Goal: Information Seeking & Learning: Learn about a topic

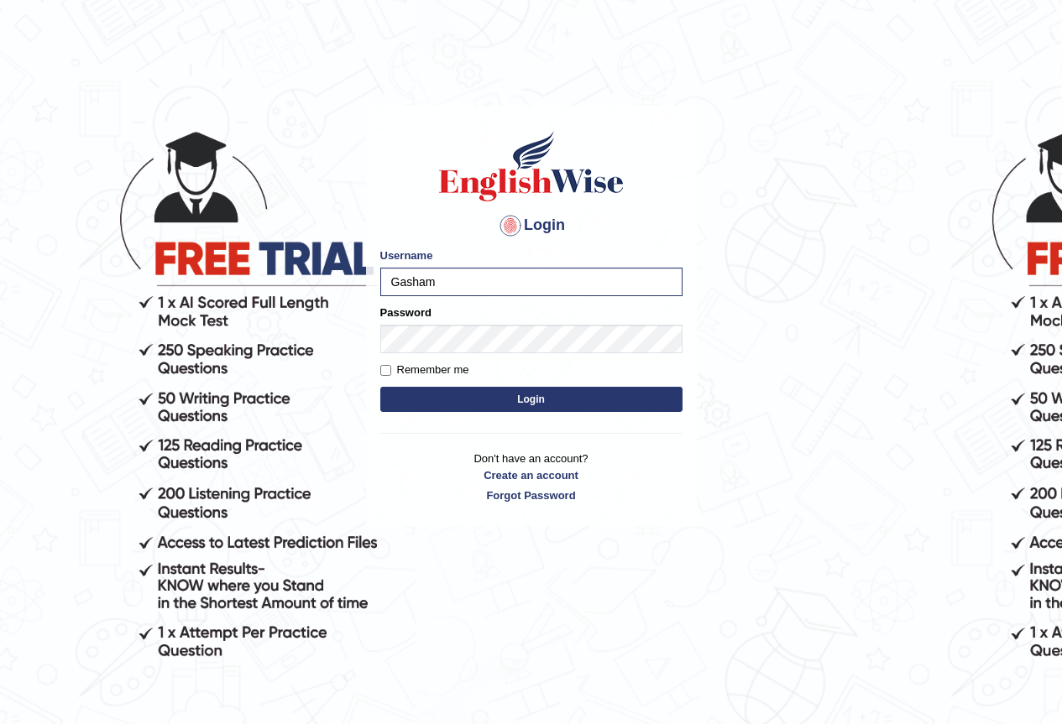
click at [380, 387] on button "Login" at bounding box center [531, 399] width 302 height 25
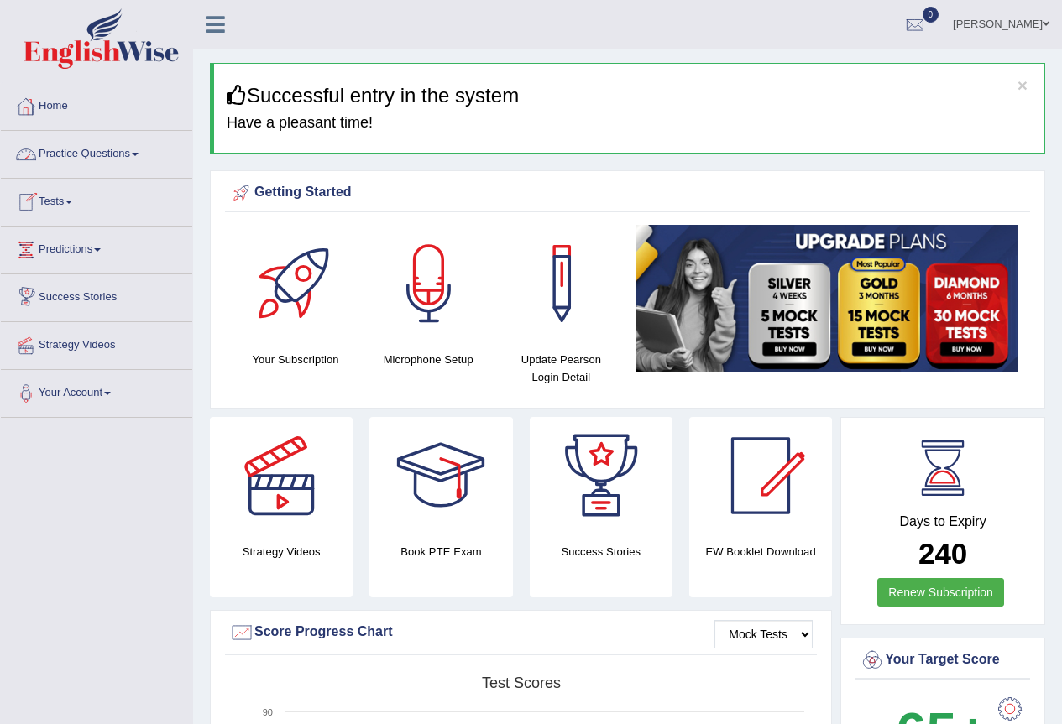
click at [88, 152] on link "Practice Questions" at bounding box center [96, 152] width 191 height 42
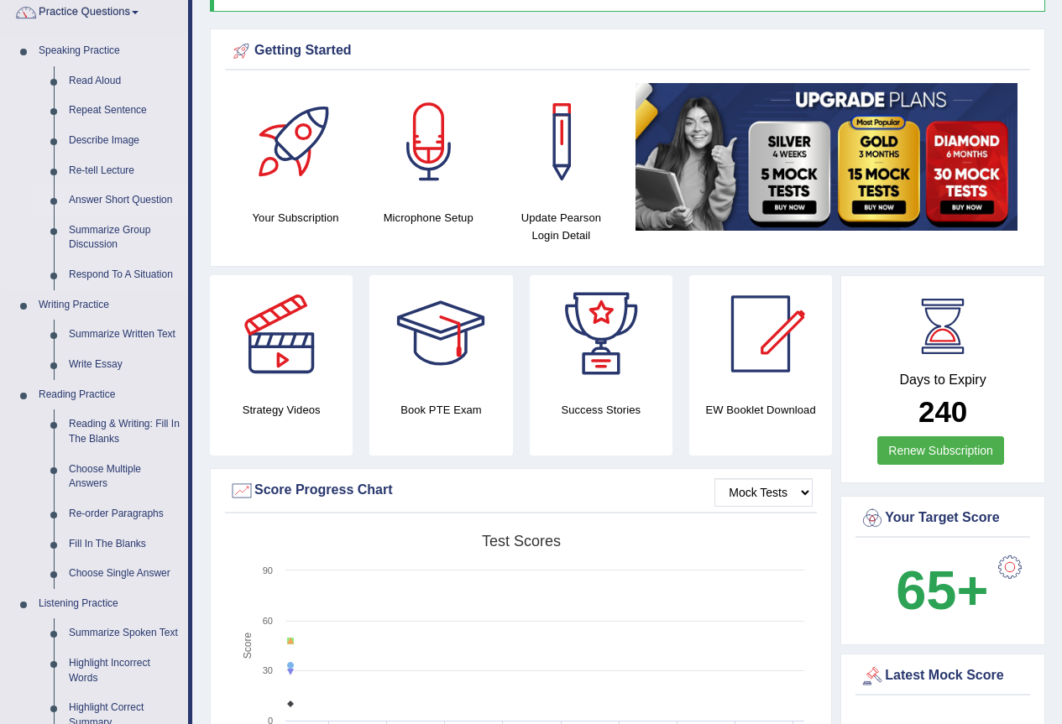
scroll to position [336, 0]
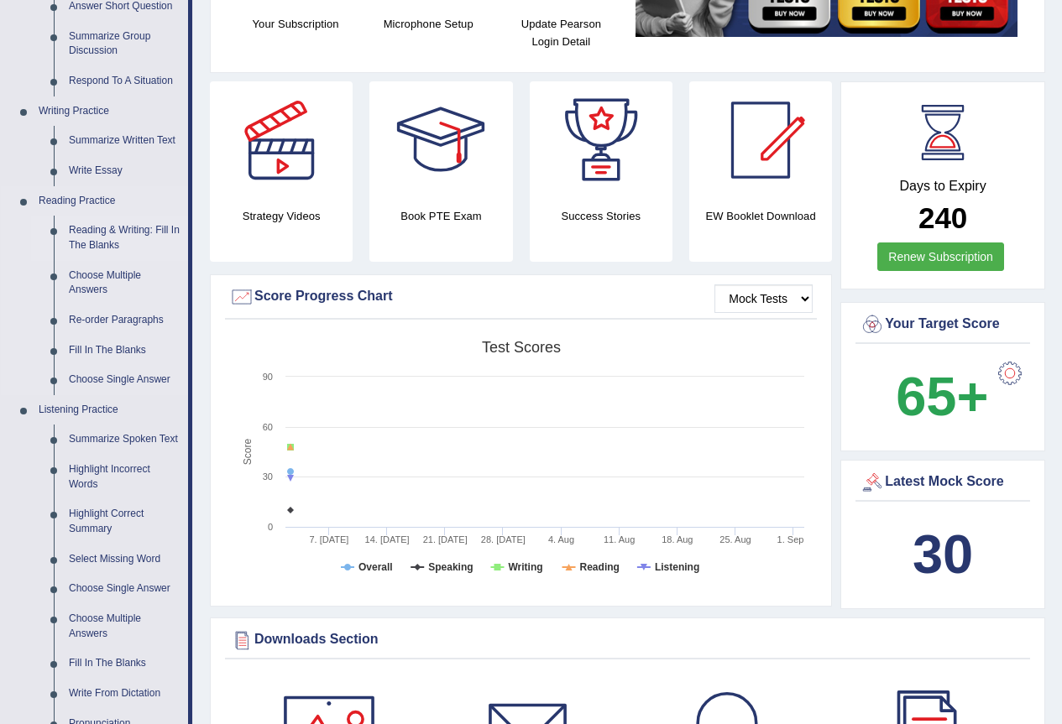
click at [112, 225] on link "Reading & Writing: Fill In The Blanks" at bounding box center [124, 238] width 127 height 44
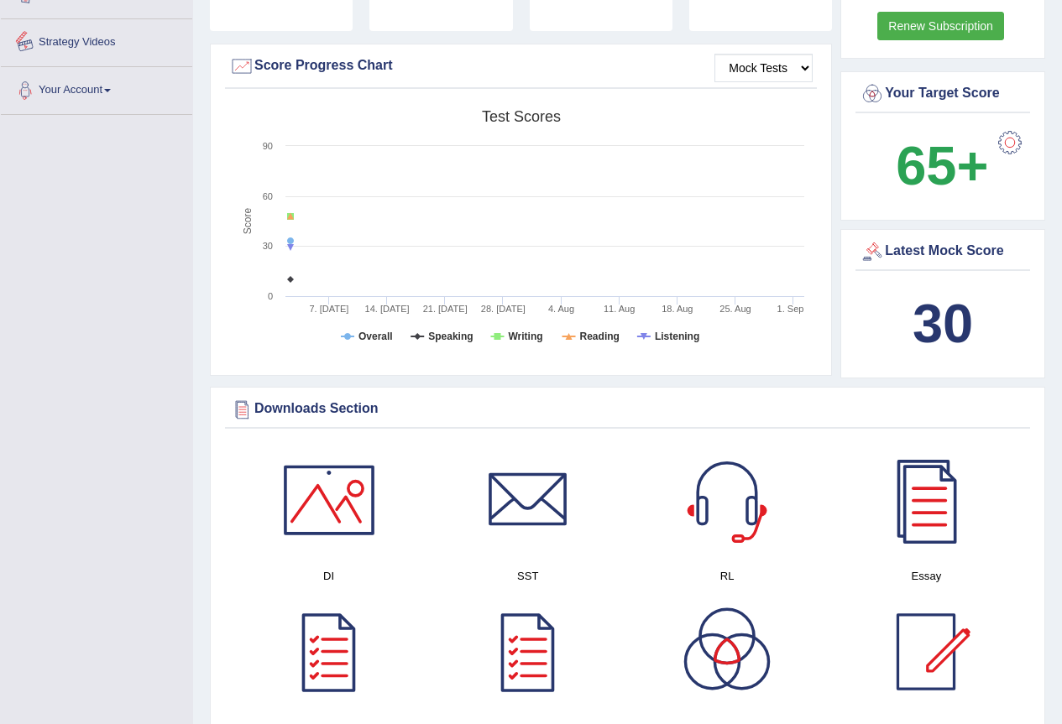
scroll to position [633, 0]
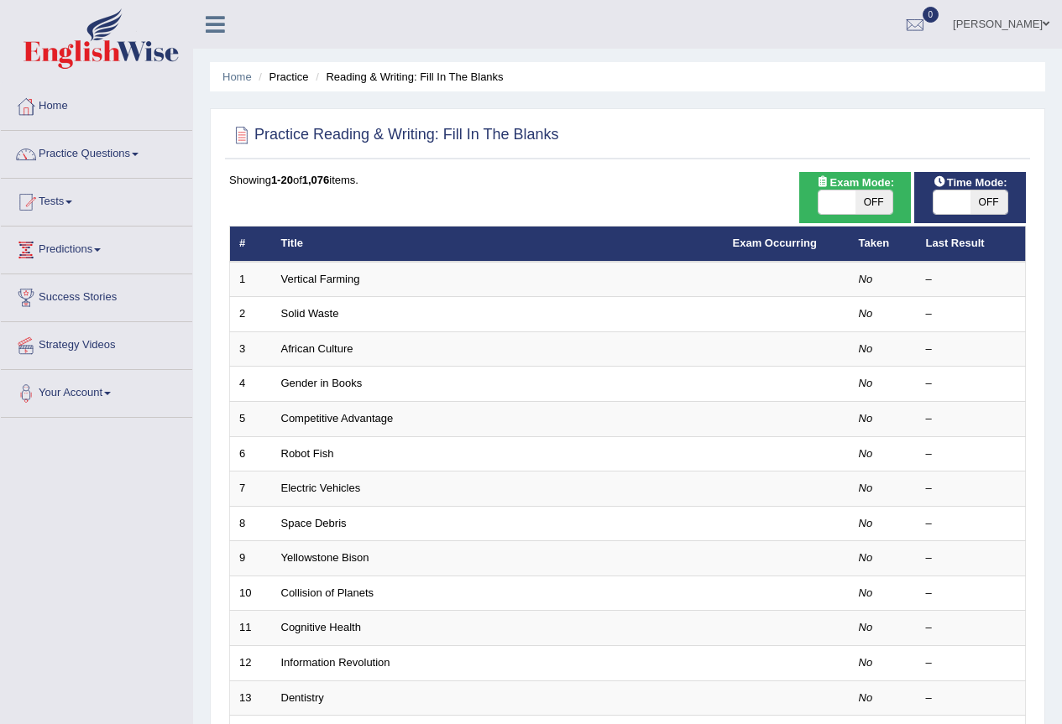
click at [943, 211] on span at bounding box center [951, 201] width 37 height 23
checkbox input "true"
click at [828, 205] on span at bounding box center [836, 201] width 37 height 23
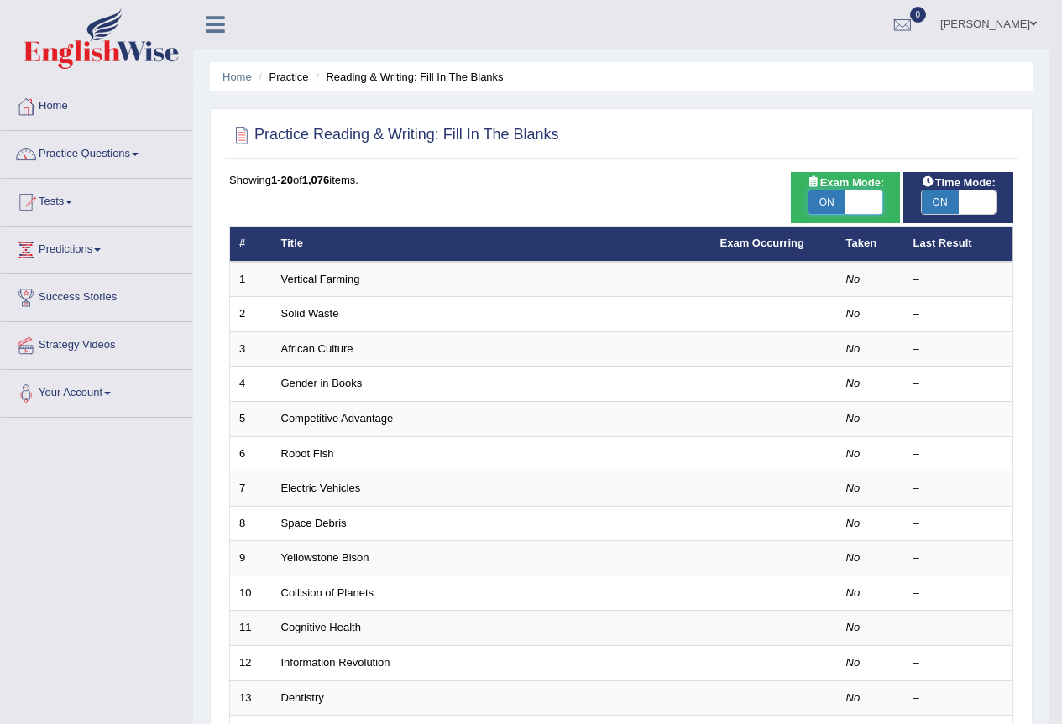
checkbox input "true"
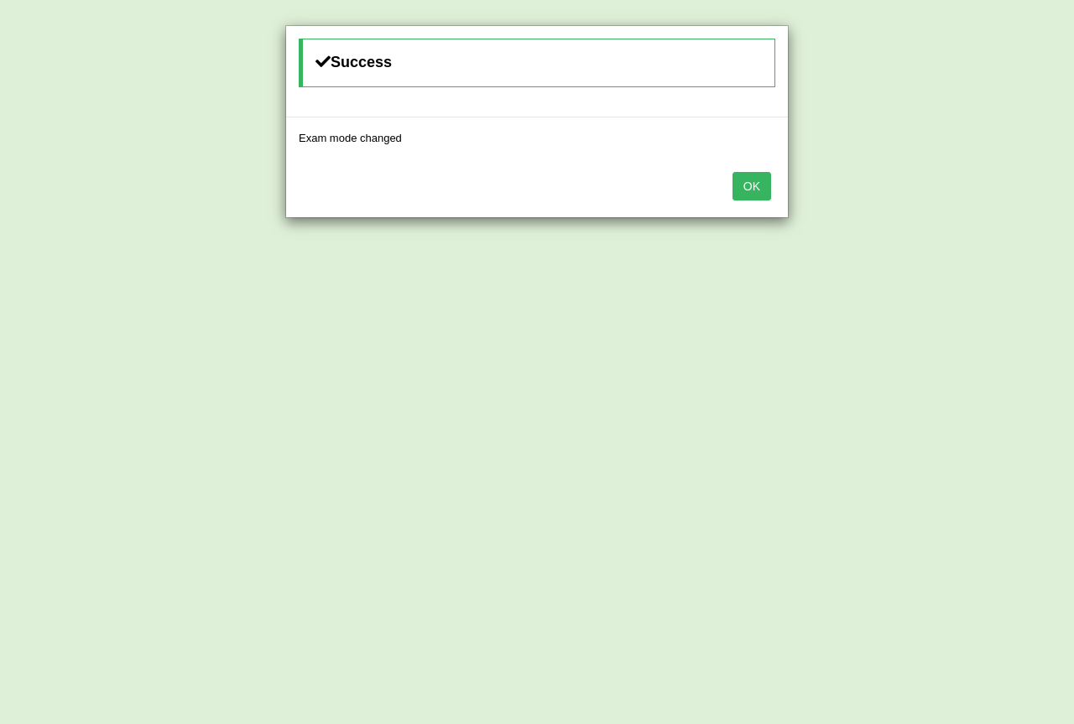
click at [760, 190] on button "OK" at bounding box center [752, 186] width 39 height 29
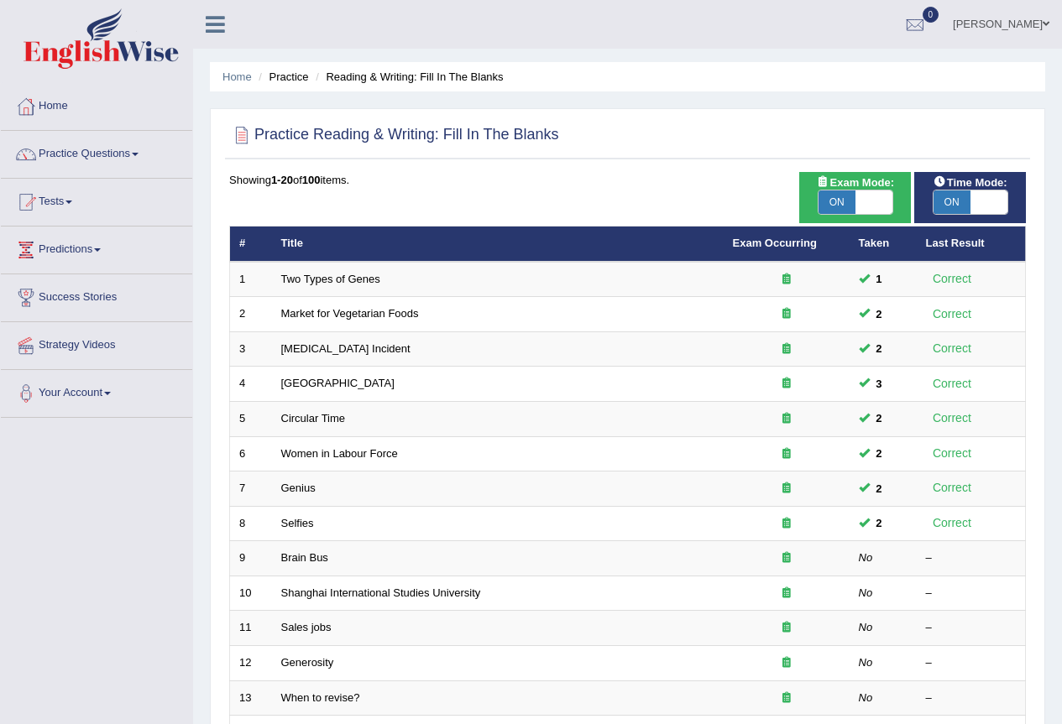
scroll to position [168, 0]
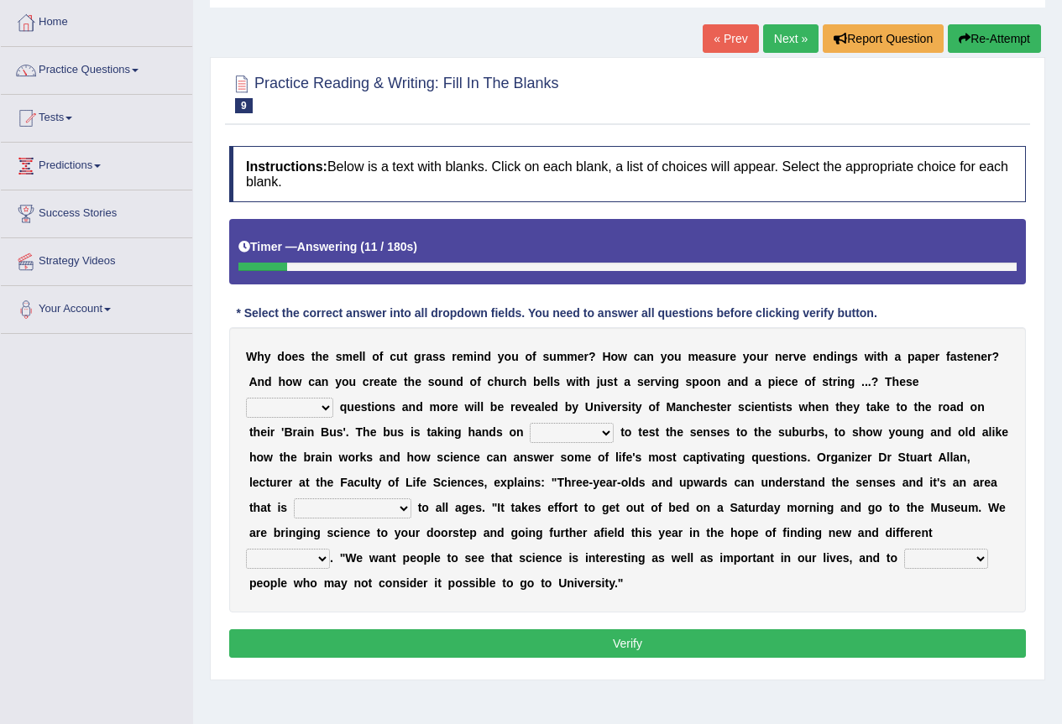
click at [323, 416] on select "fascinating unattended gratuitous underlying" at bounding box center [289, 408] width 87 height 20
select select "gratuitous"
click at [246, 398] on select "fascinating unattended gratuitous underlying" at bounding box center [289, 408] width 87 height 20
click at [117, 64] on link "Practice Questions" at bounding box center [96, 68] width 191 height 42
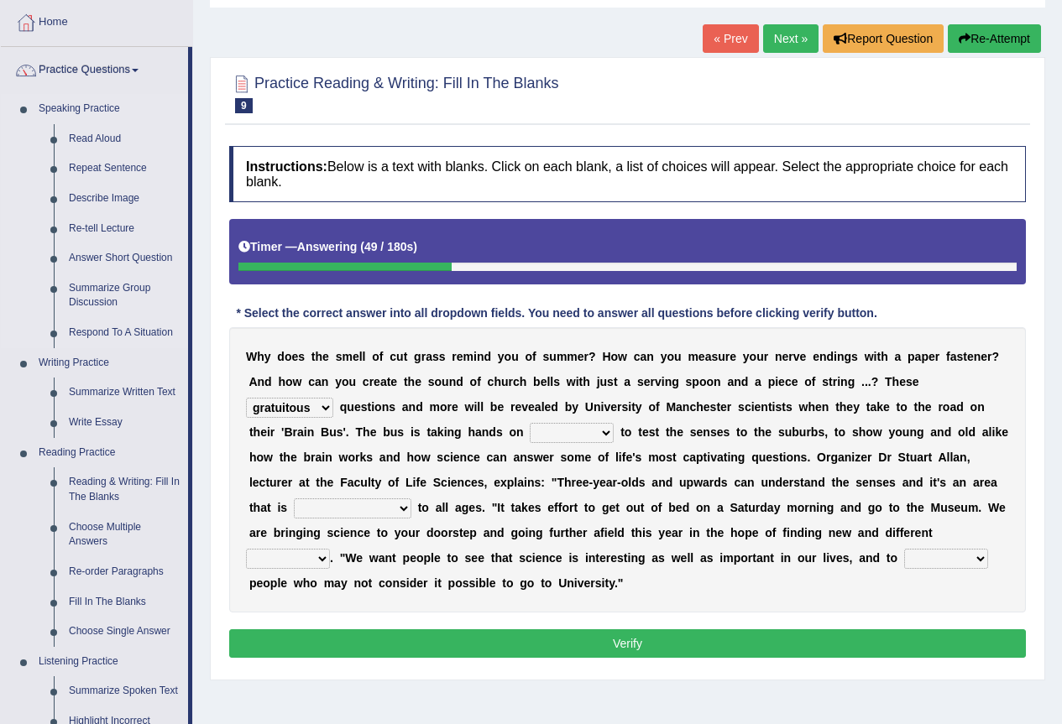
click at [91, 111] on link "Speaking Practice" at bounding box center [109, 109] width 157 height 30
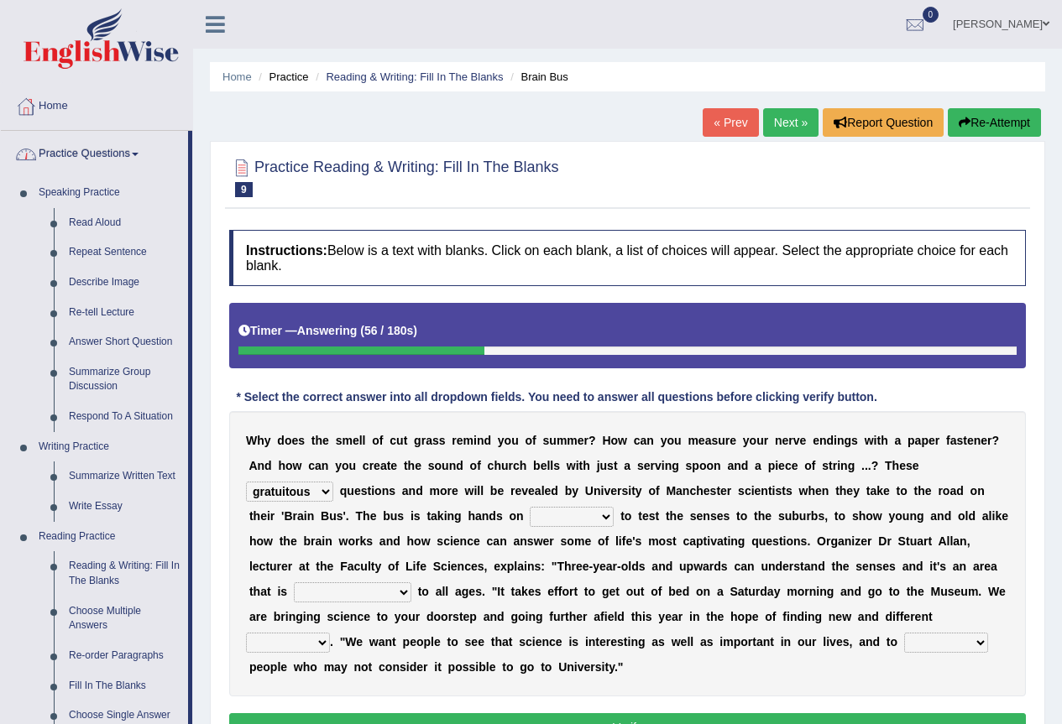
scroll to position [84, 0]
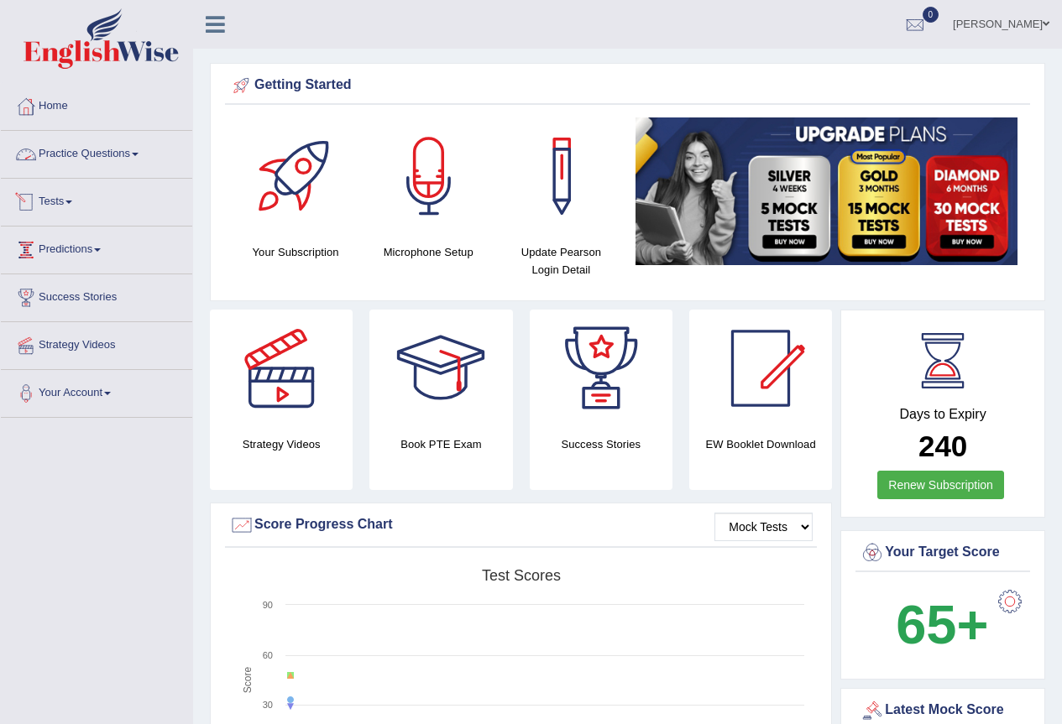
click at [76, 152] on link "Practice Questions" at bounding box center [96, 152] width 191 height 42
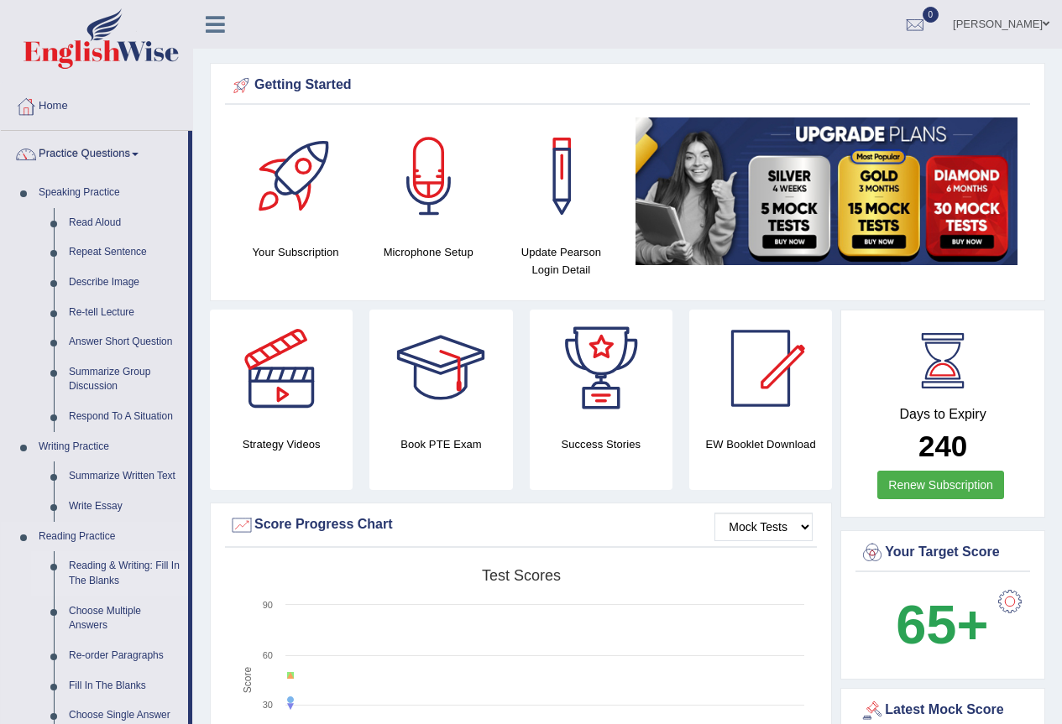
click at [79, 561] on link "Reading & Writing: Fill In The Blanks" at bounding box center [124, 573] width 127 height 44
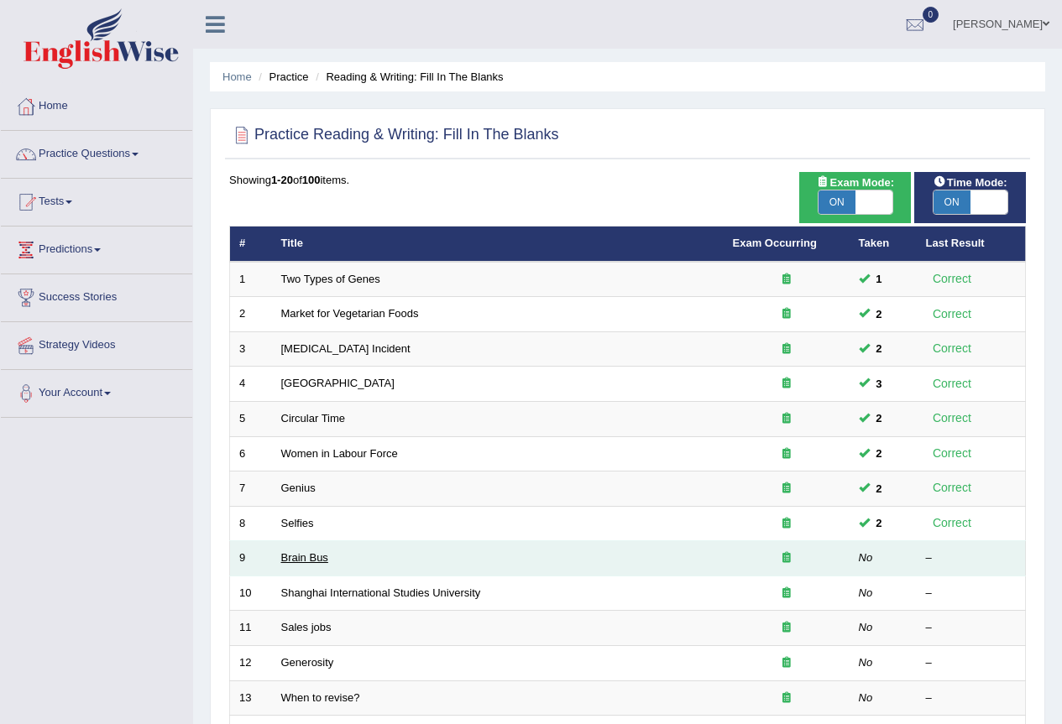
click at [323, 557] on link "Brain Bus" at bounding box center [304, 557] width 47 height 13
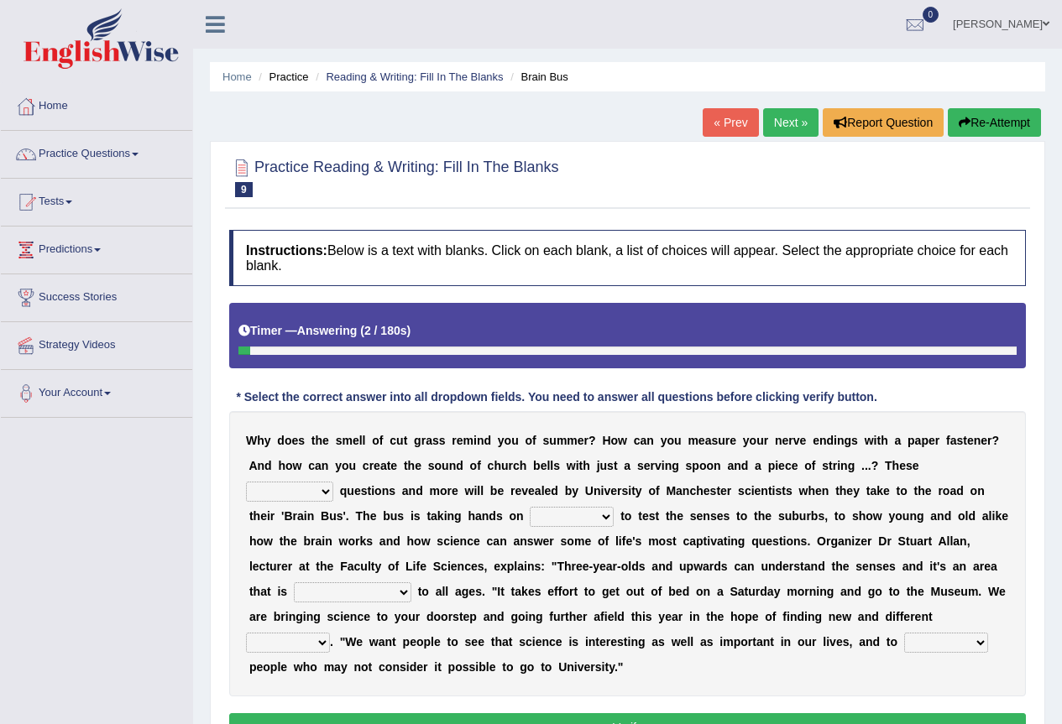
scroll to position [84, 0]
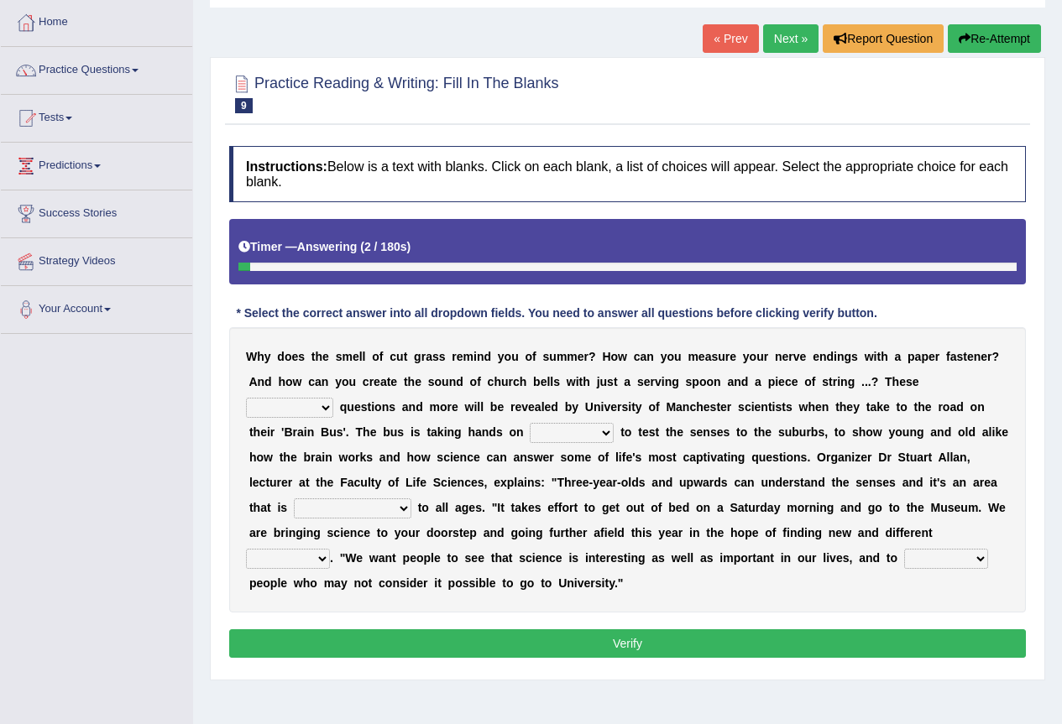
drag, startPoint x: 0, startPoint y: 0, endPoint x: 320, endPoint y: 407, distance: 517.5
click at [320, 407] on select "fascinating unattended gratuitous underlying" at bounding box center [289, 408] width 87 height 20
click at [449, 443] on div "W h y d o e s t h e s m e l l o f c u t g r a s s r e m i n d y o u o f s u m m…" at bounding box center [627, 469] width 796 height 285
click at [328, 396] on div "W h y d o e s t h e s m e l l o f c u t g r a s s r e m i n d y o u o f s u m m…" at bounding box center [627, 469] width 796 height 285
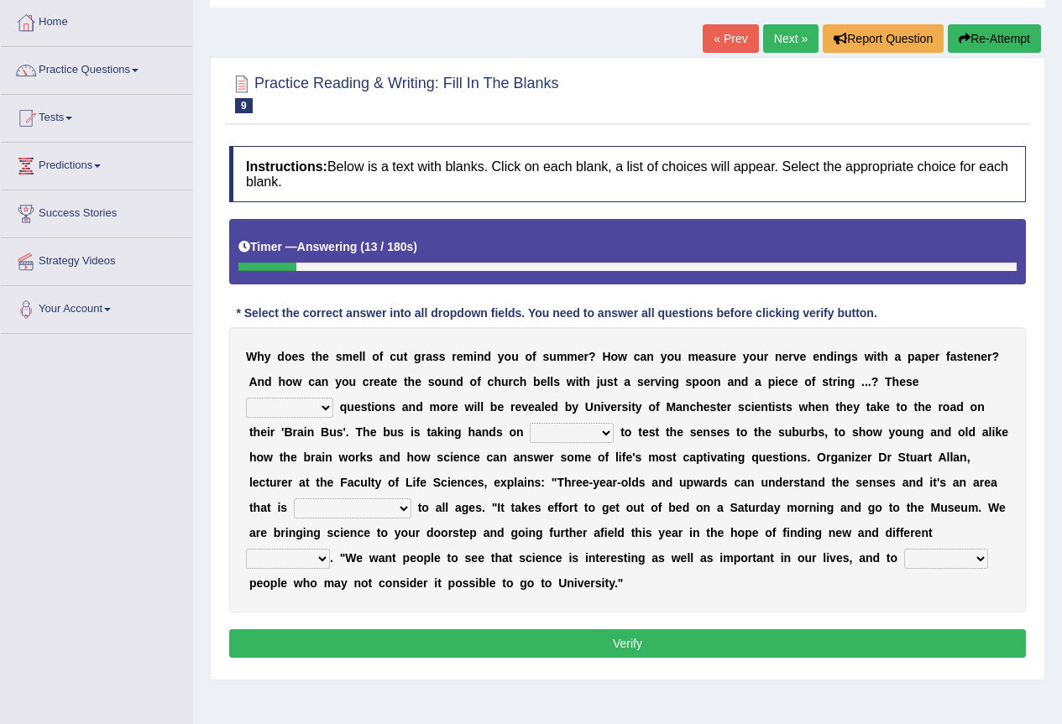
click at [328, 407] on select "fascinating unattended gratuitous underlying" at bounding box center [289, 408] width 87 height 20
select select "unattended"
click at [246, 398] on select "fascinating unattended gratuitous underlying" at bounding box center [289, 408] width 87 height 20
click at [596, 431] on select "activities mages facets revenues" at bounding box center [572, 433] width 84 height 20
select select "facets"
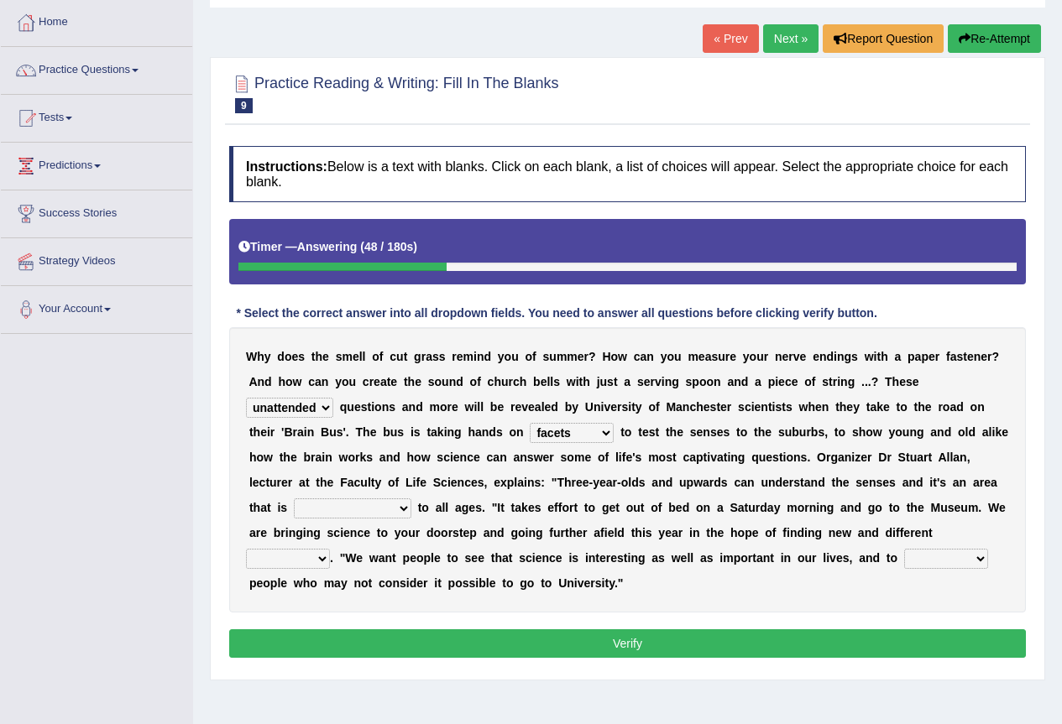
click at [530, 423] on select "activities mages facets revenues" at bounding box center [572, 433] width 84 height 20
click at [393, 501] on select "misleading disproportionate intriguing proximal" at bounding box center [352, 508] width 117 height 20
select select "intriguing"
click at [294, 498] on select "misleading disproportionate intriguing proximal" at bounding box center [352, 508] width 117 height 20
click at [308, 563] on select "groups mobs auditors audiences" at bounding box center [288, 559] width 84 height 20
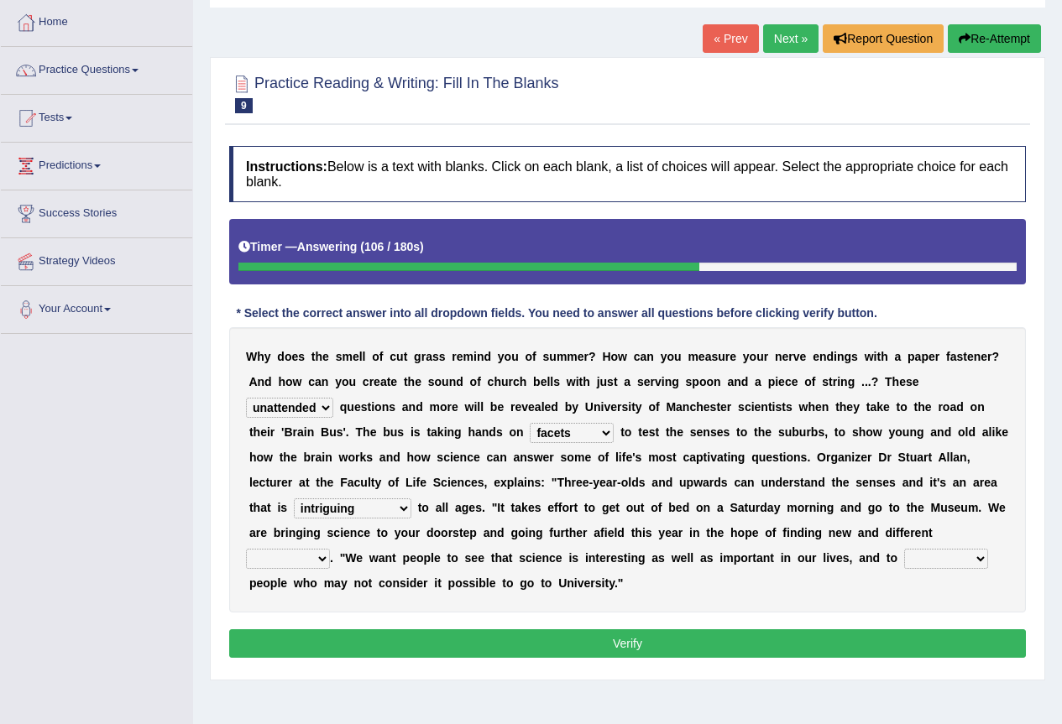
click at [305, 563] on select "groups mobs auditors audiences" at bounding box center [288, 559] width 84 height 20
select select "audiences"
click at [246, 549] on select "groups mobs auditors audiences" at bounding box center [288, 559] width 84 height 20
click at [928, 555] on select "force plead credit encourage" at bounding box center [946, 559] width 84 height 20
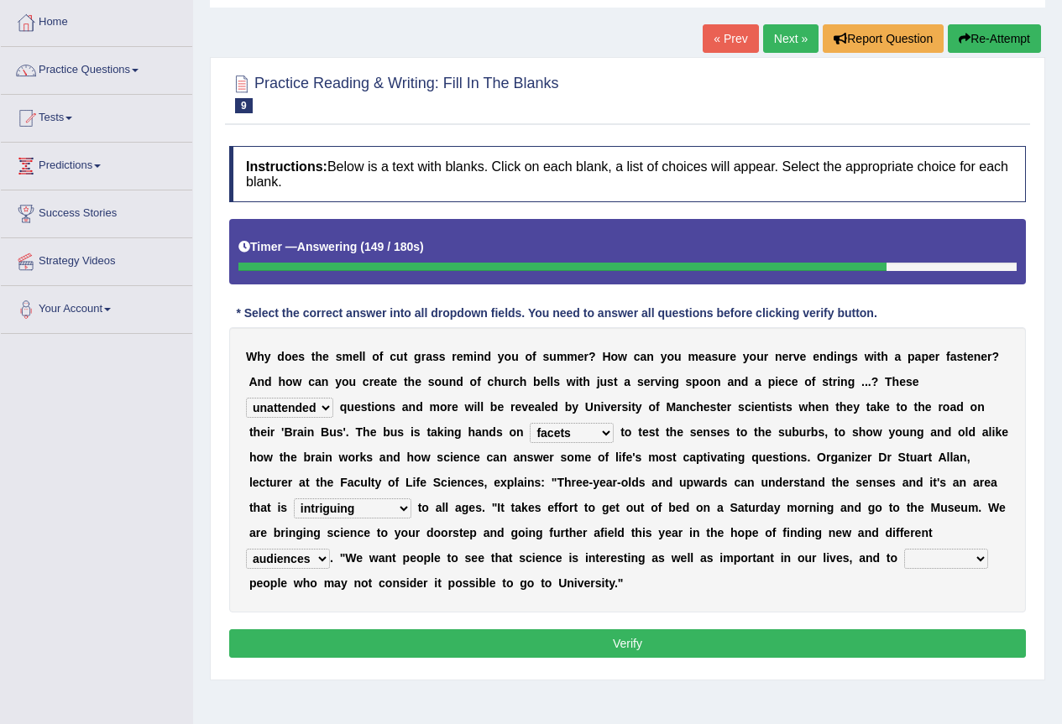
select select "encourage"
click at [904, 549] on select "force plead credit encourage" at bounding box center [946, 559] width 84 height 20
click at [913, 639] on button "Verify" at bounding box center [627, 643] width 796 height 29
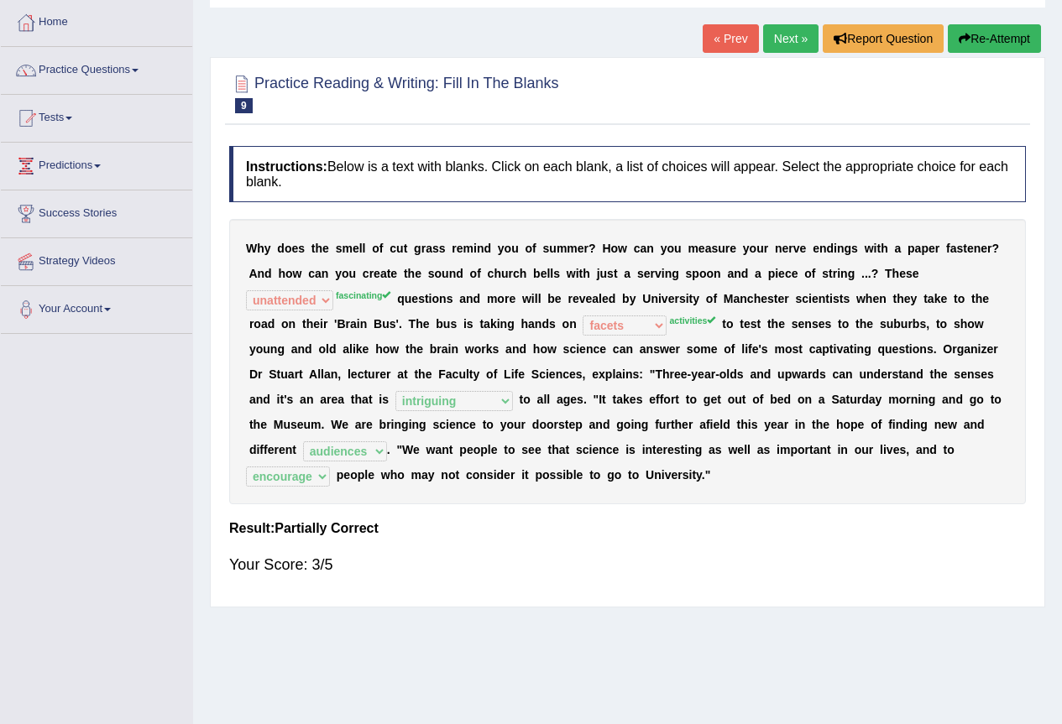
click at [968, 38] on button "Re-Attempt" at bounding box center [993, 38] width 93 height 29
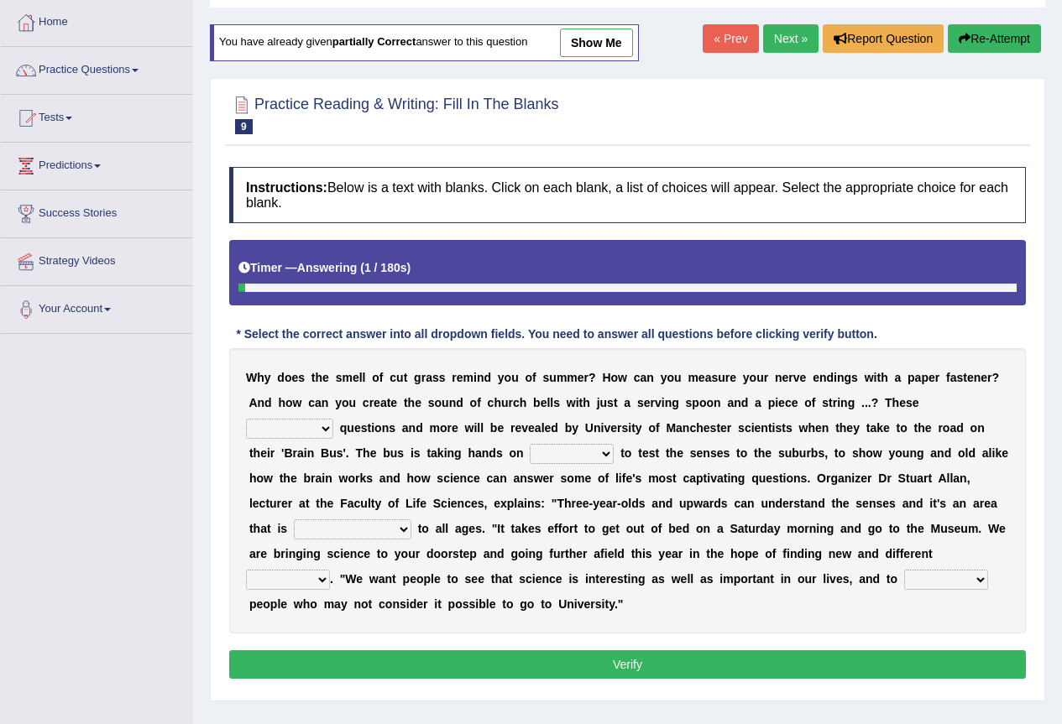
click at [316, 430] on select "fascinating unattended gratuitous underlying" at bounding box center [289, 429] width 87 height 20
select select "fascinating"
click at [246, 419] on select "fascinating unattended gratuitous underlying" at bounding box center [289, 429] width 87 height 20
click at [555, 448] on select "activities mages facets revenues" at bounding box center [572, 454] width 84 height 20
select select "activities"
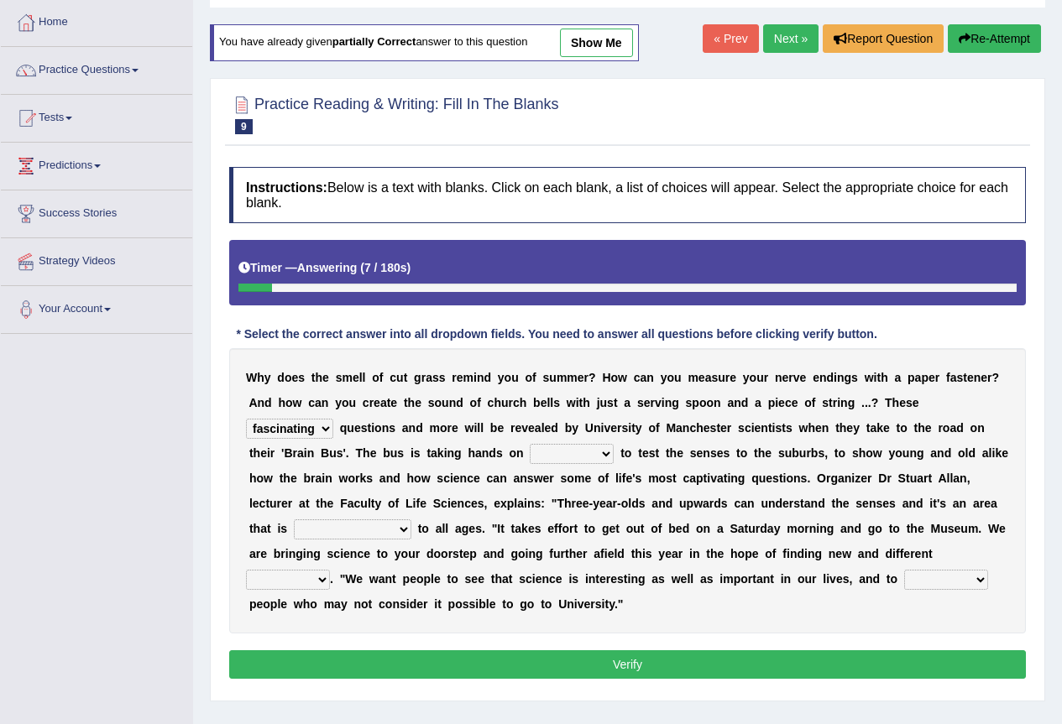
click at [530, 444] on select "activities mages facets revenues" at bounding box center [572, 454] width 84 height 20
click at [387, 522] on select "misleading disproportionate intriguing proximal" at bounding box center [352, 529] width 117 height 20
select select "intriguing"
click at [294, 519] on select "misleading disproportionate intriguing proximal" at bounding box center [352, 529] width 117 height 20
click at [320, 581] on select "groups mobs auditors audiences" at bounding box center [288, 580] width 84 height 20
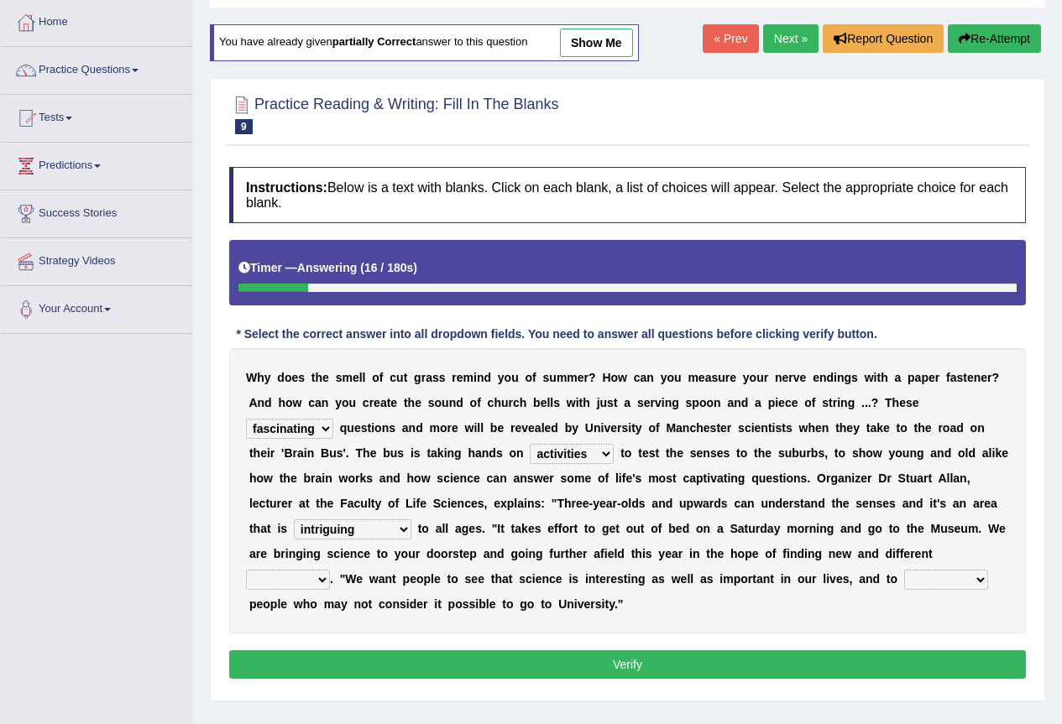
click at [305, 695] on div "Practice Reading & Writing: Fill In The Blanks 9 Brain Bus Instructions: Below …" at bounding box center [627, 389] width 835 height 623
click at [308, 578] on select "groups mobs auditors audiences" at bounding box center [288, 580] width 84 height 20
select select "audiences"
click at [246, 570] on select "groups mobs auditors audiences" at bounding box center [288, 580] width 84 height 20
click at [939, 578] on select "force plead credit encourage" at bounding box center [946, 580] width 84 height 20
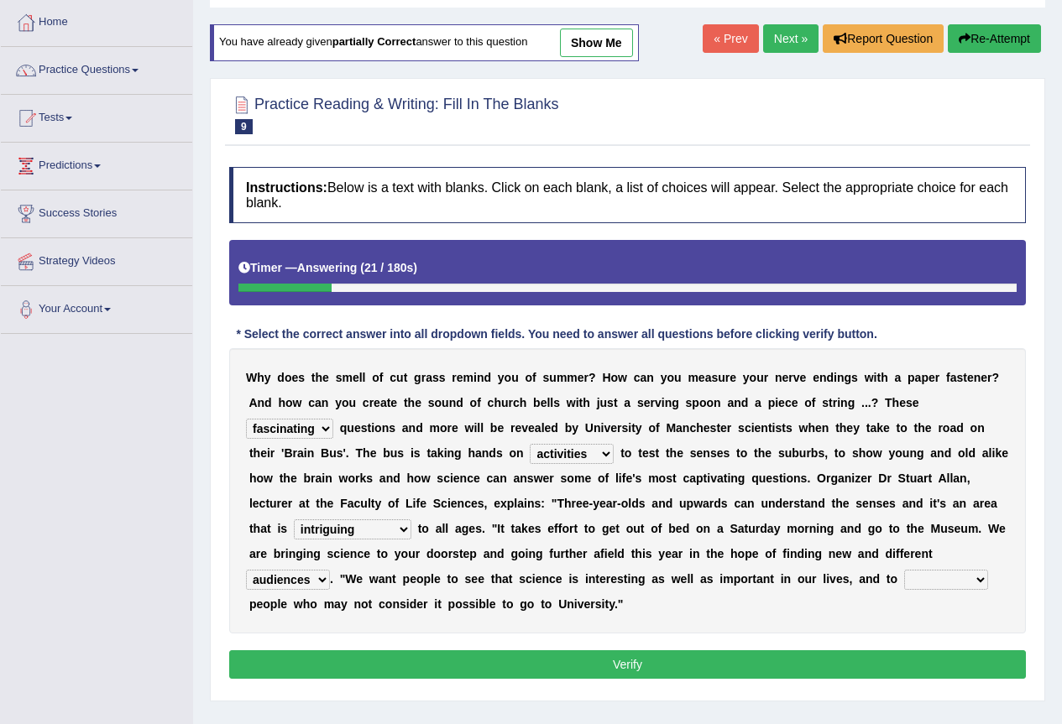
select select "encourage"
click at [904, 570] on select "force plead credit encourage" at bounding box center [946, 580] width 84 height 20
click at [919, 660] on button "Verify" at bounding box center [627, 664] width 796 height 29
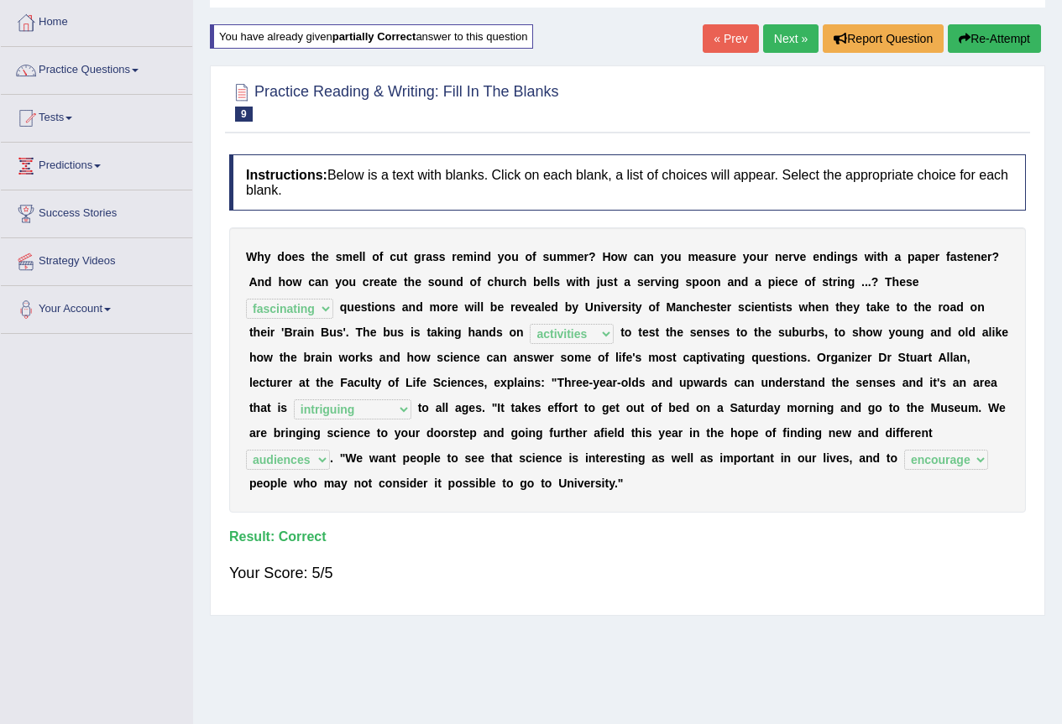
click at [790, 40] on link "Next »" at bounding box center [790, 38] width 55 height 29
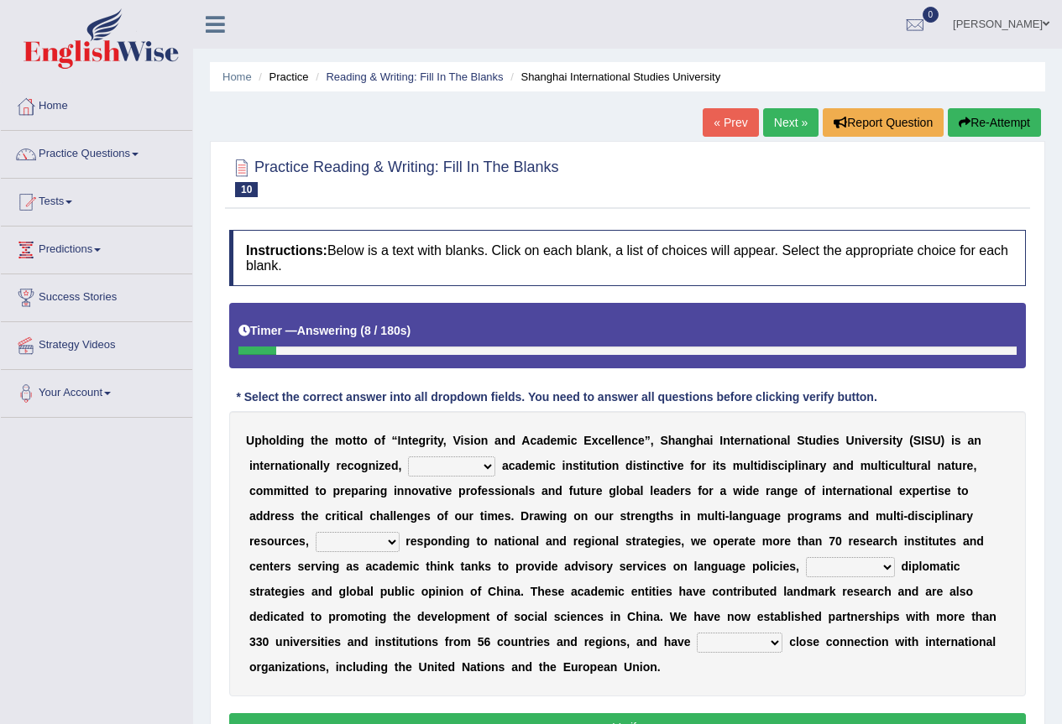
click at [443, 469] on select "universal amiable dishonest prestigious" at bounding box center [451, 466] width 87 height 20
select select "universal"
click at [408, 456] on select "universal amiable dishonest prestigious" at bounding box center [451, 466] width 87 height 20
click at [384, 537] on select "of as with while" at bounding box center [358, 542] width 84 height 20
select select "while"
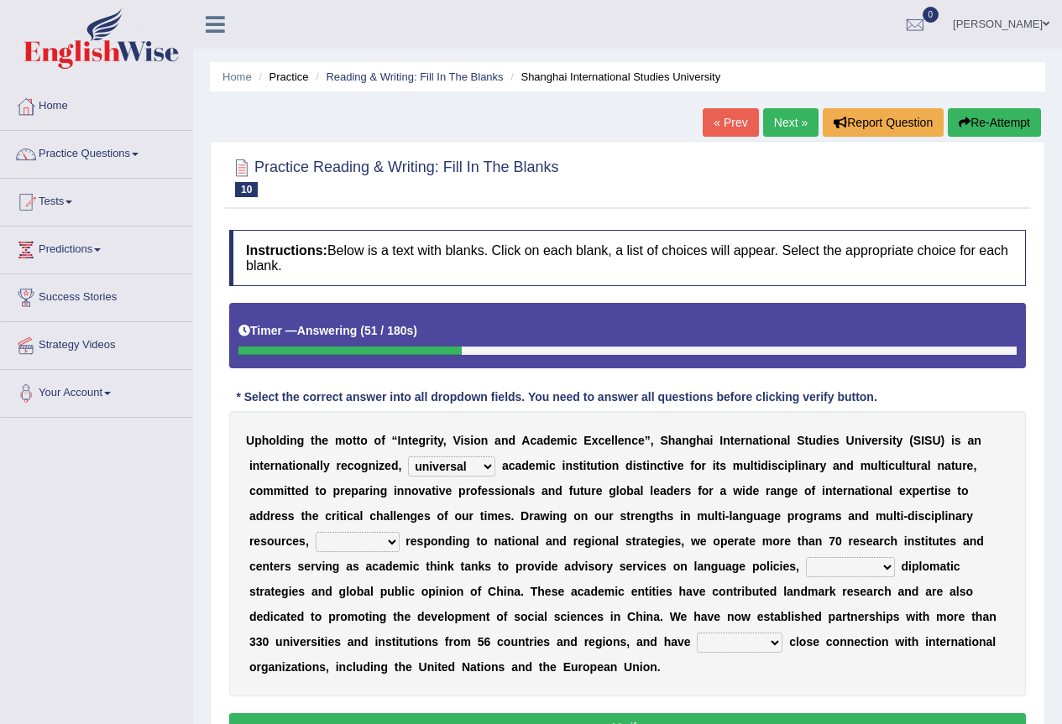
click at [316, 532] on select "of as with while" at bounding box center [358, 542] width 84 height 20
click at [837, 572] on select "city's country's university's province's" at bounding box center [850, 567] width 89 height 20
select select "country's"
click at [806, 557] on select "city's country's university's province's" at bounding box center [850, 567] width 89 height 20
click at [469, 461] on select "universal amiable dishonest prestigious" at bounding box center [451, 466] width 87 height 20
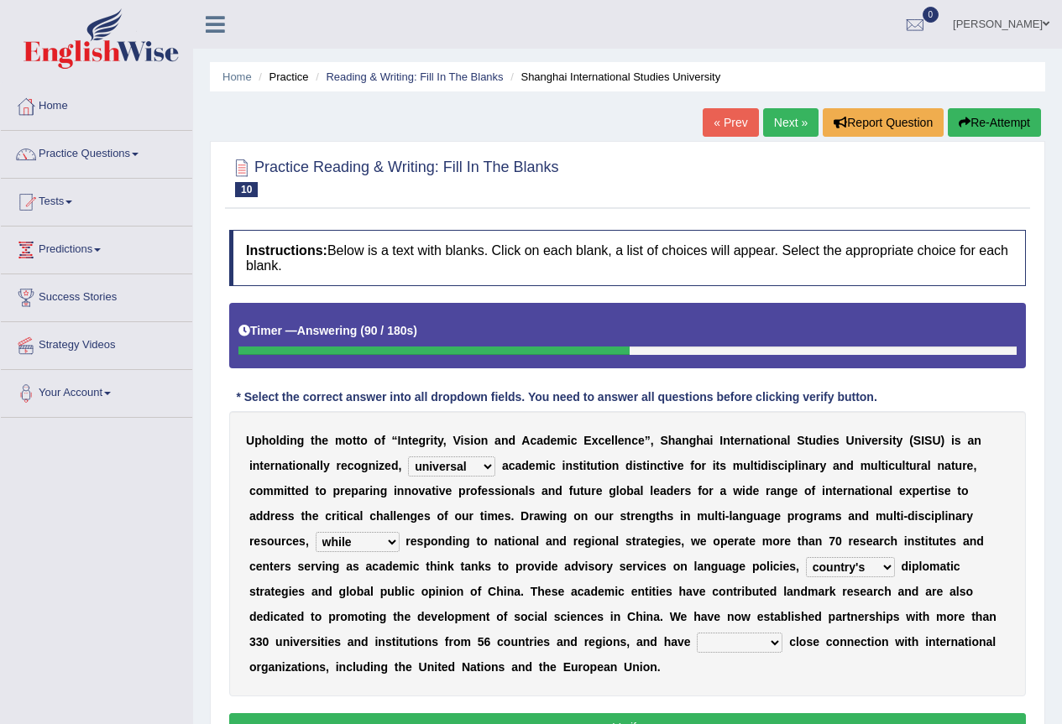
click at [475, 581] on div "U p h o l d i n g t h e m o t t o o f “ I n t e g r i t y , V i s i o n a n d A…" at bounding box center [627, 553] width 796 height 285
click at [464, 469] on select "universal amiable dishonest prestigious" at bounding box center [451, 466] width 87 height 20
select select "prestigious"
click at [408, 456] on select "universal amiable dishonest prestigious" at bounding box center [451, 466] width 87 height 20
click at [754, 645] on select "maintained disarmed displaced revised" at bounding box center [739, 643] width 86 height 20
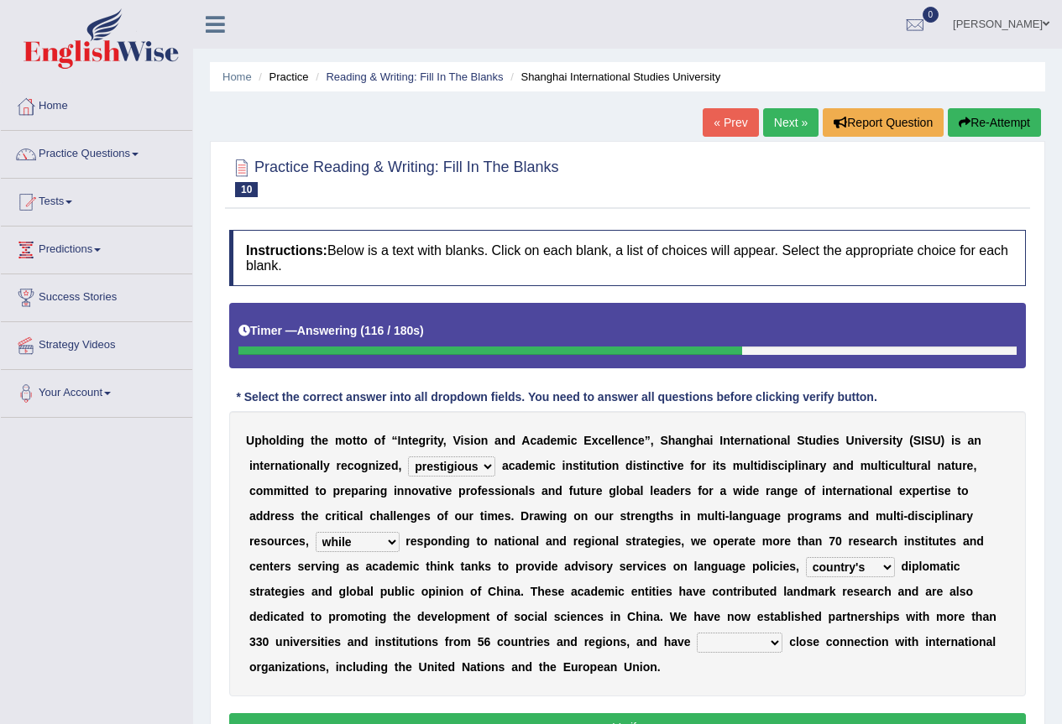
select select "maintained"
click at [696, 633] on select "maintained disarmed displaced revised" at bounding box center [739, 643] width 86 height 20
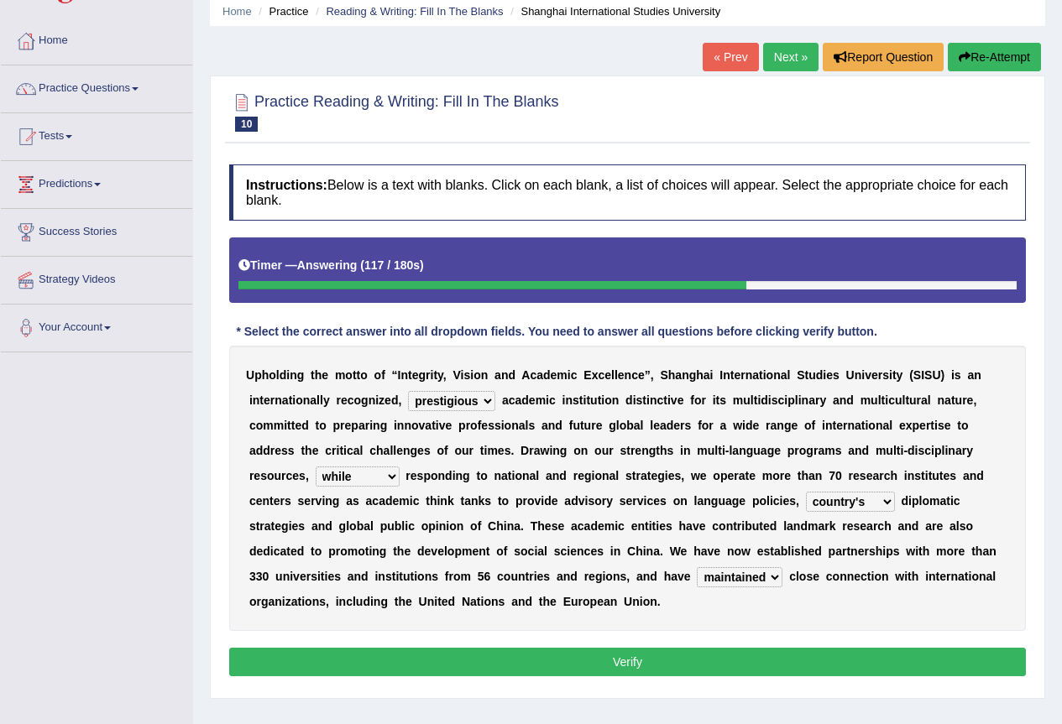
scroll to position [157, 0]
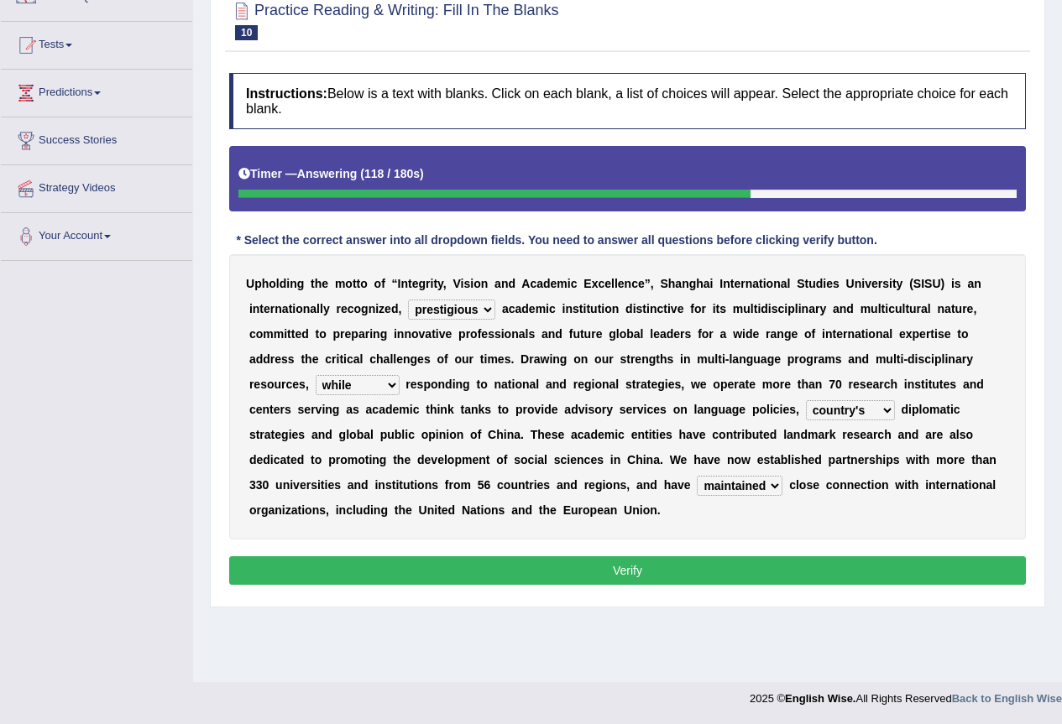
click at [549, 569] on button "Verify" at bounding box center [627, 570] width 796 height 29
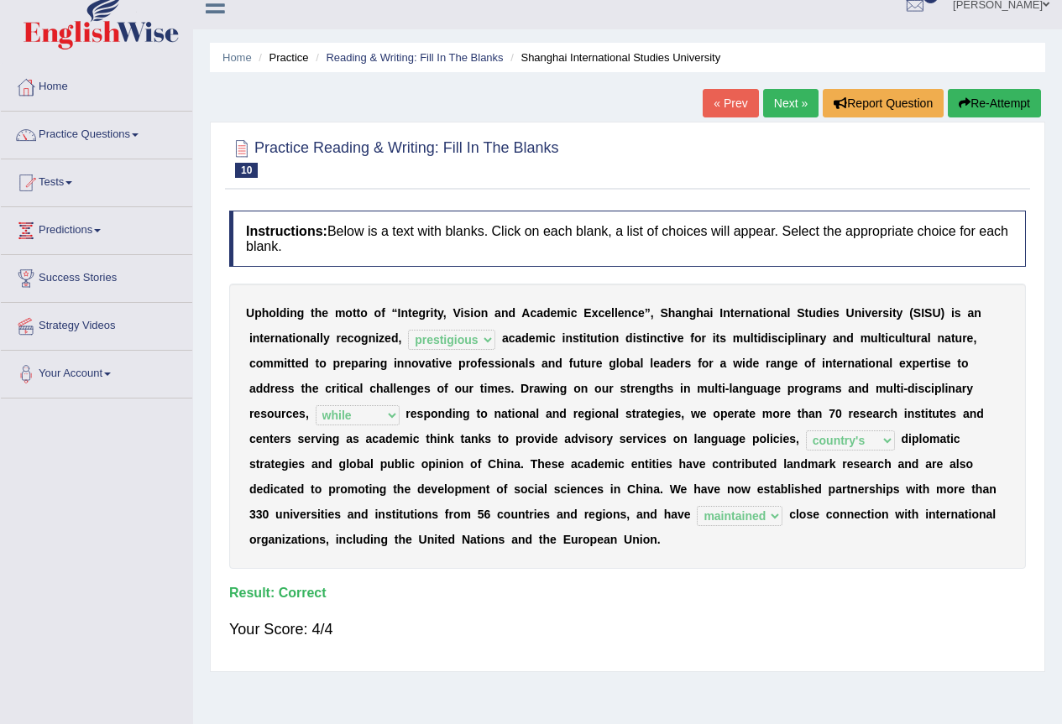
scroll to position [0, 0]
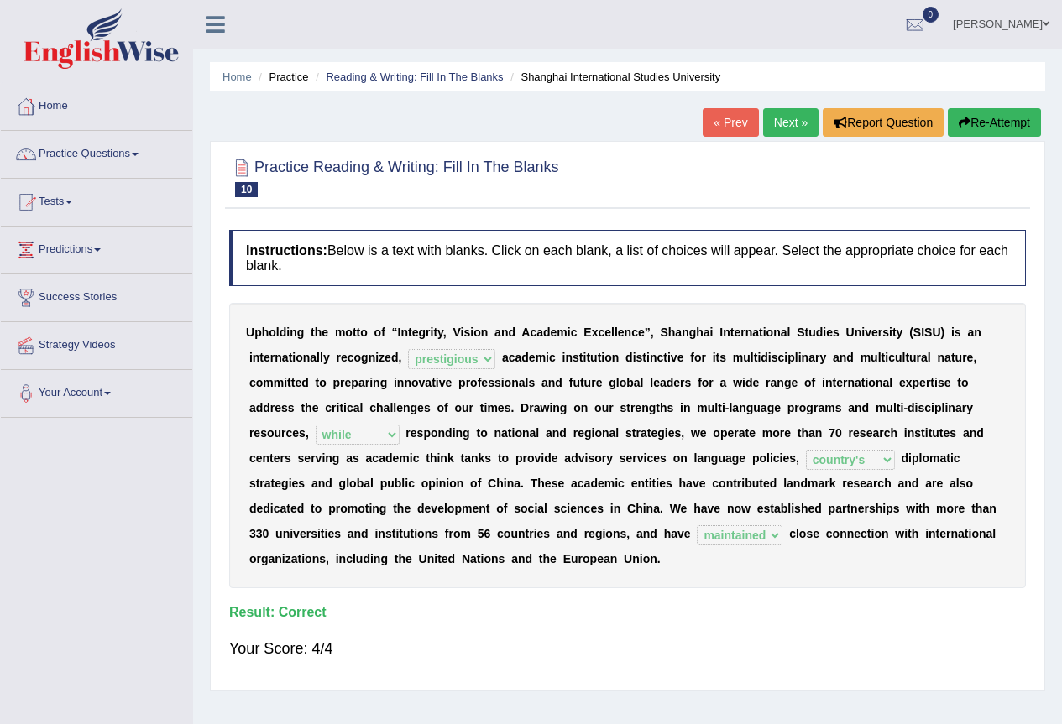
click at [790, 117] on link "Next »" at bounding box center [790, 122] width 55 height 29
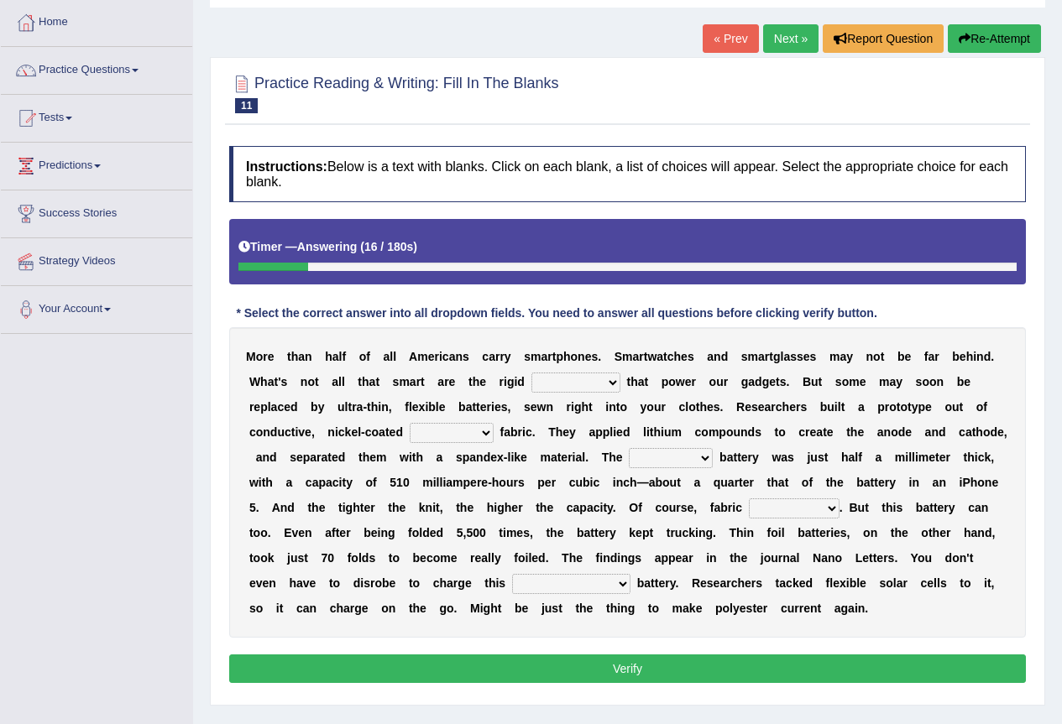
click at [613, 387] on select "carveries halfpennies batteries rhspdodies" at bounding box center [575, 383] width 89 height 20
select select "batteries"
click at [531, 373] on select "carveries halfpennies batteries rhspdodies" at bounding box center [575, 383] width 89 height 20
click at [461, 434] on select "polyester lesser giver prefigure" at bounding box center [452, 433] width 84 height 20
select select "polyester"
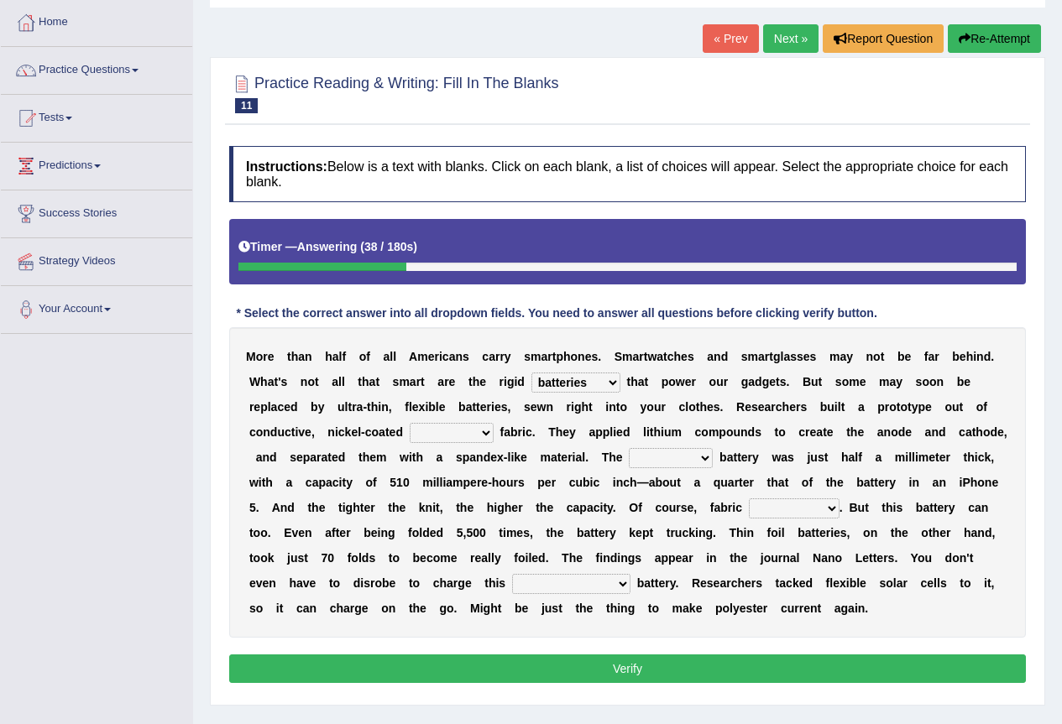
click at [410, 423] on select "polyester lesser giver prefigure" at bounding box center [452, 433] width 84 height 20
click at [692, 463] on select "finished unsifted drifnet shortlisted" at bounding box center [671, 458] width 84 height 20
click at [684, 463] on select "finished unsifted drifnet shortlisted" at bounding box center [671, 458] width 84 height 20
click at [681, 463] on select "finished unsifted drifnet shortlisted" at bounding box center [671, 458] width 84 height 20
select select "shortlisted"
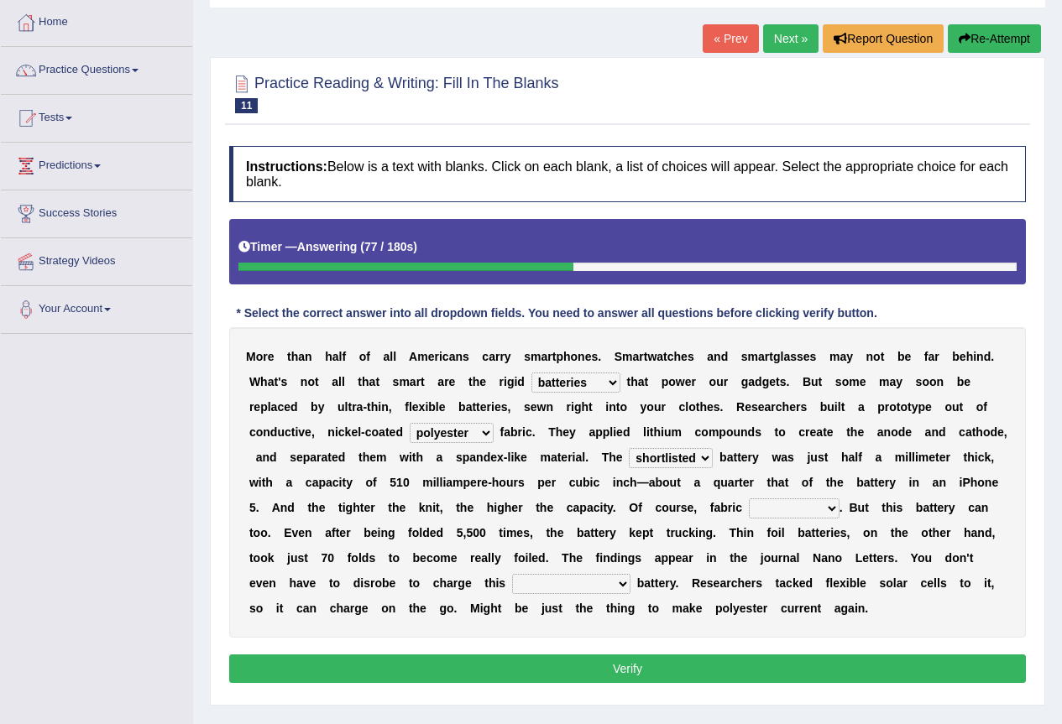
click at [629, 448] on select "finished unsifted drifnet shortlisted" at bounding box center [671, 458] width 84 height 20
click at [833, 510] on select "tellers predictors wrinkles oppositions" at bounding box center [794, 508] width 91 height 20
select select "wrinkles"
click at [749, 498] on select "tellers predictors wrinkles oppositions" at bounding box center [794, 508] width 91 height 20
click at [617, 592] on select "physicochemical unintentional wearable integral" at bounding box center [571, 584] width 118 height 20
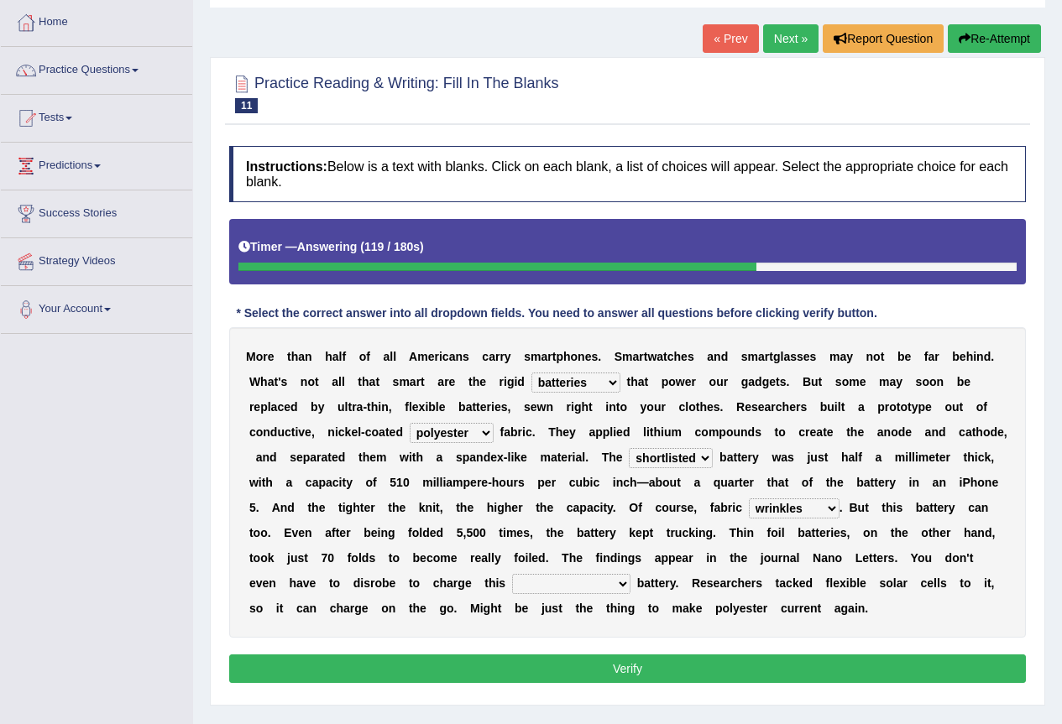
select select "integral"
click at [512, 574] on select "physicochemical unintentional wearable integral" at bounding box center [571, 584] width 118 height 20
click at [543, 660] on button "Verify" at bounding box center [627, 669] width 796 height 29
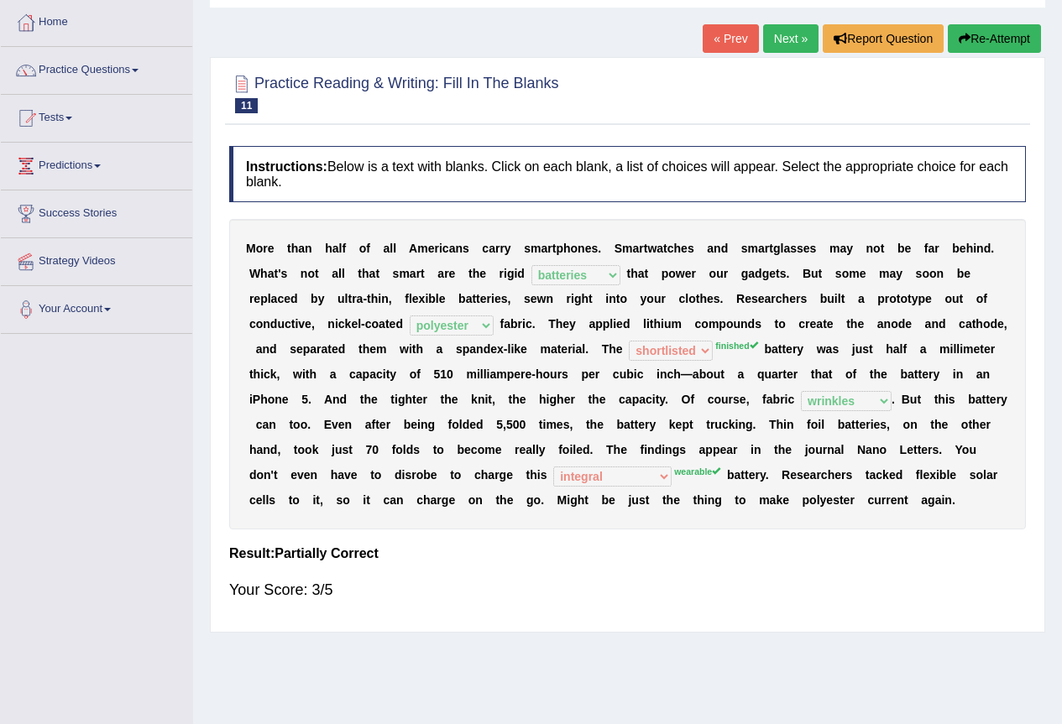
click at [1007, 43] on button "Re-Attempt" at bounding box center [993, 38] width 93 height 29
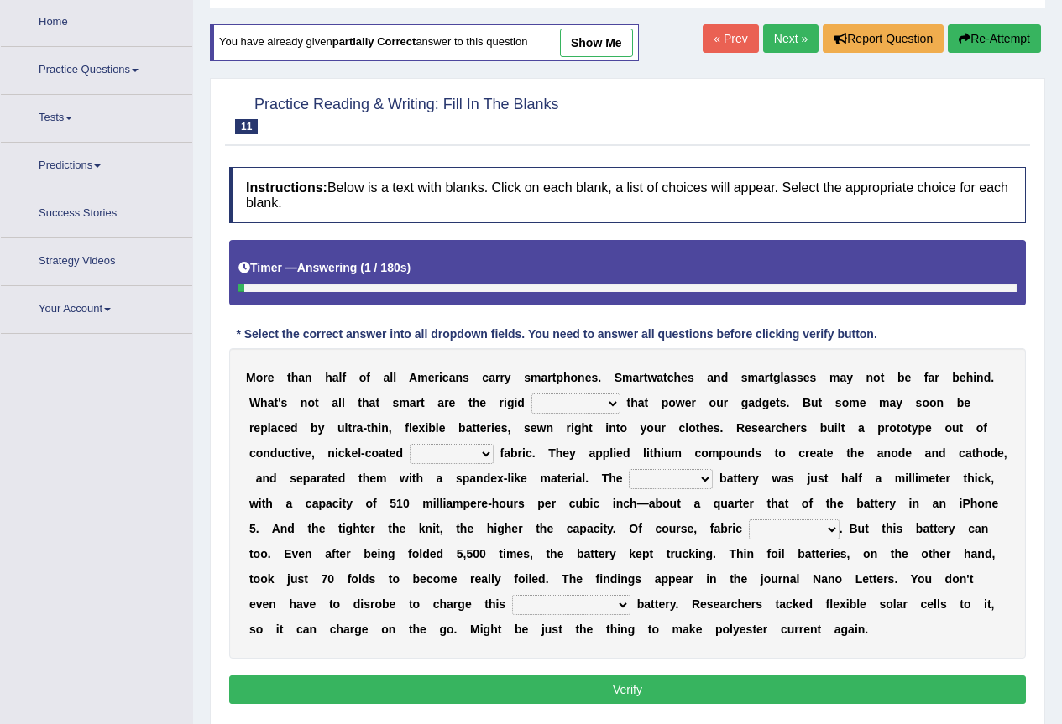
click at [590, 390] on div "M o r e t h a n h a l f o f a l l A m e r i c a n s c a r r y s m a r t p h o n…" at bounding box center [627, 503] width 796 height 310
click at [598, 401] on select "carveries halfpennies batteries rhspdodies" at bounding box center [575, 404] width 89 height 20
select select "batteries"
click at [531, 394] on select "carveries halfpennies batteries rhspdodies" at bounding box center [575, 404] width 89 height 20
click at [446, 451] on select "polyester lesser giver prefigure" at bounding box center [452, 454] width 84 height 20
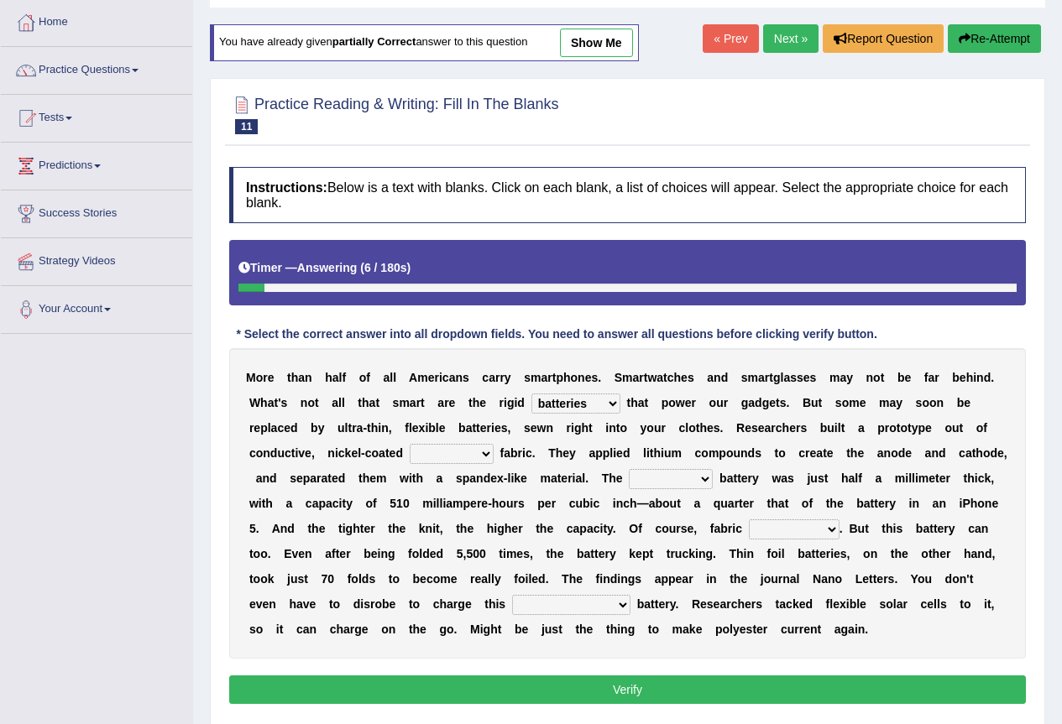
select select "polyester"
click at [410, 444] on select "polyester lesser giver prefigure" at bounding box center [452, 454] width 84 height 20
click at [702, 472] on select "finished unsifted drifnet shortlisted" at bounding box center [671, 479] width 84 height 20
select select "finished"
click at [629, 469] on select "finished unsifted drifnet shortlisted" at bounding box center [671, 479] width 84 height 20
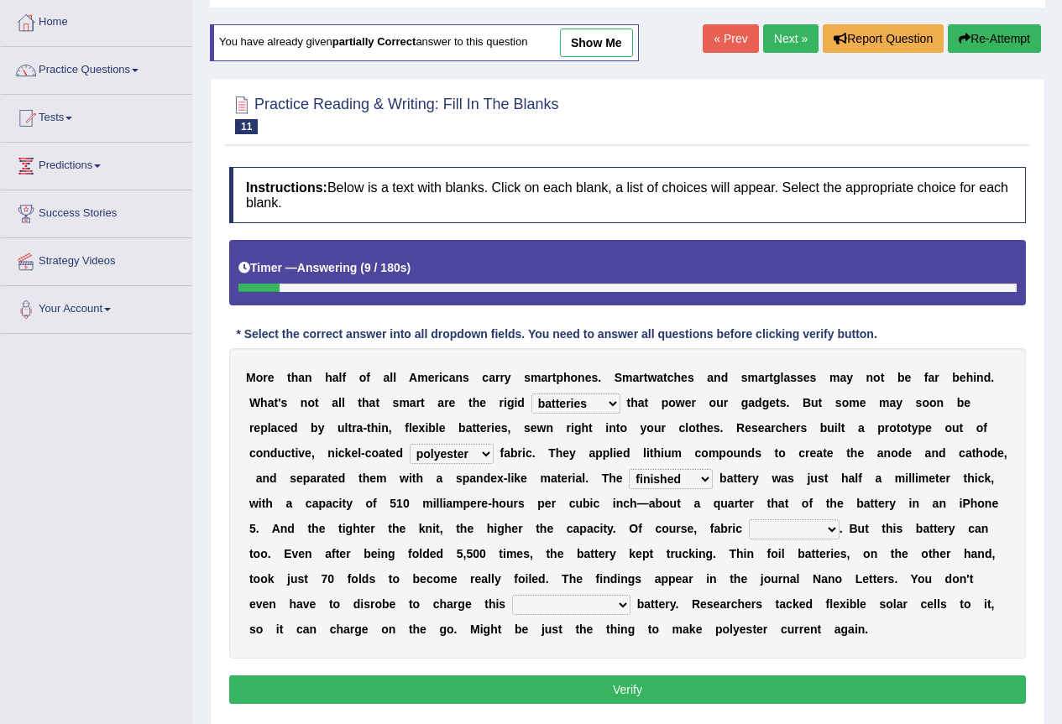
click at [766, 525] on select "tellers predictors wrinkles oppositions" at bounding box center [794, 529] width 91 height 20
select select "wrinkles"
click at [749, 519] on select "tellers predictors wrinkles oppositions" at bounding box center [794, 529] width 91 height 20
click at [599, 607] on select "physicochemical unintentional wearable integral" at bounding box center [571, 605] width 118 height 20
select select "wearable"
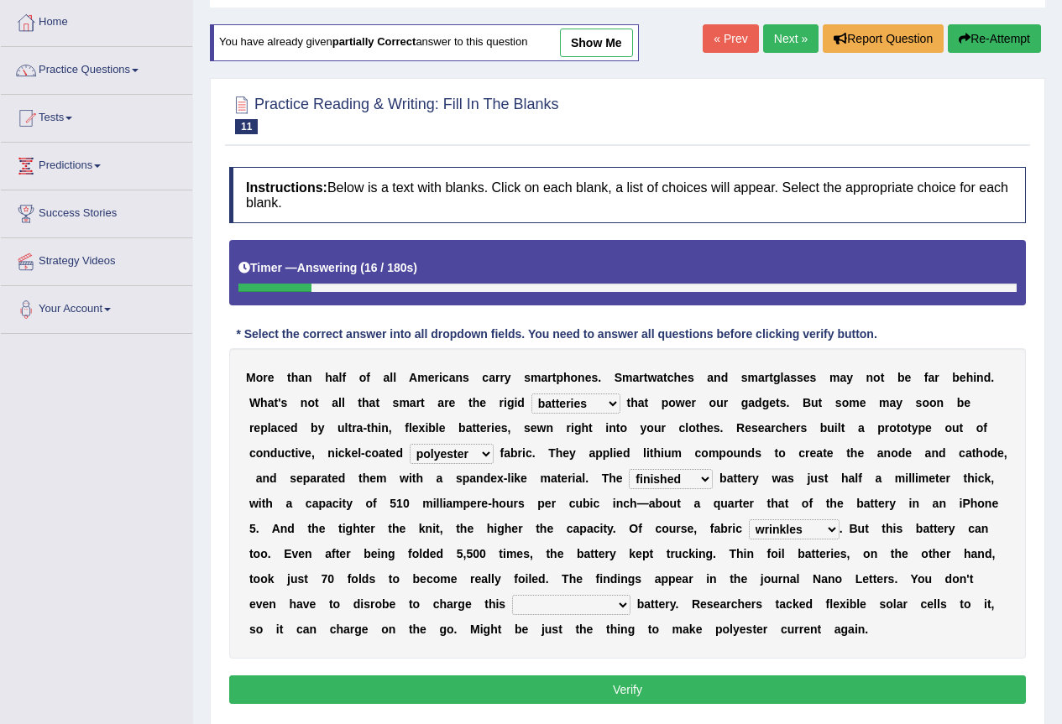
click at [512, 595] on select "physicochemical unintentional wearable integral" at bounding box center [571, 605] width 118 height 20
click at [561, 690] on button "Verify" at bounding box center [627, 690] width 796 height 29
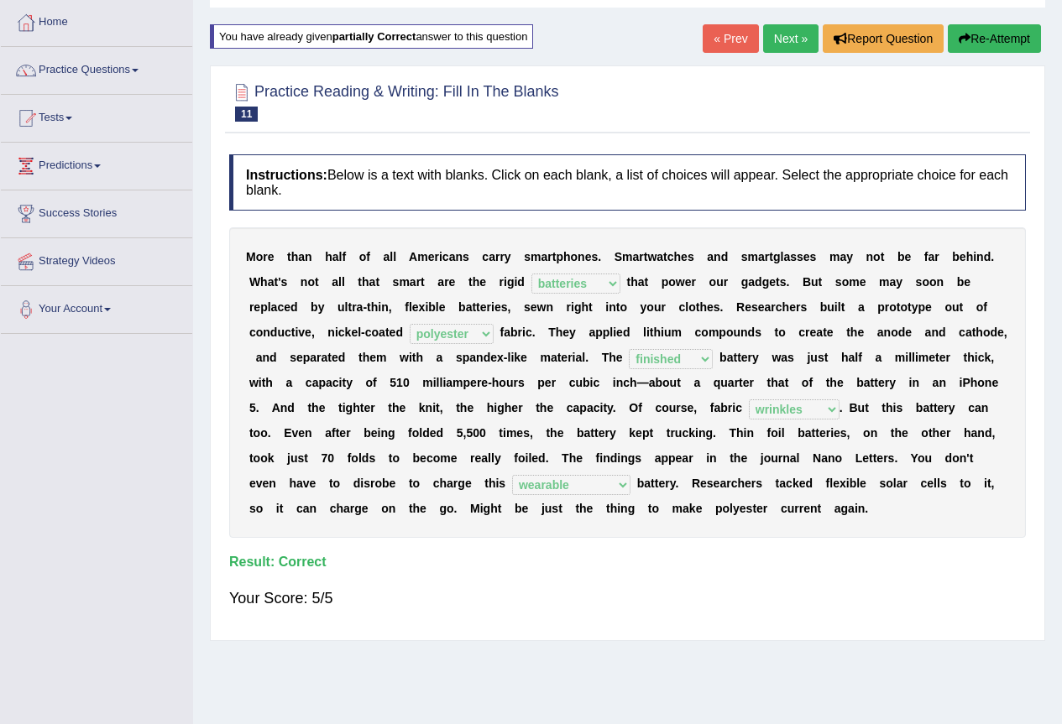
click at [769, 46] on link "Next »" at bounding box center [790, 38] width 55 height 29
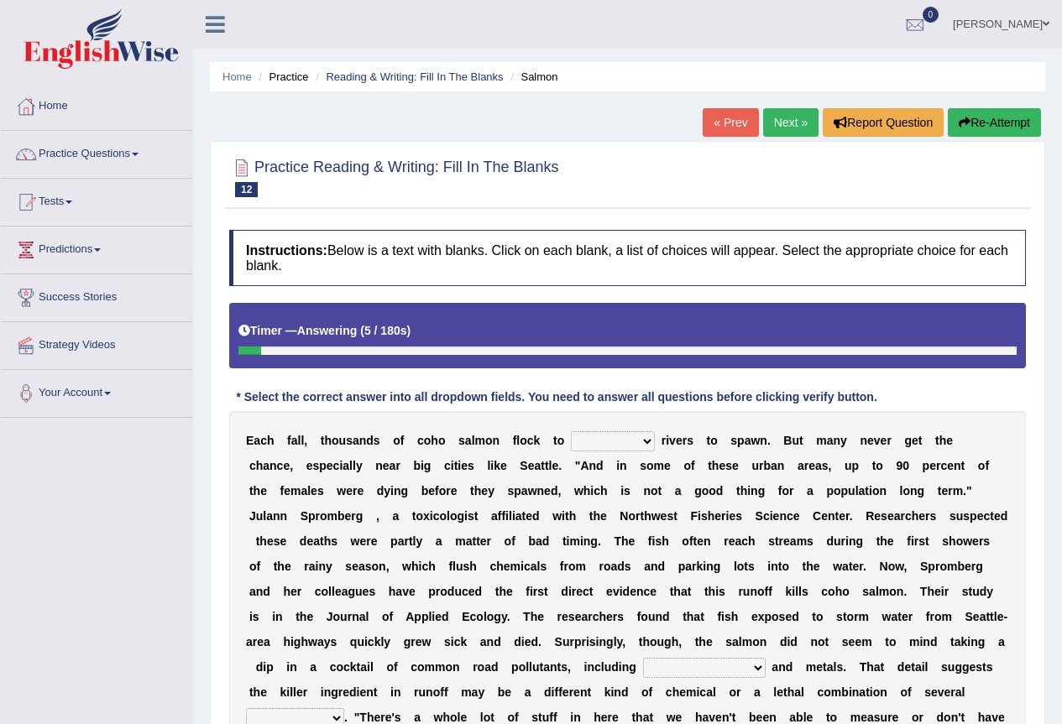
click at [628, 434] on select "protect meant rebuilt northwest" at bounding box center [613, 441] width 84 height 20
select select "rebuilt"
click at [571, 431] on select "protect meant rebuilt northwest" at bounding box center [613, 441] width 84 height 20
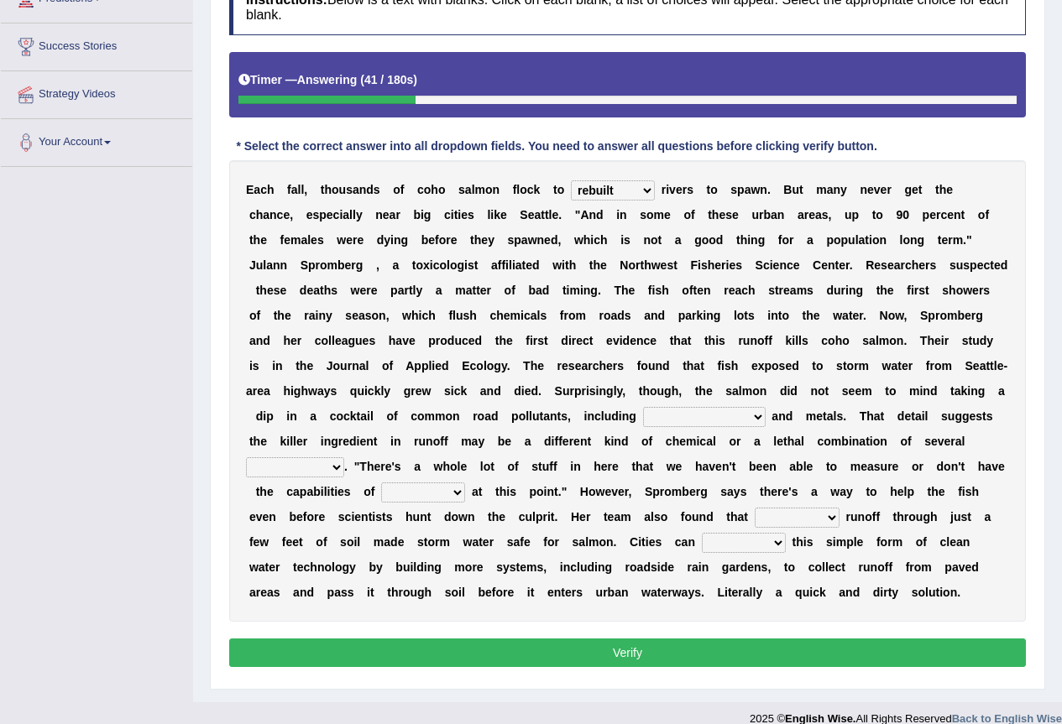
scroll to position [252, 0]
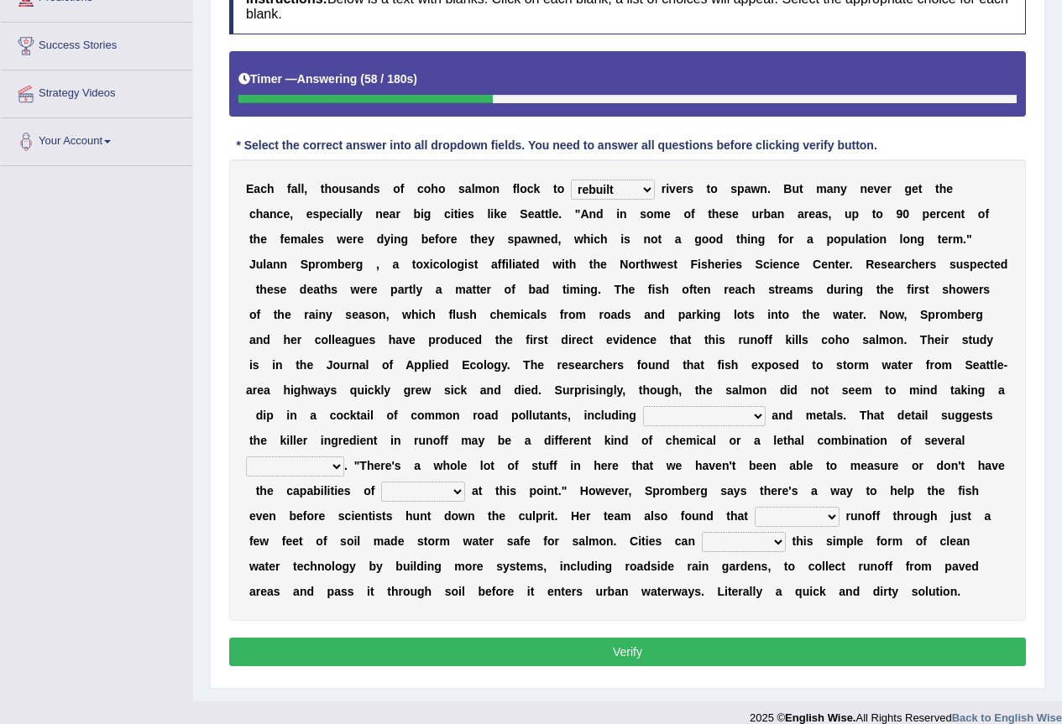
click at [681, 422] on select "hydrocarbons carcass mothers harness" at bounding box center [704, 416] width 123 height 20
select select "hydrocarbons"
click at [643, 406] on select "hydrocarbons carcass mothers harness" at bounding box center [704, 416] width 123 height 20
click at [326, 467] on select "compounds bloodhounds knockouts dropouts" at bounding box center [295, 466] width 98 height 20
select select "compounds"
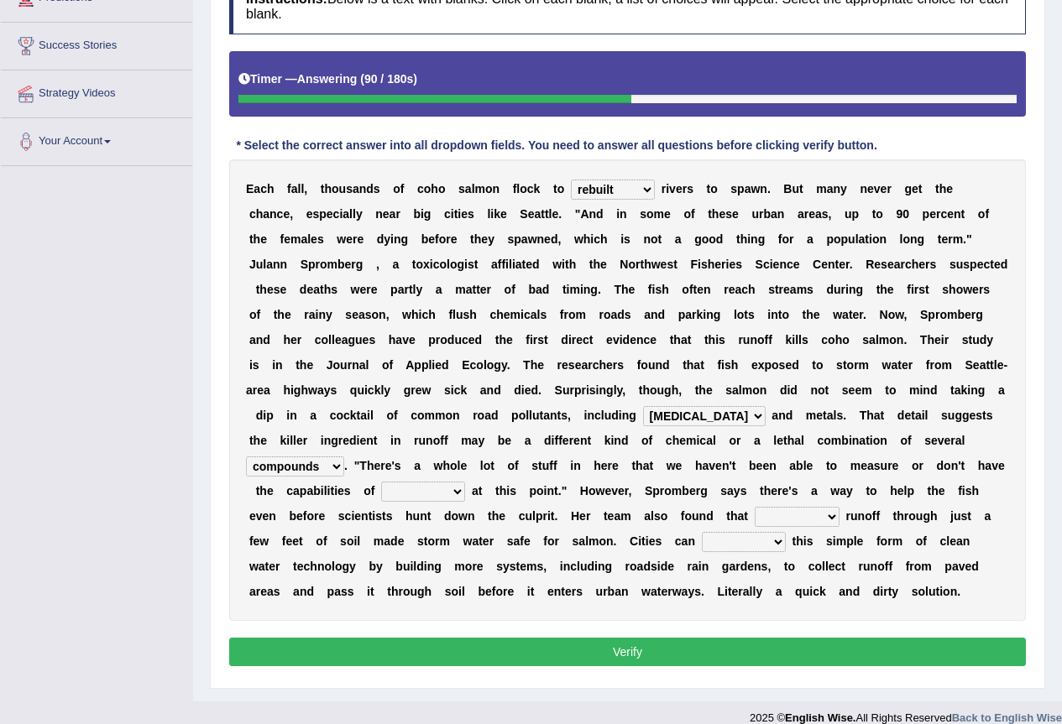
click at [246, 456] on select "compounds bloodhounds knockouts dropouts" at bounding box center [295, 466] width 98 height 20
click at [393, 490] on select "frittering measuring glistening heralding" at bounding box center [423, 492] width 84 height 20
select select "measuring"
click at [381, 482] on select "frittering measuring glistening heralding" at bounding box center [423, 492] width 84 height 20
click at [775, 516] on select "stencilling pressuring pentioning filtering" at bounding box center [796, 517] width 85 height 20
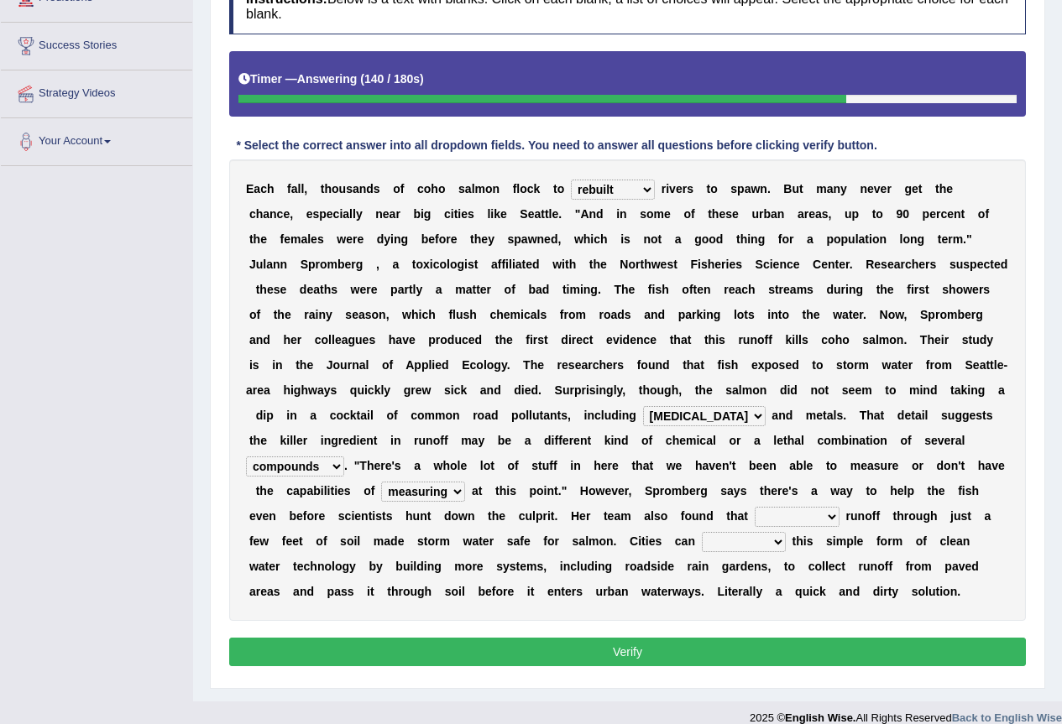
select select "filtering"
click at [754, 507] on select "stencilling pressuring pentioning filtering" at bounding box center [796, 517] width 85 height 20
click at [743, 545] on select "polemicist littlest implement dissonant" at bounding box center [744, 542] width 84 height 20
select select "implement"
click at [702, 532] on select "polemicist littlest implement dissonant" at bounding box center [744, 542] width 84 height 20
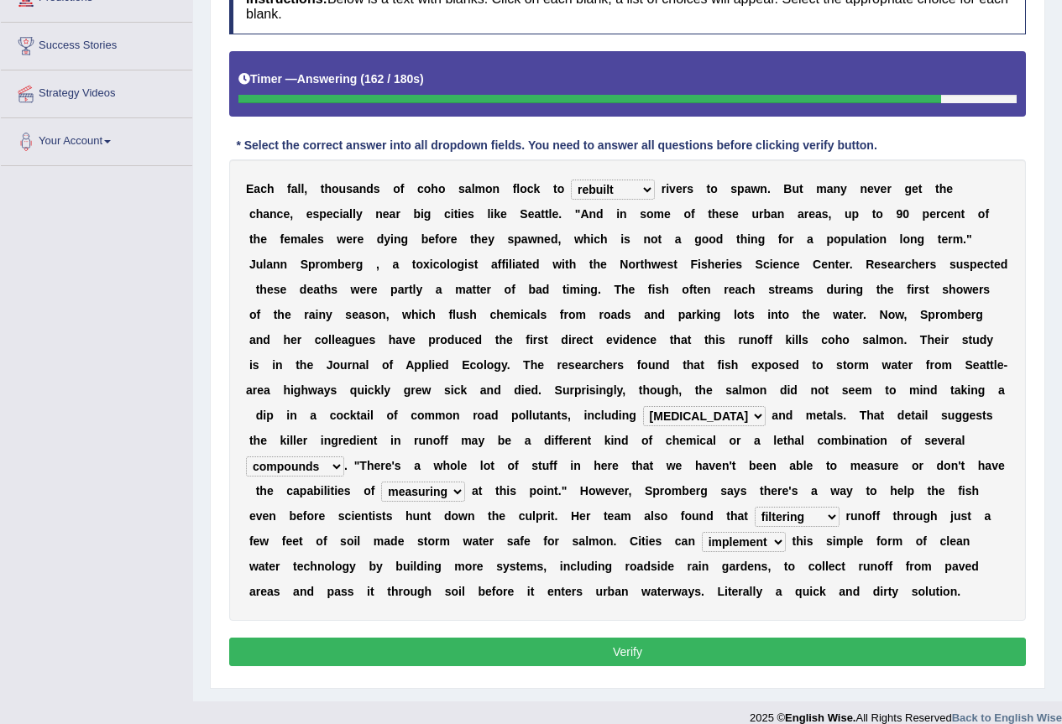
click at [728, 545] on select "polemicist littlest implement dissonant" at bounding box center [744, 542] width 84 height 20
click at [676, 654] on button "Verify" at bounding box center [627, 652] width 796 height 29
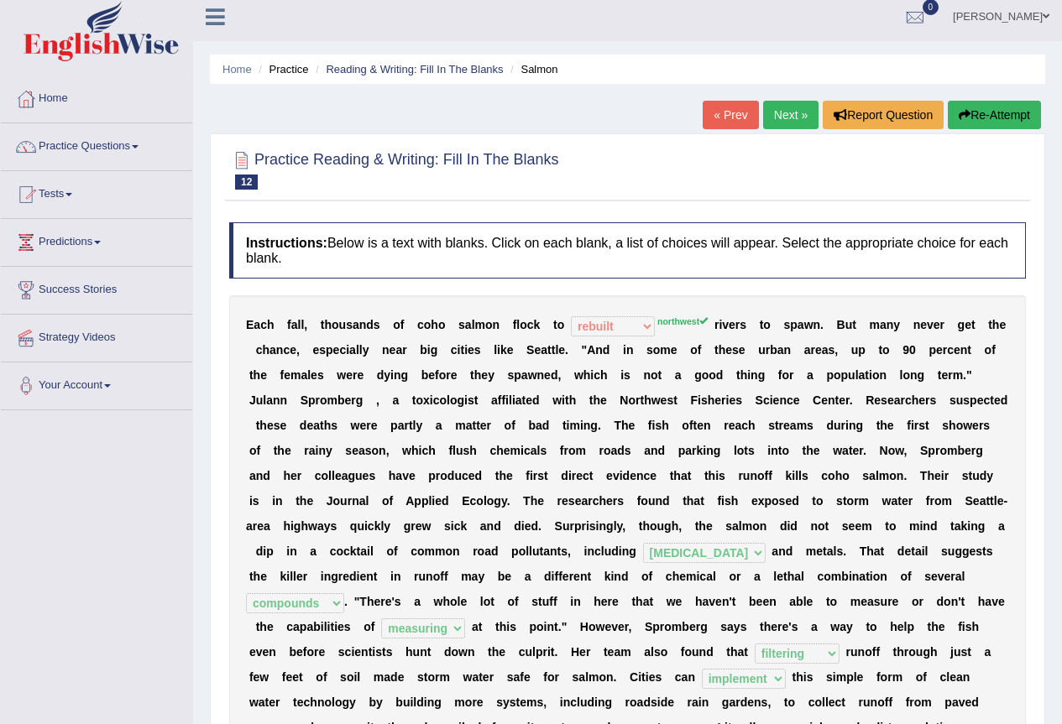
scroll to position [0, 0]
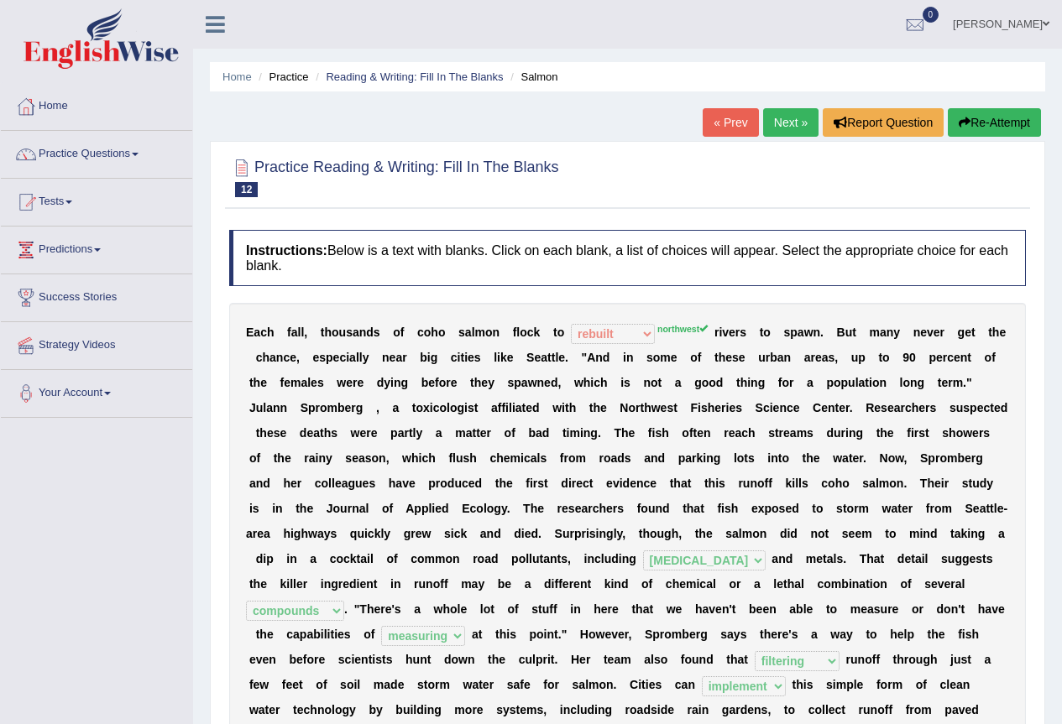
click at [974, 123] on button "Re-Attempt" at bounding box center [993, 122] width 93 height 29
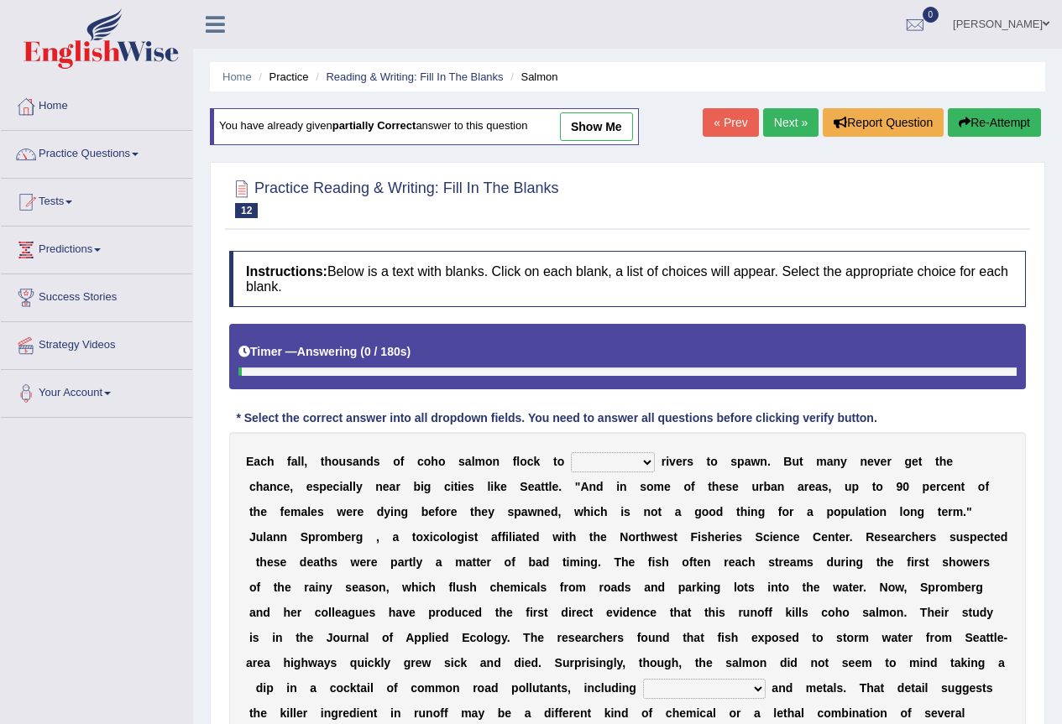
click at [634, 469] on select "protect meant rebuilt northwest" at bounding box center [613, 462] width 84 height 20
select select "northwest"
click at [571, 452] on select "protect meant rebuilt northwest" at bounding box center [613, 462] width 84 height 20
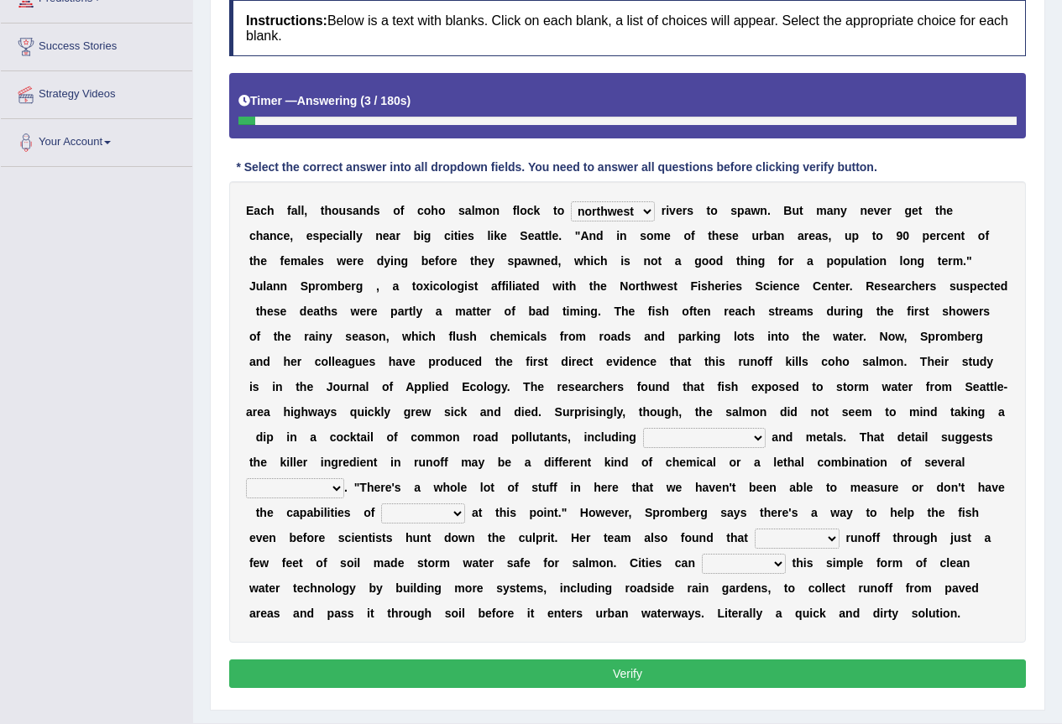
scroll to position [252, 0]
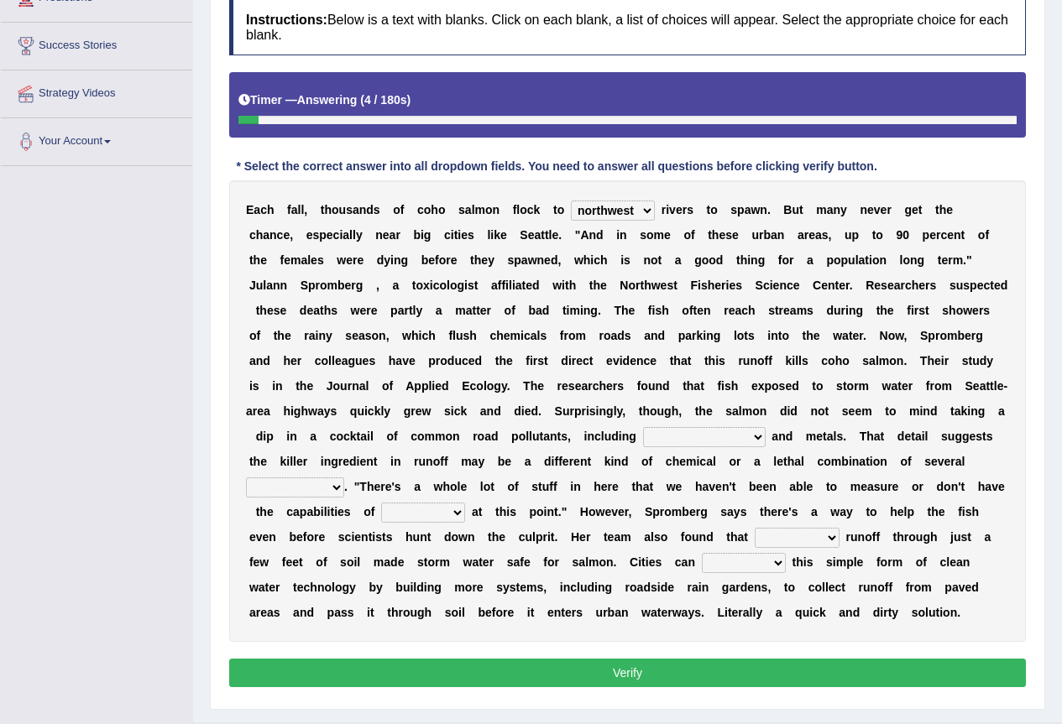
click at [686, 437] on select "hydrocarbons carcass mothers harness" at bounding box center [704, 437] width 123 height 20
select select "hydrocarbons"
click at [643, 427] on select "hydrocarbons carcass mothers harness" at bounding box center [704, 437] width 123 height 20
click at [322, 493] on select "compounds bloodhounds knockouts dropouts" at bounding box center [295, 487] width 98 height 20
select select "compounds"
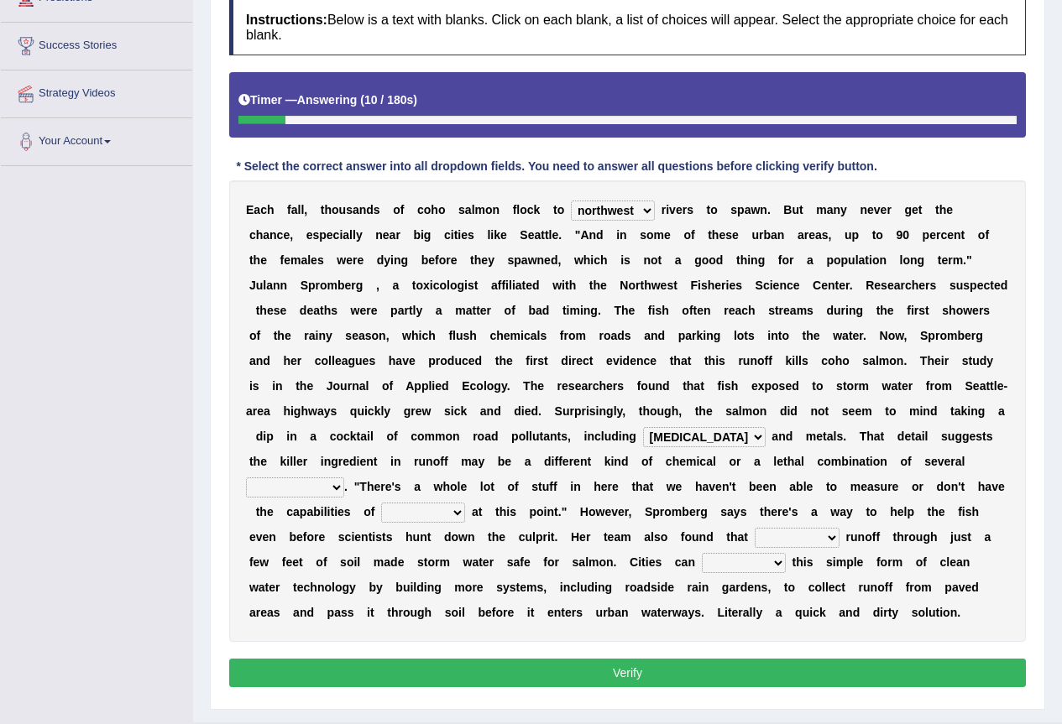
click at [246, 477] on select "compounds bloodhounds knockouts dropouts" at bounding box center [295, 487] width 98 height 20
click at [437, 519] on select "frittering measuring glistening heralding" at bounding box center [423, 513] width 84 height 20
select select "measuring"
click at [381, 503] on select "frittering measuring glistening heralding" at bounding box center [423, 513] width 84 height 20
click at [825, 531] on select "stencilling pressuring pentioning filtering" at bounding box center [796, 538] width 85 height 20
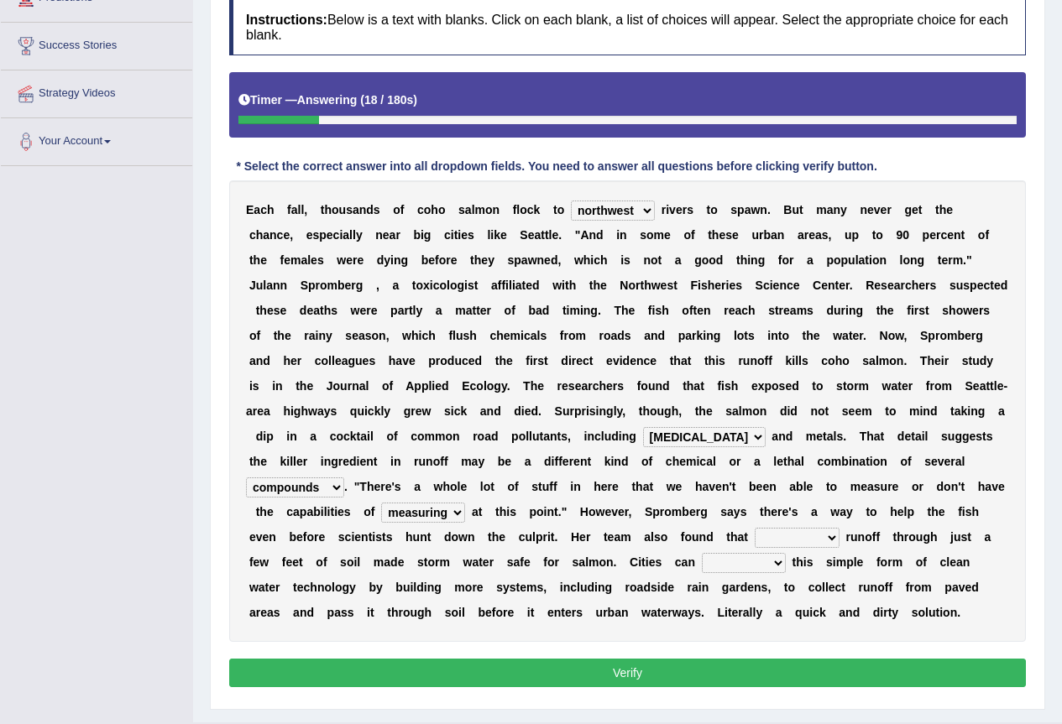
select select "filtering"
click at [754, 528] on select "stencilling pressuring pentioning filtering" at bounding box center [796, 538] width 85 height 20
click at [743, 561] on select "polemicist littlest implement dissonant" at bounding box center [744, 563] width 84 height 20
select select "implement"
click at [702, 553] on select "polemicist littlest implement dissonant" at bounding box center [744, 563] width 84 height 20
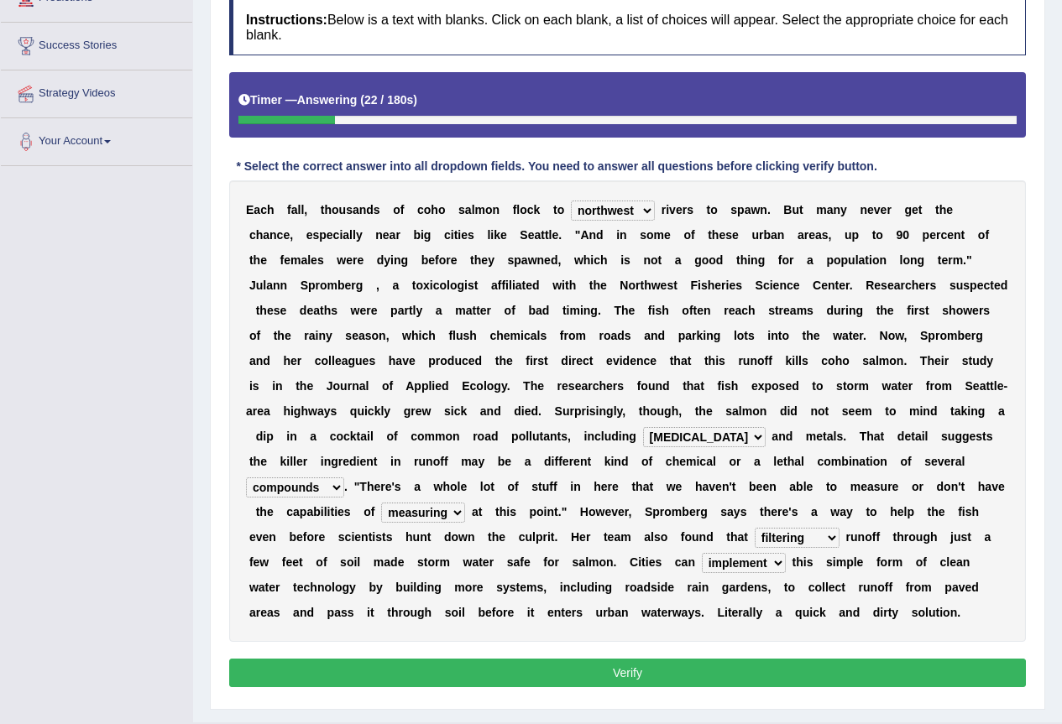
click at [713, 665] on button "Verify" at bounding box center [627, 673] width 796 height 29
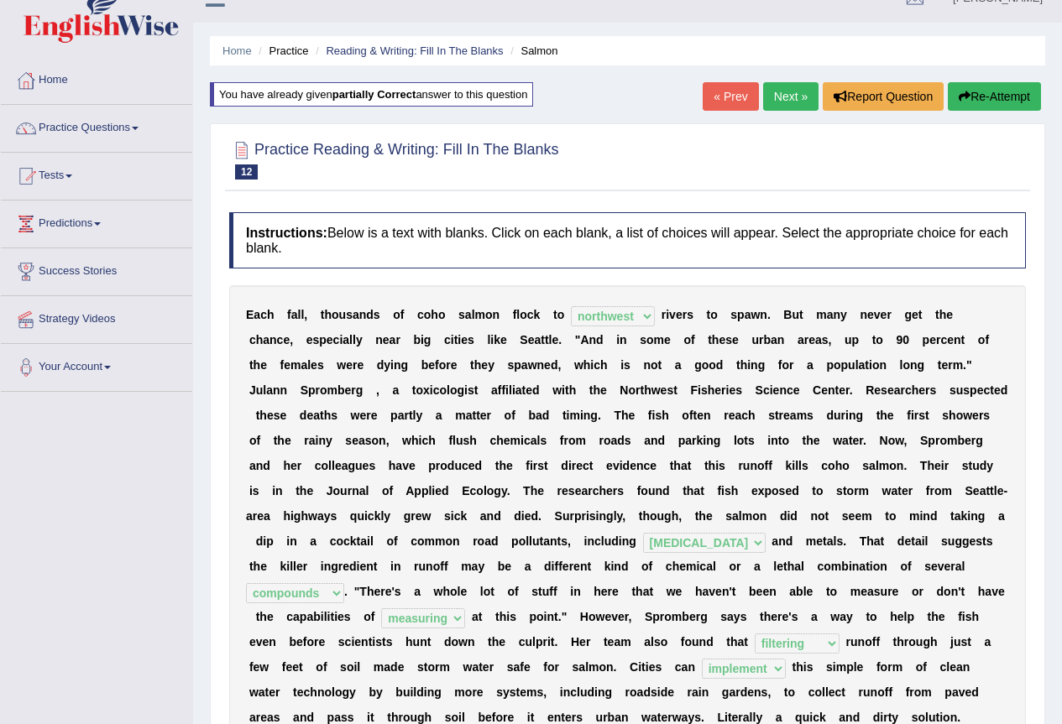
scroll to position [0, 0]
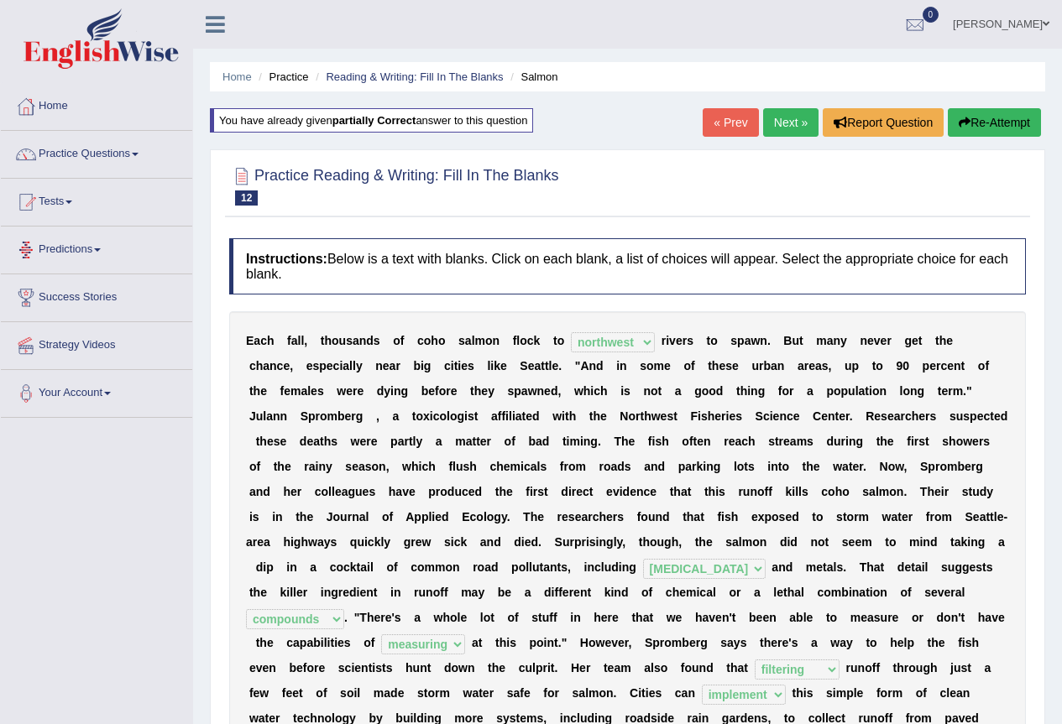
click at [796, 120] on link "Next »" at bounding box center [790, 122] width 55 height 29
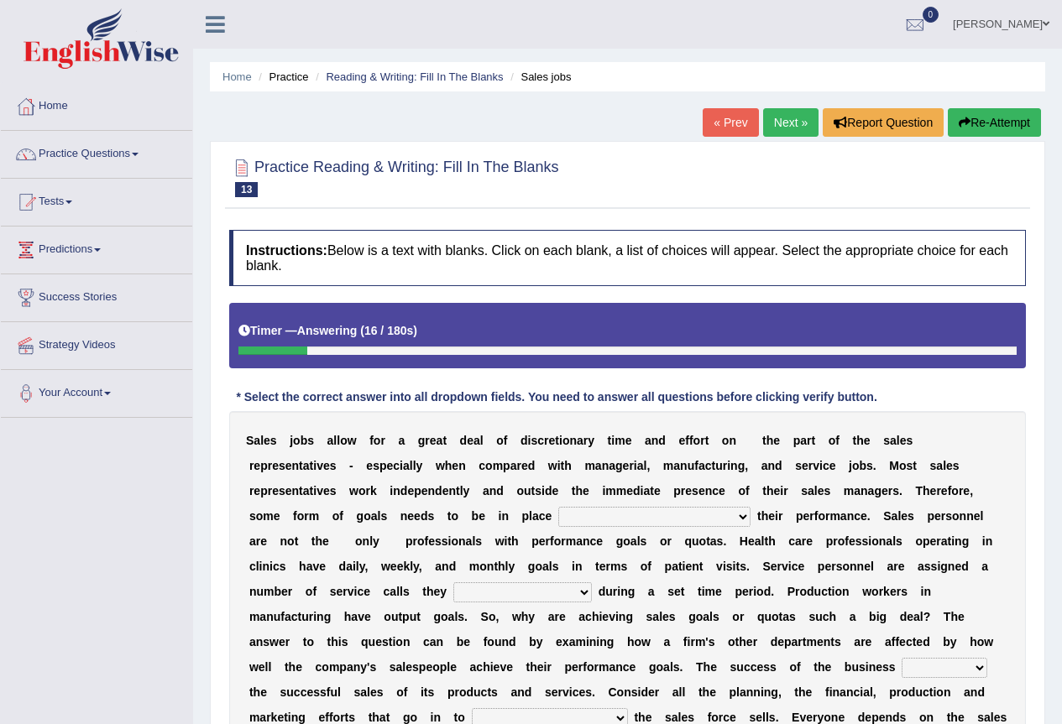
click at [631, 514] on select "as motive and guide should motivate and guide to help motivate and guide as hel…" at bounding box center [654, 517] width 192 height 20
select select "to help motivate and guide"
click at [558, 507] on select "as motive and guide should motivate and guide to help motivate and guide as hel…" at bounding box center [654, 517] width 192 height 20
click at [584, 589] on select "can perform must perform often are performed might be performing" at bounding box center [522, 592] width 138 height 20
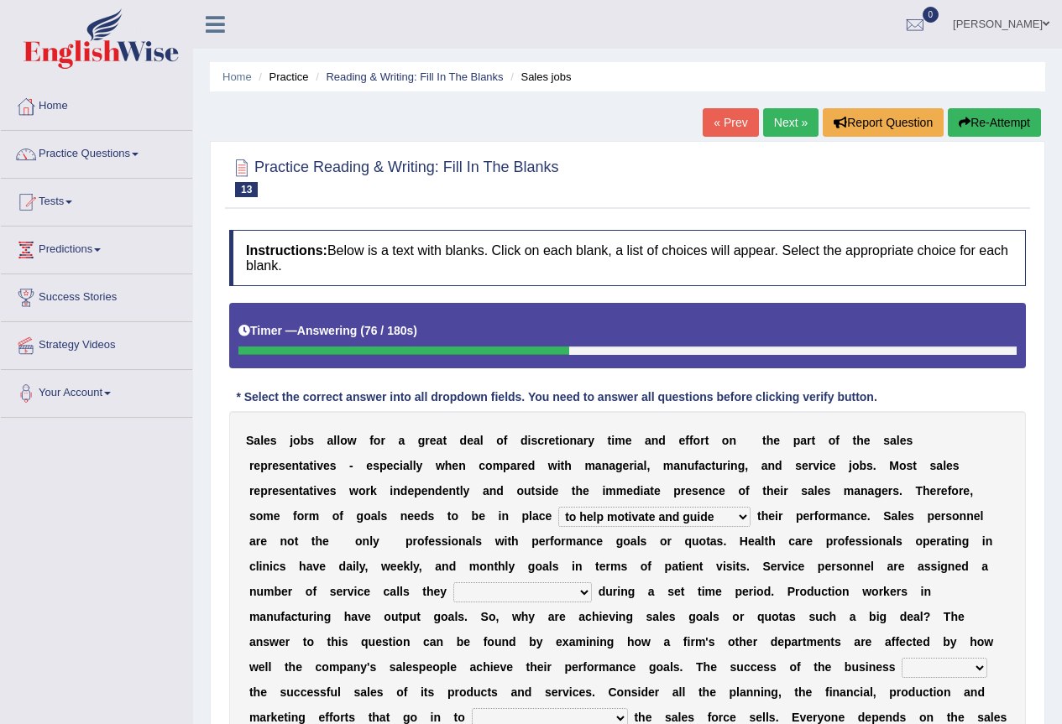
select select "must perform"
click at [453, 582] on select "can perform must perform often are performed might be performing" at bounding box center [522, 592] width 138 height 20
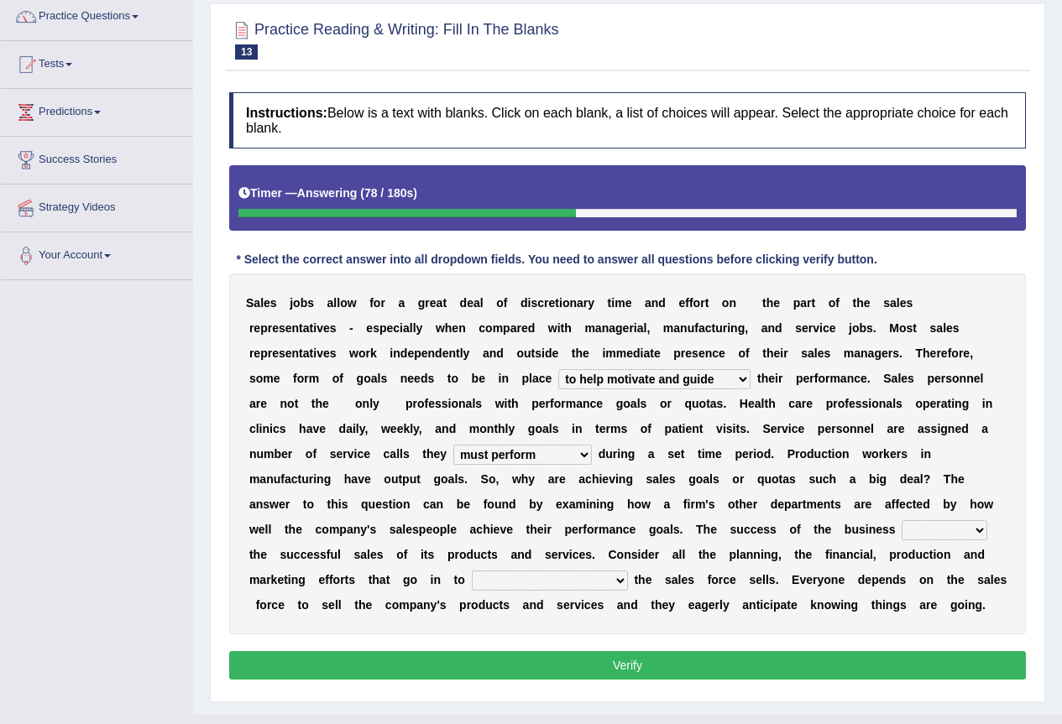
scroll to position [168, 0]
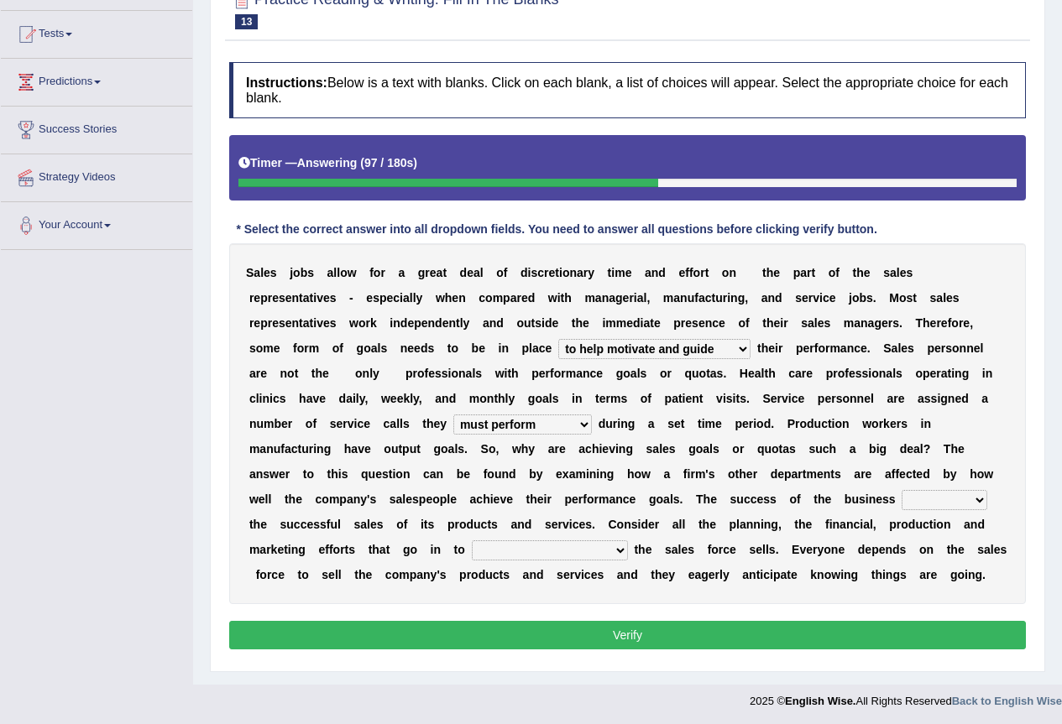
click at [972, 501] on select "hinges on is set at lasts until look ahead" at bounding box center [944, 500] width 86 height 20
select select "is set at"
click at [901, 490] on select "hinges on is set at lasts until look ahead" at bounding box center [944, 500] width 86 height 20
click at [913, 502] on select "hinges on is set at lasts until look ahead" at bounding box center [944, 500] width 86 height 20
click at [916, 502] on select "hinges on is set at lasts until look ahead" at bounding box center [944, 500] width 86 height 20
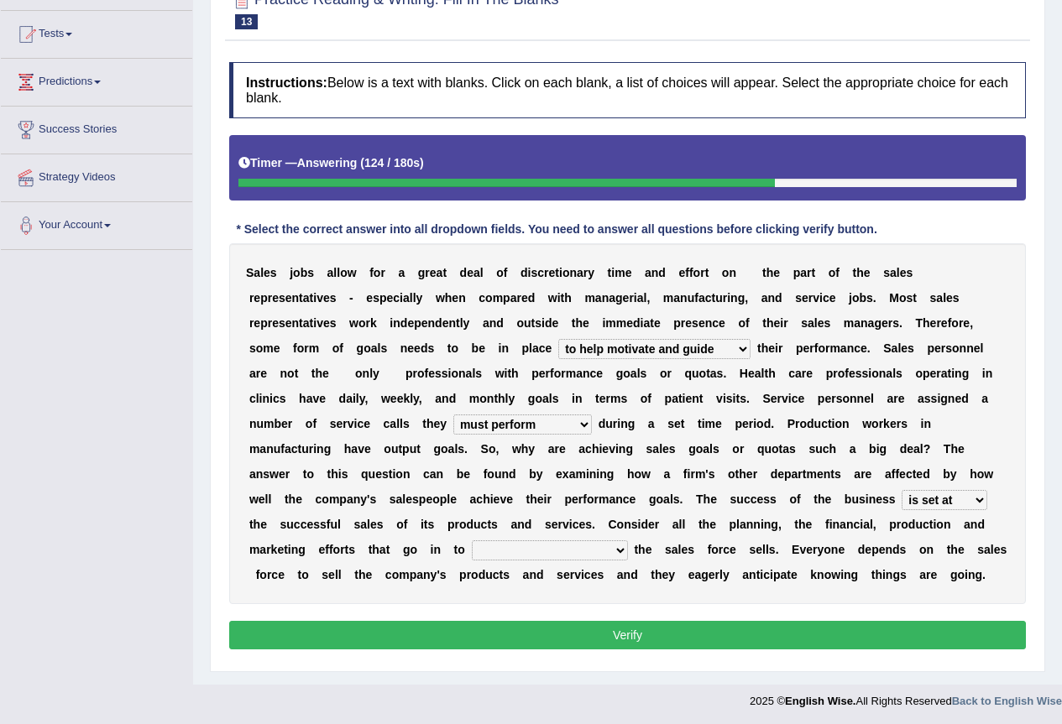
click at [957, 508] on select "hinges on is set at lasts until look ahead" at bounding box center [944, 500] width 86 height 20
click at [598, 551] on select "describing how producing what constructing how much analyzing where" at bounding box center [550, 550] width 156 height 20
click at [596, 551] on select "describing how producing what constructing how much analyzing where" at bounding box center [550, 550] width 156 height 20
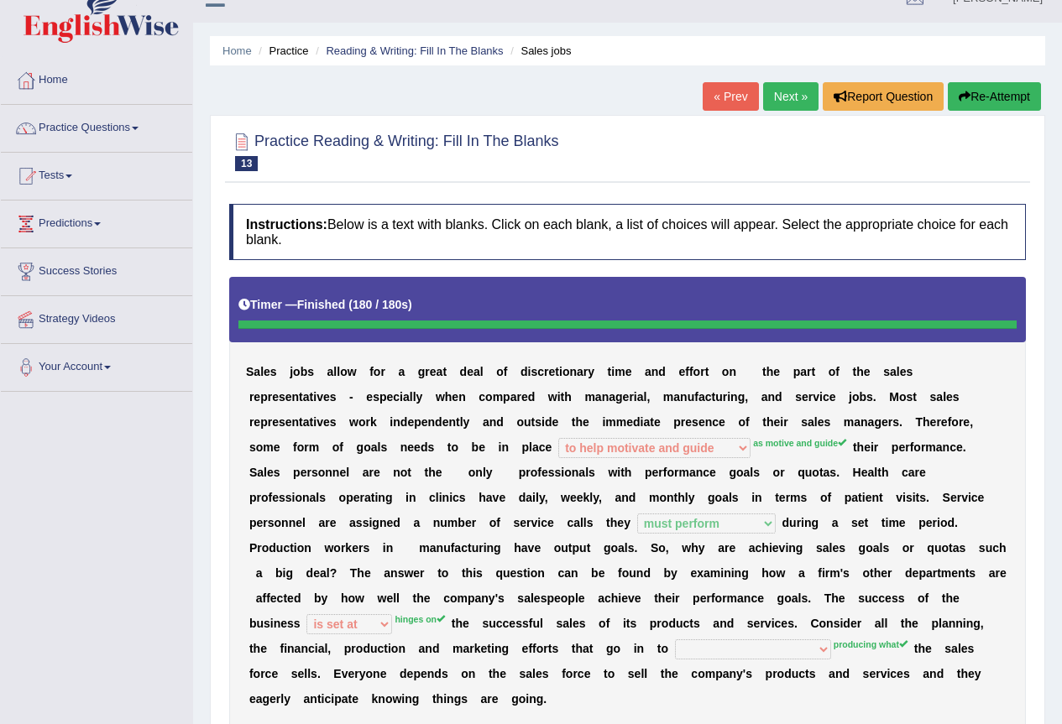
scroll to position [0, 0]
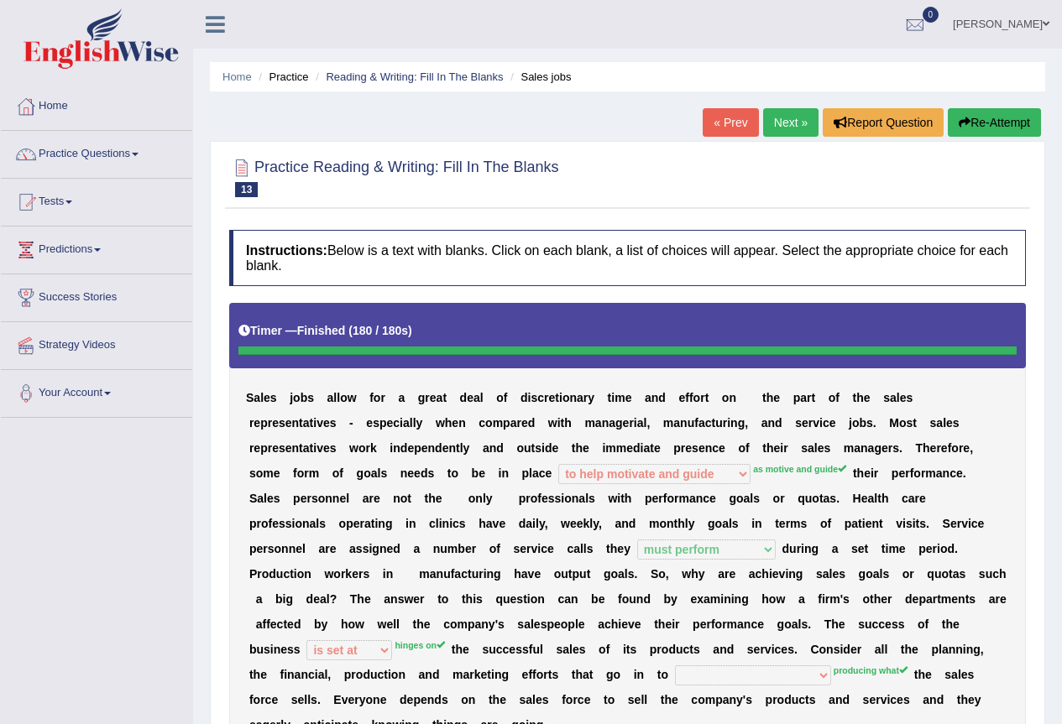
click at [977, 107] on div "Home Practice Reading & Writing: Fill In The Blanks Sales jobs « Prev Next » Re…" at bounding box center [627, 434] width 869 height 869
click at [976, 119] on button "Re-Attempt" at bounding box center [993, 122] width 93 height 29
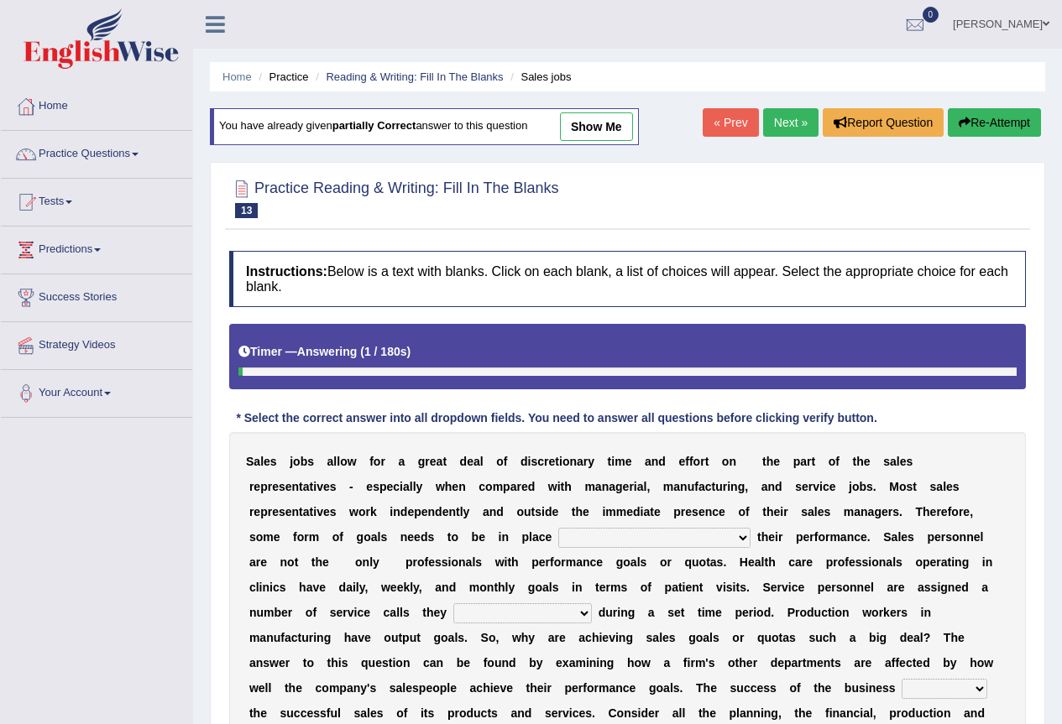
drag, startPoint x: 0, startPoint y: 0, endPoint x: 670, endPoint y: 531, distance: 855.4
click at [670, 531] on select "as motive and guide should motivate and guide to help motivate and guide as hel…" at bounding box center [654, 538] width 192 height 20
select select "as motive and guide"
click at [558, 528] on select "as motive and guide should motivate and guide to help motivate and guide as hel…" at bounding box center [654, 538] width 192 height 20
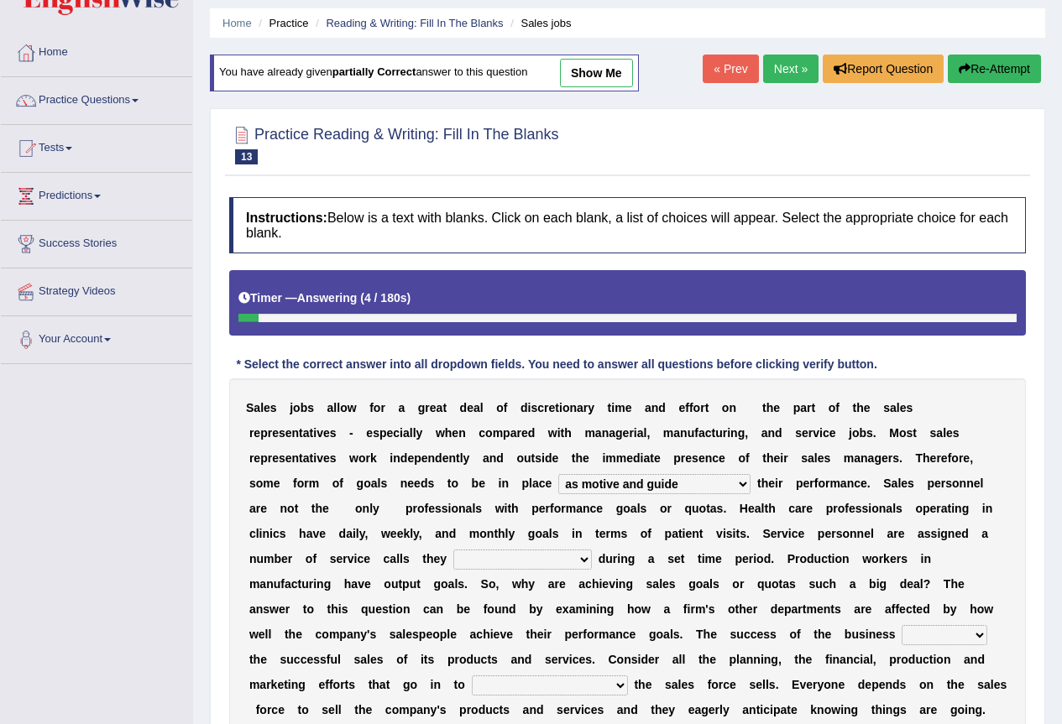
scroll to position [84, 0]
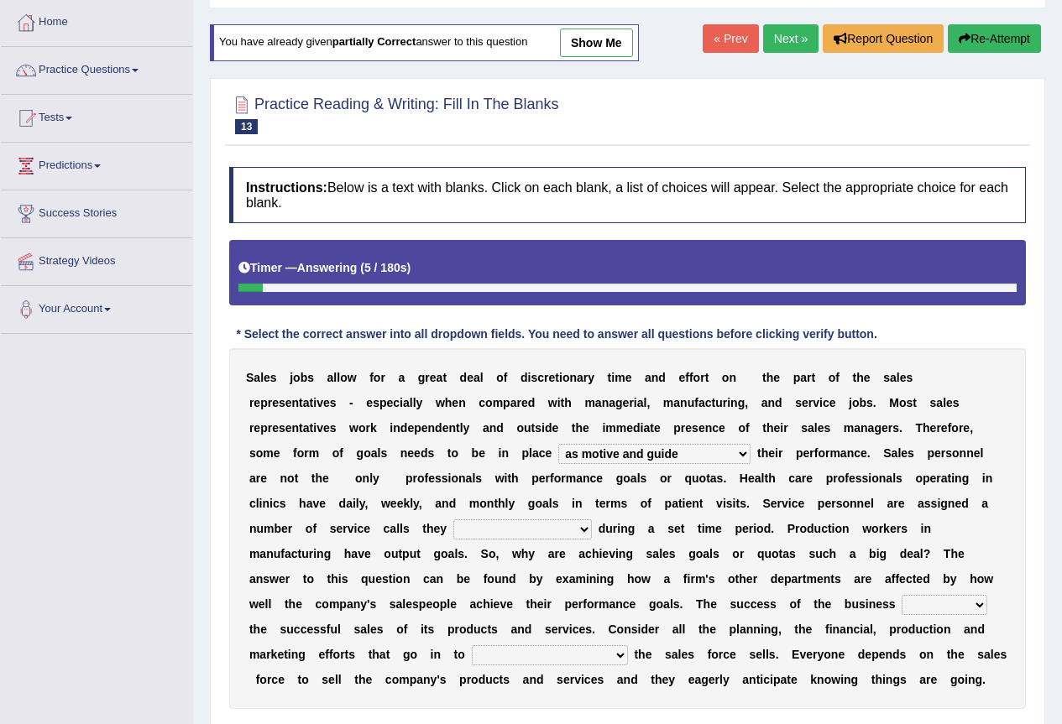
click at [533, 531] on select "can perform must perform often are performed might be performing" at bounding box center [522, 529] width 138 height 20
select select "must perform"
click at [453, 519] on select "can perform must perform often are performed might be performing" at bounding box center [522, 529] width 138 height 20
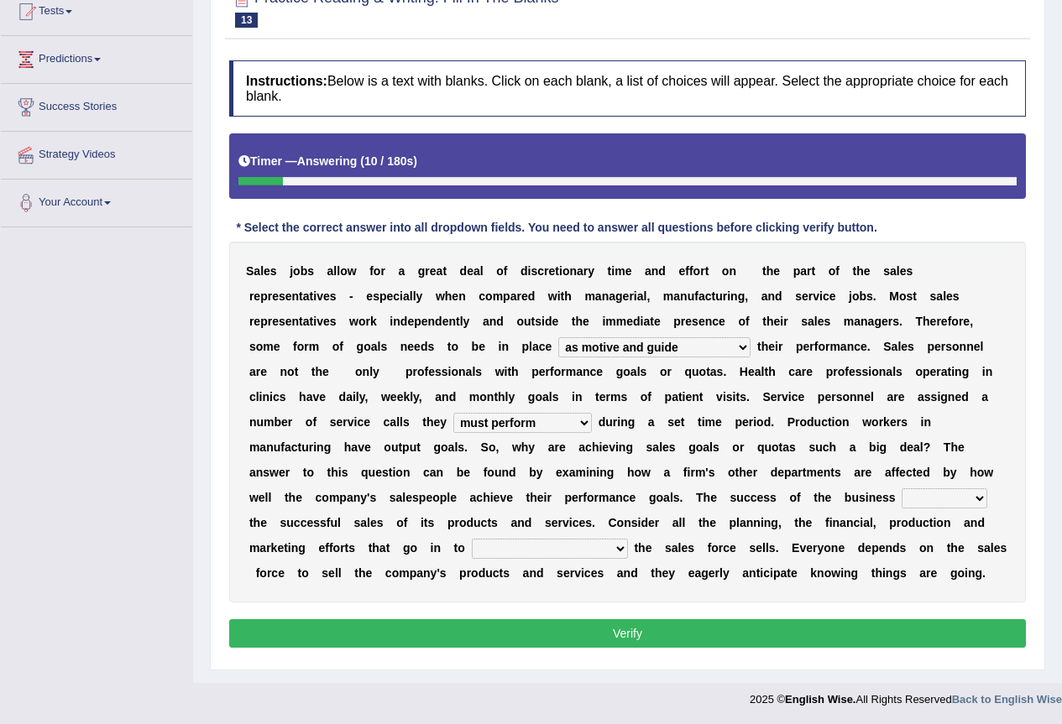
scroll to position [191, 0]
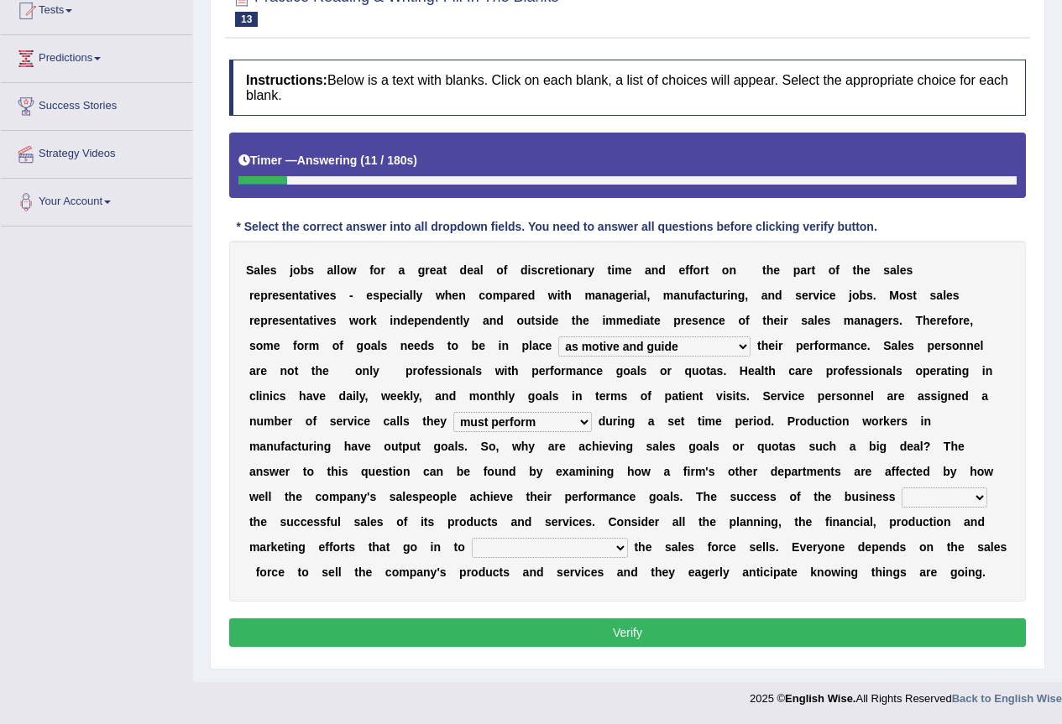
click at [970, 490] on select "hinges on is set at lasts until look ahead" at bounding box center [944, 498] width 86 height 20
select select "hinges on"
click at [901, 488] on select "hinges on is set at lasts until look ahead" at bounding box center [944, 498] width 86 height 20
click at [586, 549] on select "describing how producing what constructing how much analyzing where" at bounding box center [550, 548] width 156 height 20
select select "producing what"
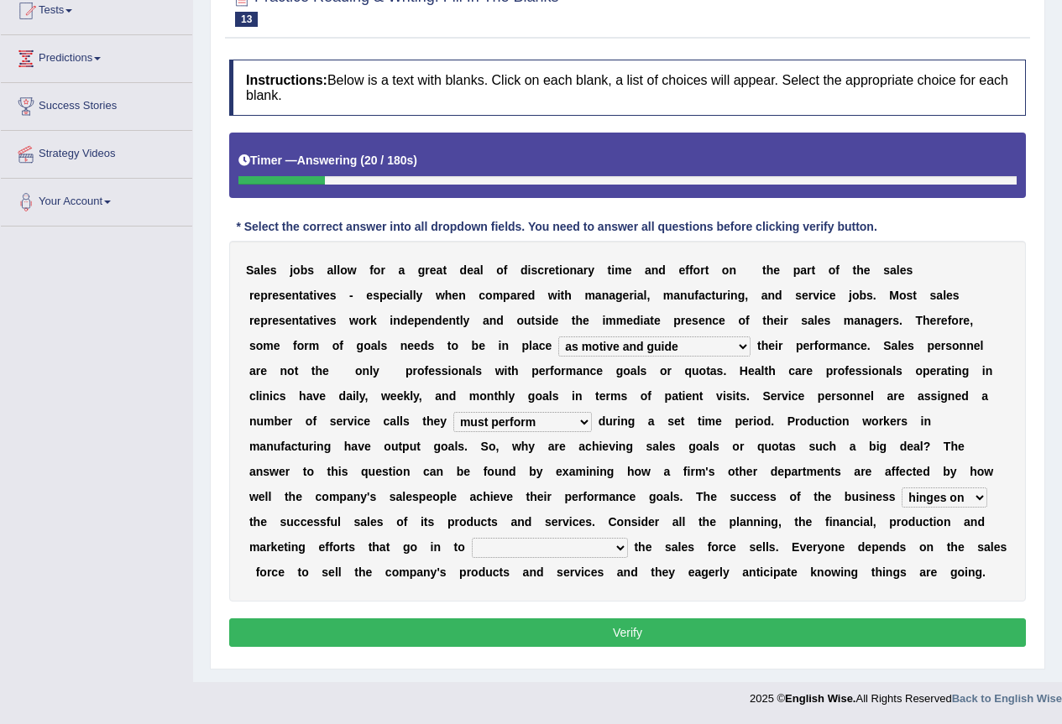
click at [472, 538] on select "describing how producing what constructing how much analyzing where" at bounding box center [550, 548] width 156 height 20
click at [580, 630] on button "Verify" at bounding box center [627, 632] width 796 height 29
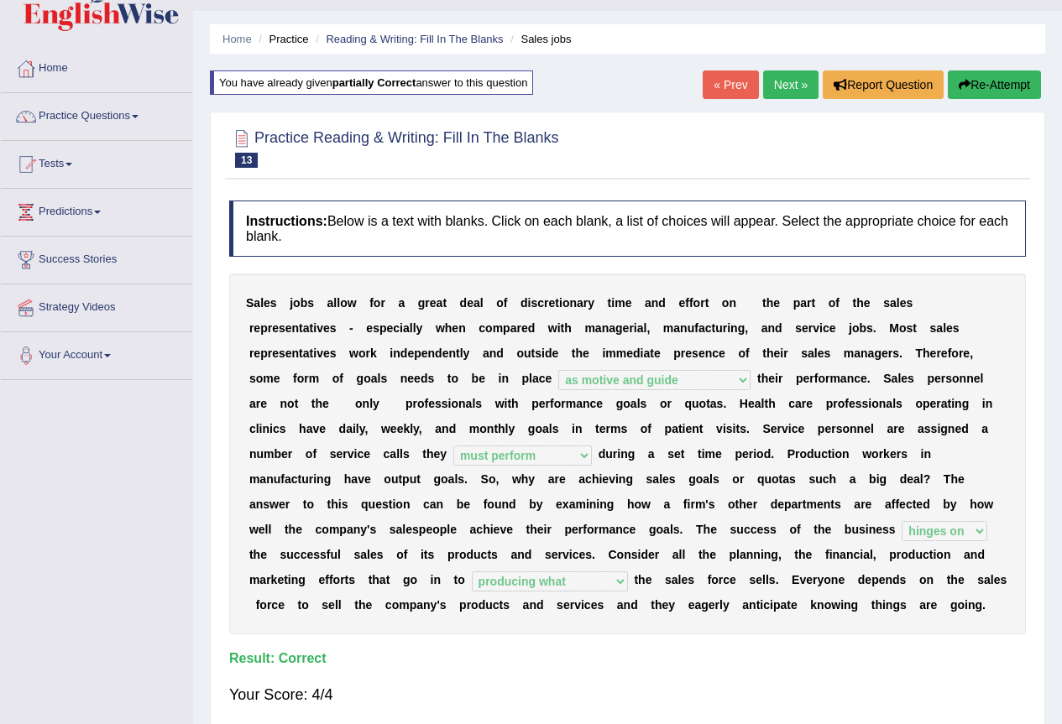
scroll to position [0, 0]
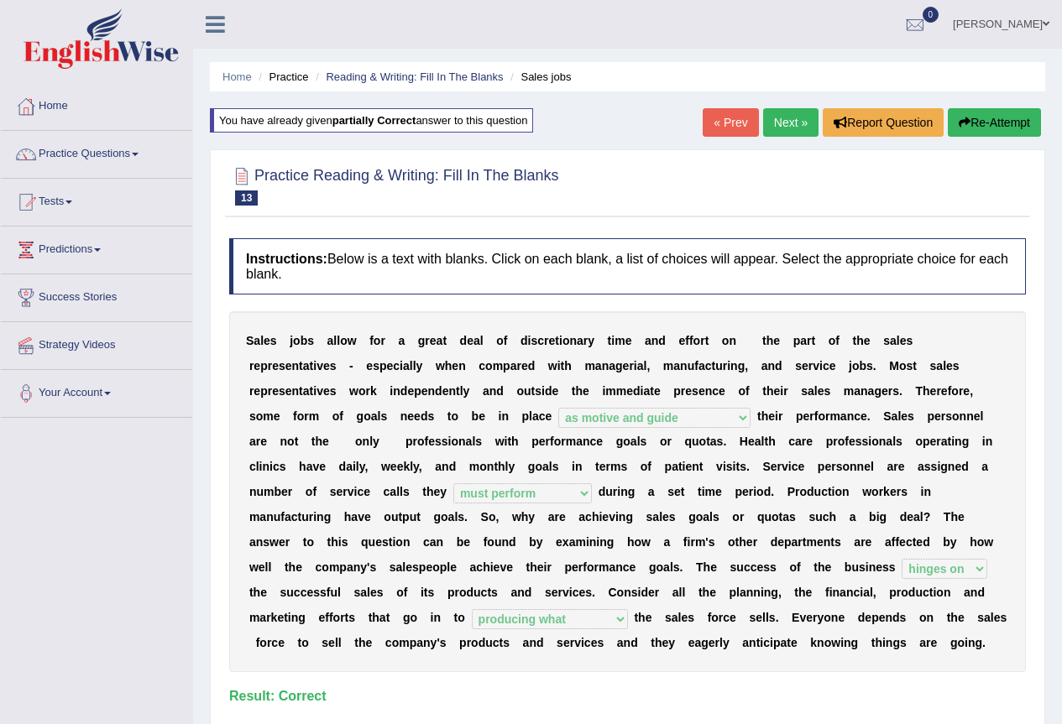
click at [782, 128] on link "Next »" at bounding box center [790, 122] width 55 height 29
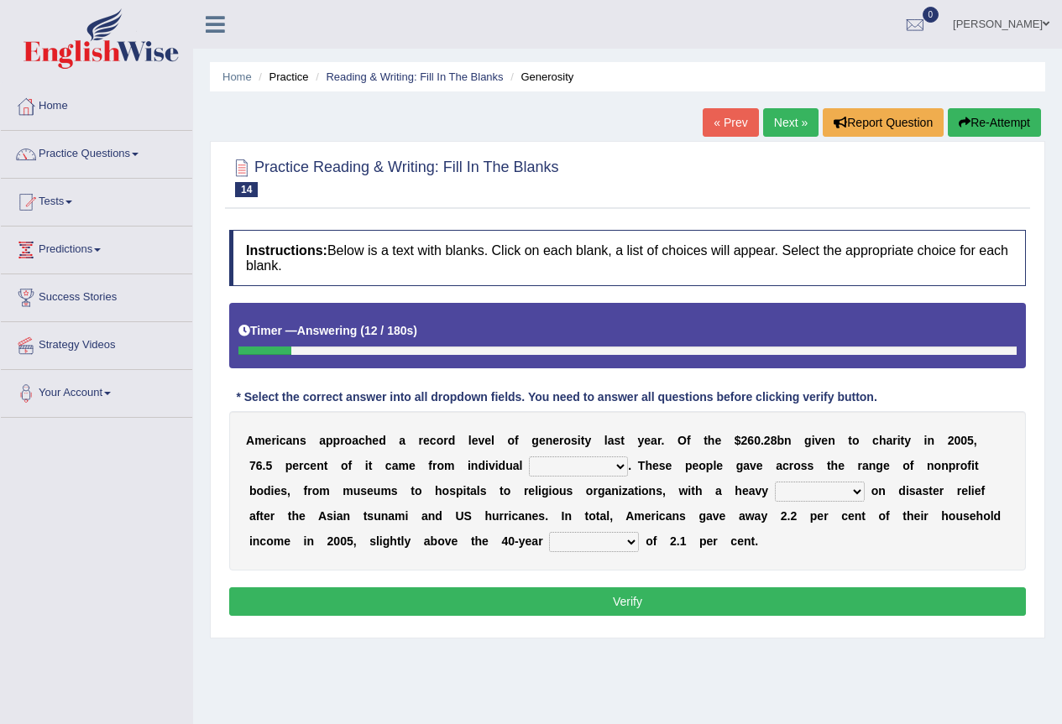
click at [582, 472] on select "donors accounts businessmen honors" at bounding box center [578, 466] width 99 height 20
select select "donors"
click at [529, 456] on select "donors accounts businessmen honors" at bounding box center [578, 466] width 99 height 20
click at [817, 484] on select "analysis imagination emphasis hypothesis" at bounding box center [820, 492] width 90 height 20
select select "imagination"
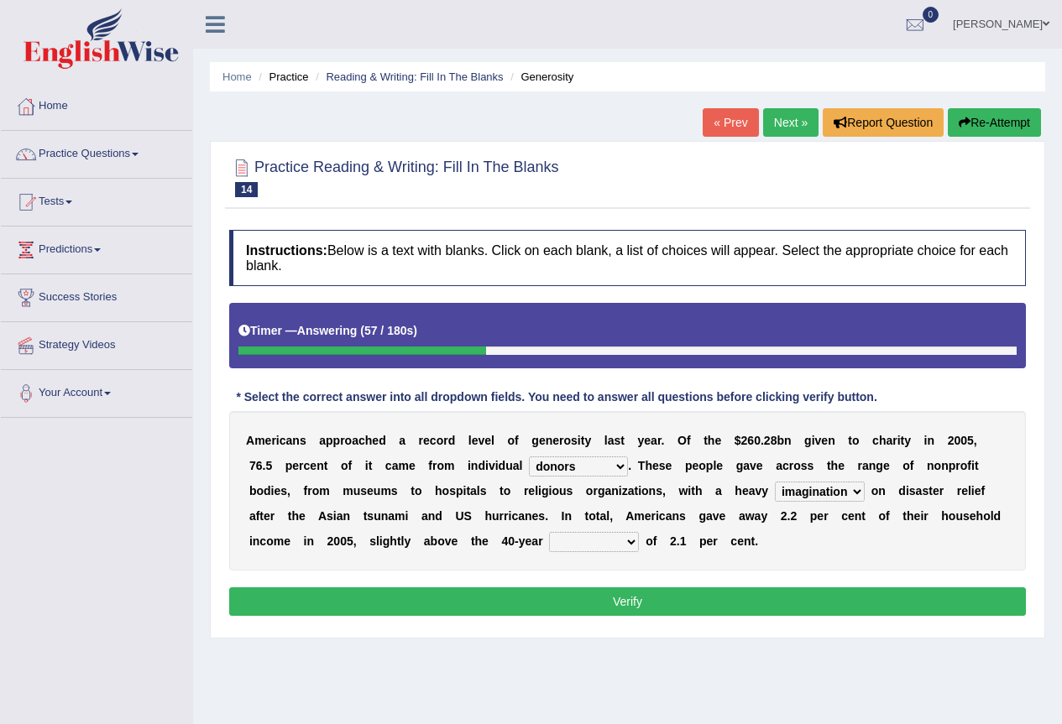
click at [775, 482] on select "analysis imagination emphasis hypothesis" at bounding box center [820, 492] width 90 height 20
click at [618, 545] on select "coverage average indebtness sovereignty" at bounding box center [594, 542] width 90 height 20
select select "average"
click at [549, 532] on select "coverage average indebtness sovereignty" at bounding box center [594, 542] width 90 height 20
click at [597, 587] on button "Verify" at bounding box center [627, 601] width 796 height 29
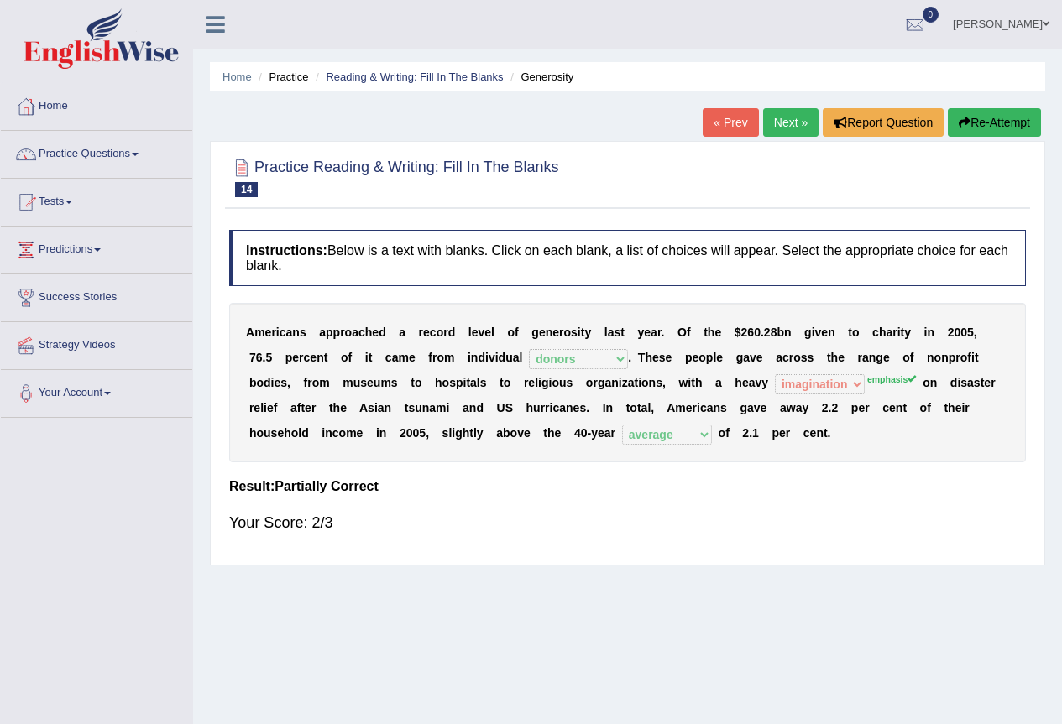
click at [1003, 131] on button "Re-Attempt" at bounding box center [993, 122] width 93 height 29
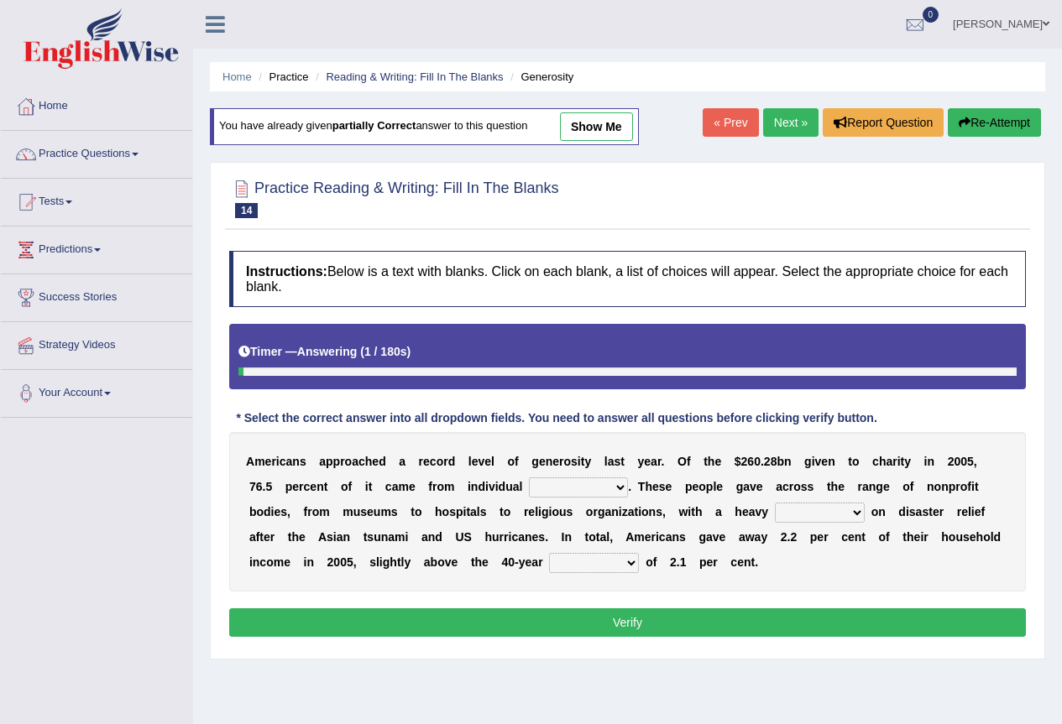
click at [615, 481] on select "donors accounts businessmen honors" at bounding box center [578, 487] width 99 height 20
select select "donors"
click at [529, 477] on select "donors accounts businessmen honors" at bounding box center [578, 487] width 99 height 20
click at [800, 514] on select "analysis imagination emphasis hypothesis" at bounding box center [820, 513] width 90 height 20
select select "emphasis"
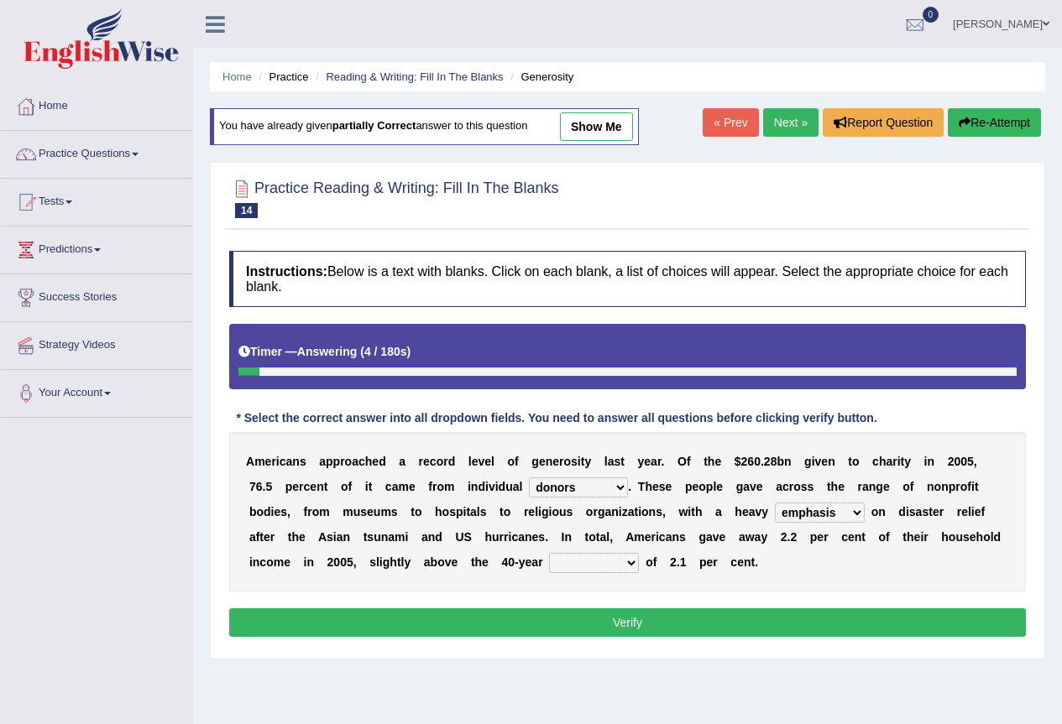
click at [775, 503] on select "analysis imagination emphasis hypothesis" at bounding box center [820, 513] width 90 height 20
click at [618, 557] on select "coverage average indebtness sovereignty" at bounding box center [594, 563] width 90 height 20
select select "average"
click at [549, 553] on select "coverage average indebtness sovereignty" at bounding box center [594, 563] width 90 height 20
click at [597, 619] on button "Verify" at bounding box center [627, 622] width 796 height 29
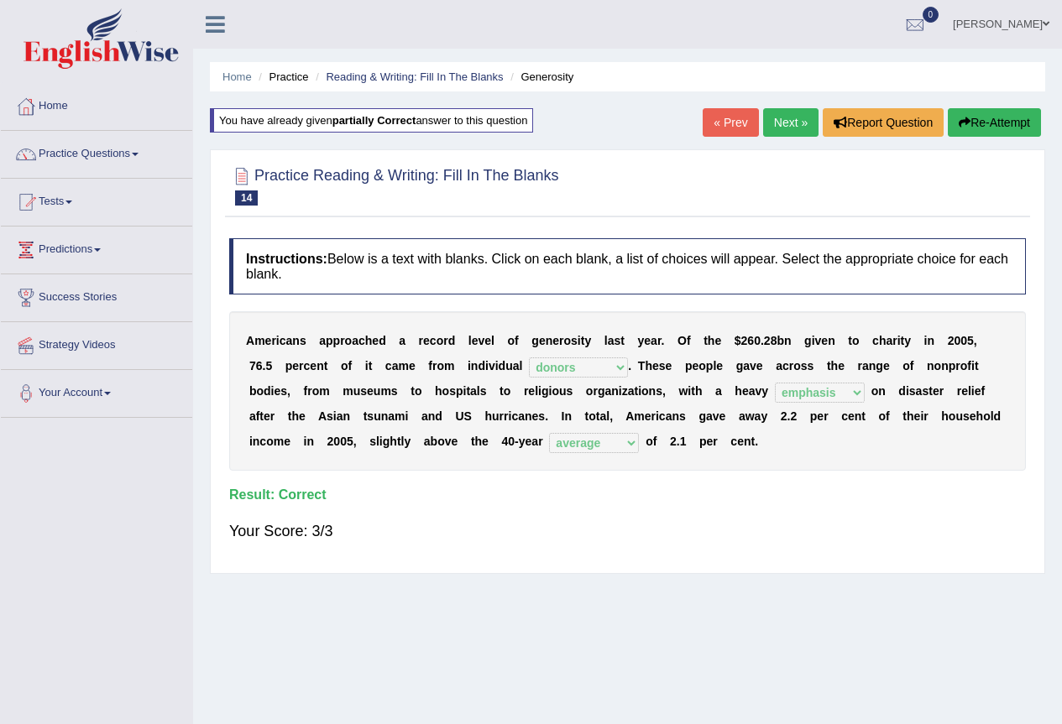
click at [789, 128] on link "Next »" at bounding box center [790, 122] width 55 height 29
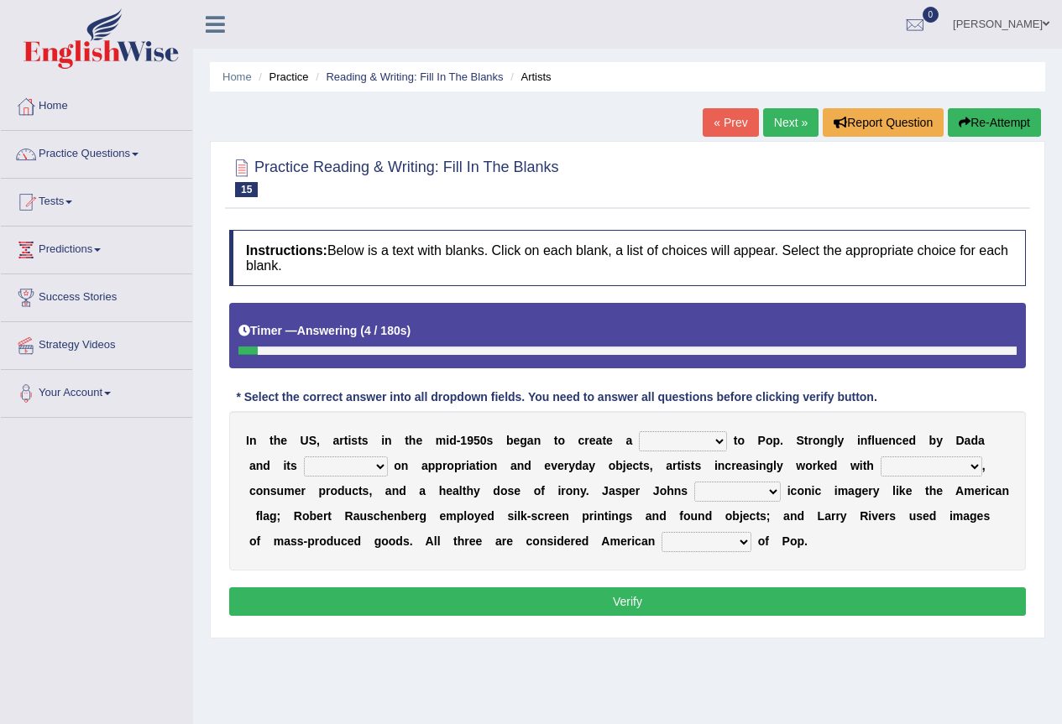
click at [656, 446] on select "bridge distribution cap finale" at bounding box center [683, 441] width 88 height 20
select select "distribution"
click at [639, 431] on select "bridge distribution cap finale" at bounding box center [683, 441] width 88 height 20
click at [380, 472] on select "emphasis point pressure strength" at bounding box center [346, 466] width 84 height 20
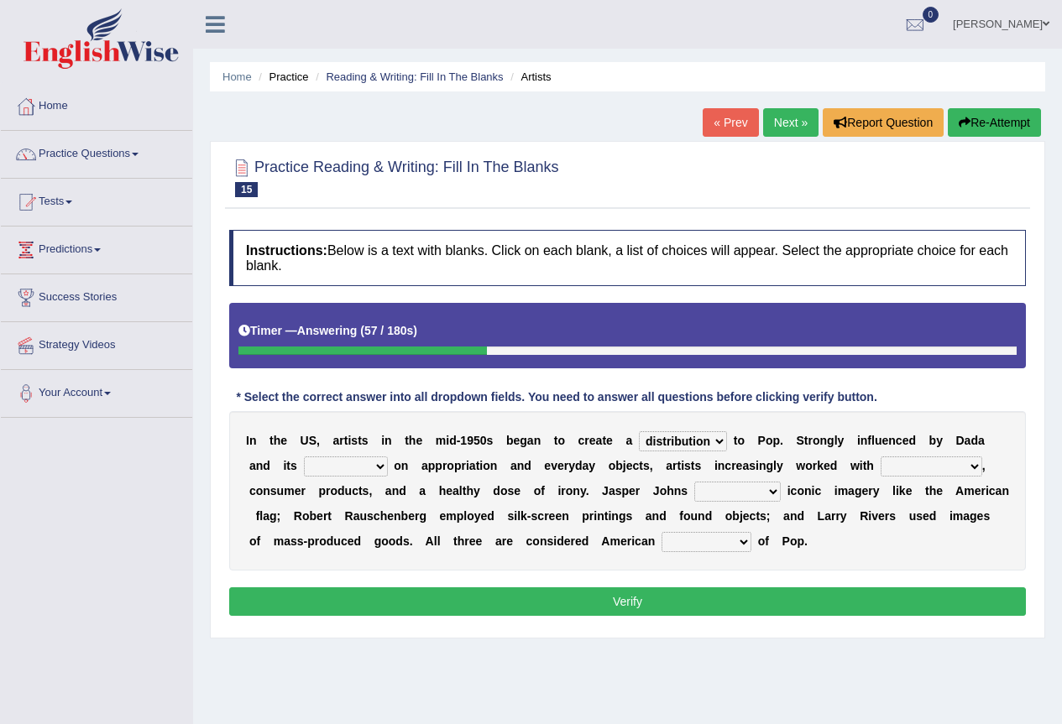
click at [374, 469] on select "emphasis point pressure strength" at bounding box center [346, 466] width 84 height 20
select select "emphasis"
click at [304, 456] on select "emphasis point pressure strength" at bounding box center [346, 466] width 84 height 20
click at [905, 461] on select "collage cost disintegration leash" at bounding box center [931, 466] width 102 height 20
select select "disintegration"
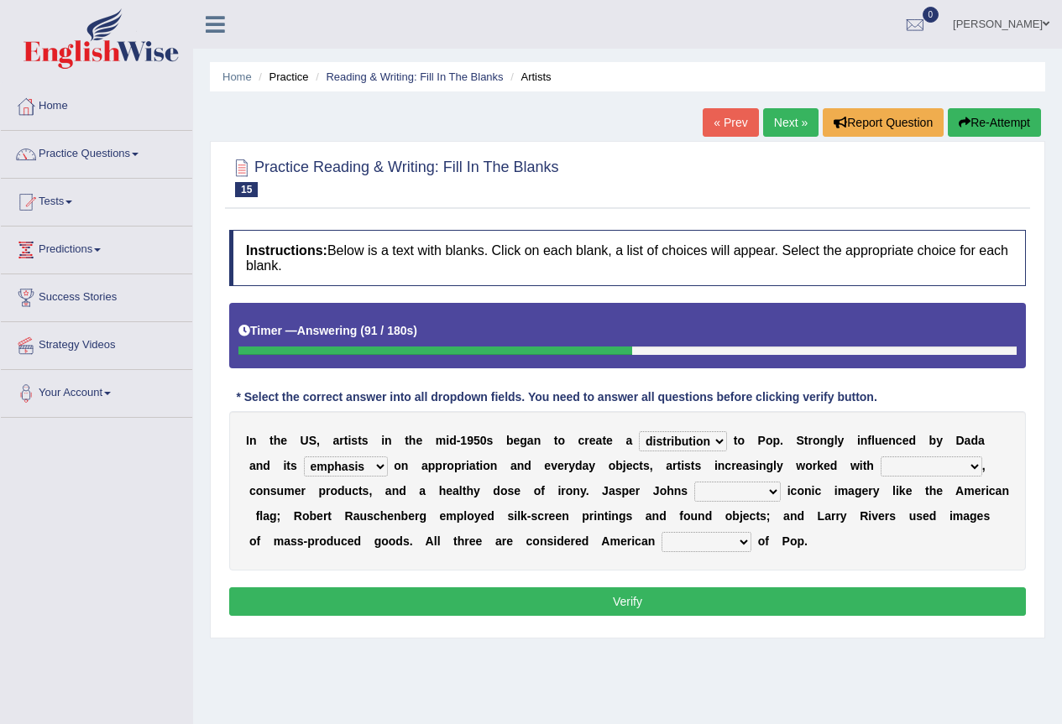
click at [880, 456] on select "collage cost disintegration leash" at bounding box center [931, 466] width 102 height 20
click at [738, 493] on select "reimagined recalled recycled reviewed" at bounding box center [737, 492] width 86 height 20
select select "reimagined"
click at [694, 482] on select "reimagined recalled recycled reviewed" at bounding box center [737, 492] width 86 height 20
click at [744, 548] on select "forerunners protestors funders founders" at bounding box center [706, 542] width 90 height 20
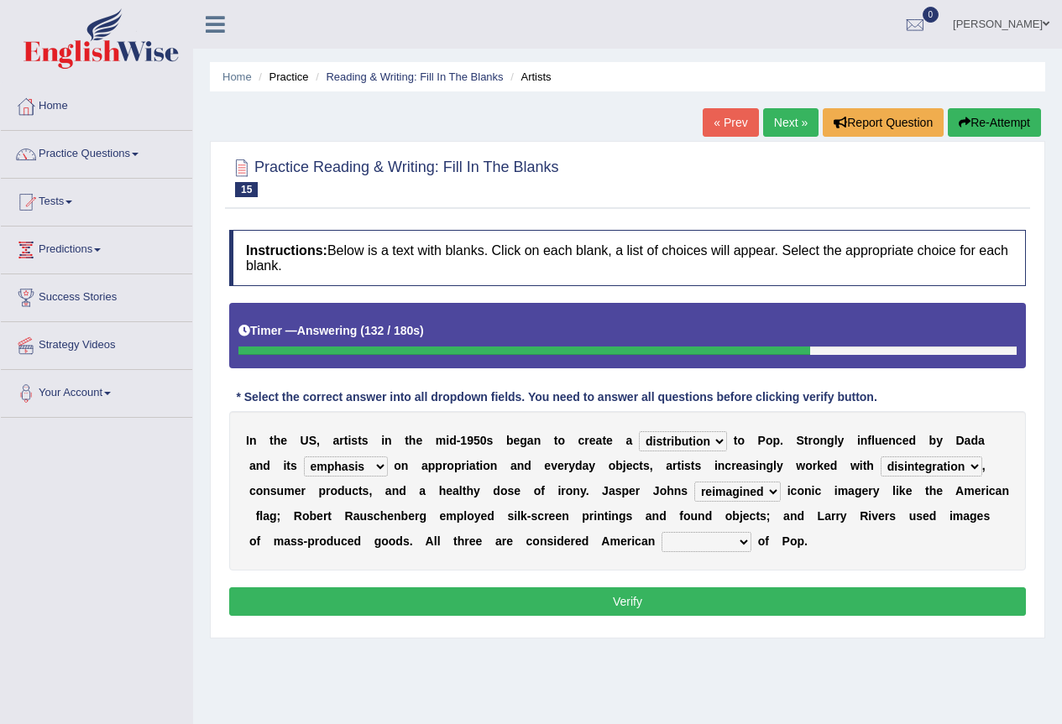
select select "founders"
click at [661, 532] on select "forerunners protestors funders founders" at bounding box center [706, 542] width 90 height 20
click at [727, 596] on button "Verify" at bounding box center [627, 601] width 796 height 29
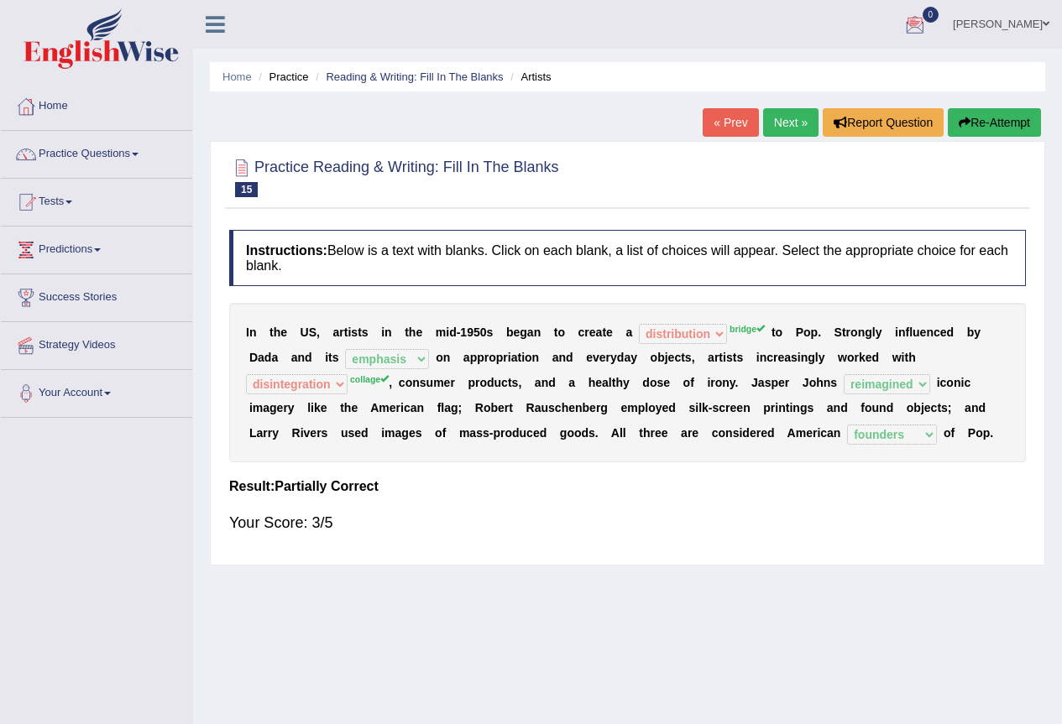
click at [994, 117] on button "Re-Attempt" at bounding box center [993, 122] width 93 height 29
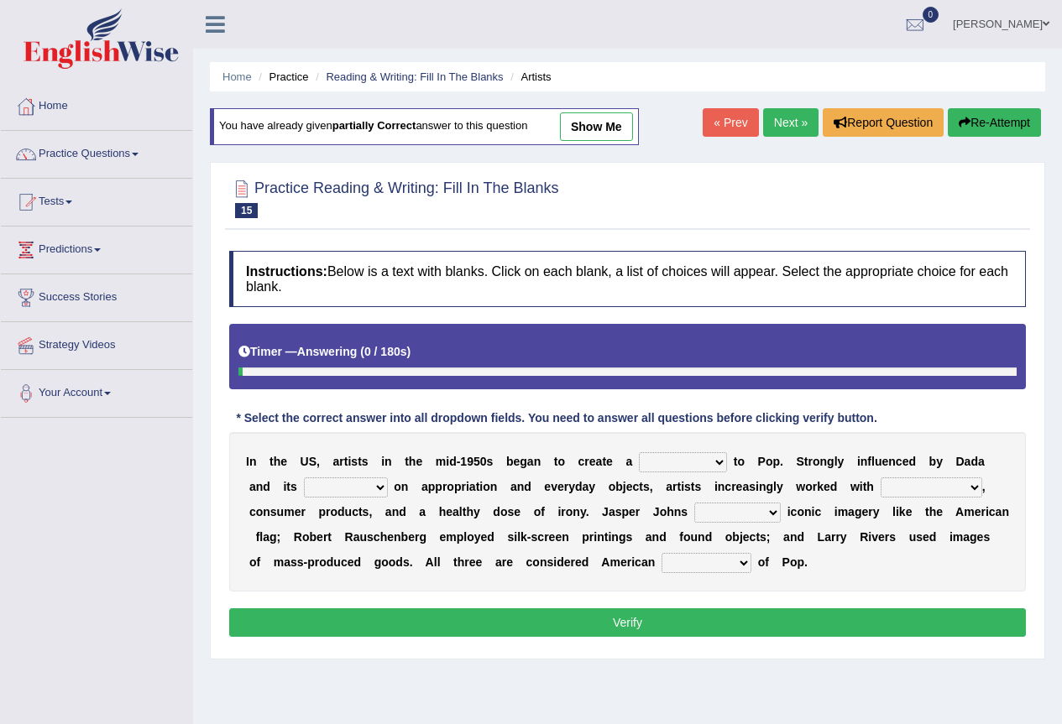
click at [701, 460] on select "bridge distribution cap finale" at bounding box center [683, 462] width 88 height 20
select select "bridge"
click at [639, 452] on select "bridge distribution cap finale" at bounding box center [683, 462] width 88 height 20
click at [378, 493] on select "emphasis point pressure strength" at bounding box center [346, 487] width 84 height 20
select select "emphasis"
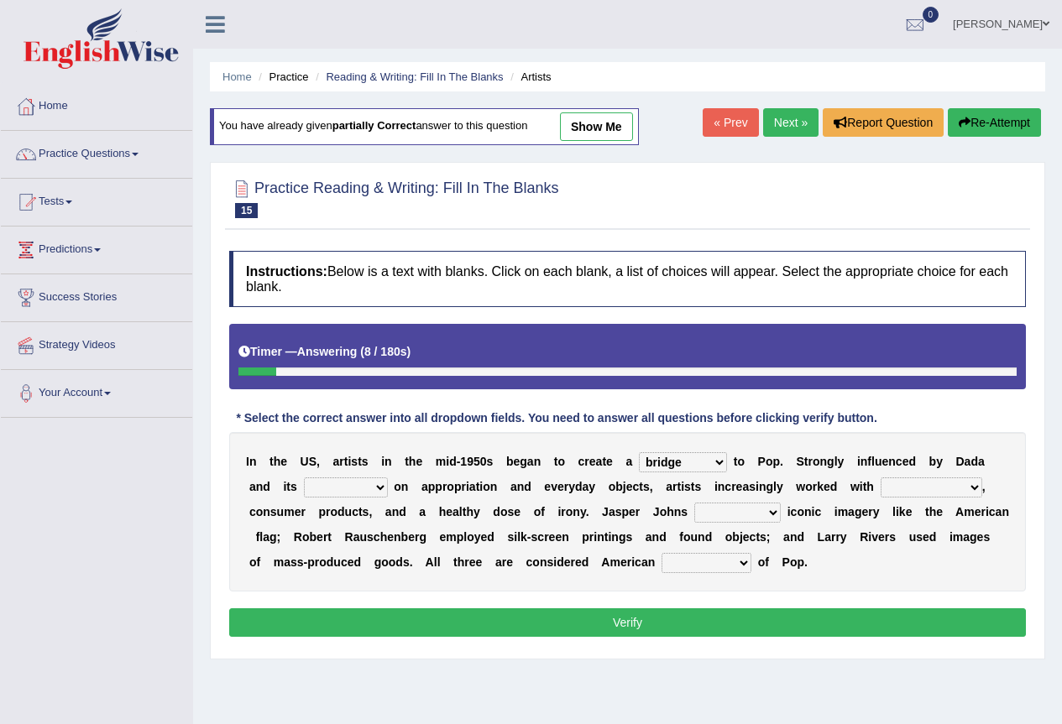
click at [304, 477] on select "emphasis point pressure strength" at bounding box center [346, 487] width 84 height 20
click at [909, 487] on select "collage cost disintegration leash" at bounding box center [931, 487] width 102 height 20
select select "collage"
click at [880, 477] on select "collage cost disintegration leash" at bounding box center [931, 487] width 102 height 20
click at [724, 513] on select "reimagined recalled recycled reviewed" at bounding box center [737, 513] width 86 height 20
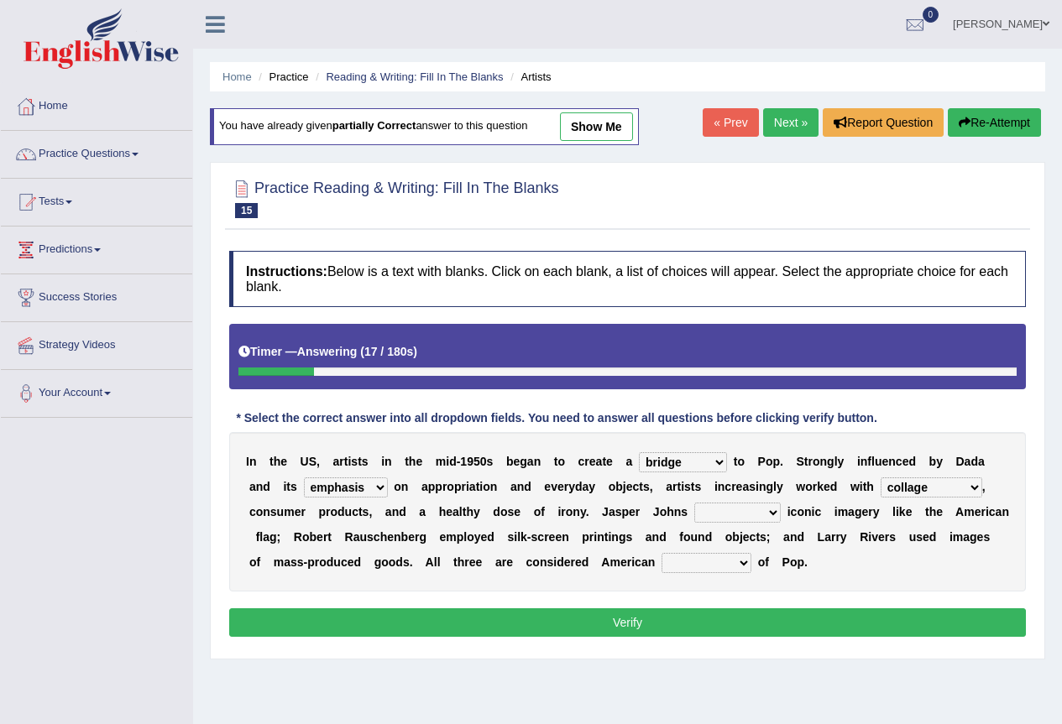
select select "reimagined"
click at [694, 503] on select "reimagined recalled recycled reviewed" at bounding box center [737, 513] width 86 height 20
click at [718, 557] on select "forerunners protestors funders founders" at bounding box center [706, 563] width 90 height 20
select select "founders"
click at [661, 553] on select "forerunners protestors funders founders" at bounding box center [706, 563] width 90 height 20
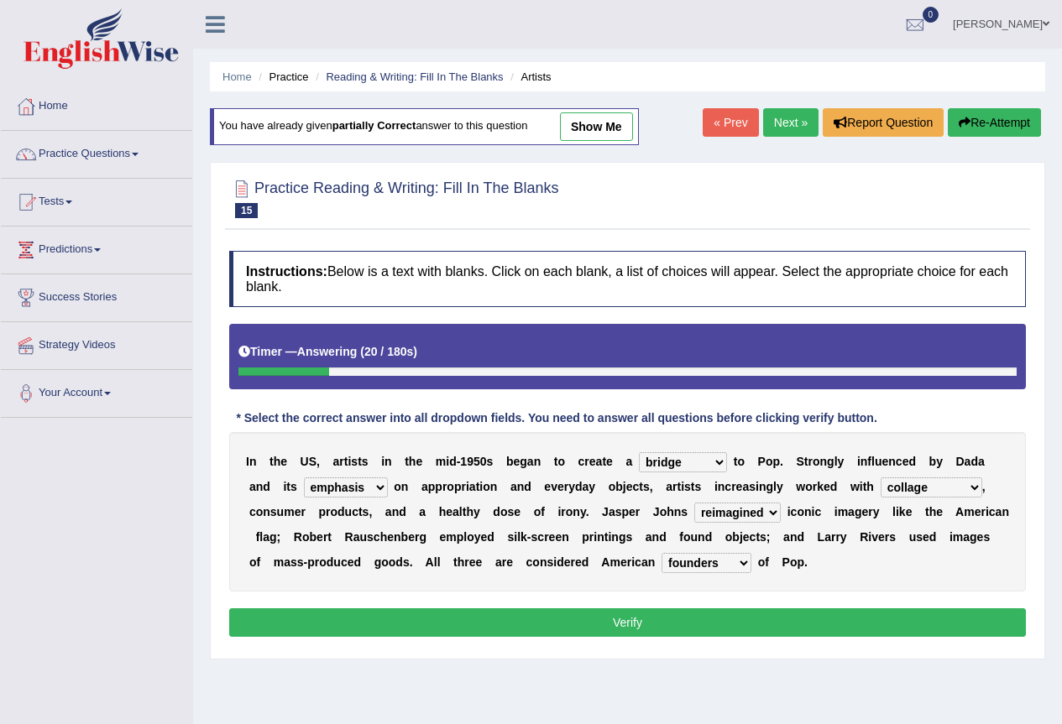
click at [695, 634] on button "Verify" at bounding box center [627, 622] width 796 height 29
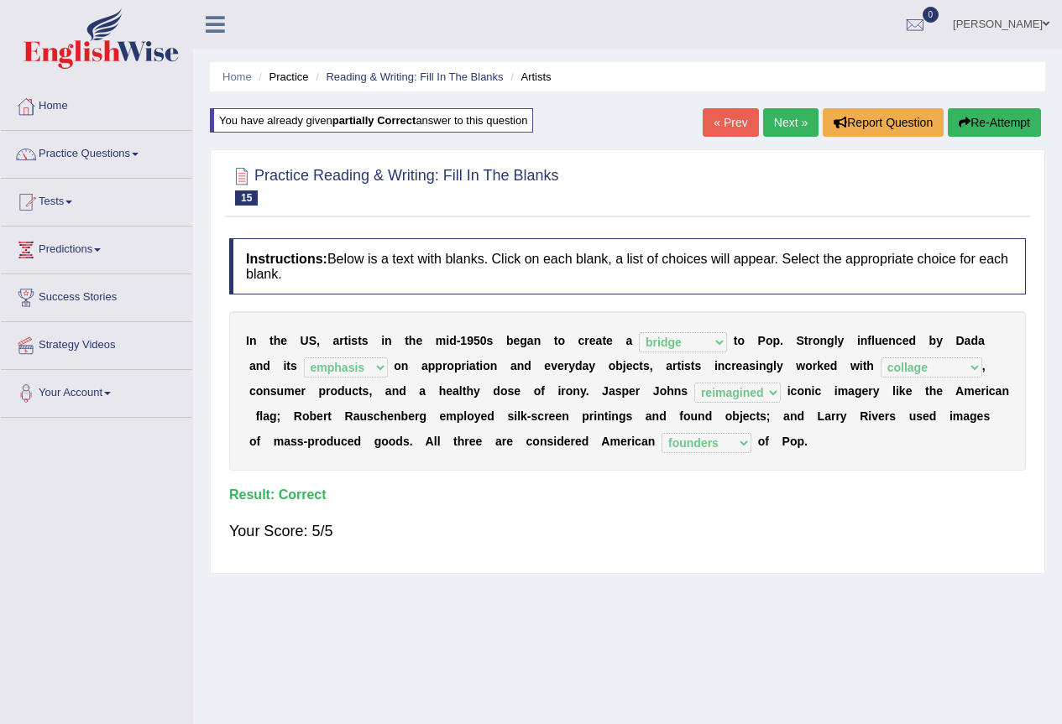
click at [783, 134] on link "Next »" at bounding box center [790, 122] width 55 height 29
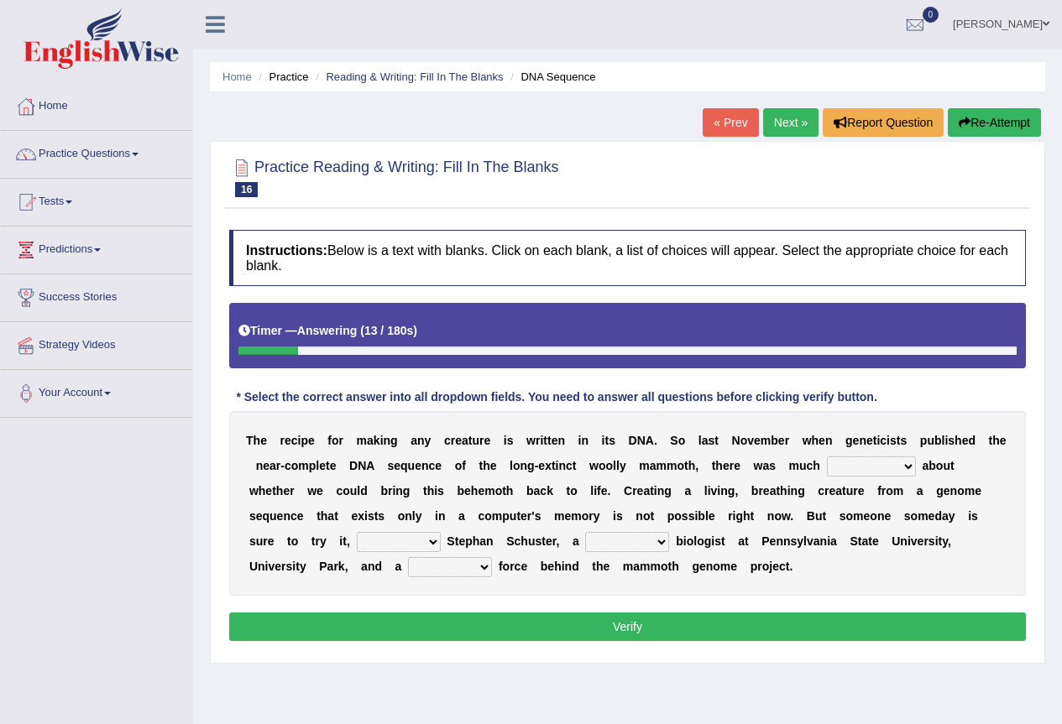
click at [868, 475] on select "speculation profit ratio worship" at bounding box center [871, 466] width 89 height 20
select select "speculation"
click at [827, 456] on select "speculation profit ratio worship" at bounding box center [871, 466] width 89 height 20
click at [425, 537] on select "predicts forecast provides censures" at bounding box center [399, 542] width 84 height 20
select select "censures"
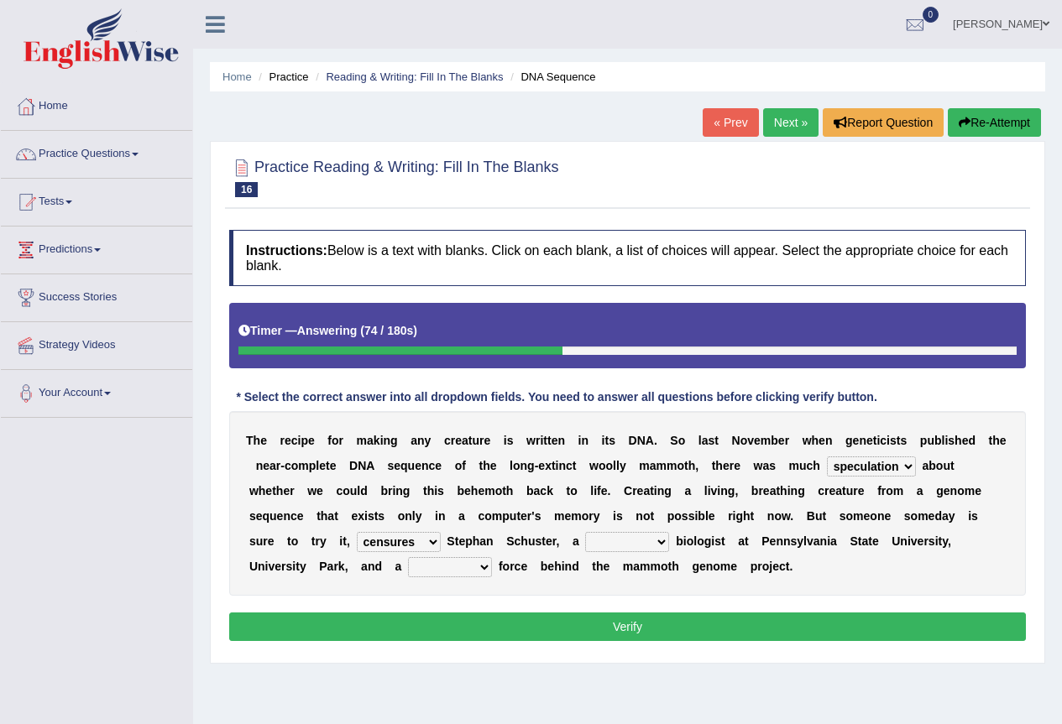
click at [357, 532] on select "predicts forecast provides censures" at bounding box center [399, 542] width 84 height 20
click at [654, 542] on select "human molecular animal organ" at bounding box center [627, 542] width 84 height 20
select select "human"
click at [585, 532] on select "human molecular animal organ" at bounding box center [627, 542] width 84 height 20
click at [462, 561] on select "driving army moving carrying" at bounding box center [450, 567] width 84 height 20
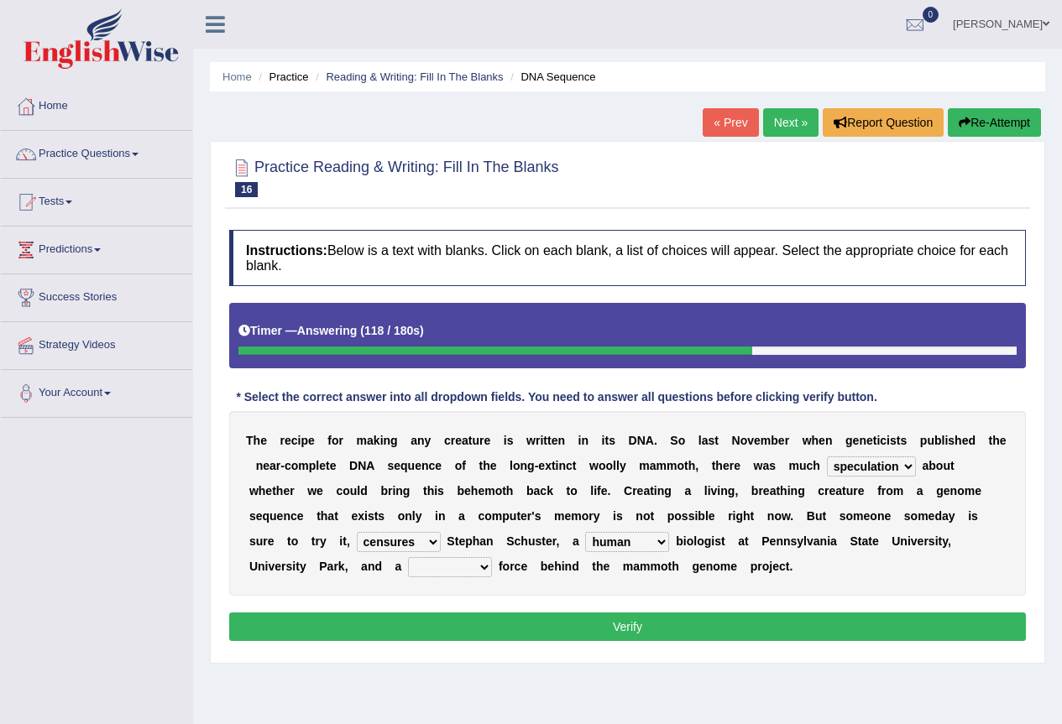
select select "driving"
click at [408, 557] on select "driving army moving carrying" at bounding box center [450, 567] width 84 height 20
click at [446, 630] on button "Verify" at bounding box center [627, 627] width 796 height 29
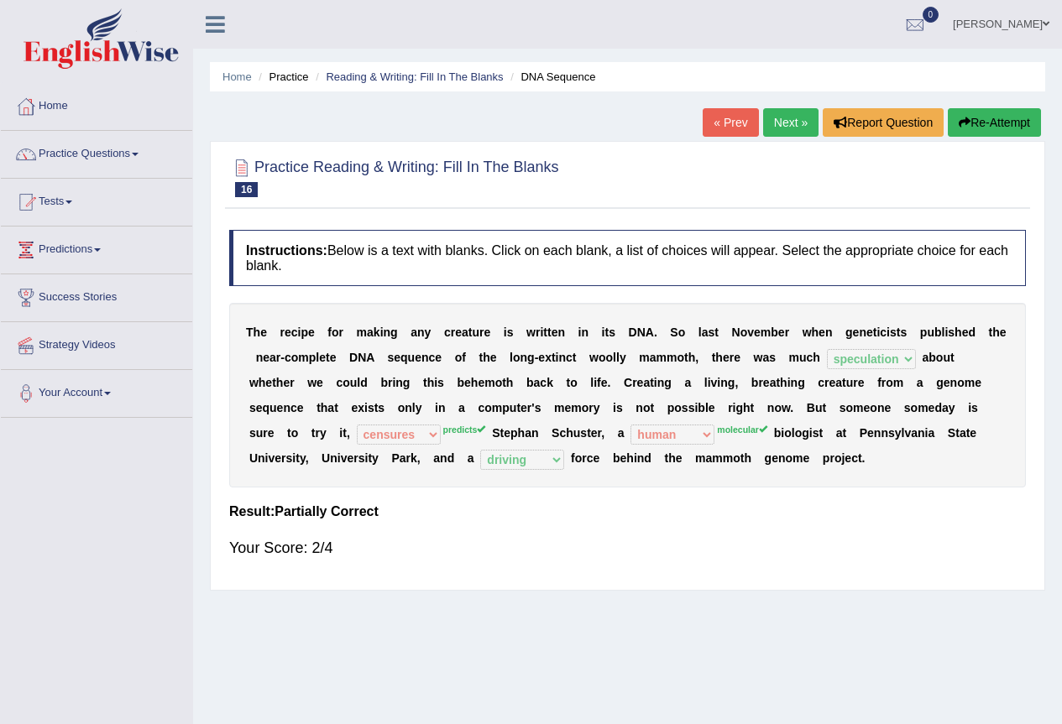
click at [1006, 132] on button "Re-Attempt" at bounding box center [993, 122] width 93 height 29
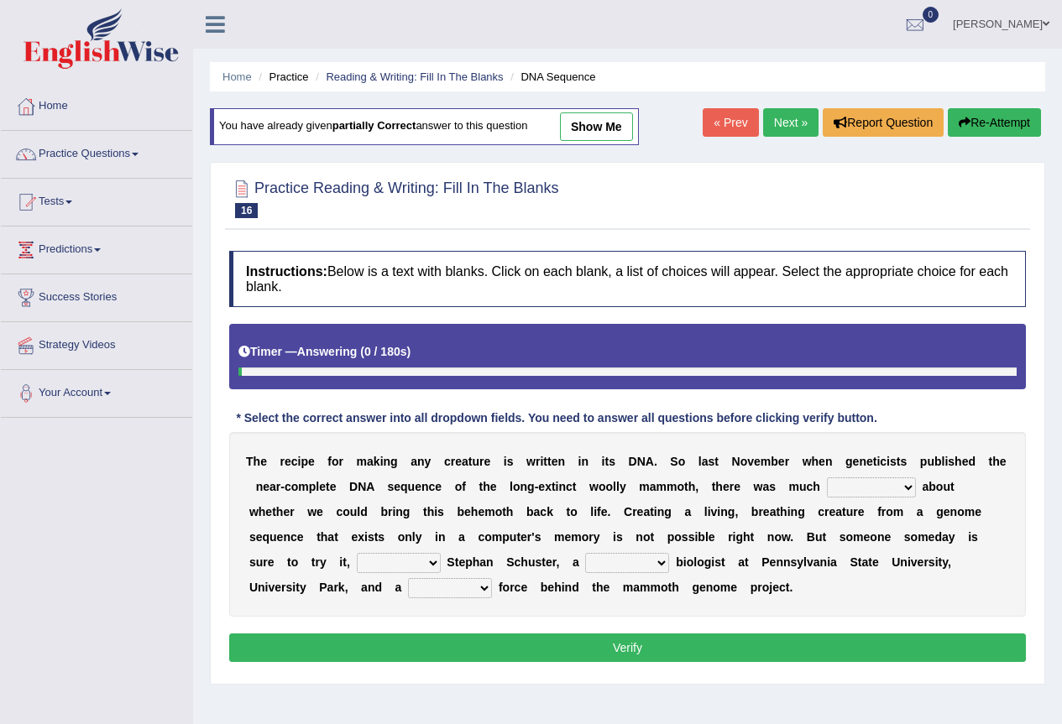
click at [871, 484] on select "speculation profit ratio worship" at bounding box center [871, 487] width 89 height 20
select select "speculation"
click at [827, 477] on select "speculation profit ratio worship" at bounding box center [871, 487] width 89 height 20
click at [399, 563] on select "predicts forecast provides censures" at bounding box center [399, 563] width 84 height 20
select select "predicts"
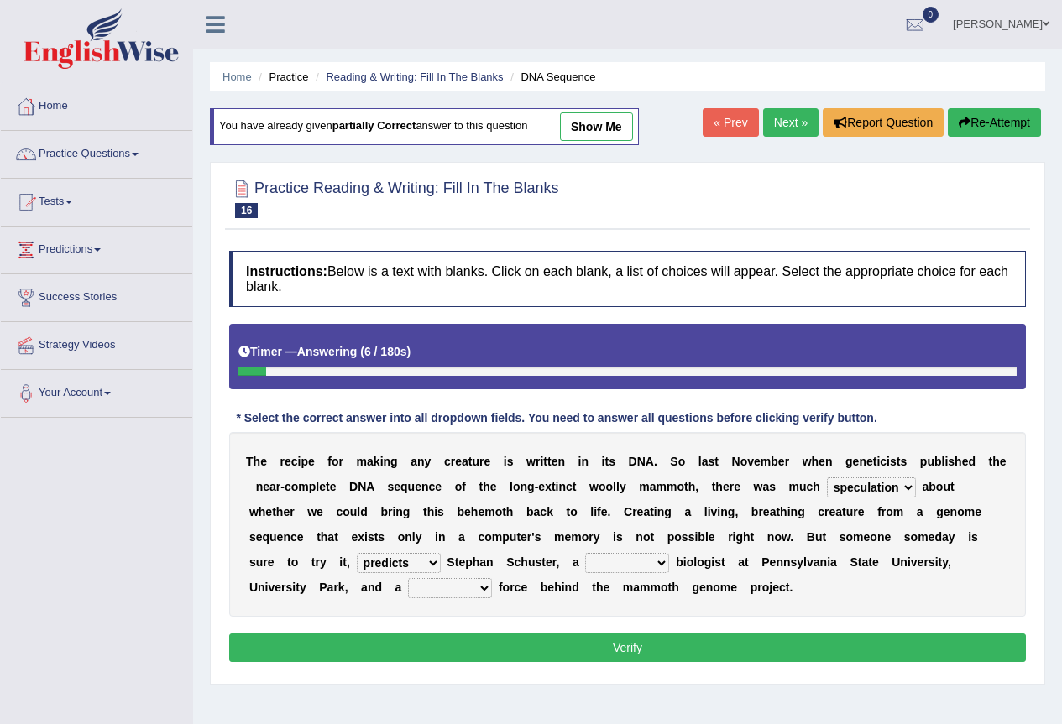
click at [357, 553] on select "predicts forecast provides censures" at bounding box center [399, 563] width 84 height 20
click at [592, 561] on select "human molecular animal organ" at bounding box center [627, 563] width 84 height 20
select select "molecular"
click at [585, 553] on select "human molecular animal organ" at bounding box center [627, 563] width 84 height 20
click at [460, 581] on select "driving army moving carrying" at bounding box center [450, 588] width 84 height 20
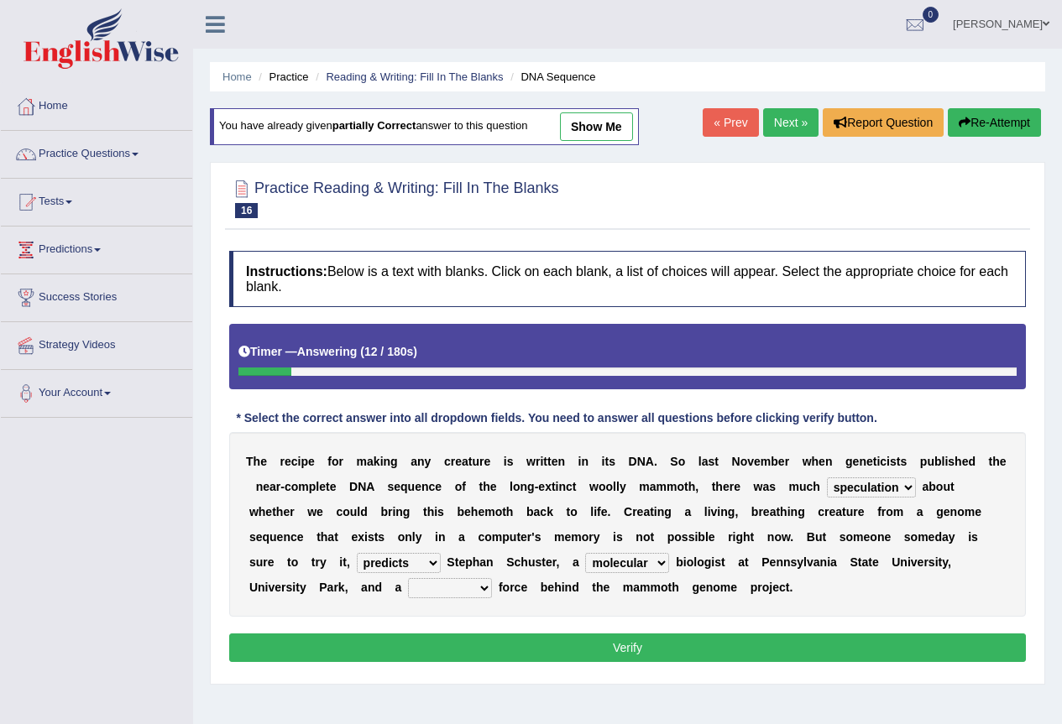
select select "driving"
click at [408, 578] on select "driving army moving carrying" at bounding box center [450, 588] width 84 height 20
click at [446, 636] on button "Verify" at bounding box center [627, 648] width 796 height 29
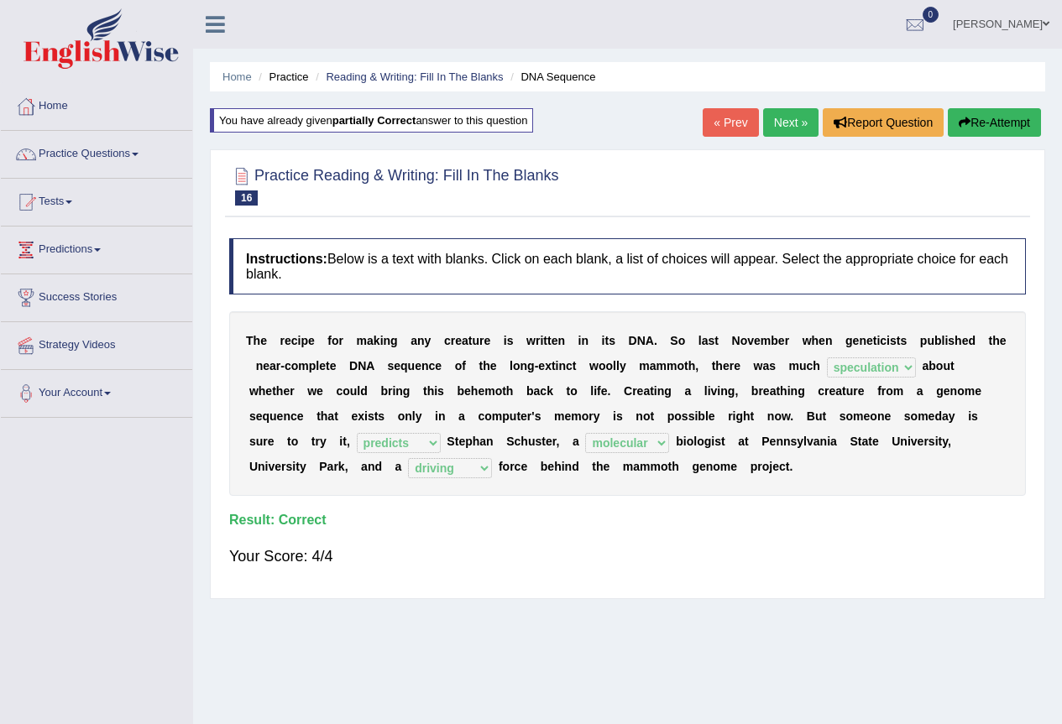
click at [777, 126] on link "Next »" at bounding box center [790, 122] width 55 height 29
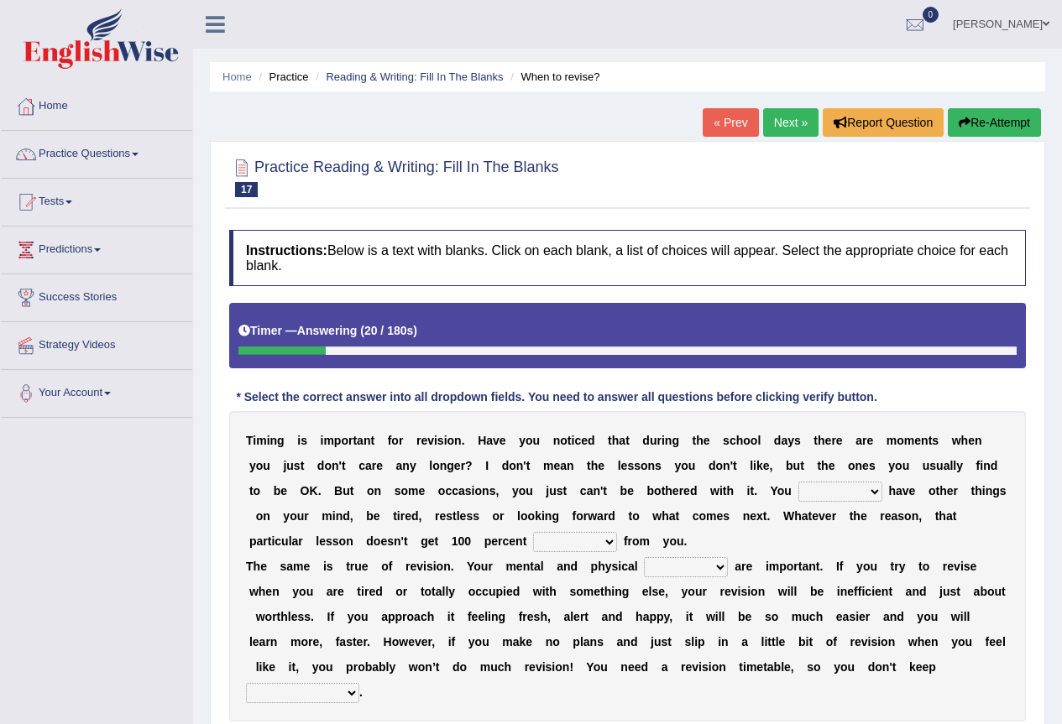
click at [838, 501] on select "may can will must" at bounding box center [840, 492] width 84 height 20
select select "may"
click at [798, 482] on select "may can will must" at bounding box center [840, 492] width 84 height 20
click at [583, 542] on select "effect afford effort affect" at bounding box center [575, 542] width 84 height 20
click at [533, 532] on select "effect afford effort affect" at bounding box center [575, 542] width 84 height 20
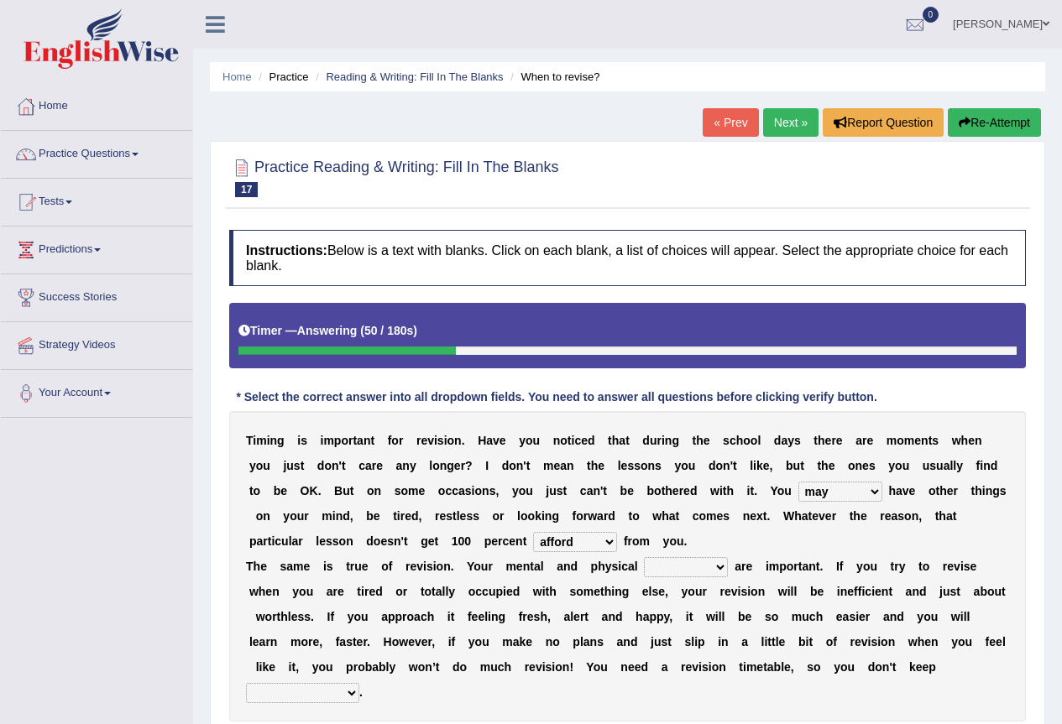
click at [595, 534] on select "effect afford effort affect" at bounding box center [575, 542] width 84 height 20
select select "effort"
click at [533, 532] on select "effect afford effort affect" at bounding box center [575, 542] width 84 height 20
click at [680, 569] on select "altitude strength attitudes talent" at bounding box center [686, 567] width 84 height 20
select select "strength"
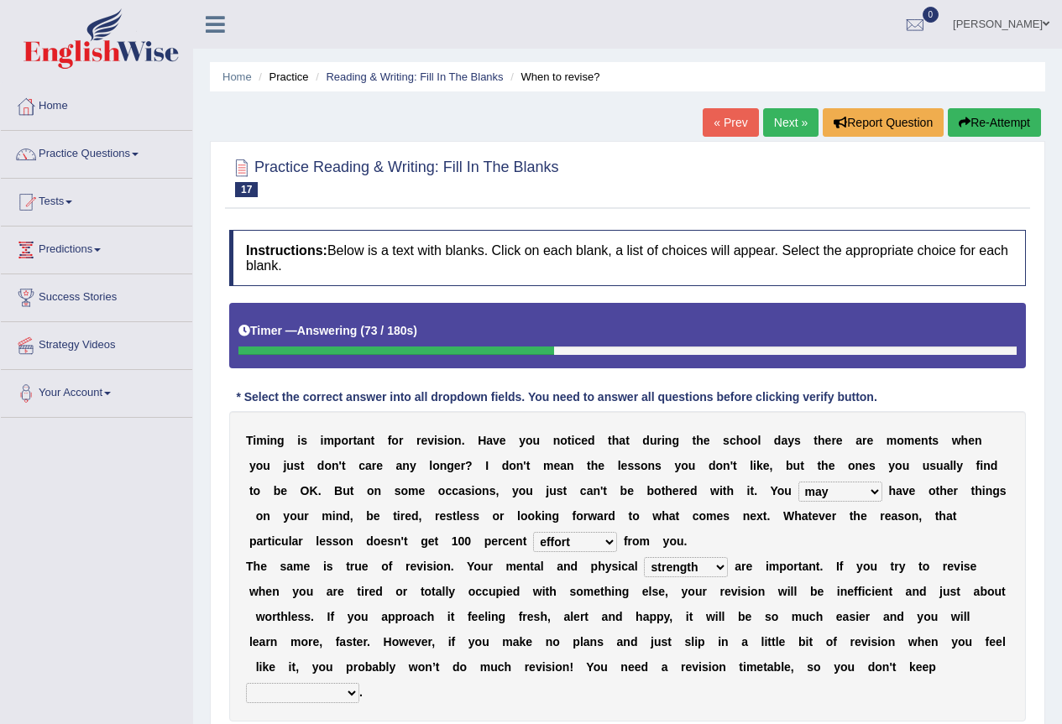
click at [644, 557] on select "altitude strength attitudes talent" at bounding box center [686, 567] width 84 height 20
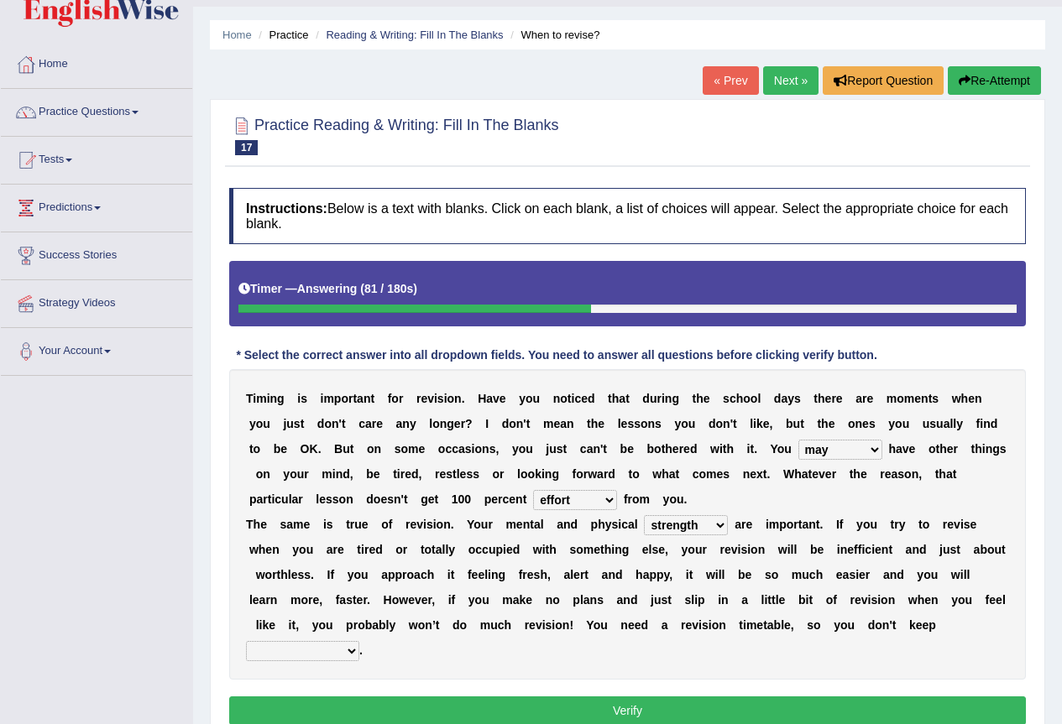
scroll to position [84, 0]
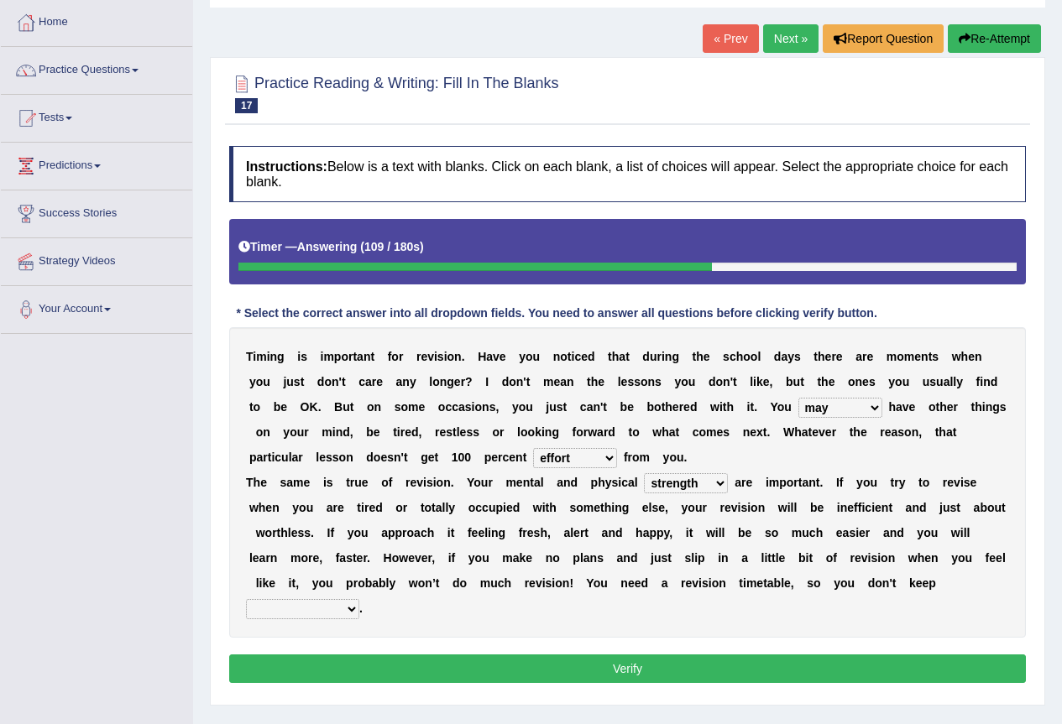
click at [322, 608] on select "stopping it from putting it off giving it out getting it wrong" at bounding box center [302, 609] width 113 height 20
select select "getting it wrong"
click at [246, 599] on select "stopping it from putting it off giving it out getting it wrong" at bounding box center [302, 609] width 113 height 20
click at [295, 657] on button "Verify" at bounding box center [627, 669] width 796 height 29
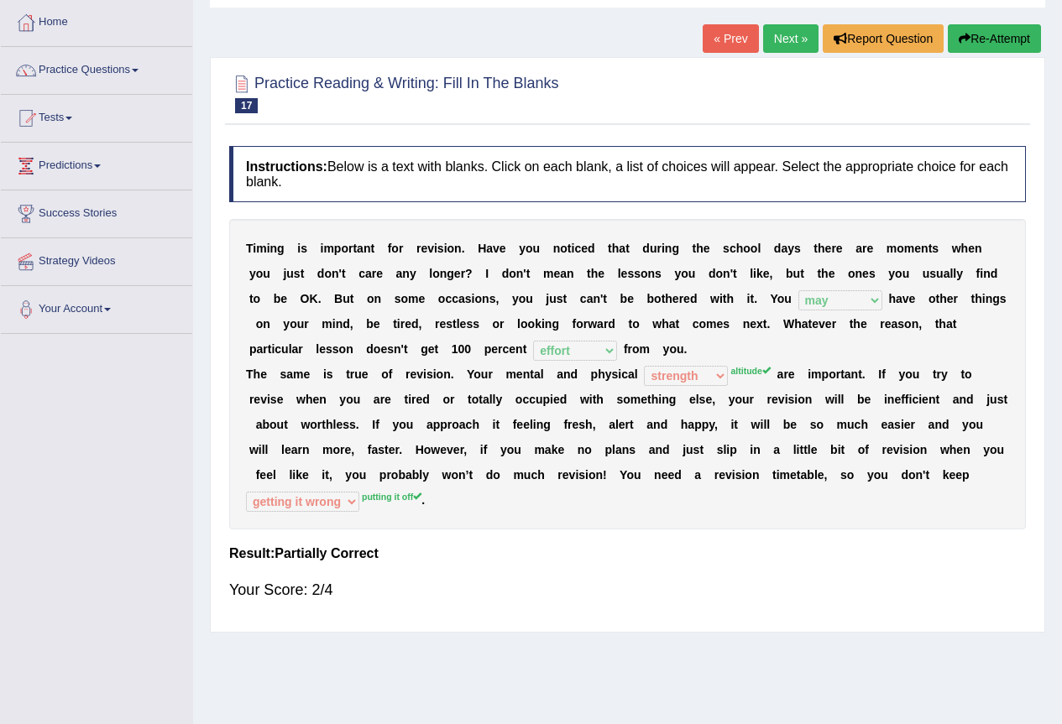
click at [952, 40] on button "Re-Attempt" at bounding box center [993, 38] width 93 height 29
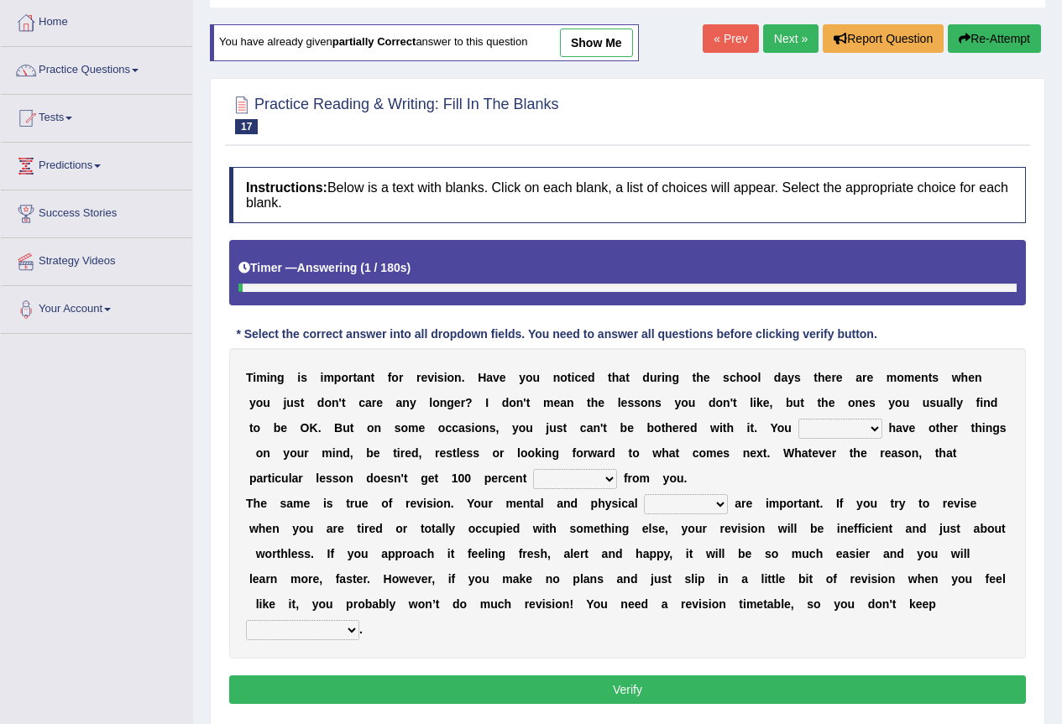
click at [809, 422] on select "may can will must" at bounding box center [840, 429] width 84 height 20
select select "may"
click at [798, 419] on select "may can will must" at bounding box center [840, 429] width 84 height 20
click at [613, 475] on select "effect afford effort affect" at bounding box center [575, 479] width 84 height 20
select select "effort"
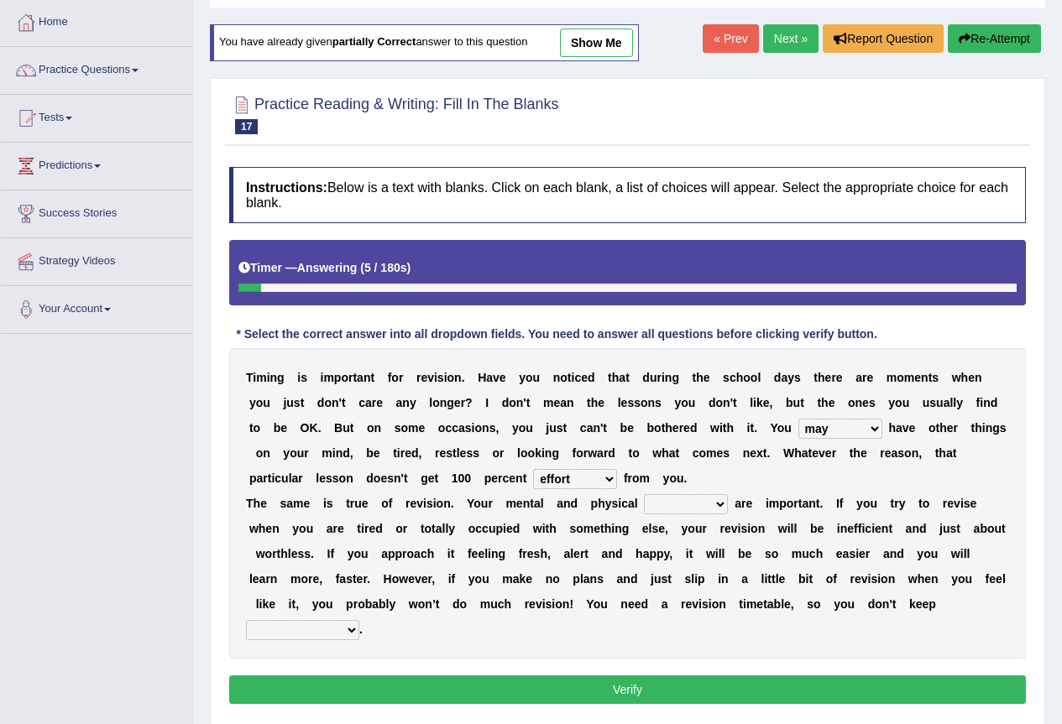
click at [533, 469] on select "effect afford effort affect" at bounding box center [575, 479] width 84 height 20
click at [665, 508] on select "altitude strength attitudes talent" at bounding box center [686, 504] width 84 height 20
select select "altitude"
click at [644, 494] on select "altitude strength attitudes talent" at bounding box center [686, 504] width 84 height 20
click at [310, 630] on select "stopping it from putting it off giving it out getting it wrong" at bounding box center [302, 630] width 113 height 20
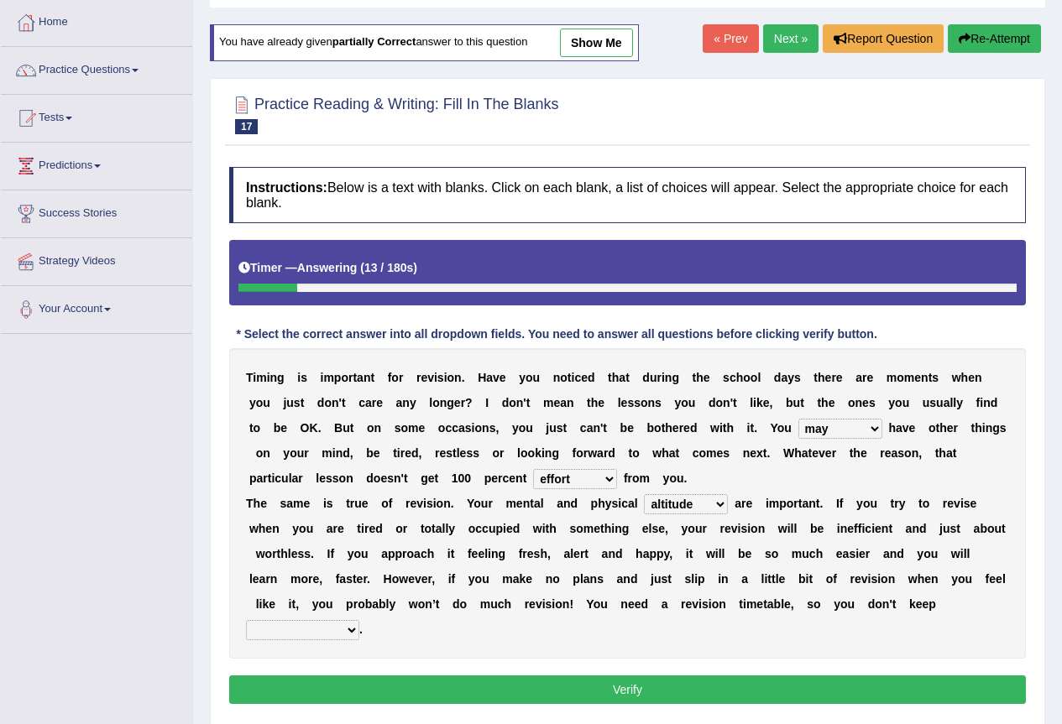
select select "putting it off"
click at [246, 620] on select "stopping it from putting it off giving it out getting it wrong" at bounding box center [302, 630] width 113 height 20
drag, startPoint x: 318, startPoint y: 689, endPoint x: 307, endPoint y: 689, distance: 10.9
click at [313, 689] on button "Verify" at bounding box center [627, 690] width 796 height 29
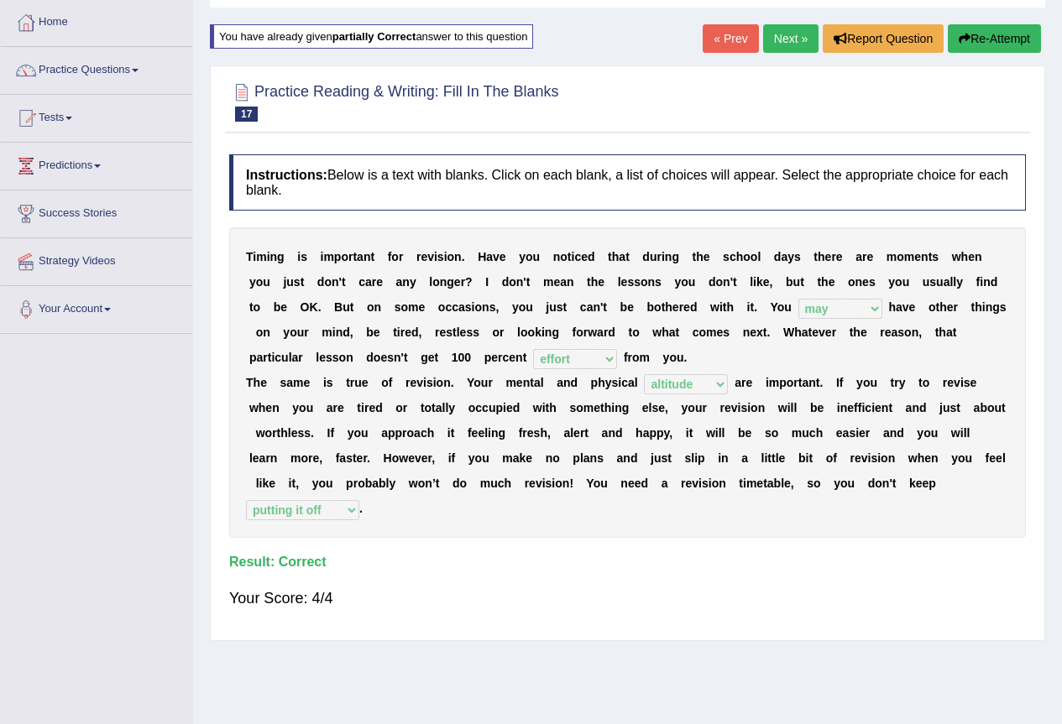
click at [774, 44] on link "Next »" at bounding box center [790, 38] width 55 height 29
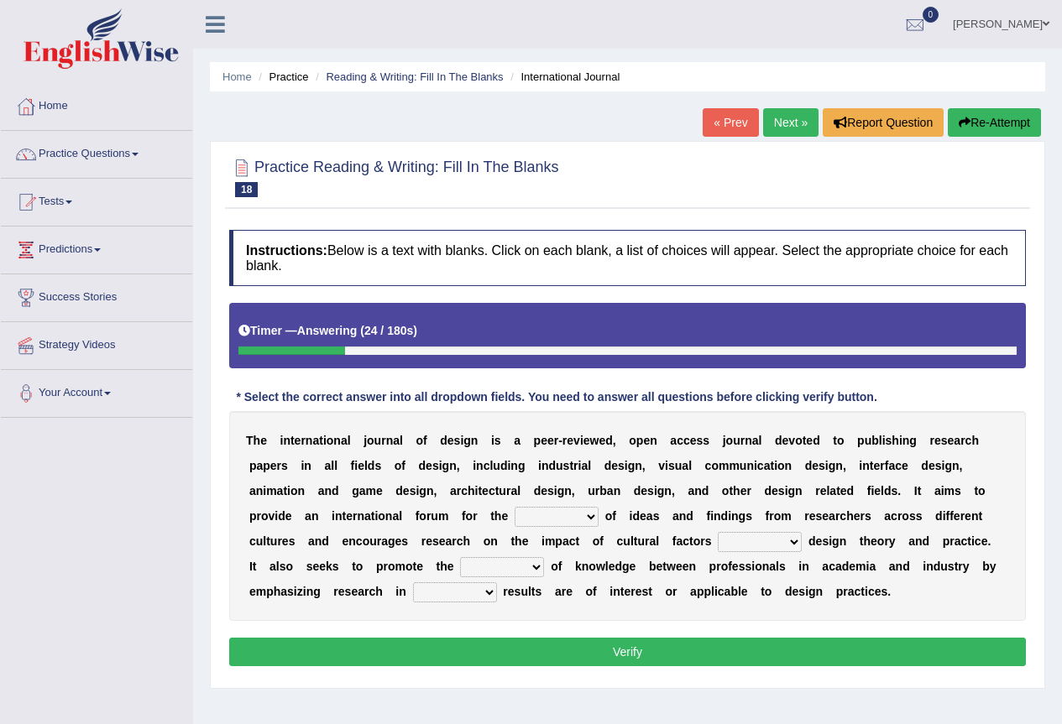
click at [547, 516] on select "infliction change exchange occurence" at bounding box center [556, 517] width 84 height 20
select select "infliction"
click at [514, 507] on select "infliction change exchange occurence" at bounding box center [556, 517] width 84 height 20
click at [747, 543] on select "on without inside at" at bounding box center [759, 542] width 84 height 20
select select "inside"
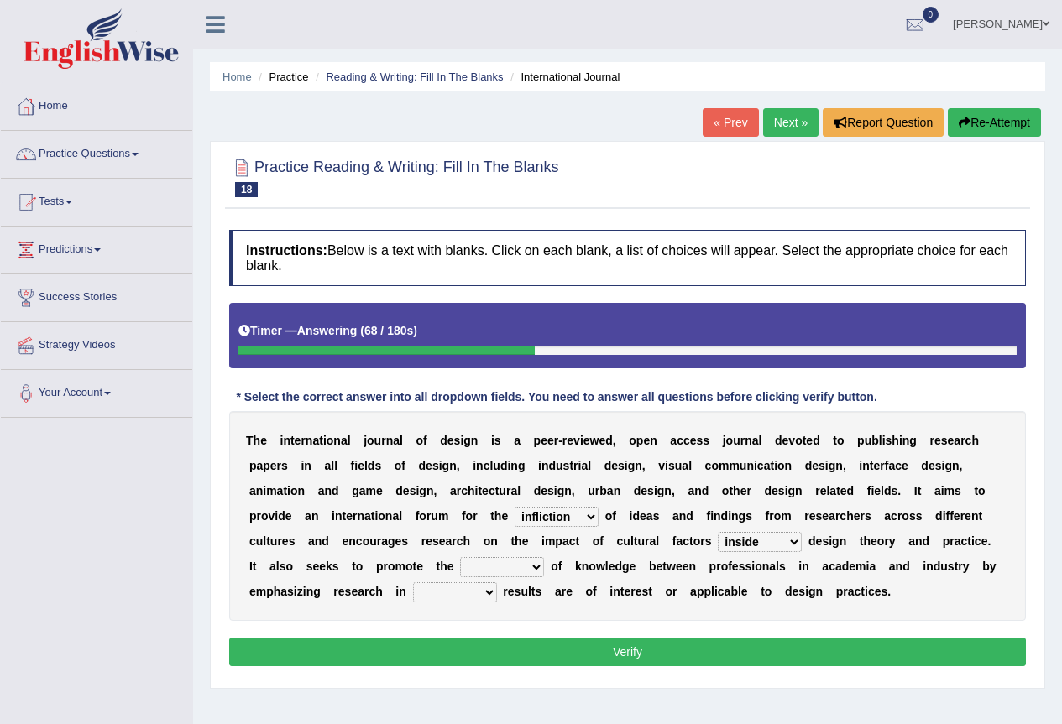
click at [717, 532] on select "on without inside at" at bounding box center [759, 542] width 84 height 20
click at [547, 563] on b at bounding box center [547, 566] width 7 height 13
click at [530, 561] on select "overlap transplant transfer estimation" at bounding box center [502, 567] width 84 height 20
select select "transplant"
click at [460, 557] on select "overlap transplant transfer estimation" at bounding box center [502, 567] width 84 height 20
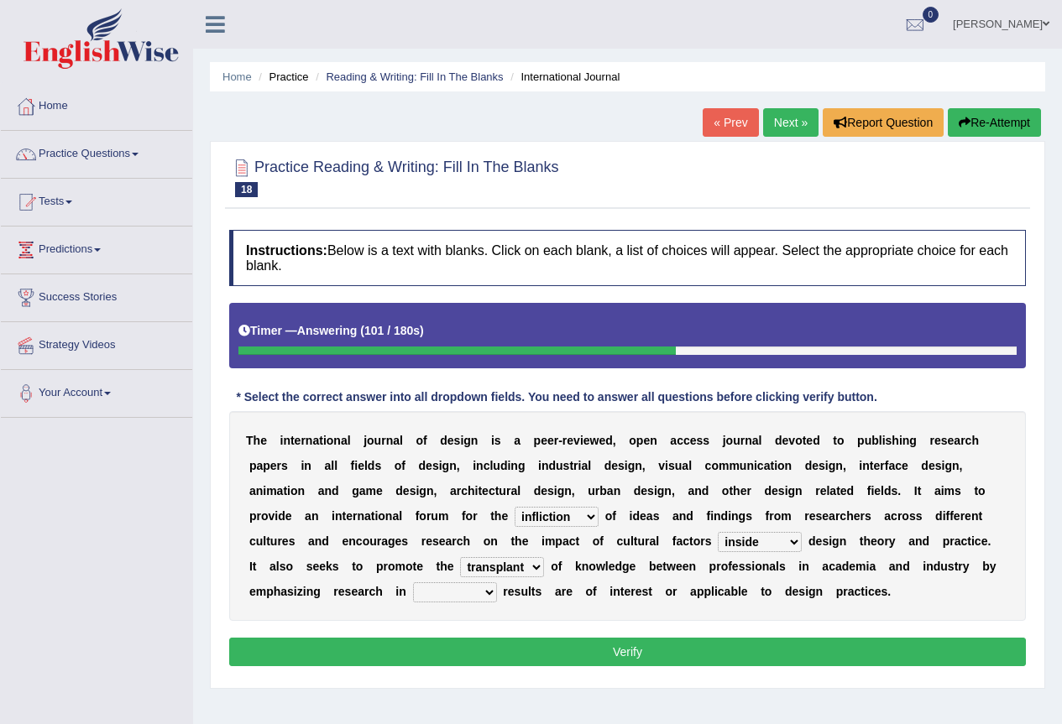
click at [477, 590] on select "the which that what" at bounding box center [455, 592] width 84 height 20
select select "which"
click at [413, 582] on select "the which that what" at bounding box center [455, 592] width 84 height 20
click at [430, 651] on button "Verify" at bounding box center [627, 652] width 796 height 29
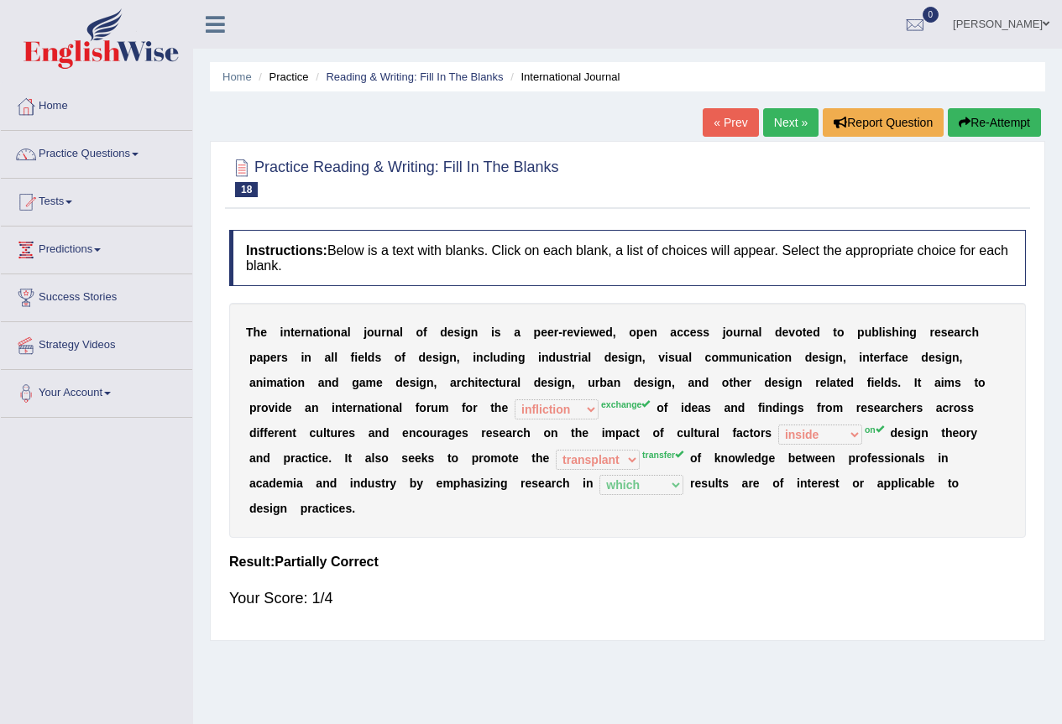
click at [774, 125] on link "Next »" at bounding box center [790, 122] width 55 height 29
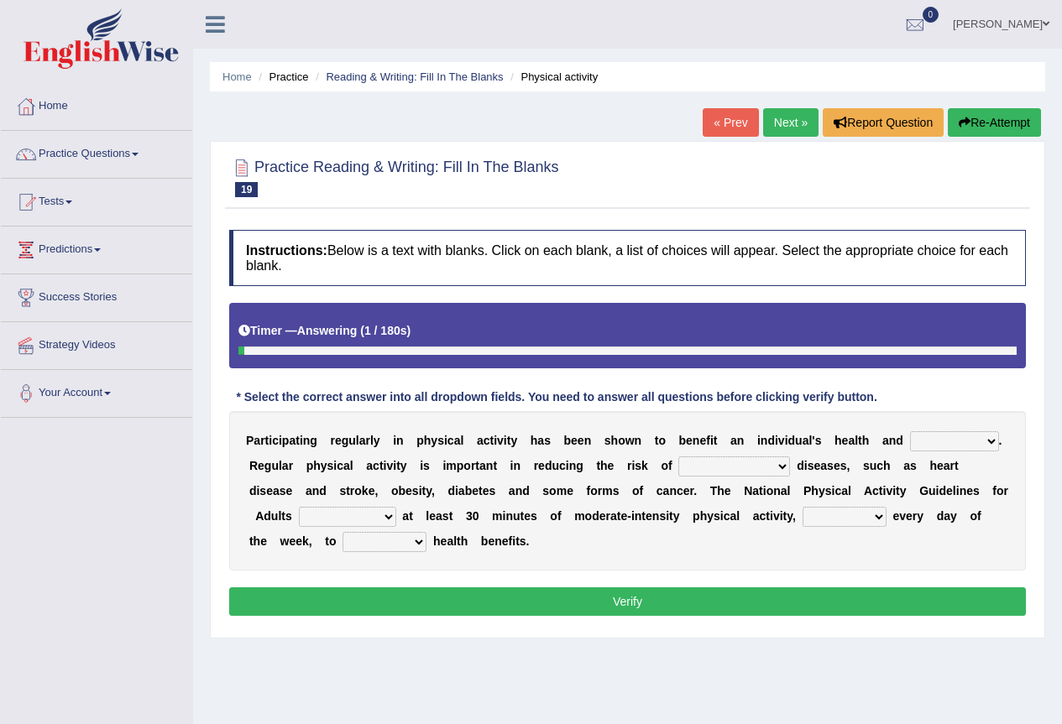
click at [970, 446] on select "values immortality expectation wellbeing" at bounding box center [954, 441] width 89 height 20
click at [724, 123] on link "« Prev" at bounding box center [729, 122] width 55 height 29
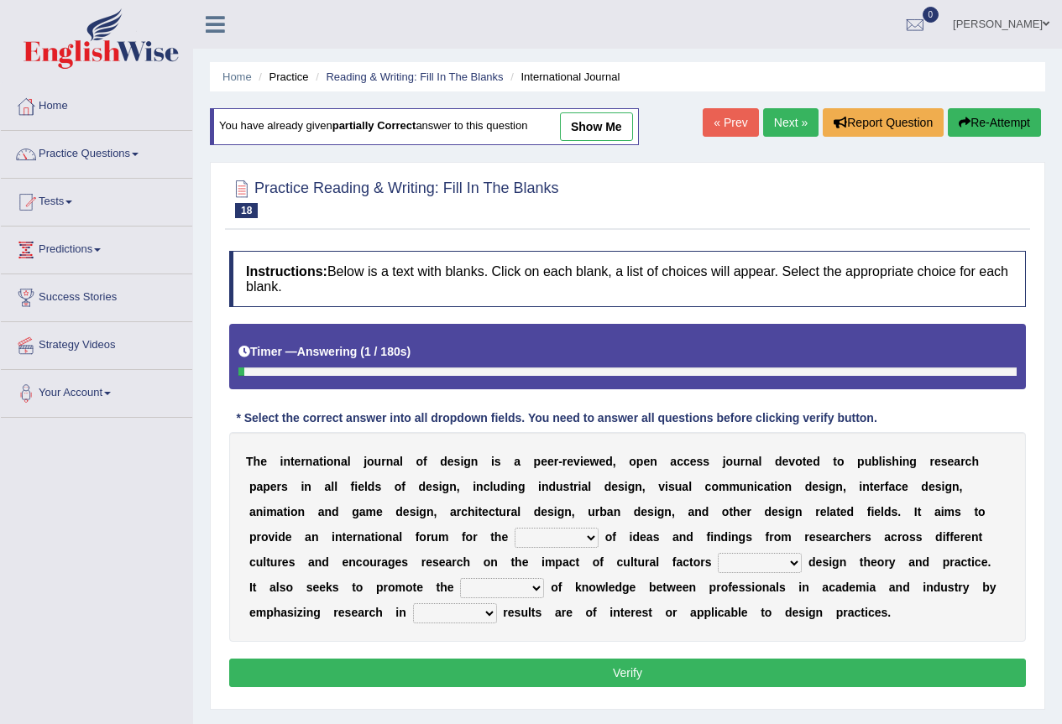
click at [586, 542] on select "infliction change exchange occurence" at bounding box center [556, 538] width 84 height 20
select select "exchange"
click at [514, 528] on select "infliction change exchange occurence" at bounding box center [556, 538] width 84 height 20
click at [756, 566] on select "on without inside at" at bounding box center [759, 563] width 84 height 20
select select "on"
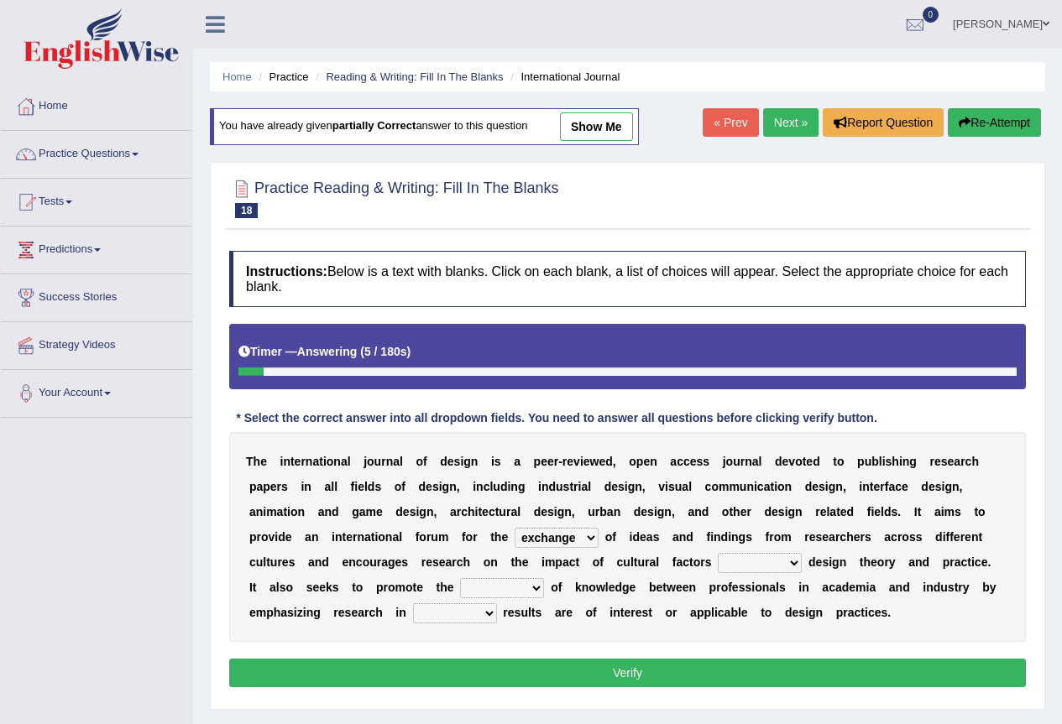
click at [717, 553] on select "on without inside at" at bounding box center [759, 563] width 84 height 20
click at [509, 590] on select "overlap transplant transfer estimation" at bounding box center [502, 588] width 84 height 20
select select "transfer"
click at [460, 578] on select "overlap transplant transfer estimation" at bounding box center [502, 588] width 84 height 20
click at [472, 616] on select "the which that what" at bounding box center [455, 613] width 84 height 20
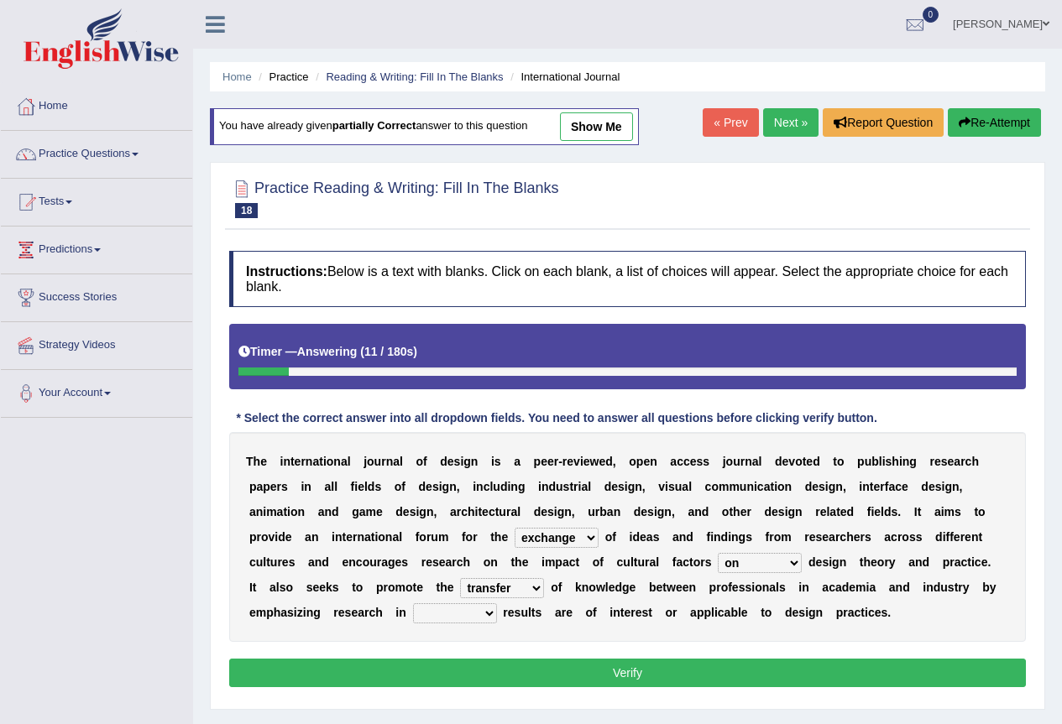
select select "which"
click at [413, 603] on select "the which that what" at bounding box center [455, 613] width 84 height 20
click at [451, 663] on button "Verify" at bounding box center [627, 673] width 796 height 29
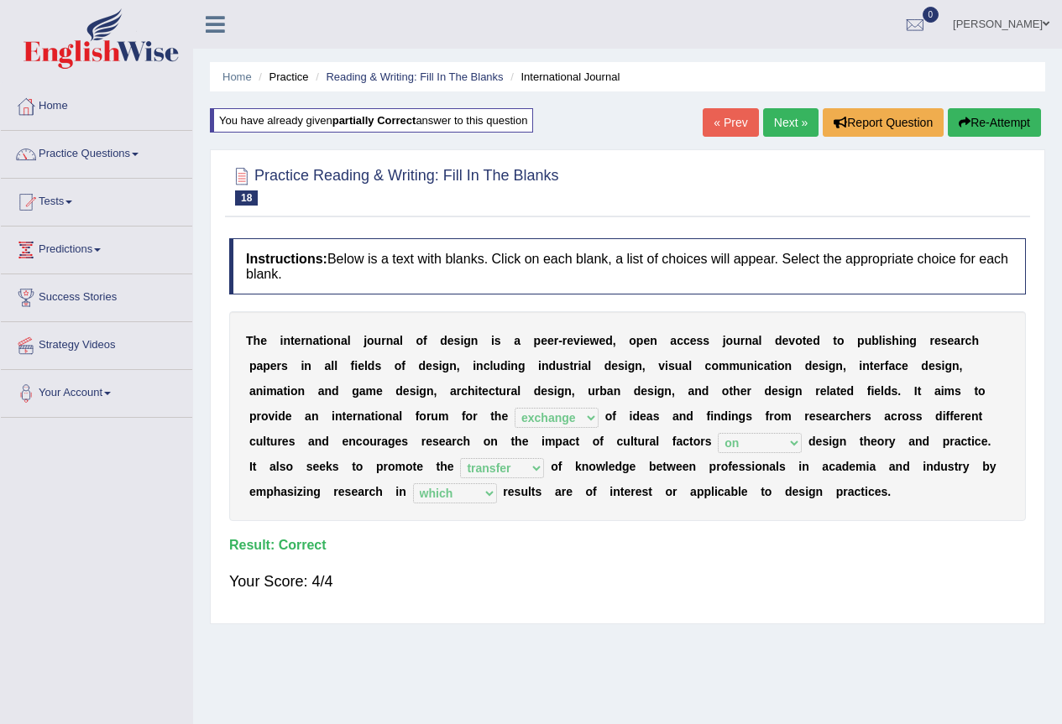
click at [780, 105] on div "Home Practice Reading & Writing: Fill In The Blanks International Journal You h…" at bounding box center [627, 419] width 869 height 839
click at [791, 123] on link "Next »" at bounding box center [790, 122] width 55 height 29
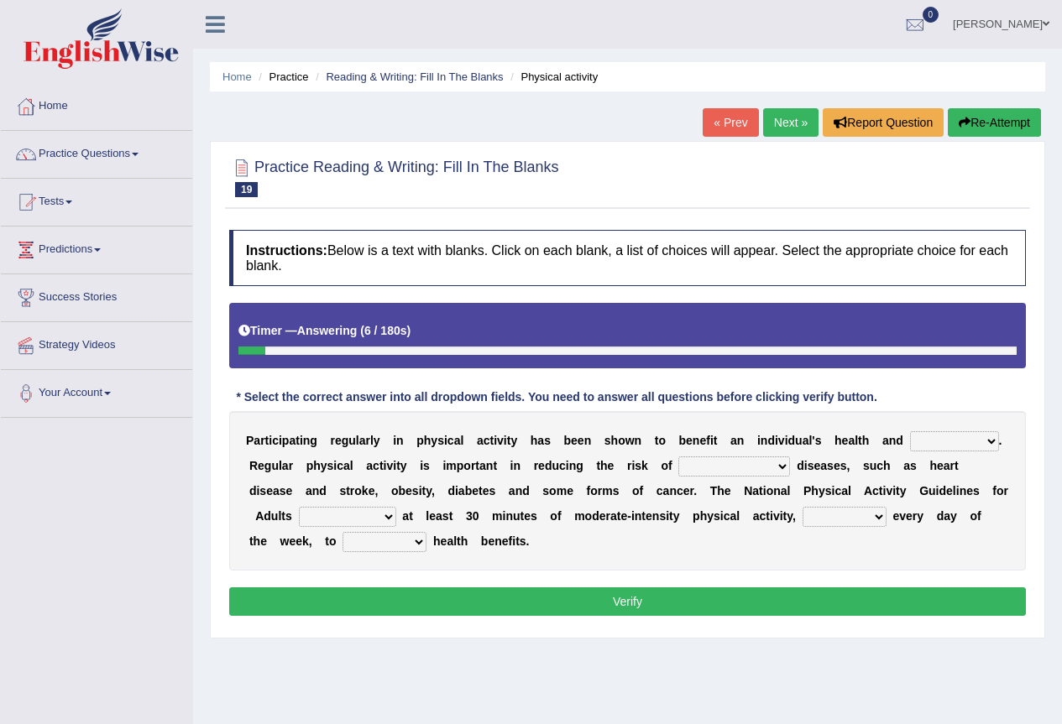
click at [950, 446] on select "values immortality expectation wellbeing" at bounding box center [954, 441] width 89 height 20
click at [910, 431] on select "values immortality expectation wellbeing" at bounding box center [954, 441] width 89 height 20
click at [944, 437] on select "values immortality expectation wellbeing" at bounding box center [954, 441] width 89 height 20
select select "wellbeing"
click at [910, 431] on select "values immortality expectation wellbeing" at bounding box center [954, 441] width 89 height 20
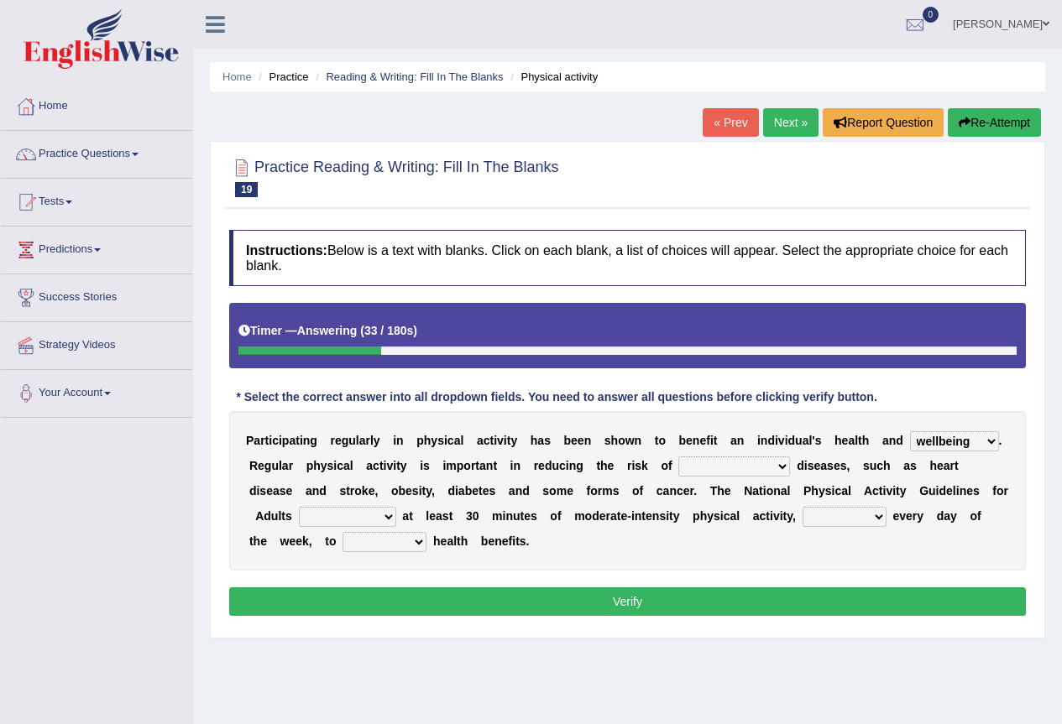
click at [744, 463] on select "chronic contraindicated untouched detectable" at bounding box center [734, 466] width 112 height 20
select select "chronic"
click at [678, 456] on select "chronic contraindicated untouched detectable" at bounding box center [734, 466] width 112 height 20
click at [392, 522] on select "excludes recommends denotes defies" at bounding box center [347, 517] width 97 height 20
select select "recommends"
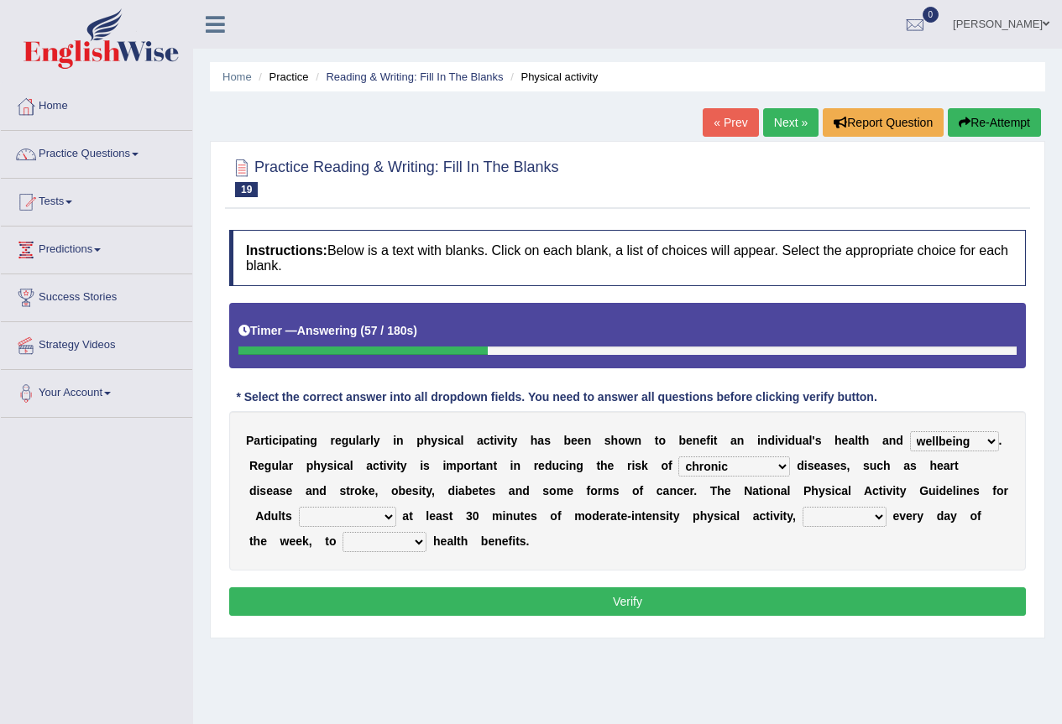
click at [299, 507] on select "excludes recommends denotes defies" at bounding box center [347, 517] width 97 height 20
click at [841, 516] on select "relatively absolutely preferably namely" at bounding box center [844, 517] width 84 height 20
select select "preferably"
click at [802, 507] on select "relatively absolutely preferably namely" at bounding box center [844, 517] width 84 height 20
click at [386, 549] on select "charge obtain weigh estimate" at bounding box center [384, 542] width 84 height 20
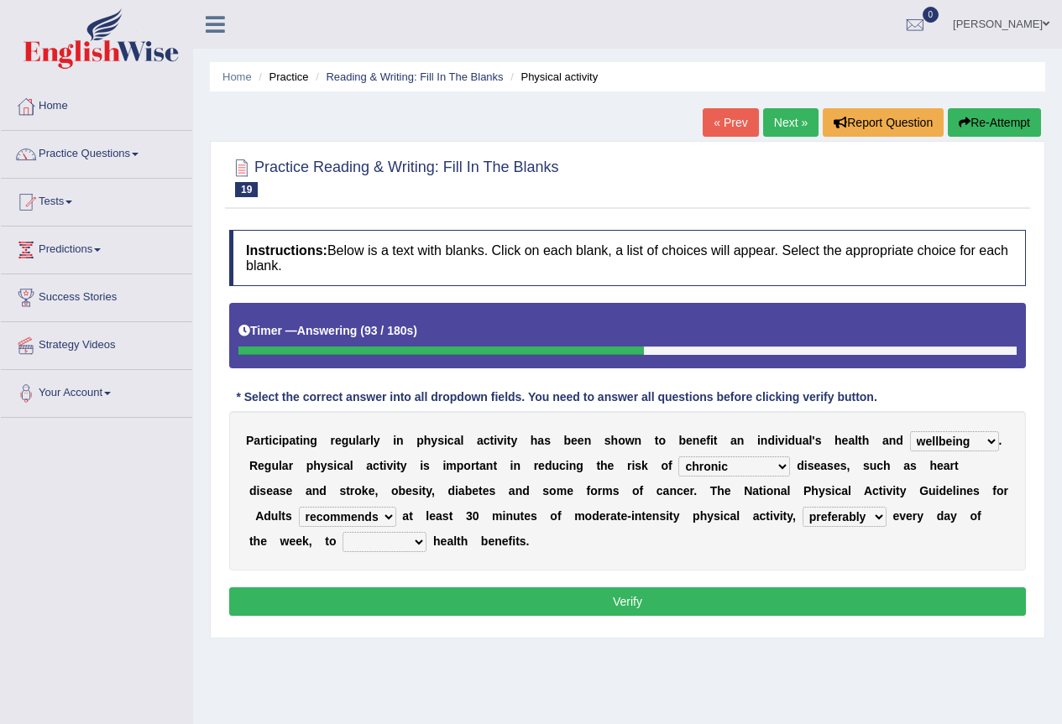
select select "obtain"
click at [342, 532] on select "charge obtain weigh estimate" at bounding box center [384, 542] width 84 height 20
click at [363, 602] on button "Verify" at bounding box center [627, 601] width 796 height 29
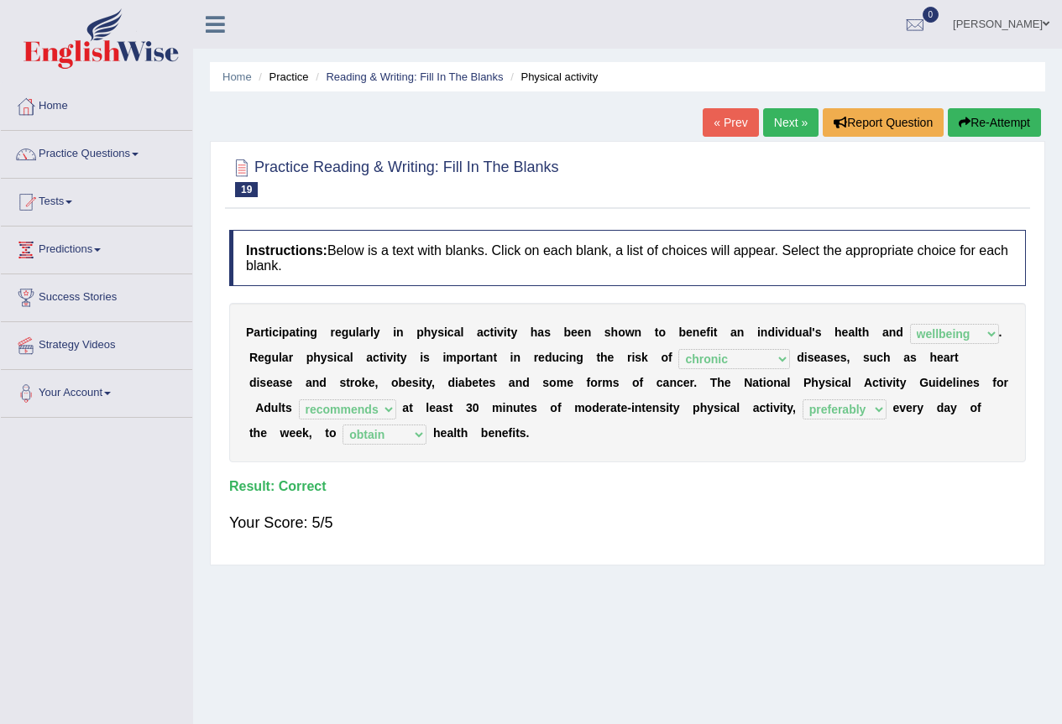
click at [792, 117] on link "Next »" at bounding box center [790, 122] width 55 height 29
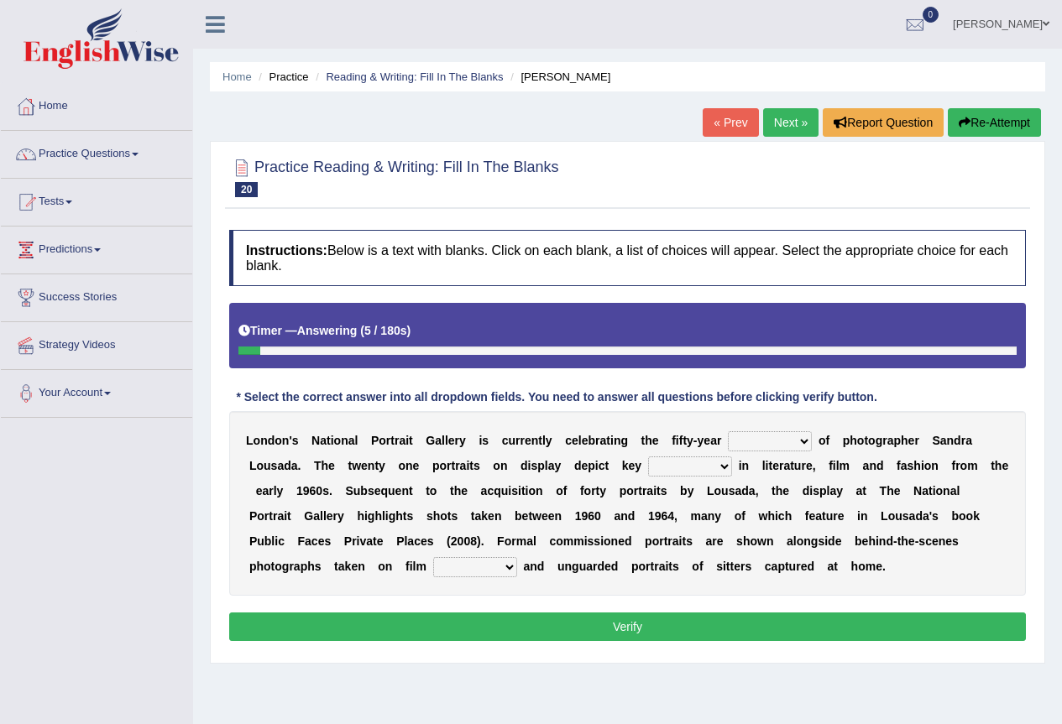
click at [768, 443] on select "invitation promotion training career" at bounding box center [770, 441] width 84 height 20
select select "invitation"
click at [728, 431] on select "invitation promotion training career" at bounding box center [770, 441] width 84 height 20
click at [683, 469] on select "figures gadgets fashions genres" at bounding box center [690, 466] width 84 height 20
select select "figures"
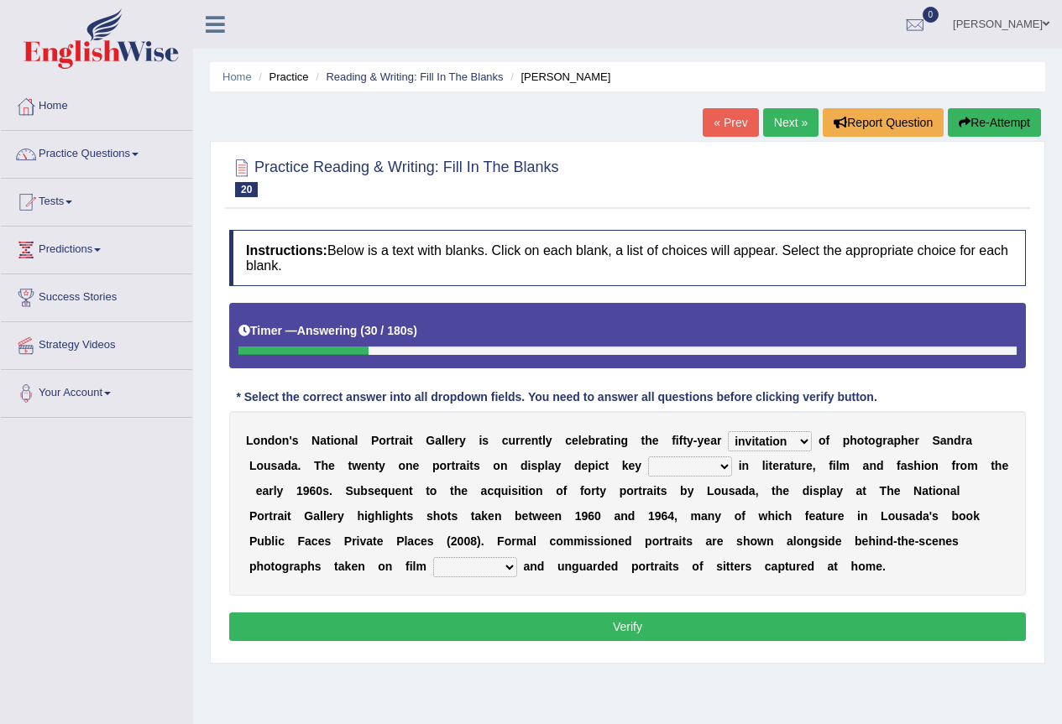
click at [648, 456] on select "figures gadgets fashions genres" at bounding box center [690, 466] width 84 height 20
click at [481, 569] on select "gists sets tickets aisles" at bounding box center [475, 567] width 84 height 20
select select "tickets"
click at [433, 557] on select "gists sets tickets aisles" at bounding box center [475, 567] width 84 height 20
click at [483, 613] on button "Verify" at bounding box center [627, 627] width 796 height 29
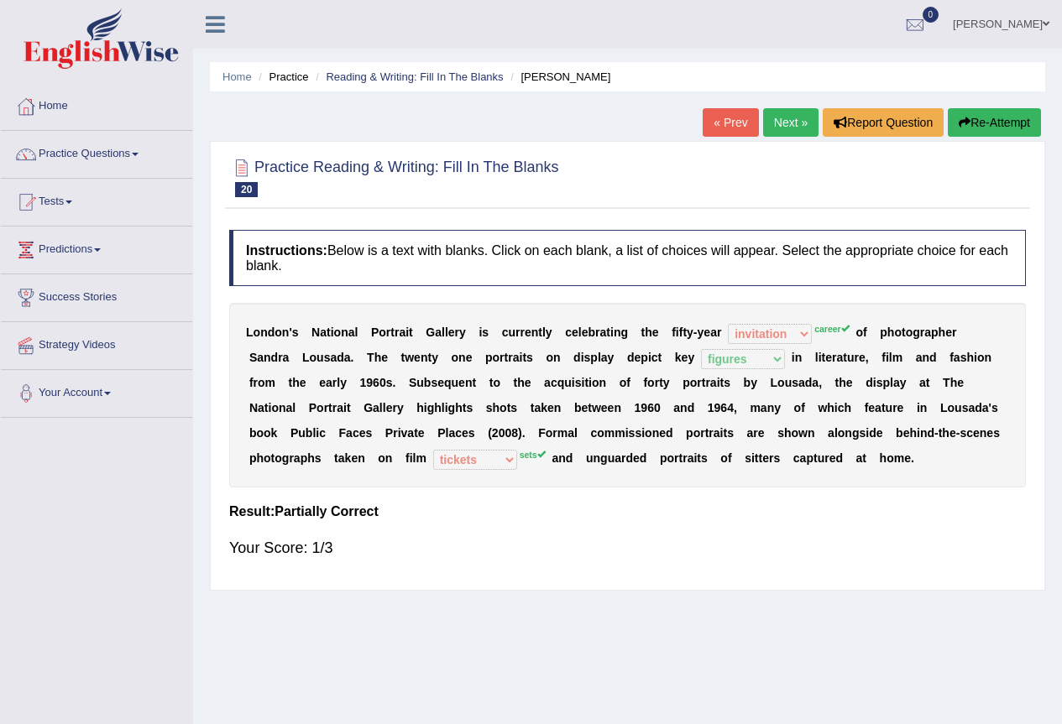
click at [1012, 111] on button "Re-Attempt" at bounding box center [993, 122] width 93 height 29
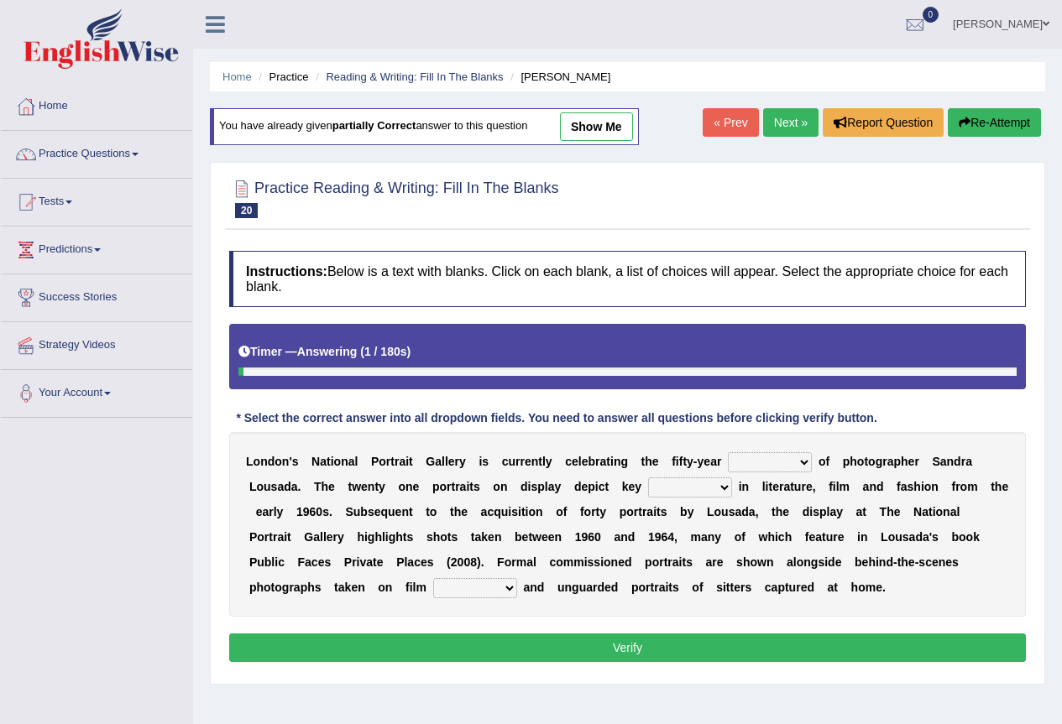
click at [765, 466] on select "invitation promotion training career" at bounding box center [770, 462] width 84 height 20
select select "career"
click at [728, 452] on select "invitation promotion training career" at bounding box center [770, 462] width 84 height 20
click at [697, 493] on select "figures gadgets fashions genres" at bounding box center [690, 487] width 84 height 20
select select "figures"
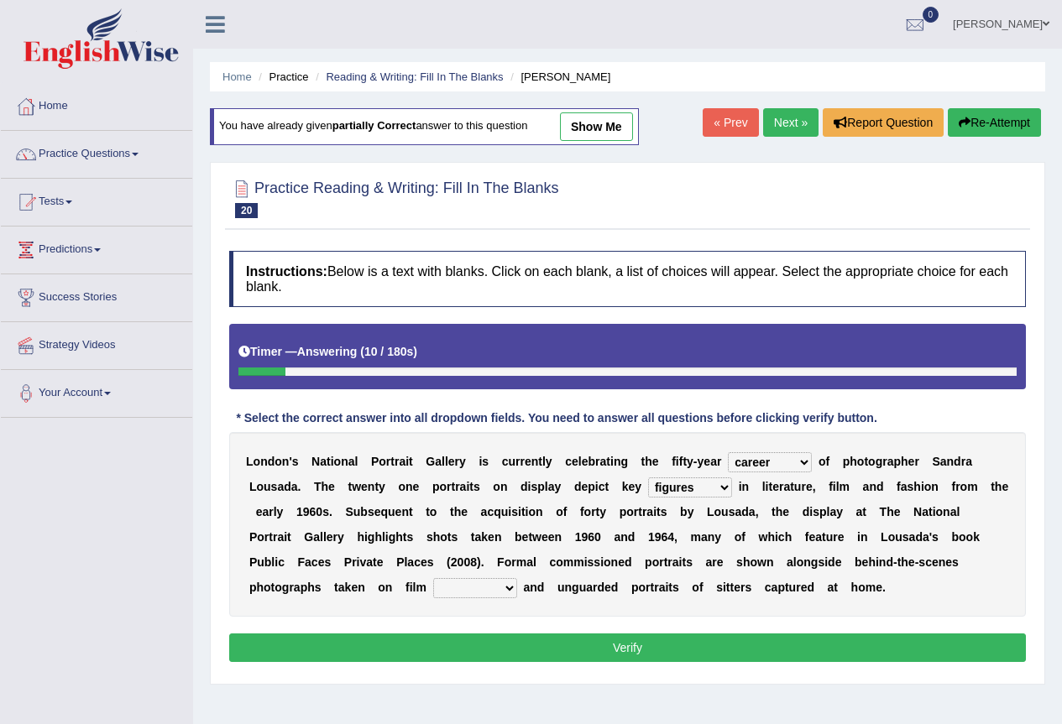
click at [648, 477] on select "figures gadgets fashions genres" at bounding box center [690, 487] width 84 height 20
click at [492, 592] on select "gists sets tickets aisles" at bounding box center [475, 588] width 84 height 20
select select "sets"
click at [433, 578] on select "gists sets tickets aisles" at bounding box center [475, 588] width 84 height 20
click at [469, 642] on button "Verify" at bounding box center [627, 648] width 796 height 29
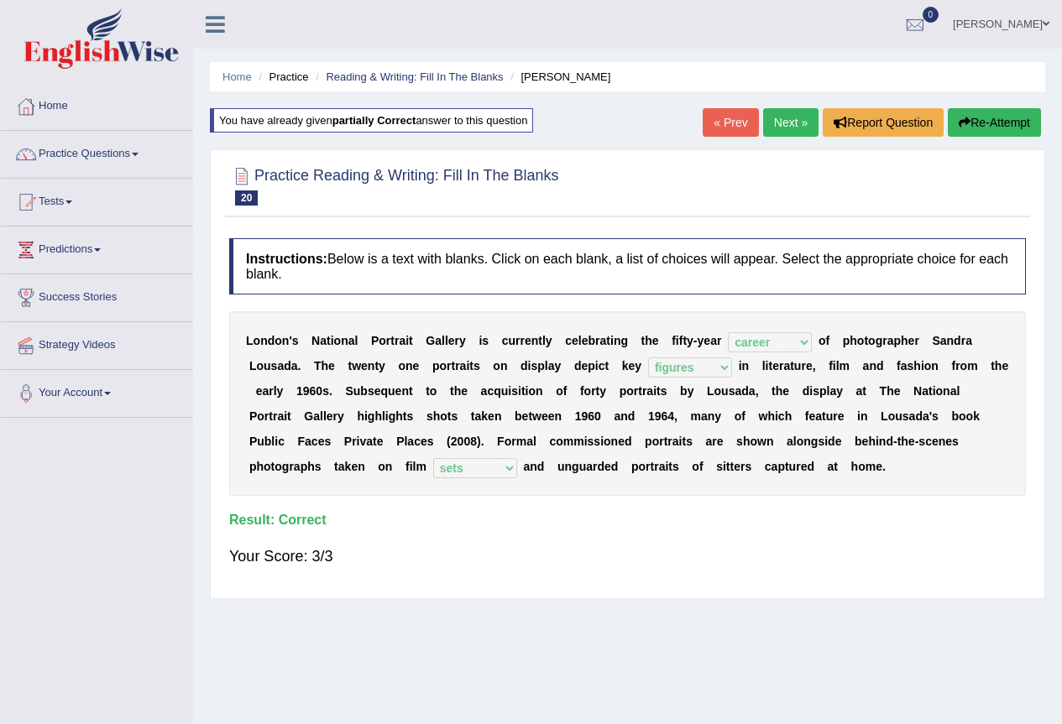
click at [51, 161] on link "Practice Questions" at bounding box center [96, 152] width 191 height 42
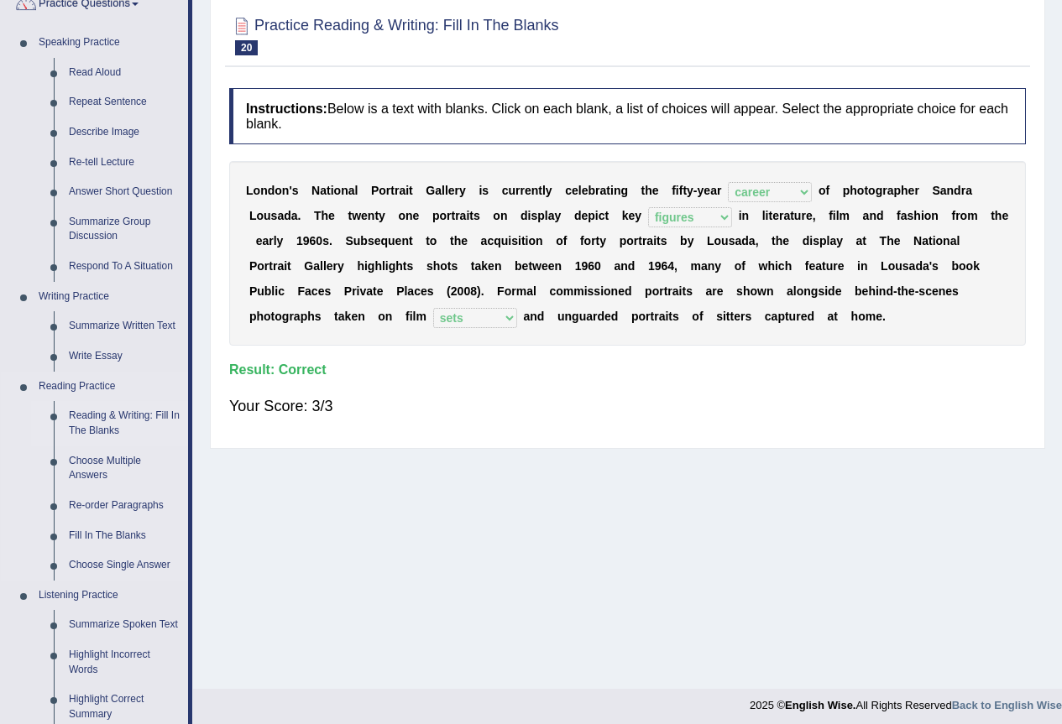
scroll to position [168, 0]
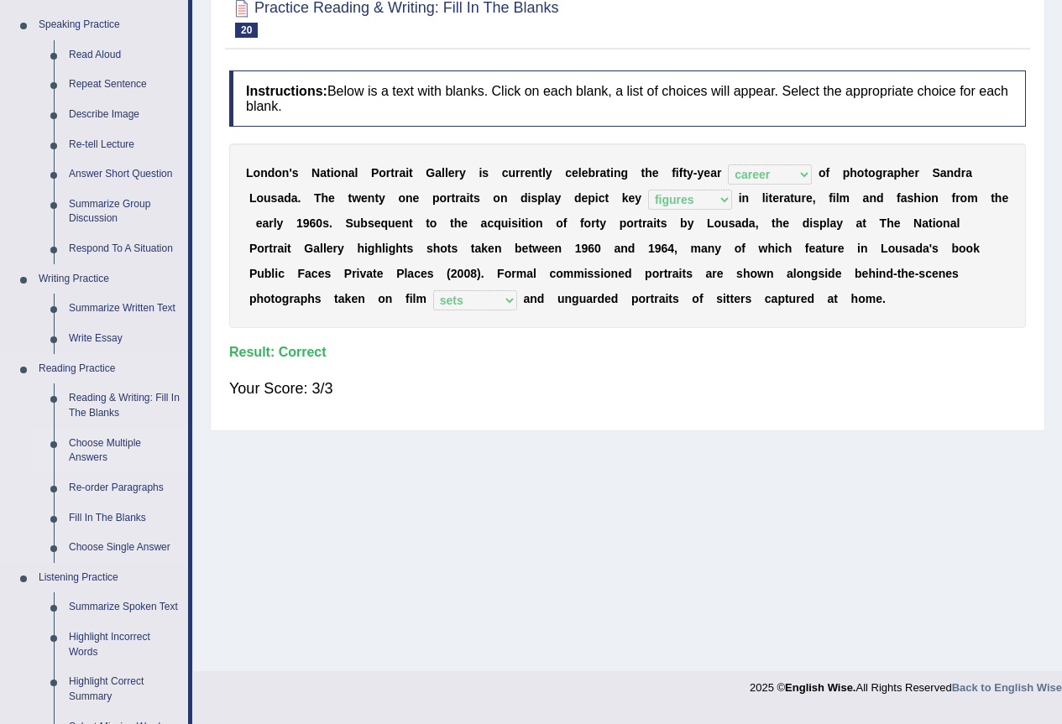
click at [110, 440] on link "Choose Multiple Answers" at bounding box center [124, 451] width 127 height 44
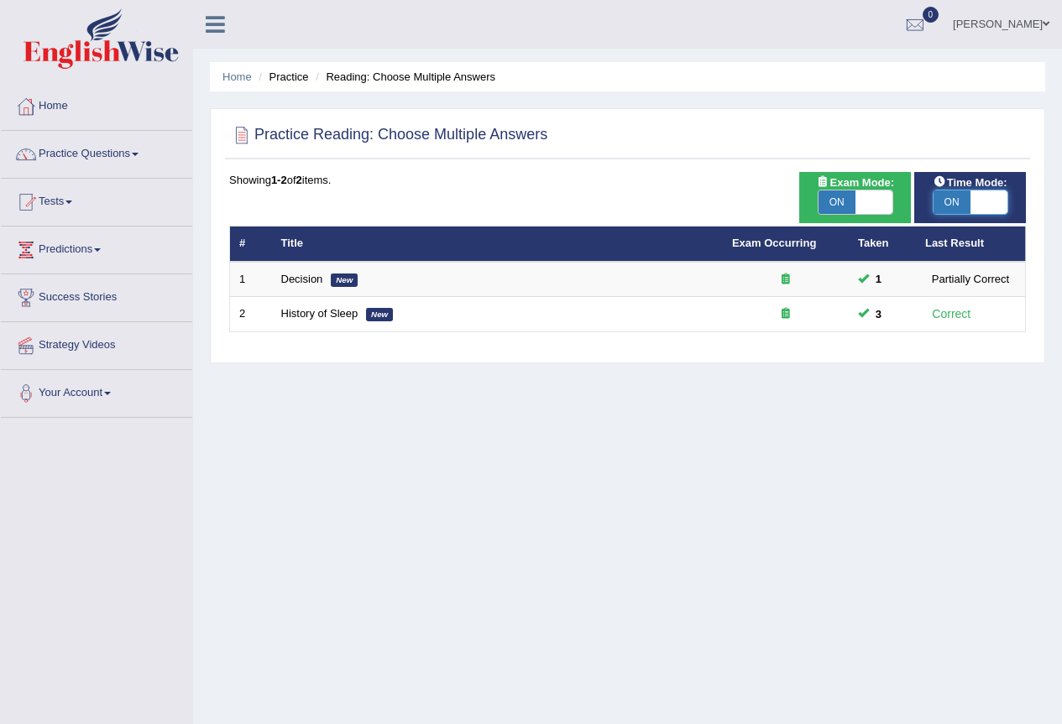
click at [979, 196] on span at bounding box center [988, 201] width 37 height 23
checkbox input "false"
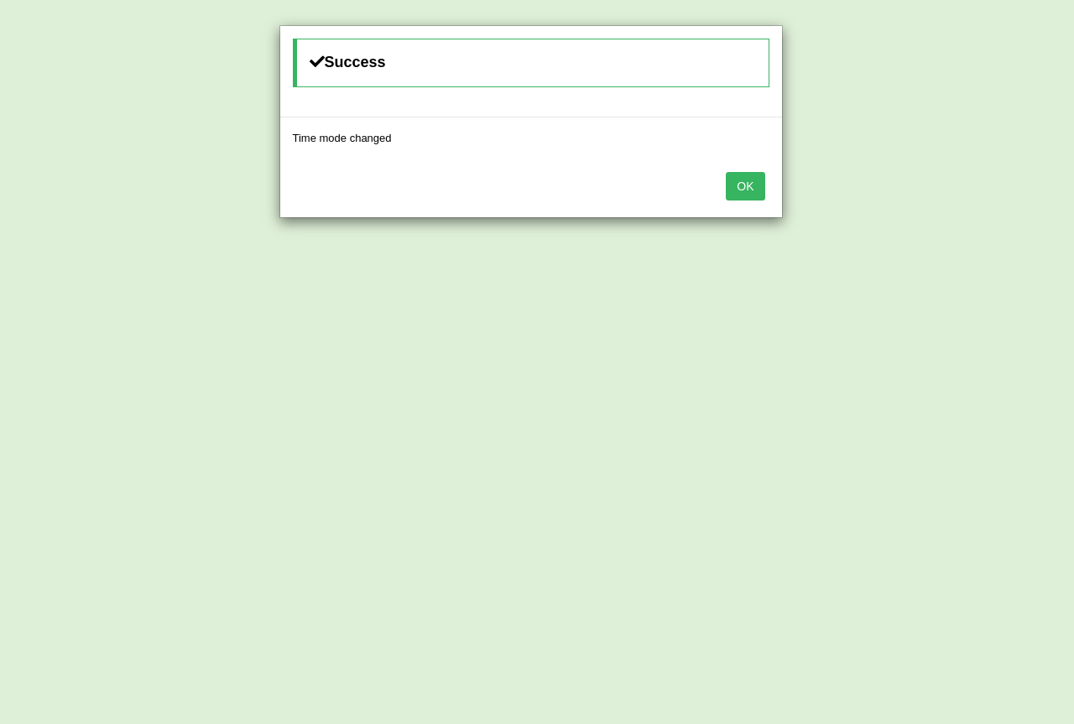
click at [733, 185] on button "OK" at bounding box center [745, 186] width 39 height 29
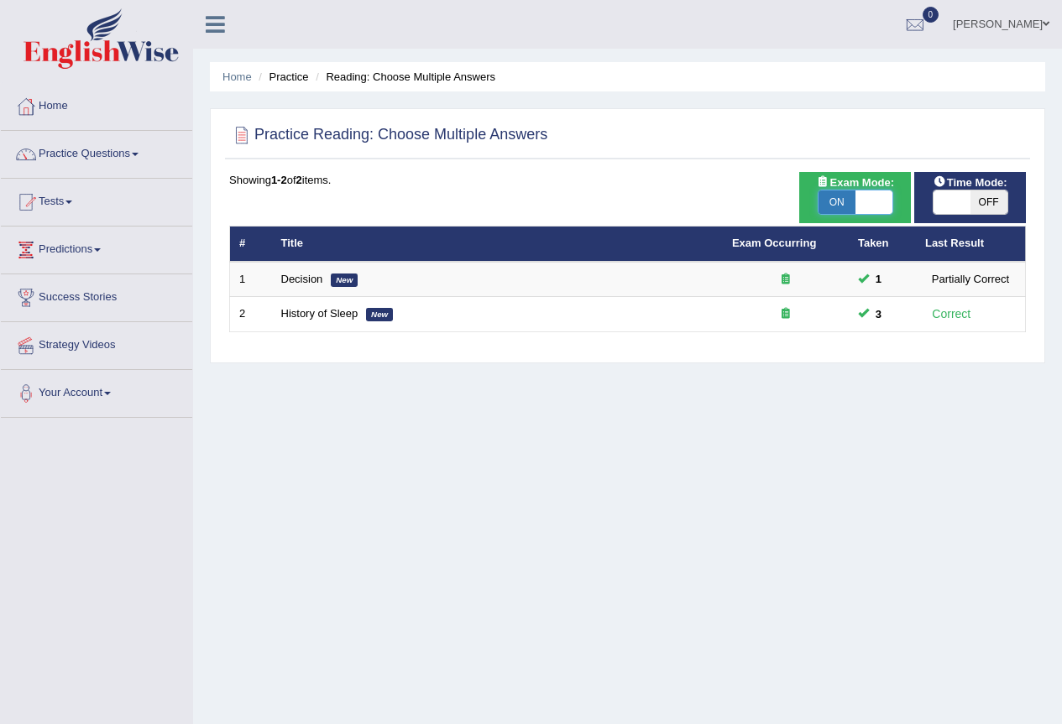
click at [856, 199] on span at bounding box center [873, 201] width 37 height 23
checkbox input "false"
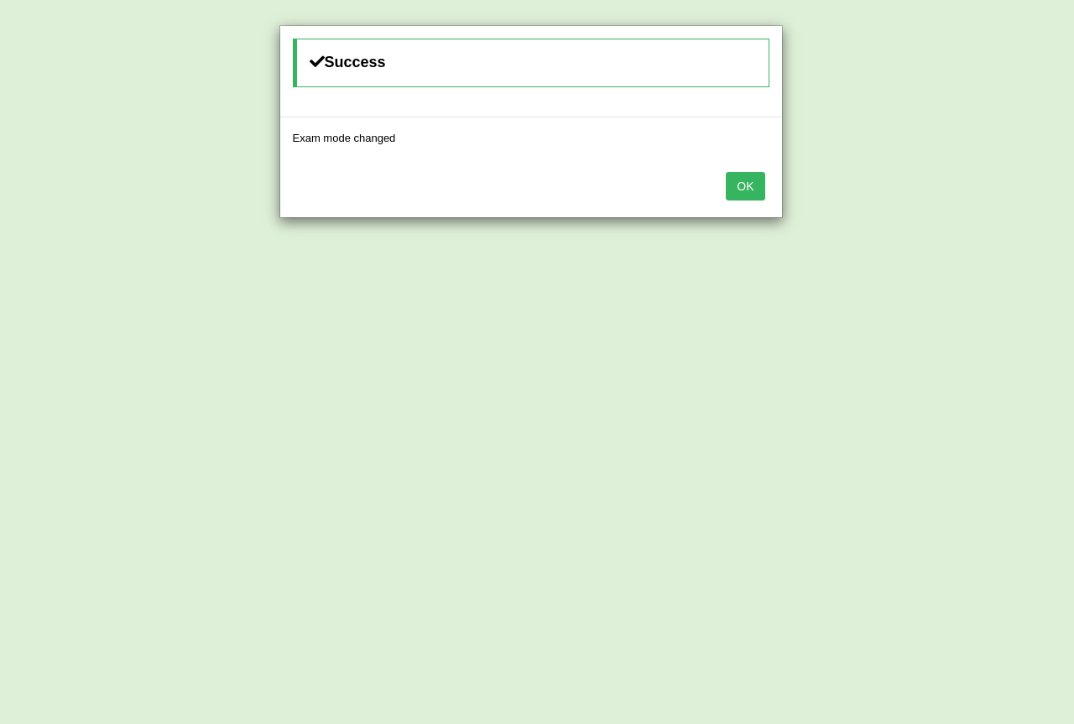
click at [757, 196] on button "OK" at bounding box center [745, 186] width 39 height 29
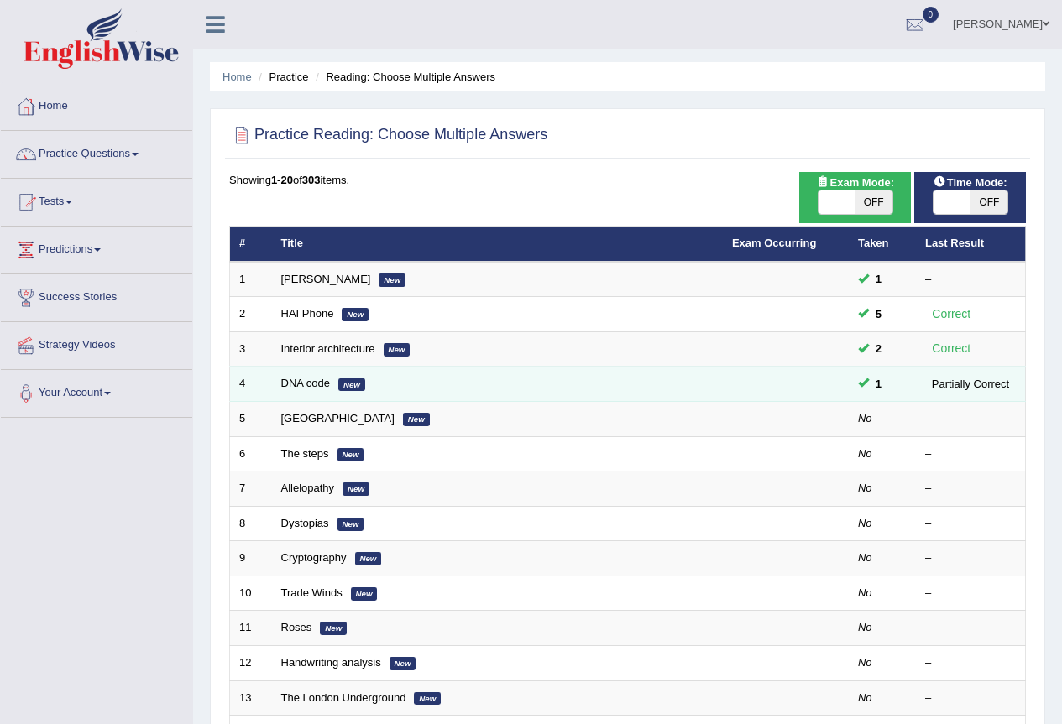
click at [307, 387] on link "DNA code" at bounding box center [306, 383] width 50 height 13
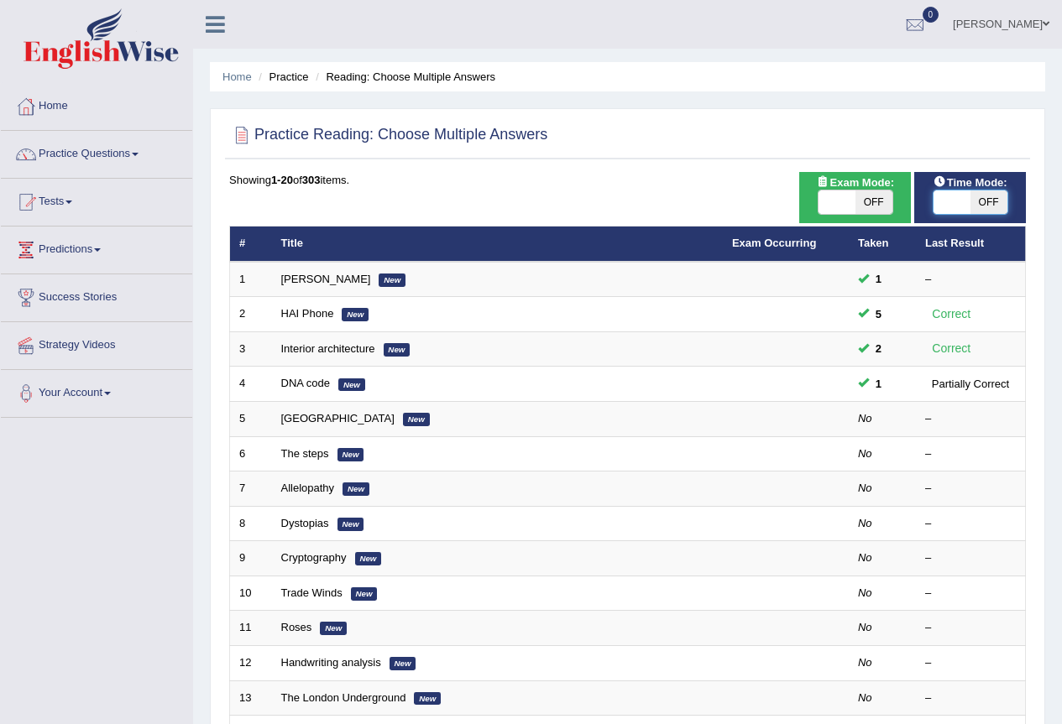
click at [936, 205] on span at bounding box center [951, 201] width 37 height 23
checkbox input "true"
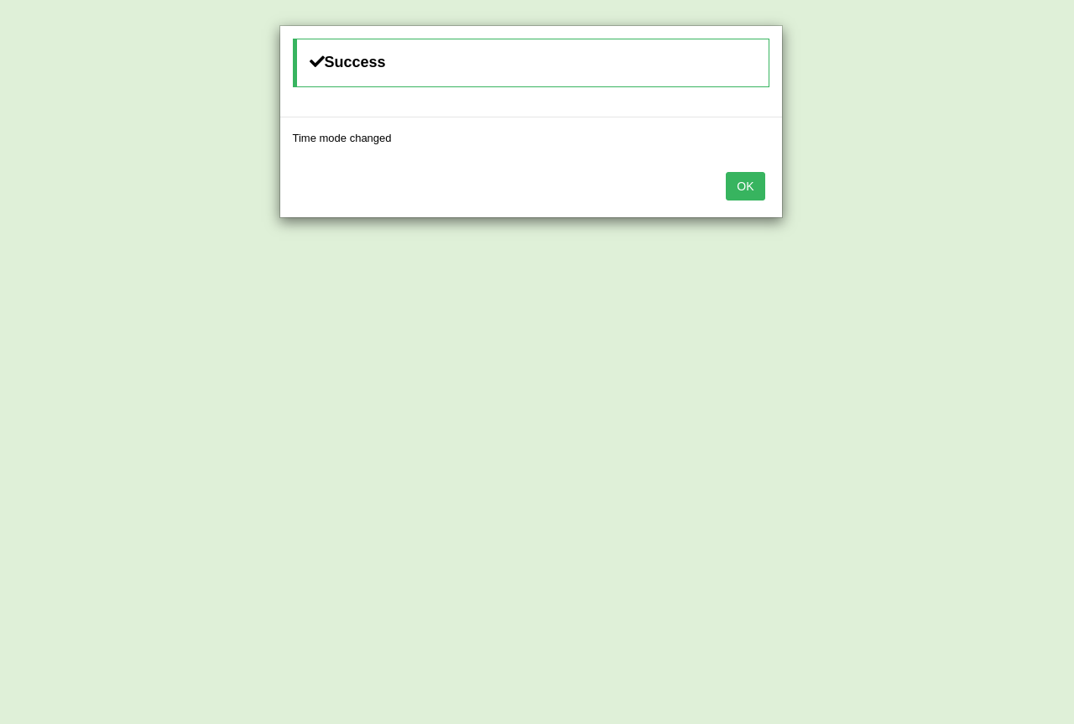
click at [728, 181] on button "OK" at bounding box center [745, 186] width 39 height 29
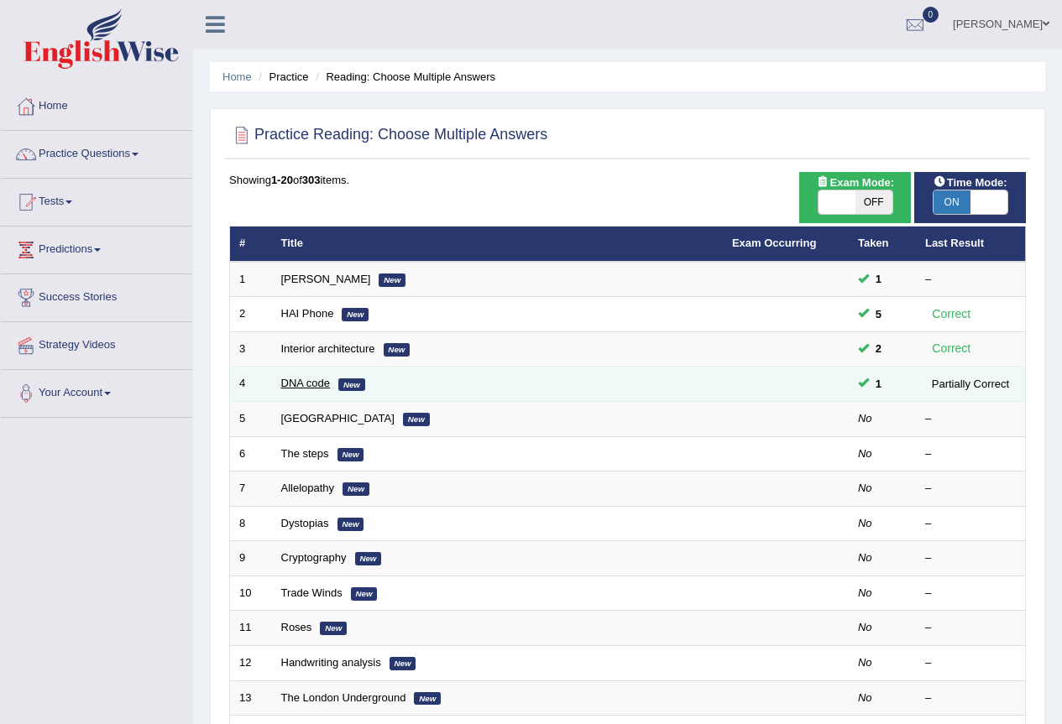
click at [308, 381] on link "DNA code" at bounding box center [306, 383] width 50 height 13
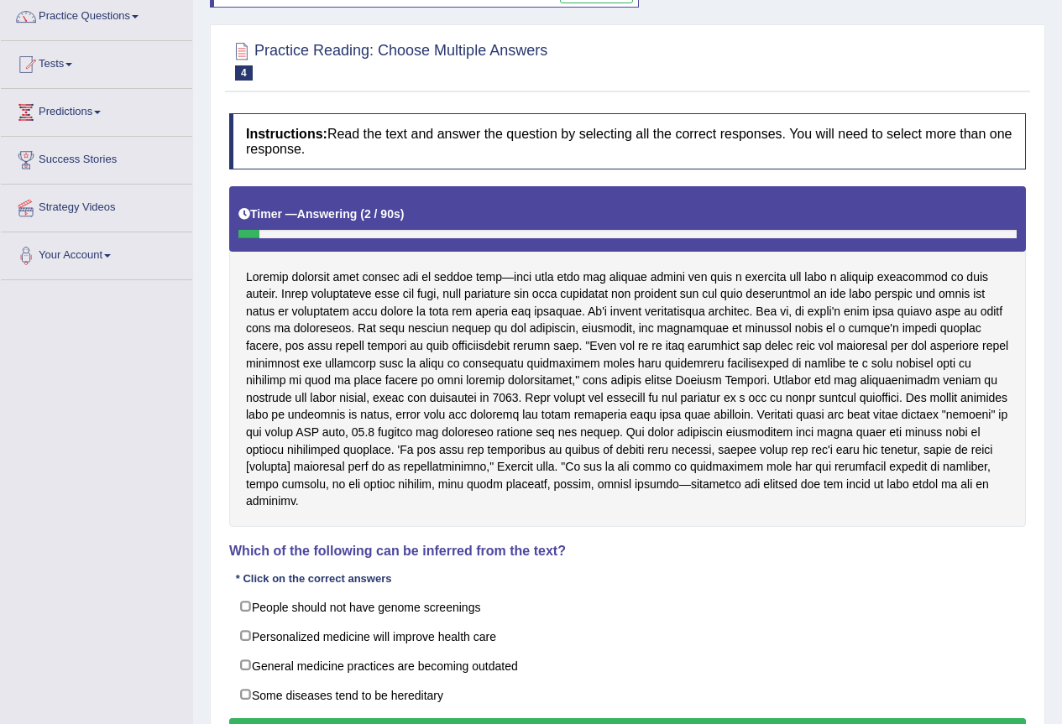
scroll to position [168, 0]
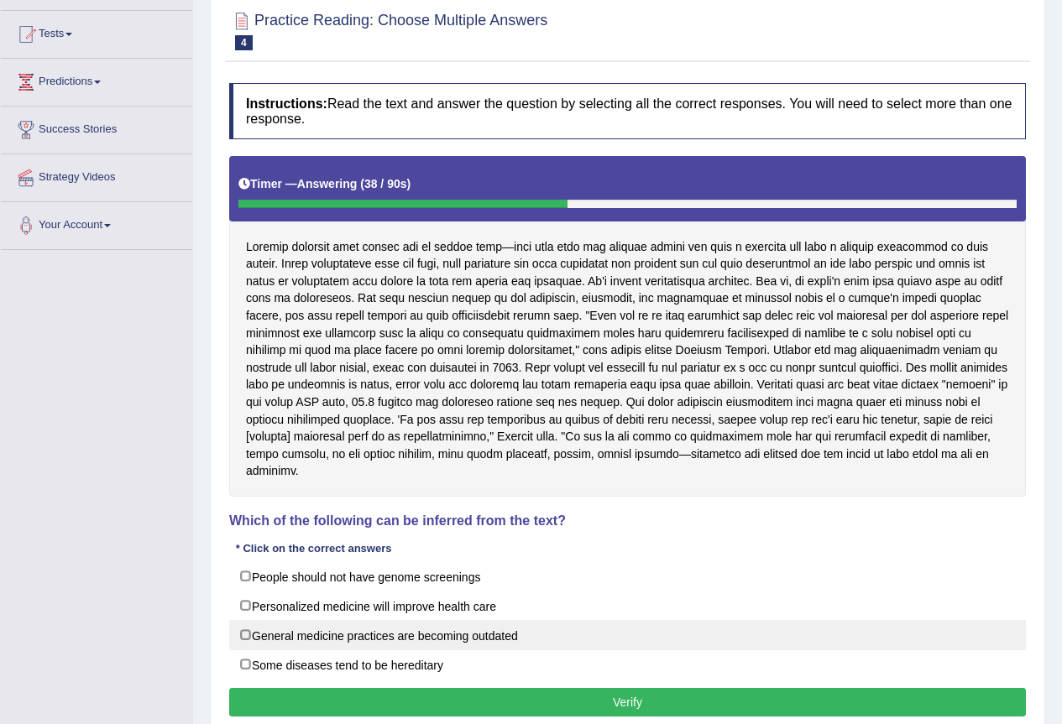
click at [429, 648] on label "General medicine practices are becoming outdated" at bounding box center [627, 635] width 796 height 30
checkbox input "true"
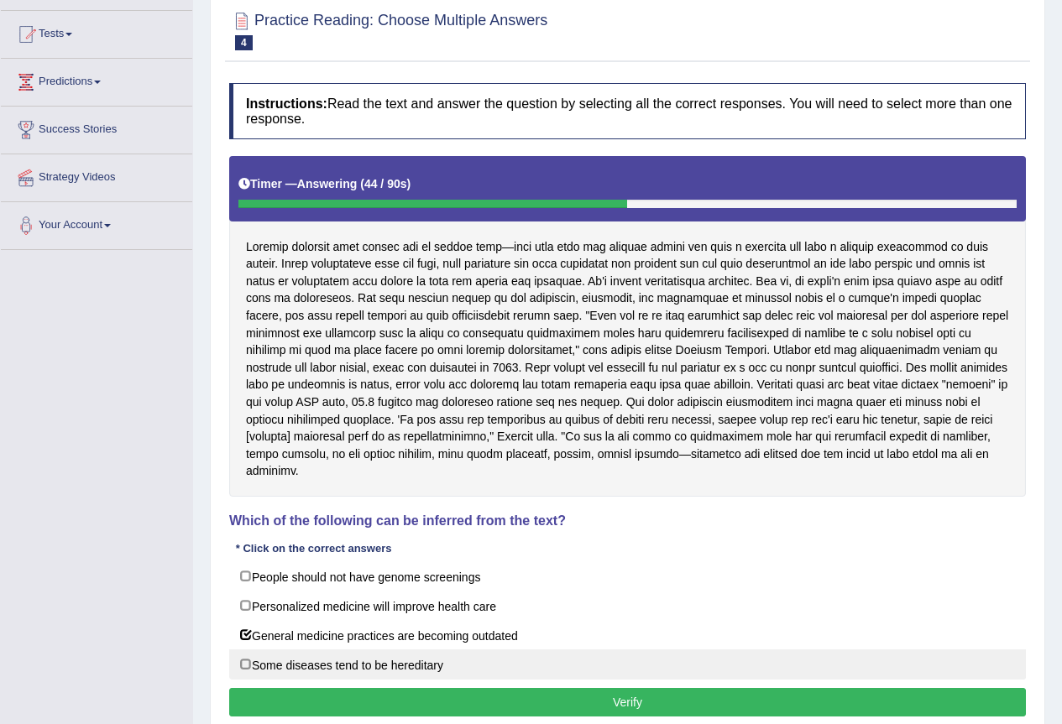
click at [417, 675] on label "Some diseases tend to be hereditary" at bounding box center [627, 664] width 796 height 30
checkbox input "true"
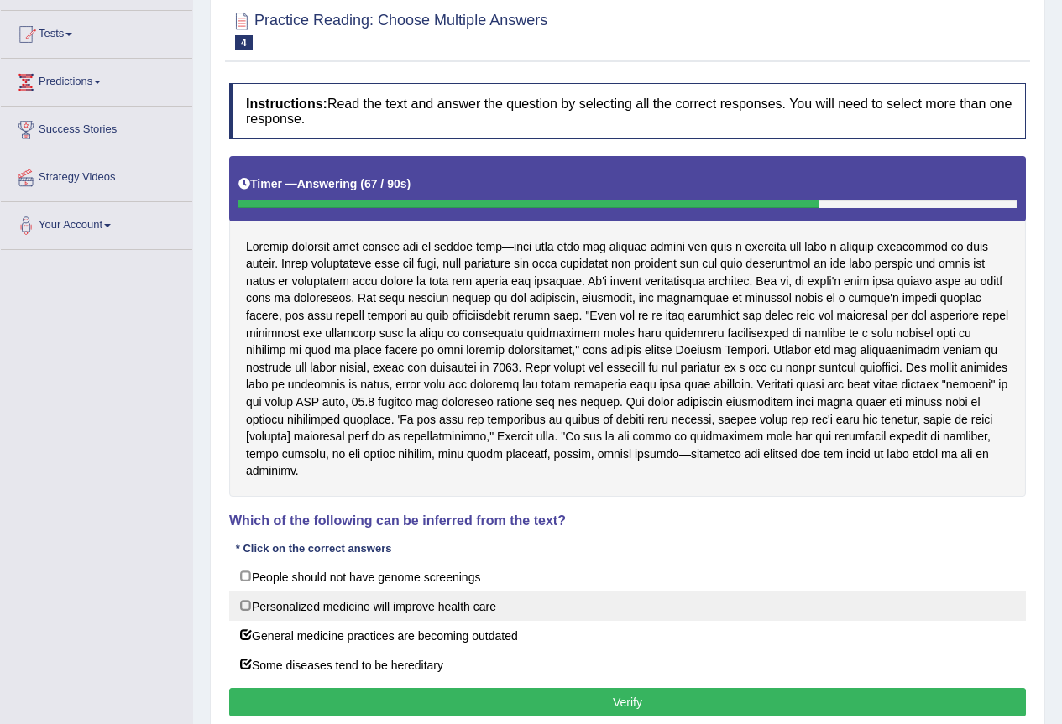
click at [320, 607] on label "Personalized medicine will improve health care" at bounding box center [627, 606] width 796 height 30
click at [314, 607] on label "Personalized medicine will improve health care" at bounding box center [627, 606] width 796 height 30
checkbox input "false"
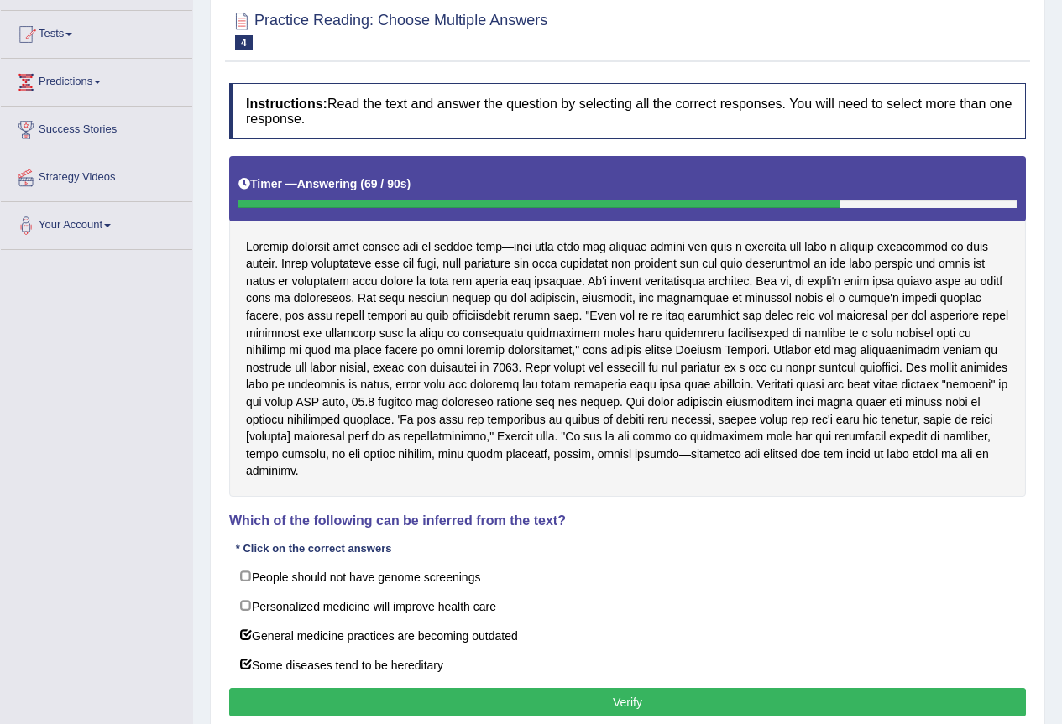
click at [290, 695] on button "Verify" at bounding box center [627, 702] width 796 height 29
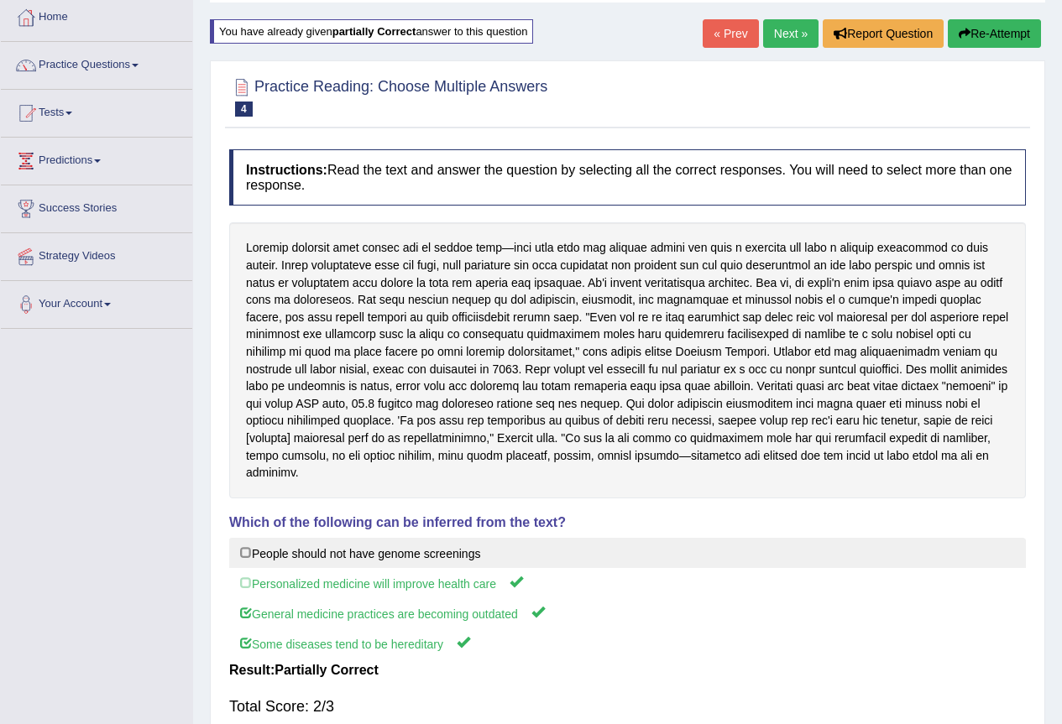
scroll to position [0, 0]
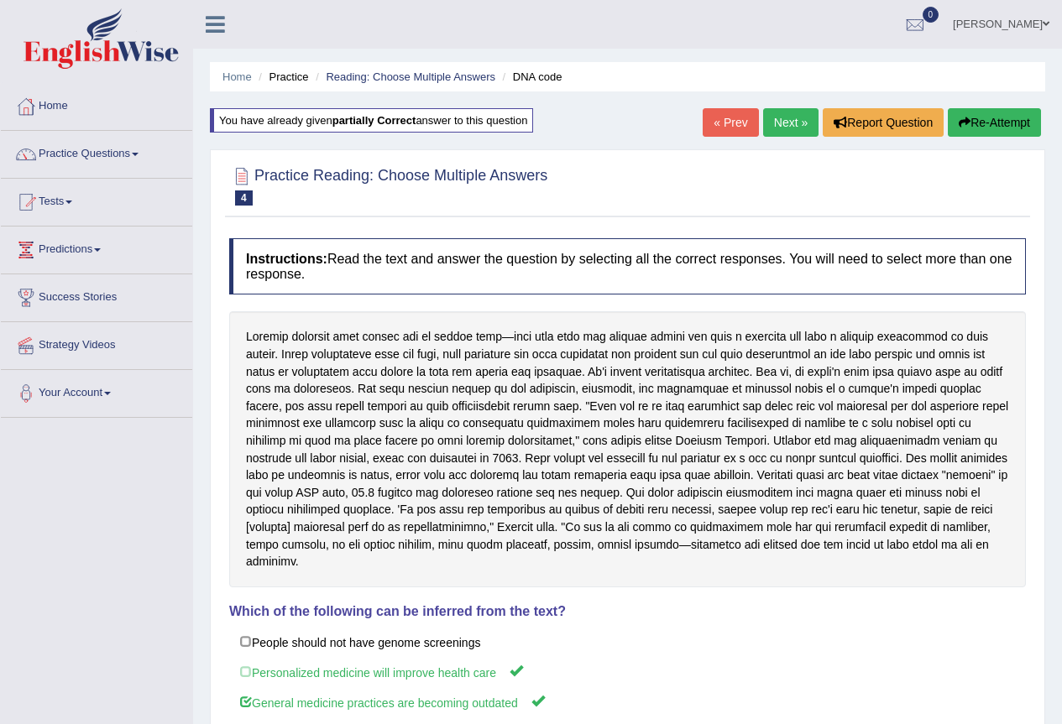
click at [986, 128] on button "Re-Attempt" at bounding box center [993, 122] width 93 height 29
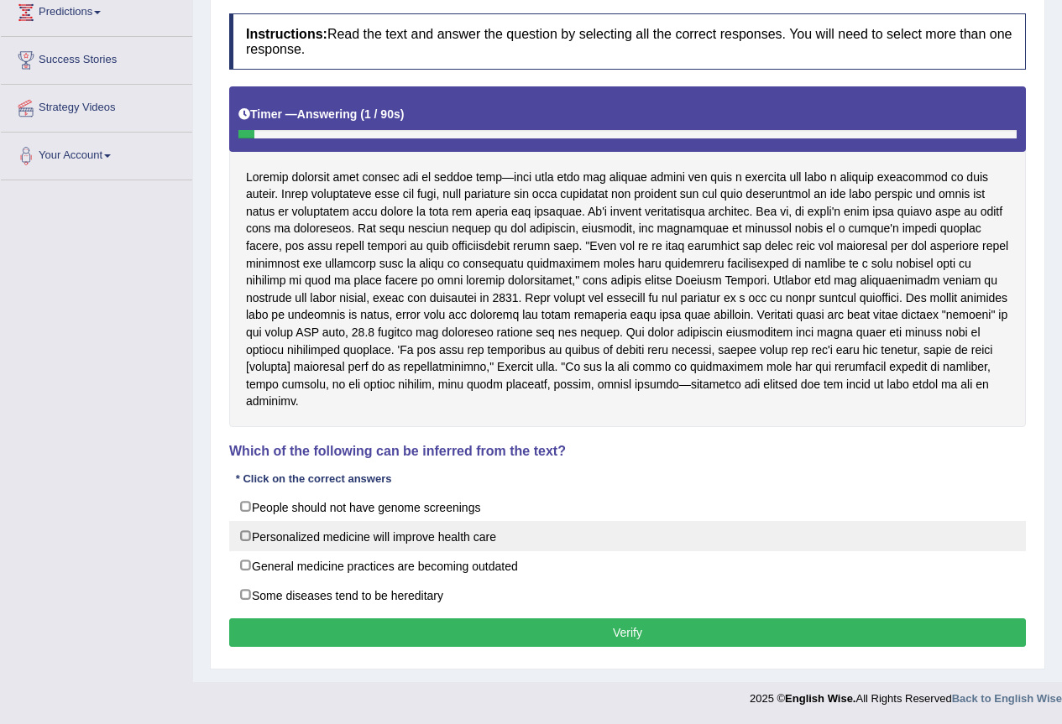
click at [314, 537] on label "Personalized medicine will improve health care" at bounding box center [627, 536] width 796 height 30
checkbox input "true"
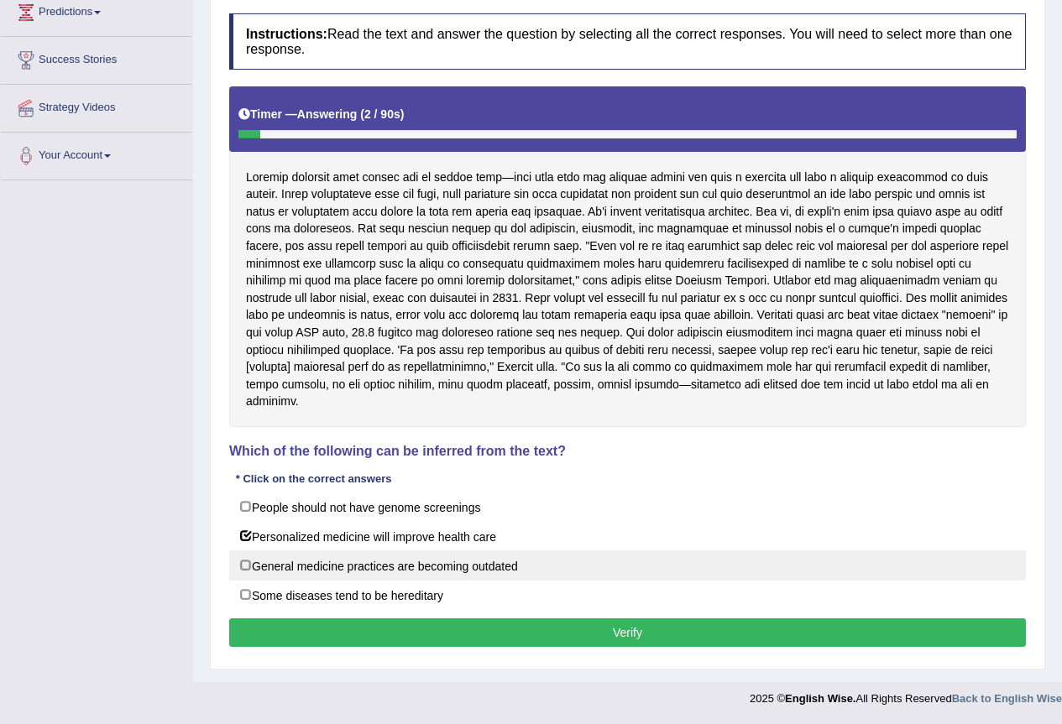
click at [308, 558] on label "General medicine practices are becoming outdated" at bounding box center [627, 565] width 796 height 30
checkbox input "true"
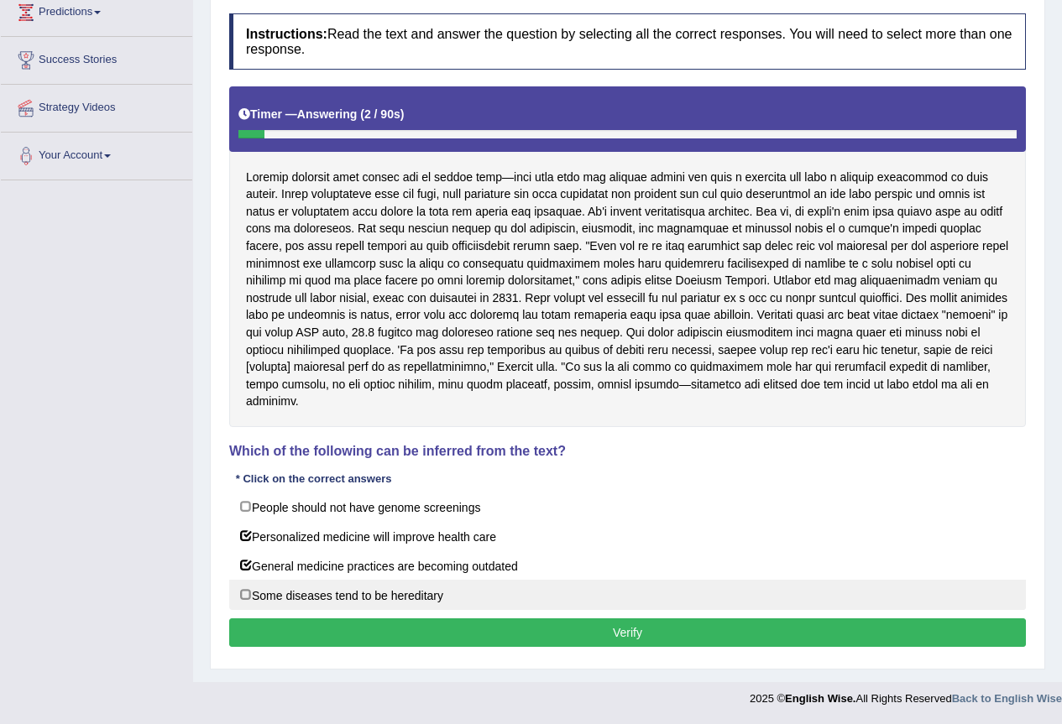
click at [305, 596] on label "Some diseases tend to be hereditary" at bounding box center [627, 595] width 796 height 30
checkbox input "true"
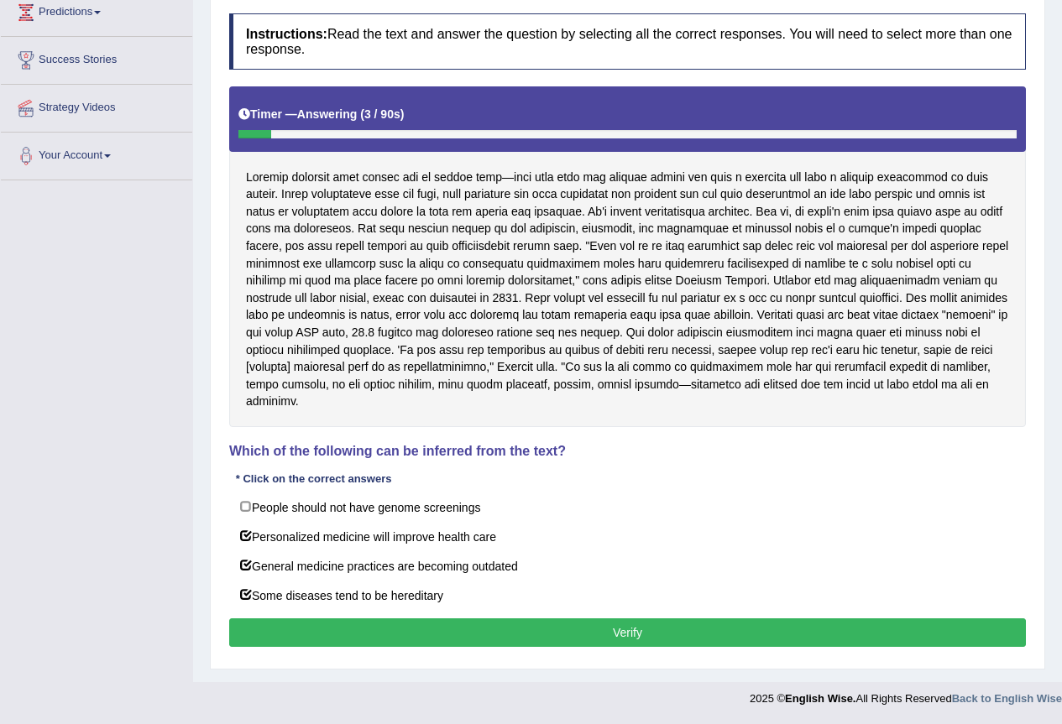
click at [328, 640] on button "Verify" at bounding box center [627, 632] width 796 height 29
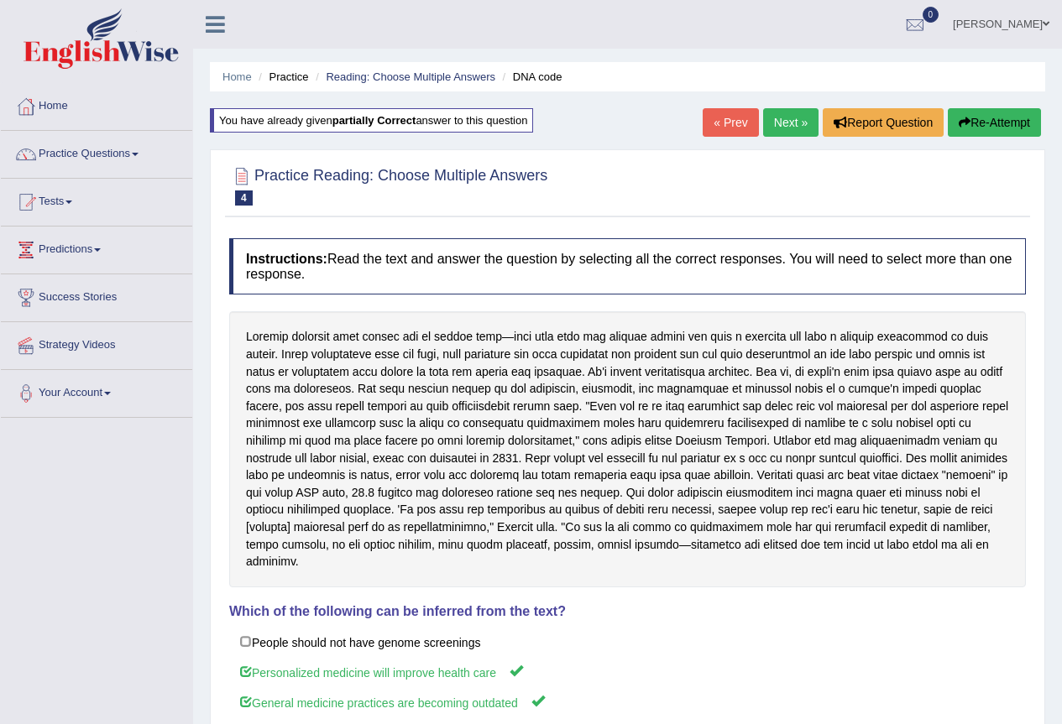
click at [775, 108] on link "Next »" at bounding box center [790, 122] width 55 height 29
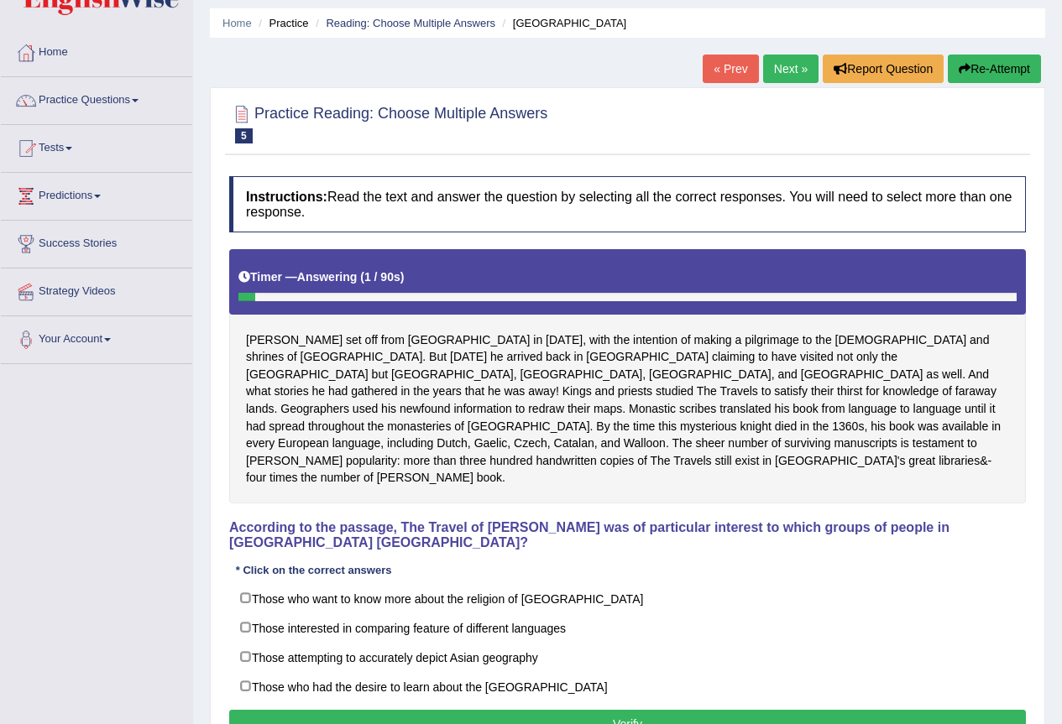
scroll to position [84, 0]
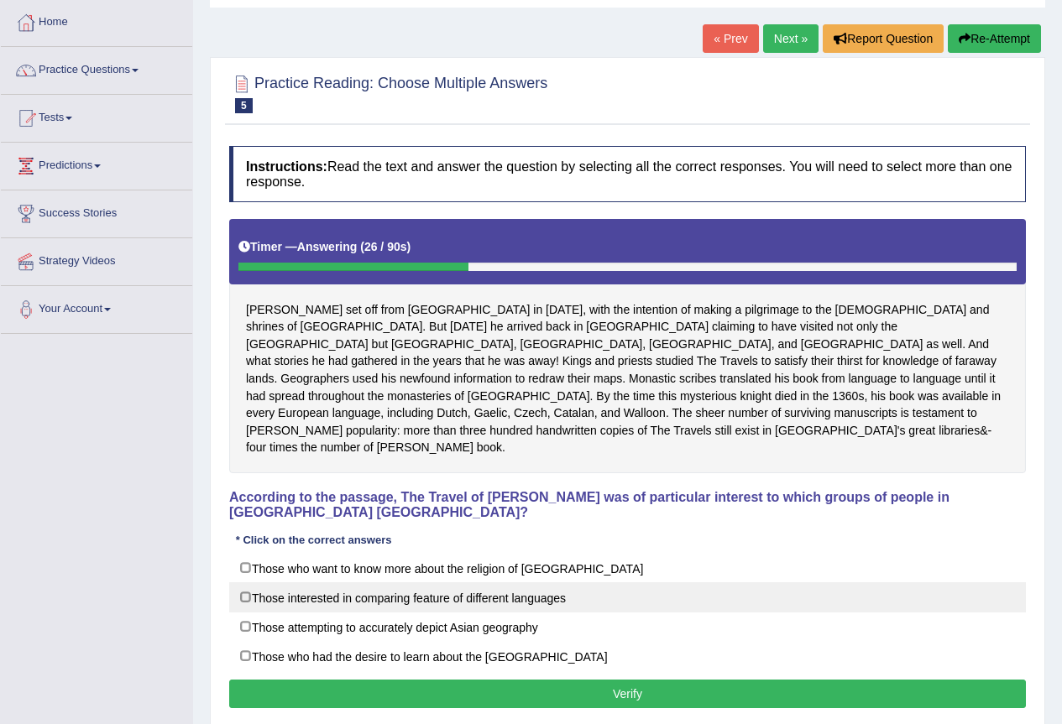
click at [543, 592] on label "Those interested in comparing feature of different languages" at bounding box center [627, 597] width 796 height 30
checkbox input "true"
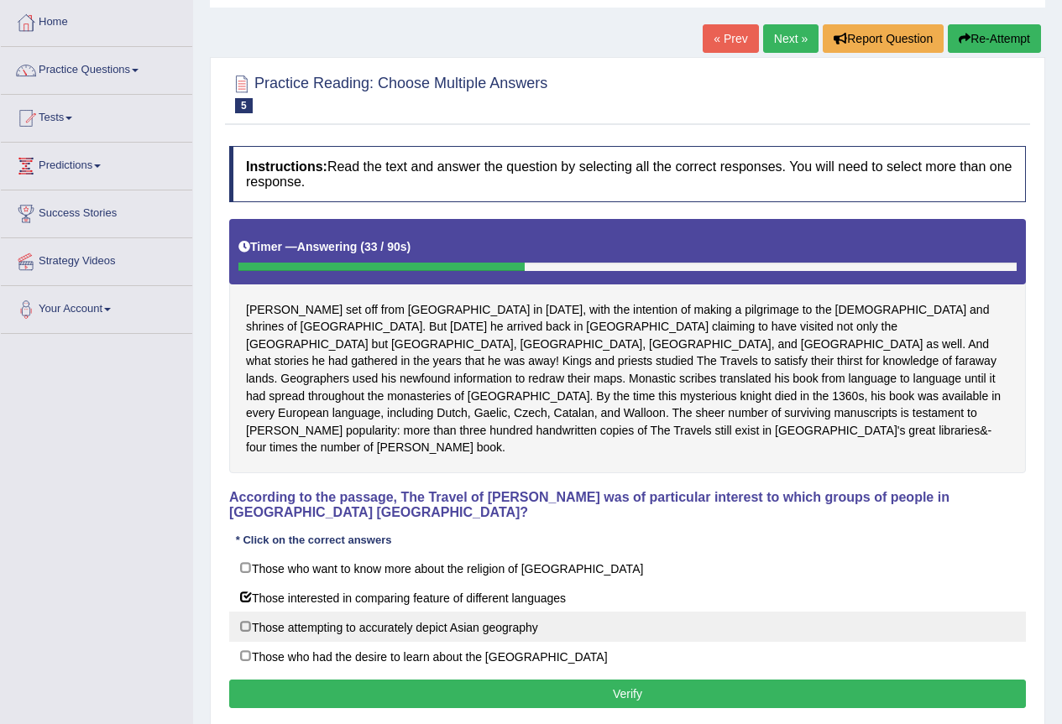
click at [446, 613] on label "Those attempting to accurately depict Asian geography" at bounding box center [627, 627] width 796 height 30
checkbox input "true"
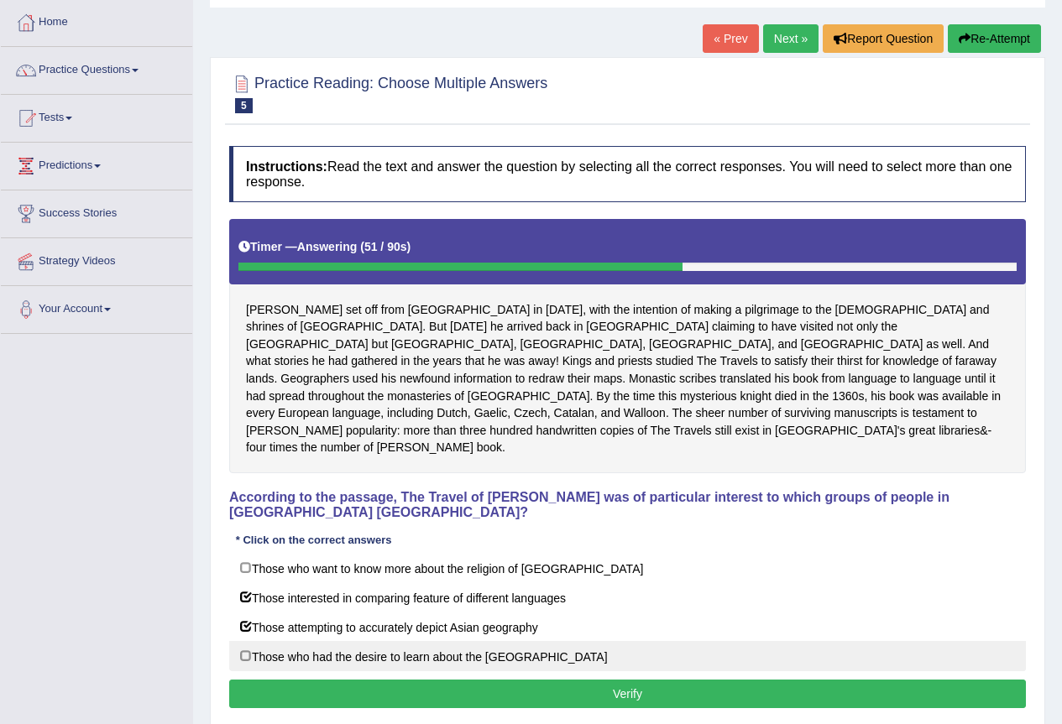
click at [478, 643] on label "Those who had the desire to learn about the [GEOGRAPHIC_DATA]" at bounding box center [627, 656] width 796 height 30
checkbox input "true"
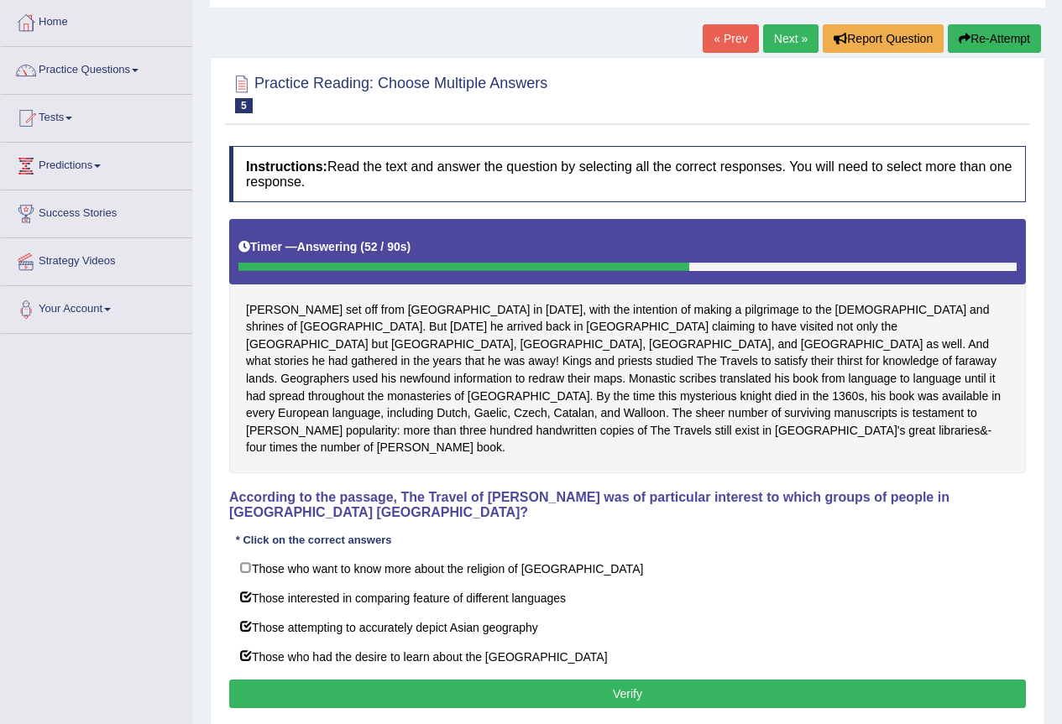
click at [484, 680] on button "Verify" at bounding box center [627, 694] width 796 height 29
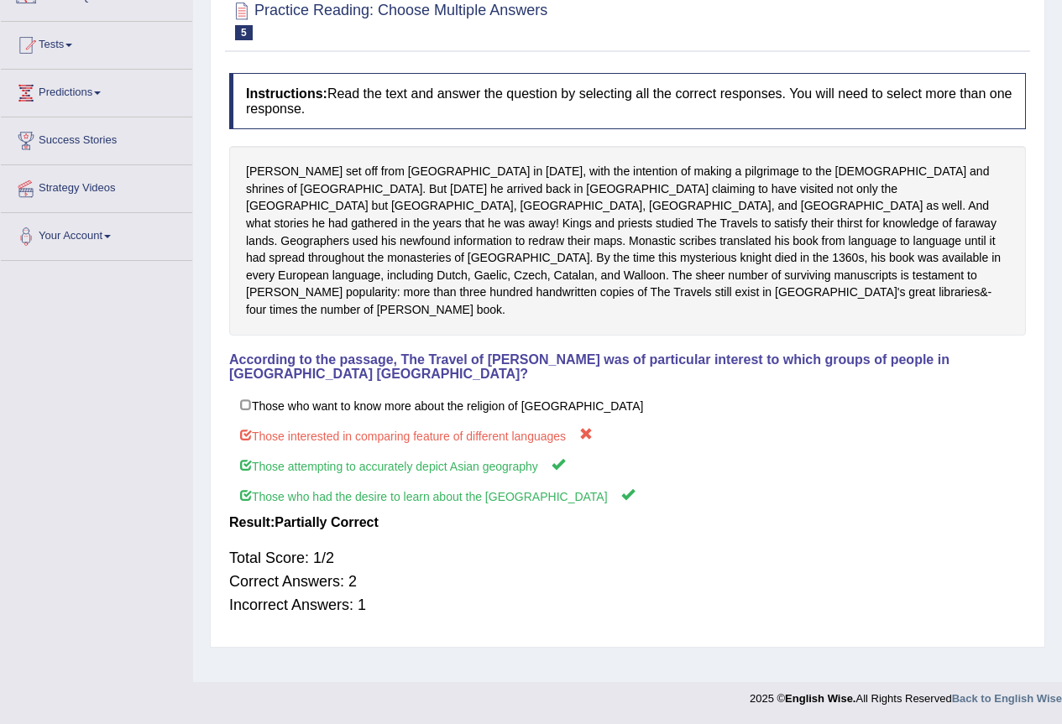
scroll to position [0, 0]
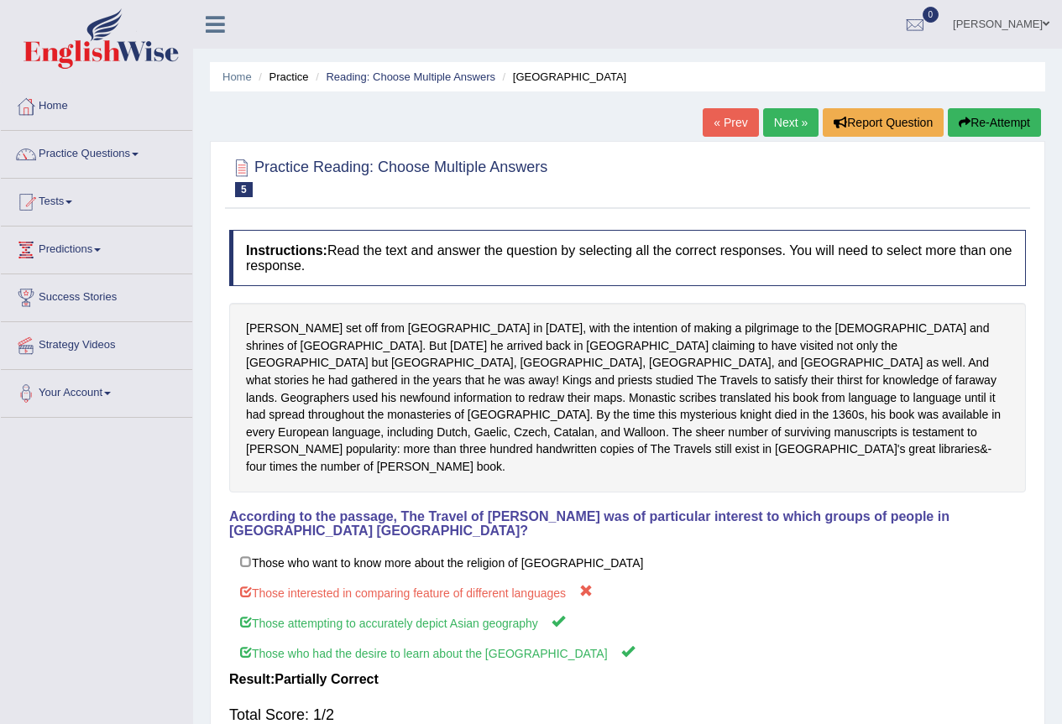
click at [995, 120] on button "Re-Attempt" at bounding box center [993, 122] width 93 height 29
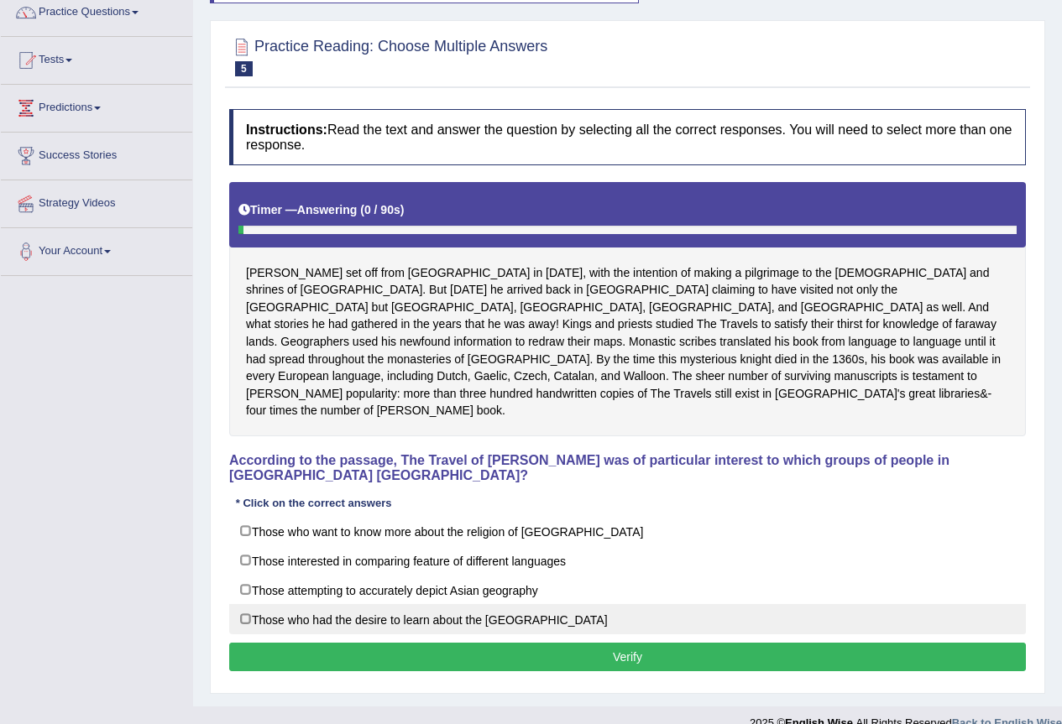
scroll to position [157, 0]
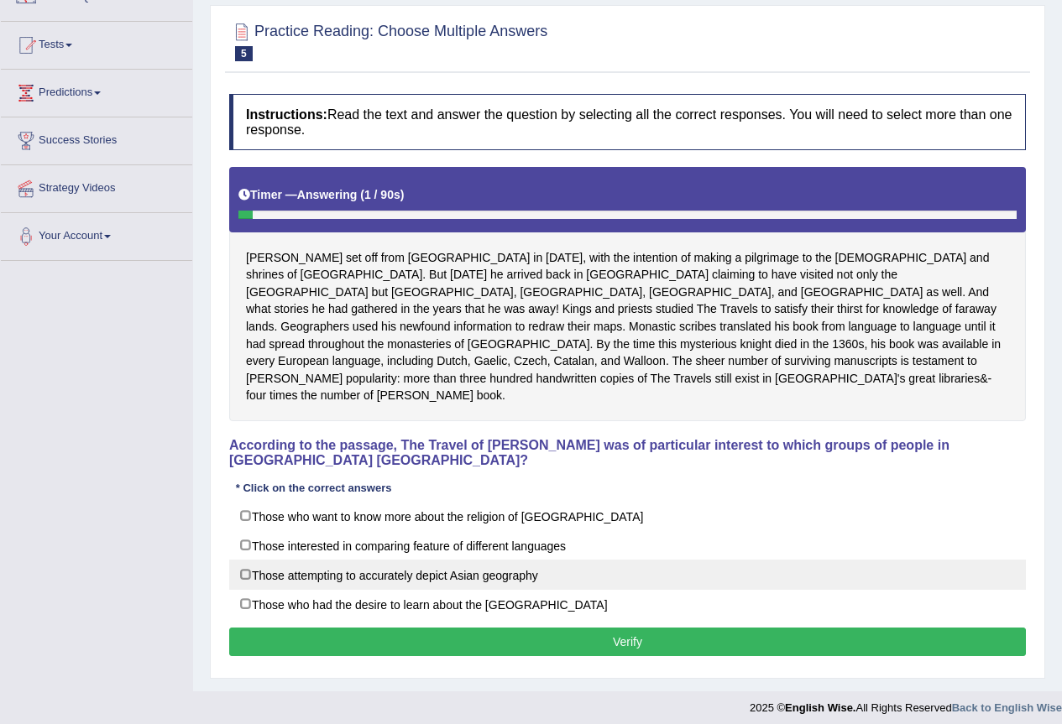
click at [493, 560] on label "Those attempting to accurately depict Asian geography" at bounding box center [627, 575] width 796 height 30
checkbox input "true"
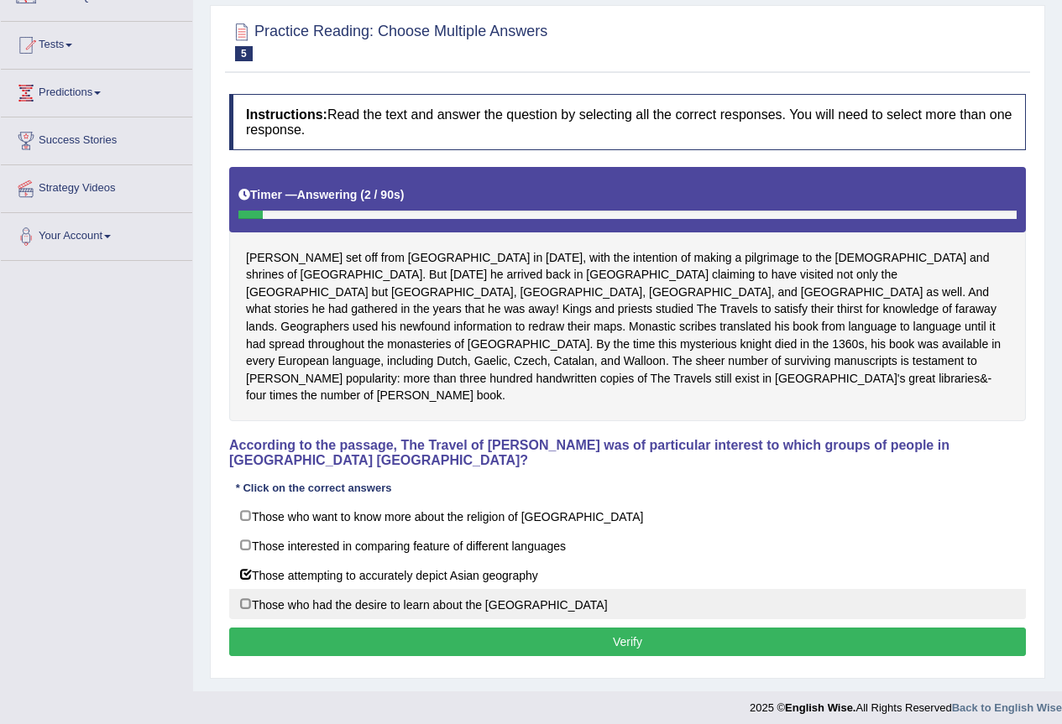
click at [490, 589] on label "Those who had the desire to learn about the [GEOGRAPHIC_DATA]" at bounding box center [627, 604] width 796 height 30
checkbox input "true"
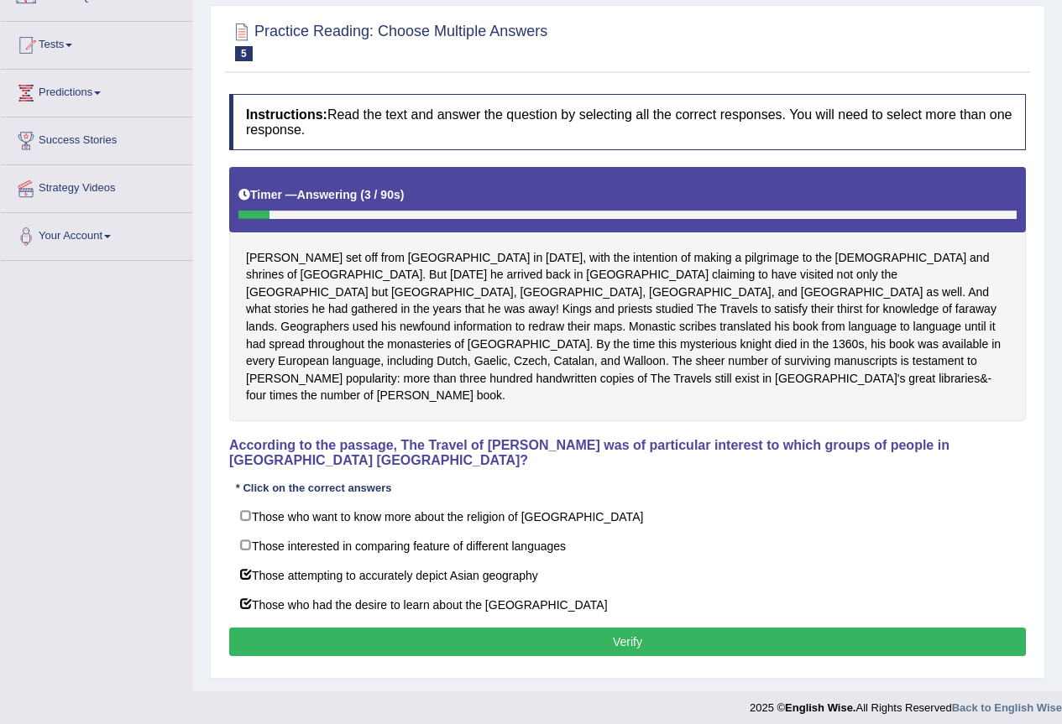
click at [496, 628] on button "Verify" at bounding box center [627, 642] width 796 height 29
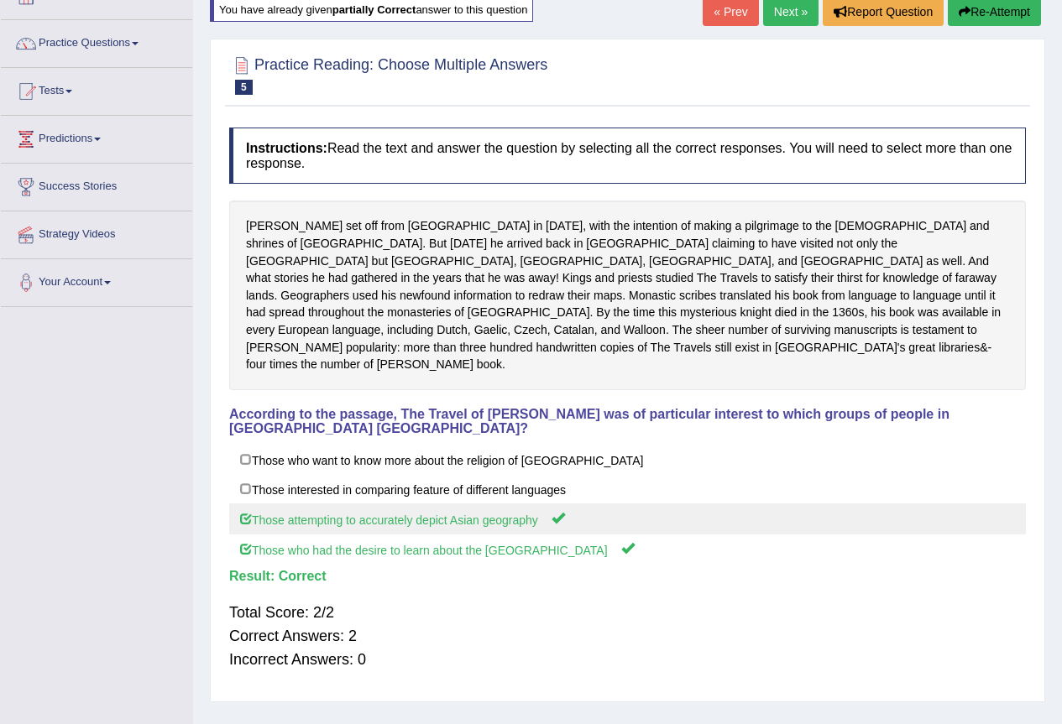
scroll to position [0, 0]
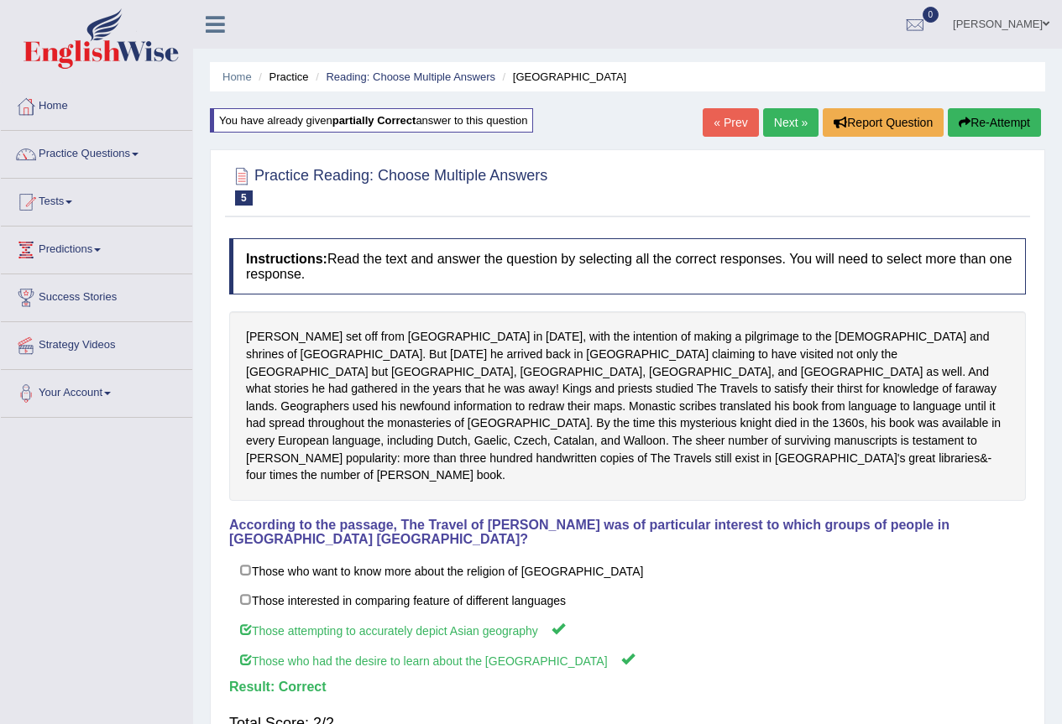
click at [775, 126] on link "Next »" at bounding box center [790, 122] width 55 height 29
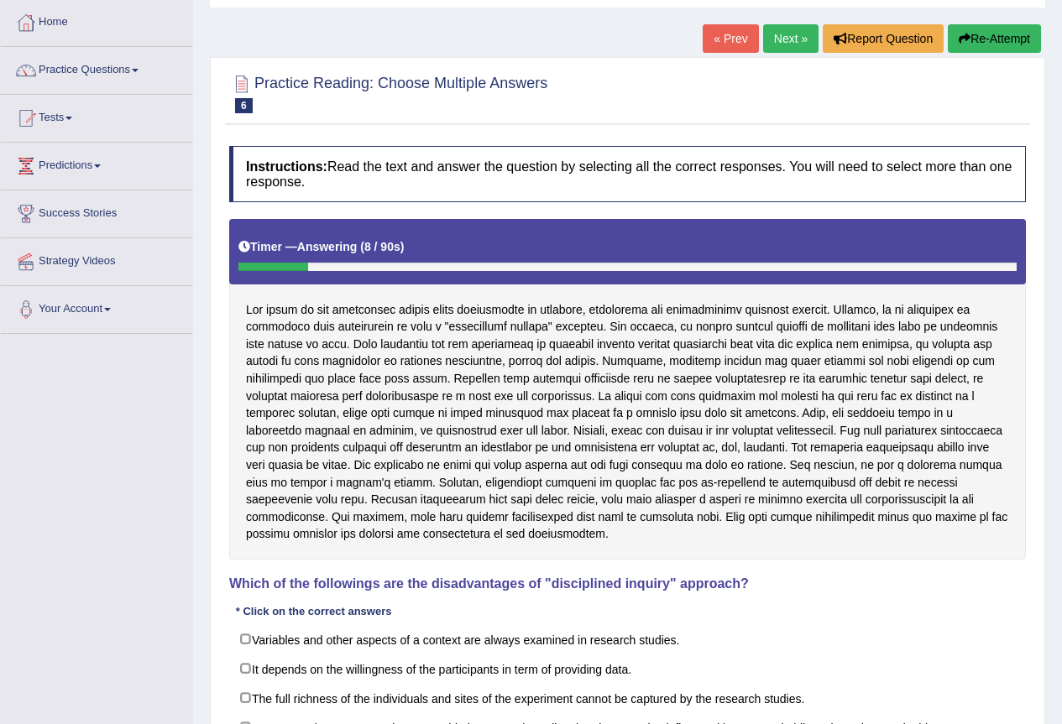
scroll to position [168, 0]
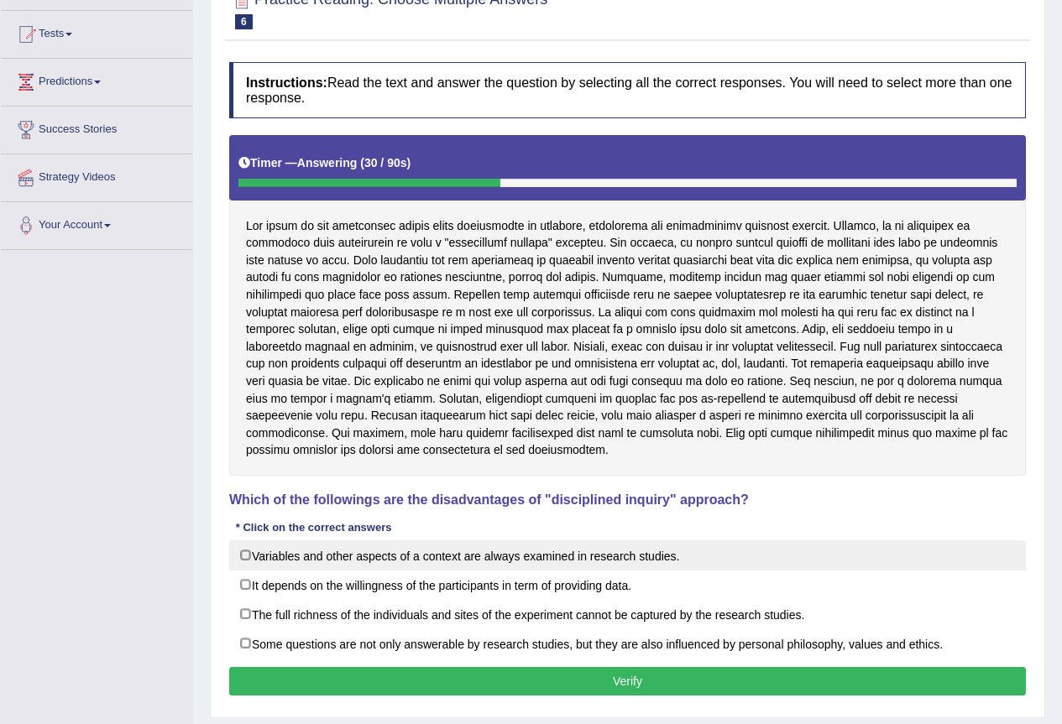
click at [525, 555] on label "Variables and other aspects of a context are always examined in research studie…" at bounding box center [627, 555] width 796 height 30
checkbox input "true"
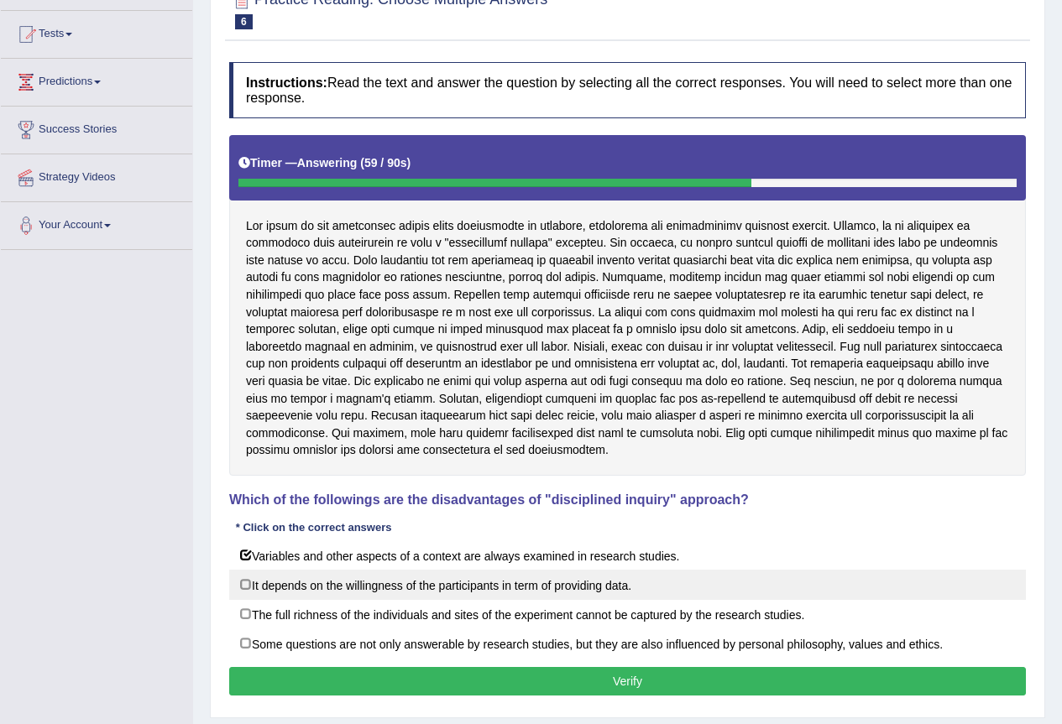
click at [543, 590] on label "It depends on the willingness of the participants in term of providing data." at bounding box center [627, 585] width 796 height 30
checkbox input "true"
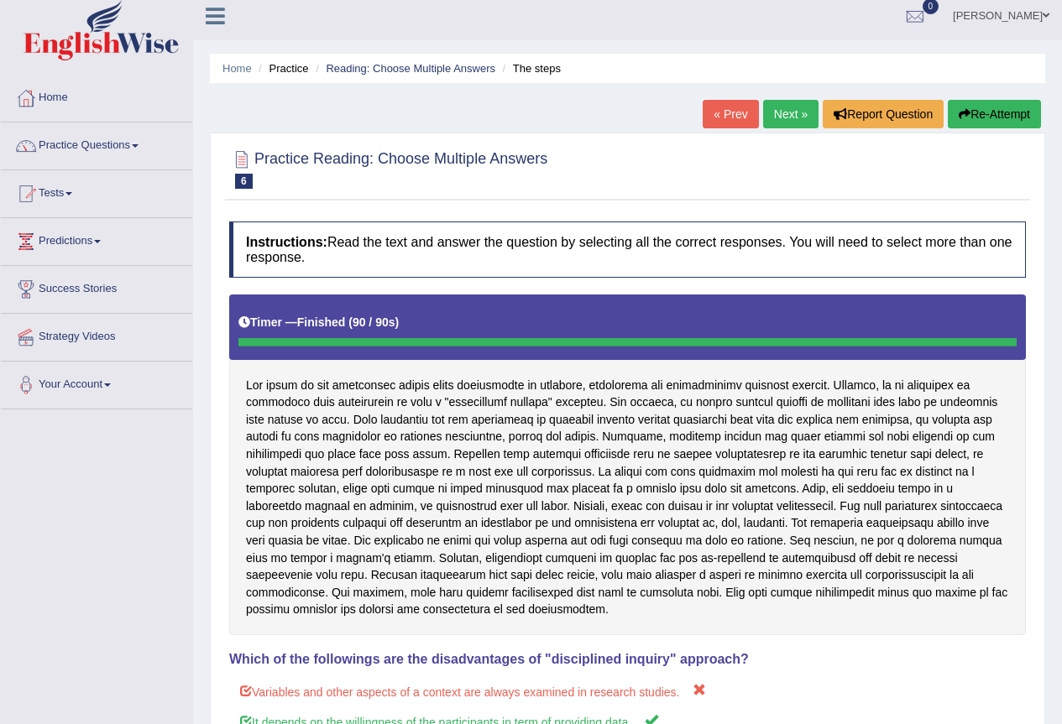
scroll to position [0, 0]
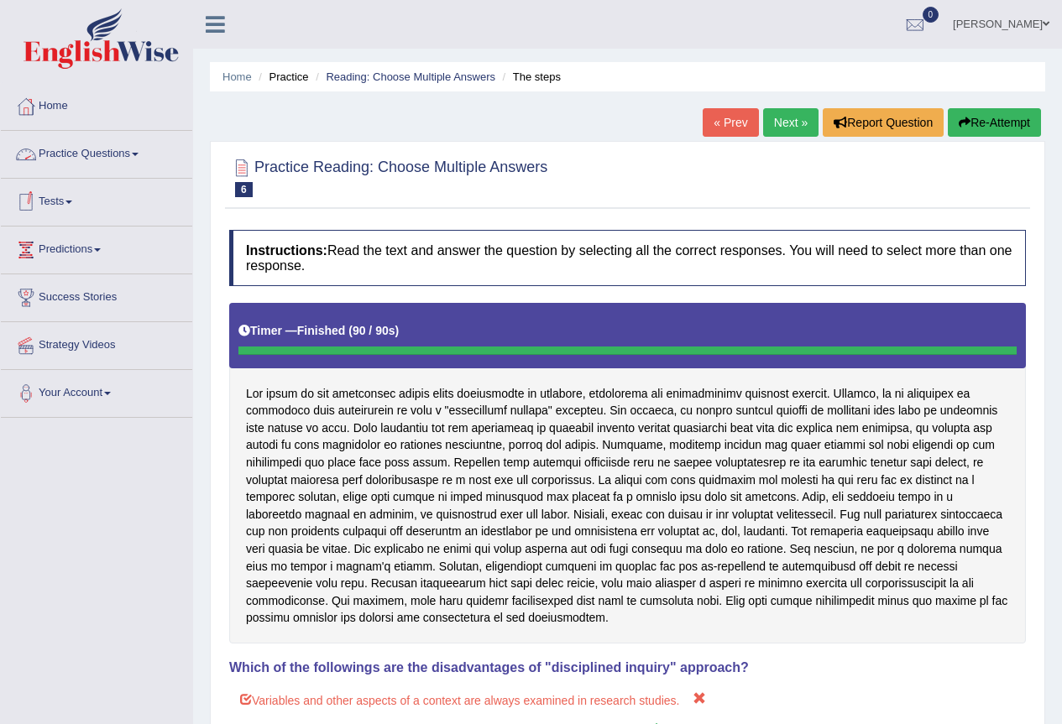
click at [85, 143] on link "Practice Questions" at bounding box center [96, 152] width 191 height 42
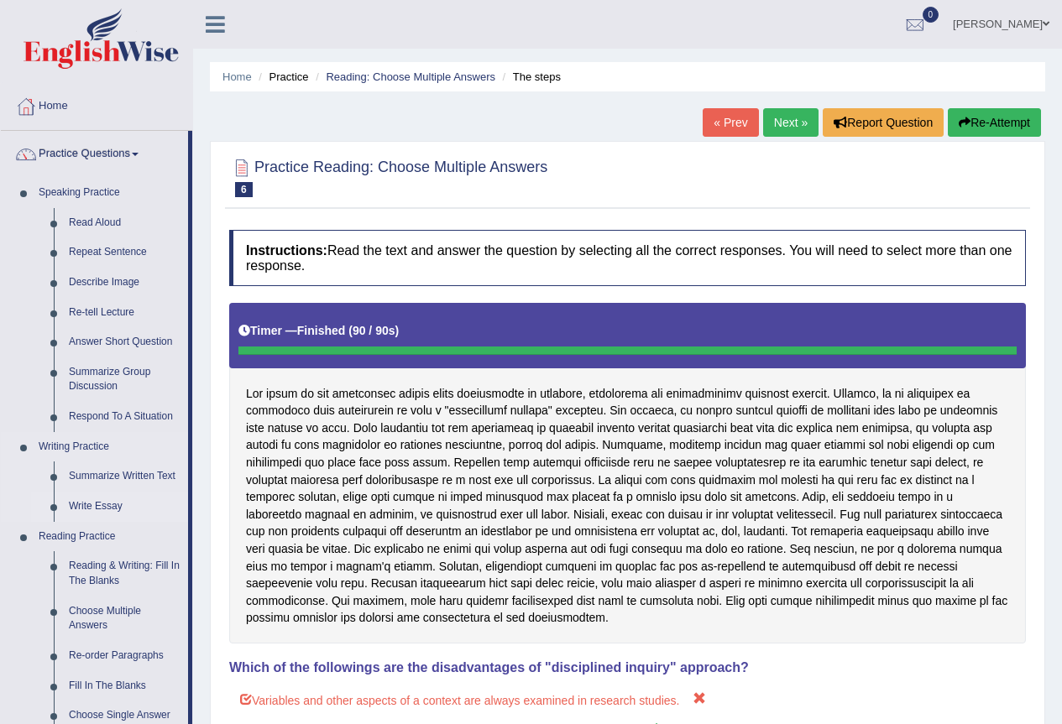
scroll to position [84, 0]
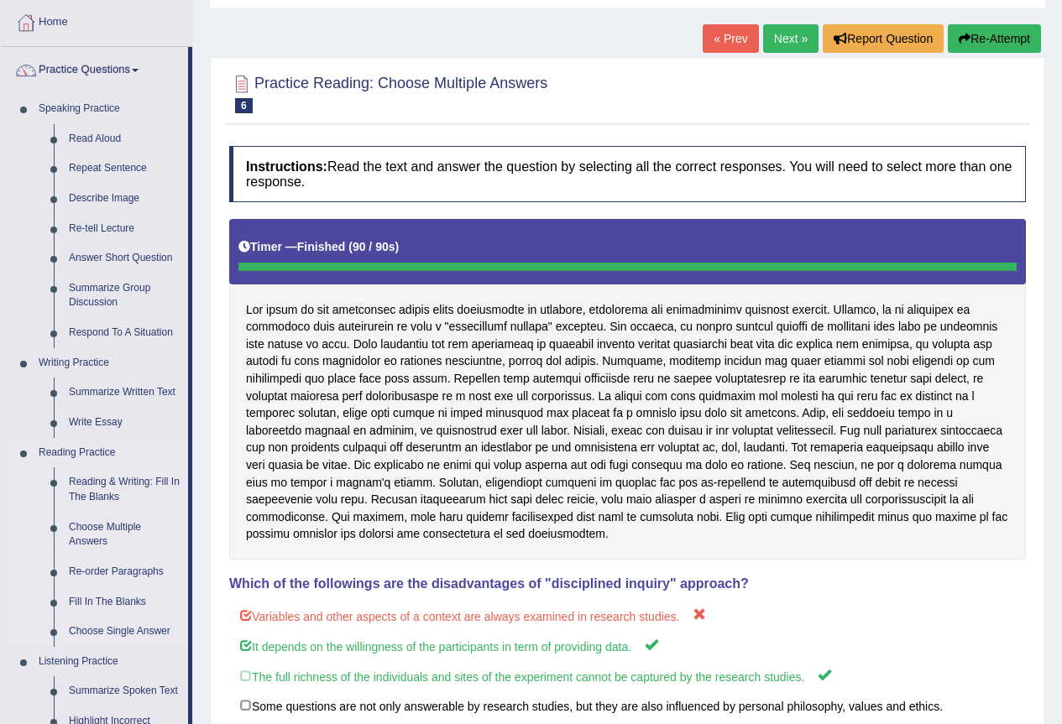
click at [108, 563] on link "Re-order Paragraphs" at bounding box center [124, 572] width 127 height 30
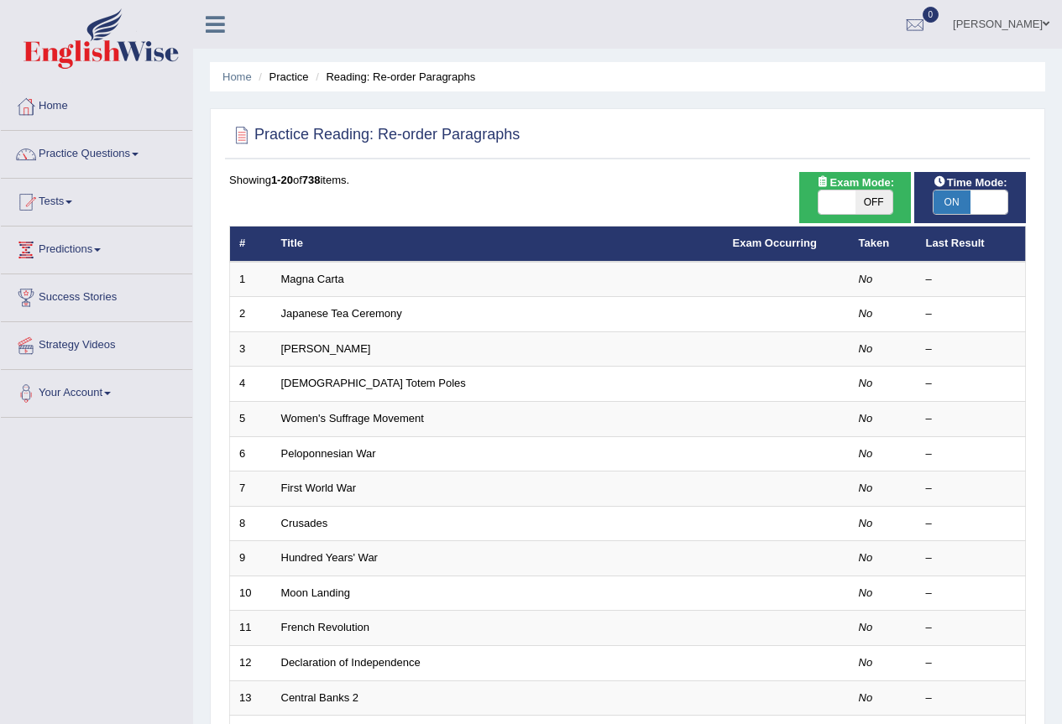
click at [827, 199] on span at bounding box center [836, 201] width 37 height 23
checkbox input "true"
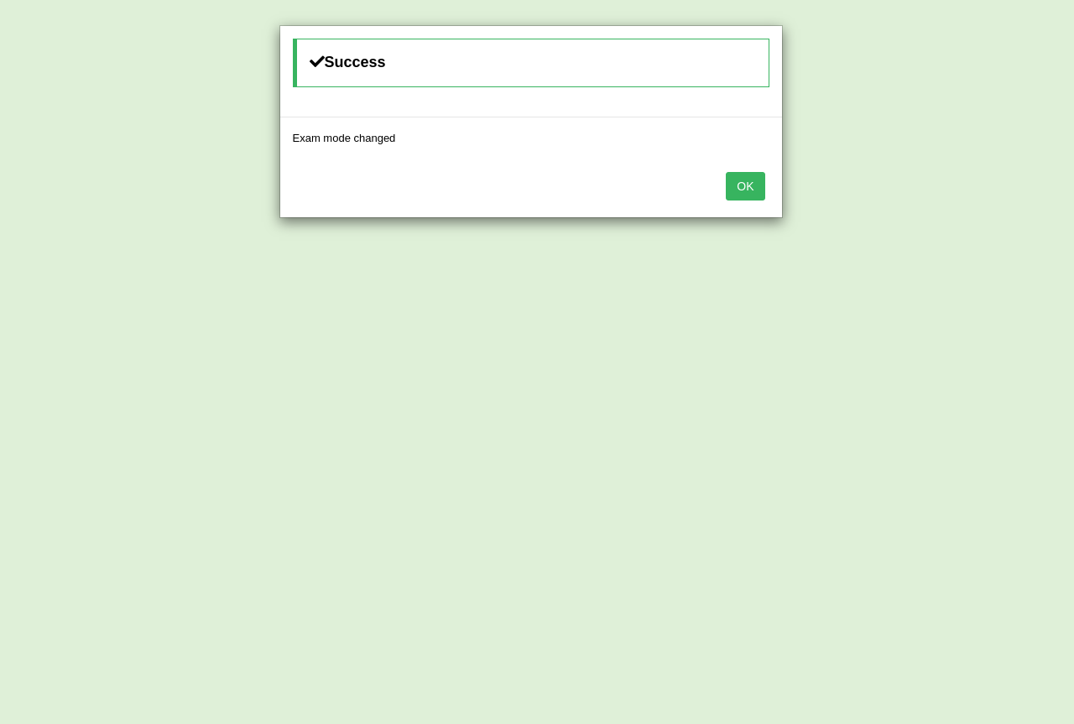
click at [745, 185] on button "OK" at bounding box center [745, 186] width 39 height 29
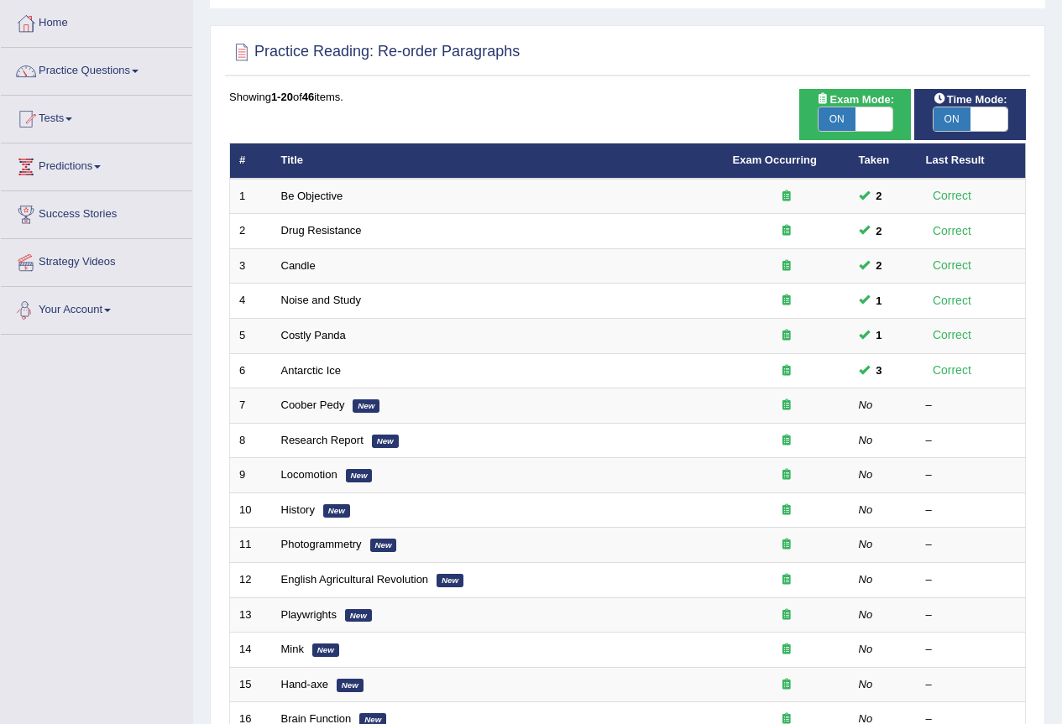
scroll to position [84, 0]
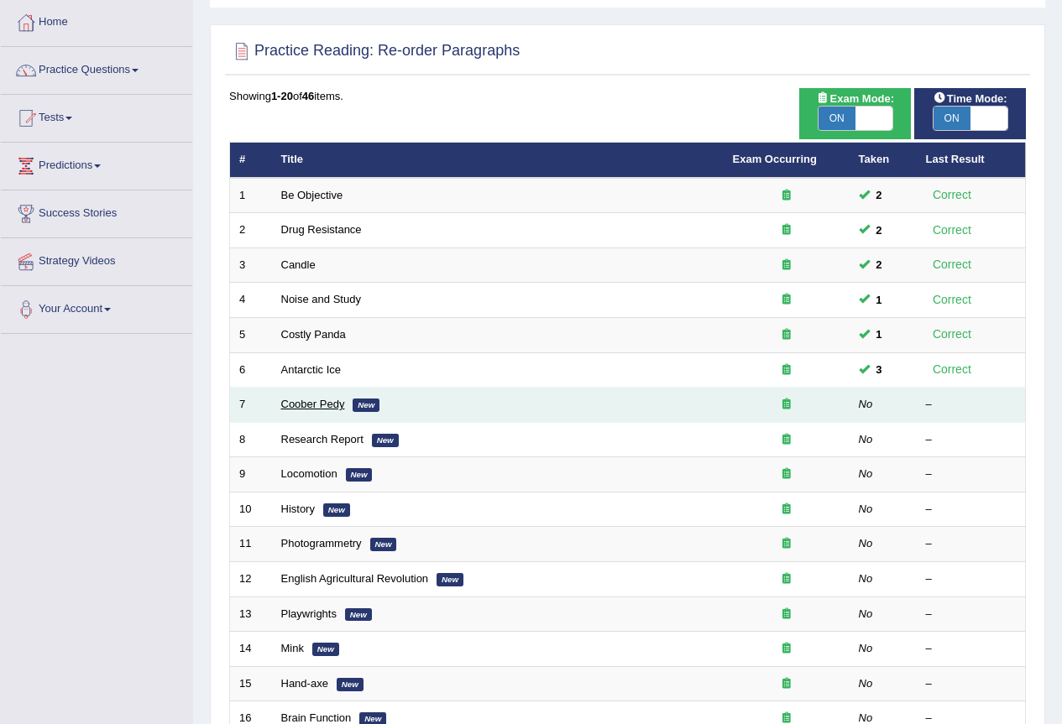
click at [308, 401] on link "Coober Pedy" at bounding box center [313, 404] width 64 height 13
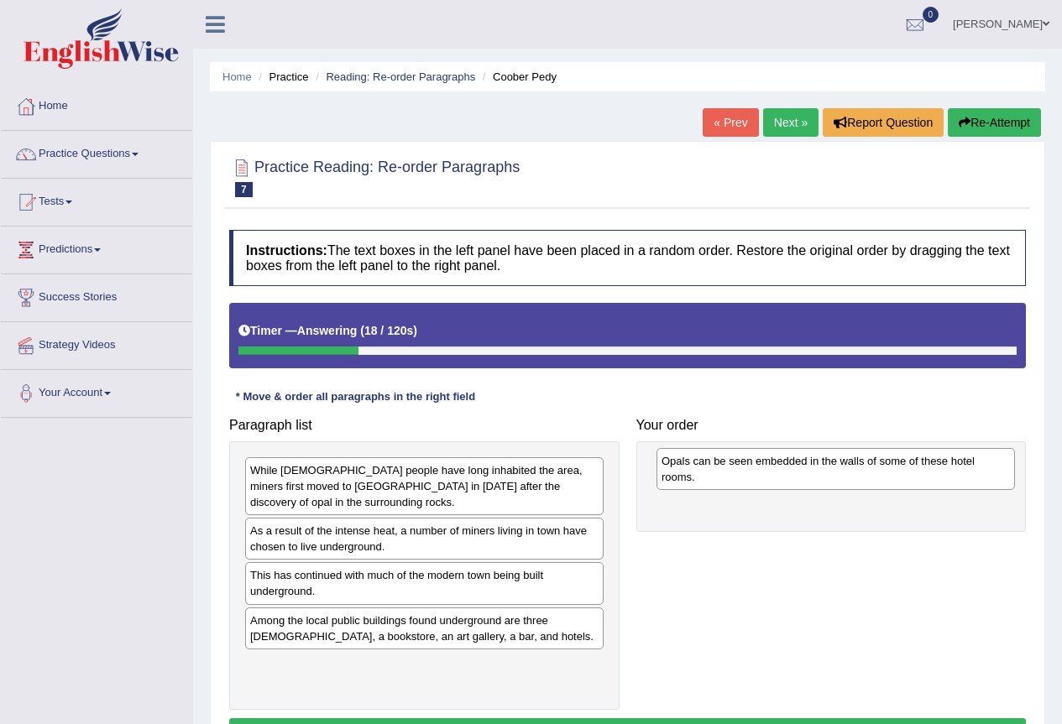
drag, startPoint x: 525, startPoint y: 475, endPoint x: 936, endPoint y: 466, distance: 411.3
click at [936, 466] on div "Opals can be seen embedded in the walls of some of these hotel rooms." at bounding box center [835, 469] width 358 height 42
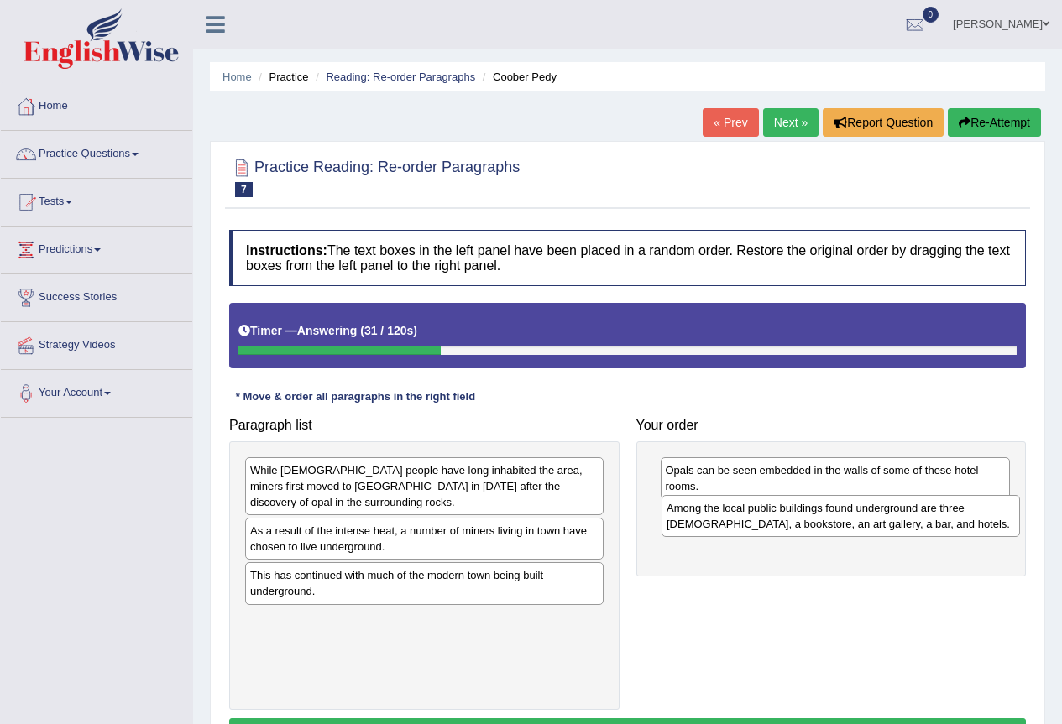
drag, startPoint x: 464, startPoint y: 643, endPoint x: 880, endPoint y: 530, distance: 431.1
click at [880, 530] on div "Among the local public buildings found underground are three [DEMOGRAPHIC_DATA]…" at bounding box center [840, 516] width 358 height 42
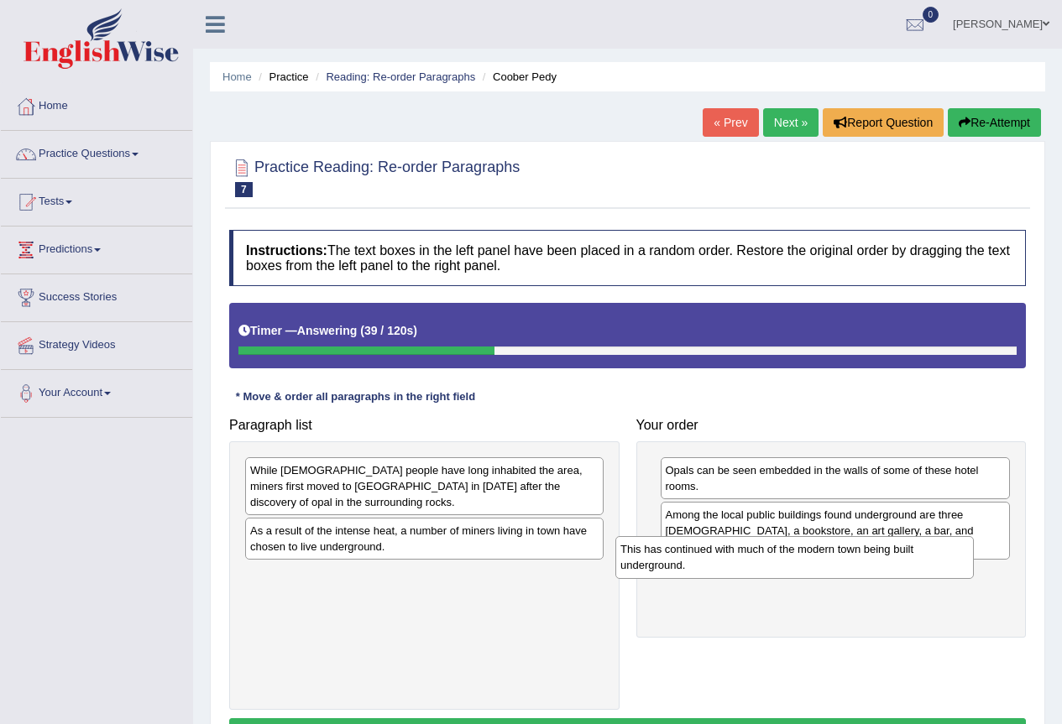
drag, startPoint x: 461, startPoint y: 575, endPoint x: 831, endPoint y: 549, distance: 371.0
click at [831, 549] on div "This has continued with much of the modern town being built underground." at bounding box center [794, 557] width 358 height 42
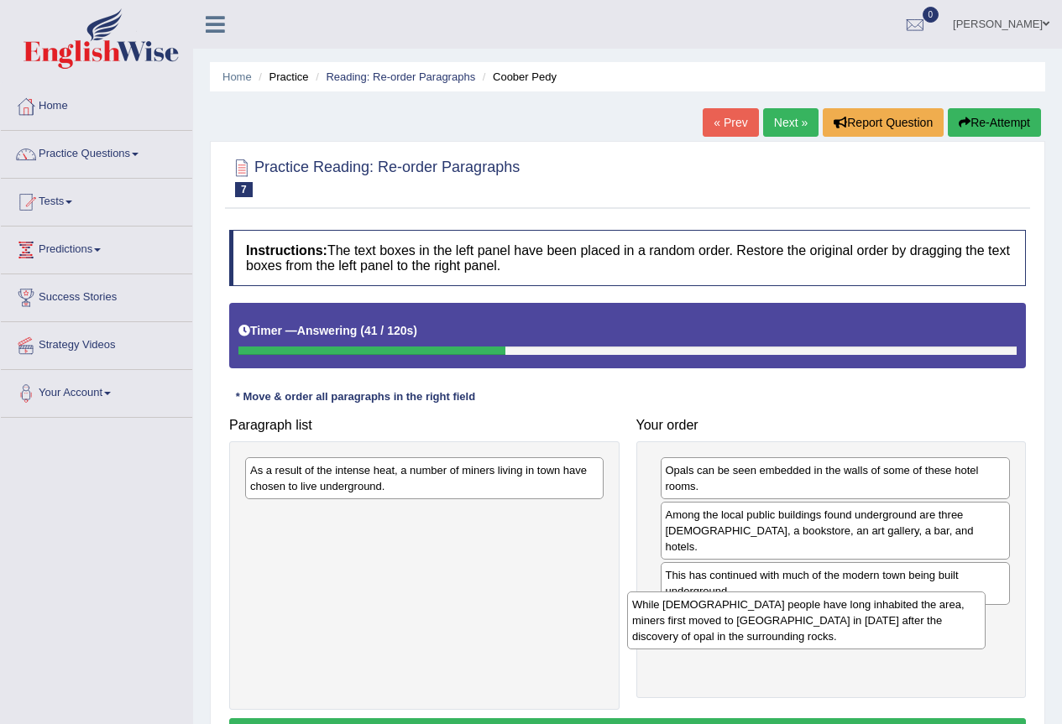
drag, startPoint x: 467, startPoint y: 490, endPoint x: 848, endPoint y: 624, distance: 404.7
click at [848, 624] on div "While [DEMOGRAPHIC_DATA] people have long inhabited the area, miners first move…" at bounding box center [806, 621] width 358 height 58
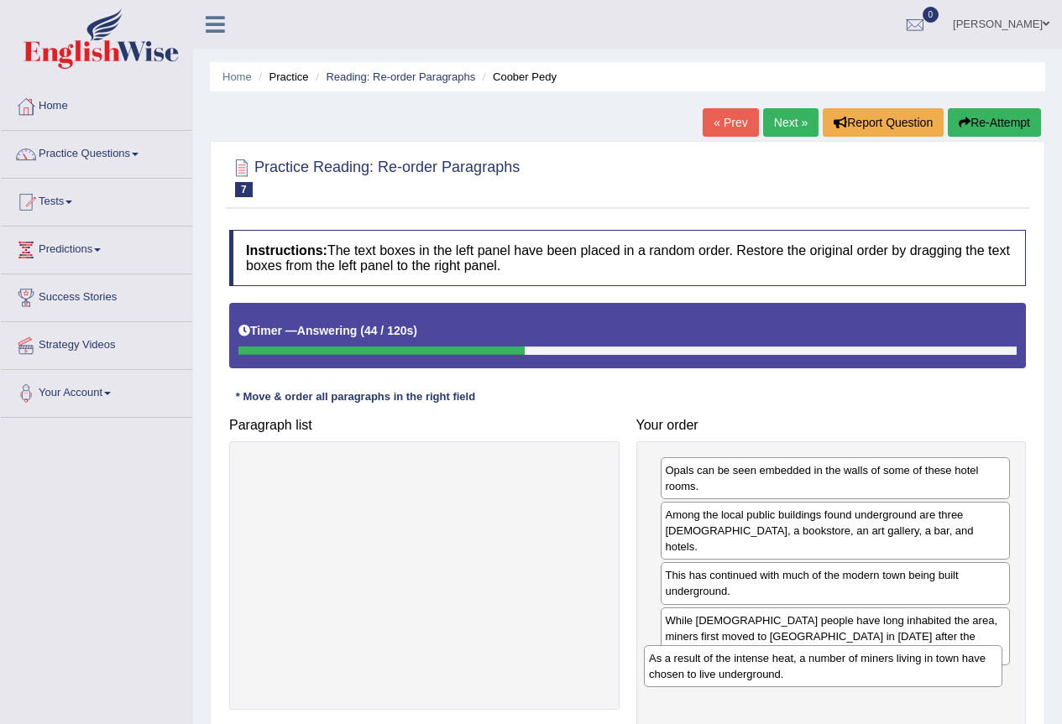
drag, startPoint x: 517, startPoint y: 487, endPoint x: 919, endPoint y: 675, distance: 443.7
click at [919, 675] on div "As a result of the intense heat, a number of miners living in town have chosen …" at bounding box center [823, 666] width 358 height 42
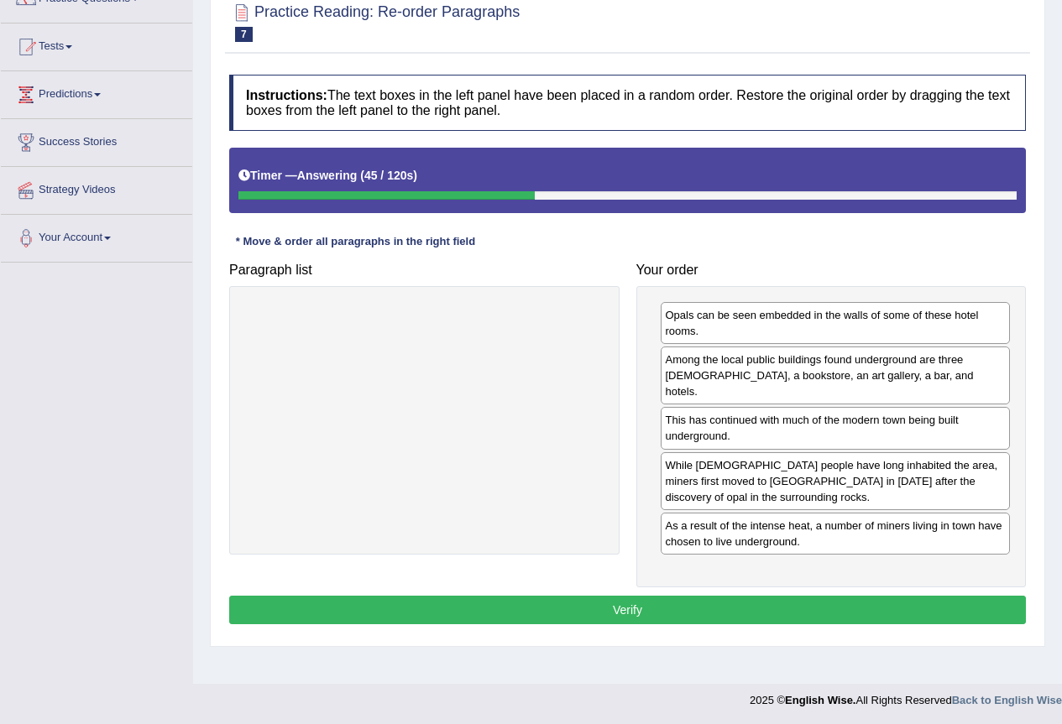
scroll to position [157, 0]
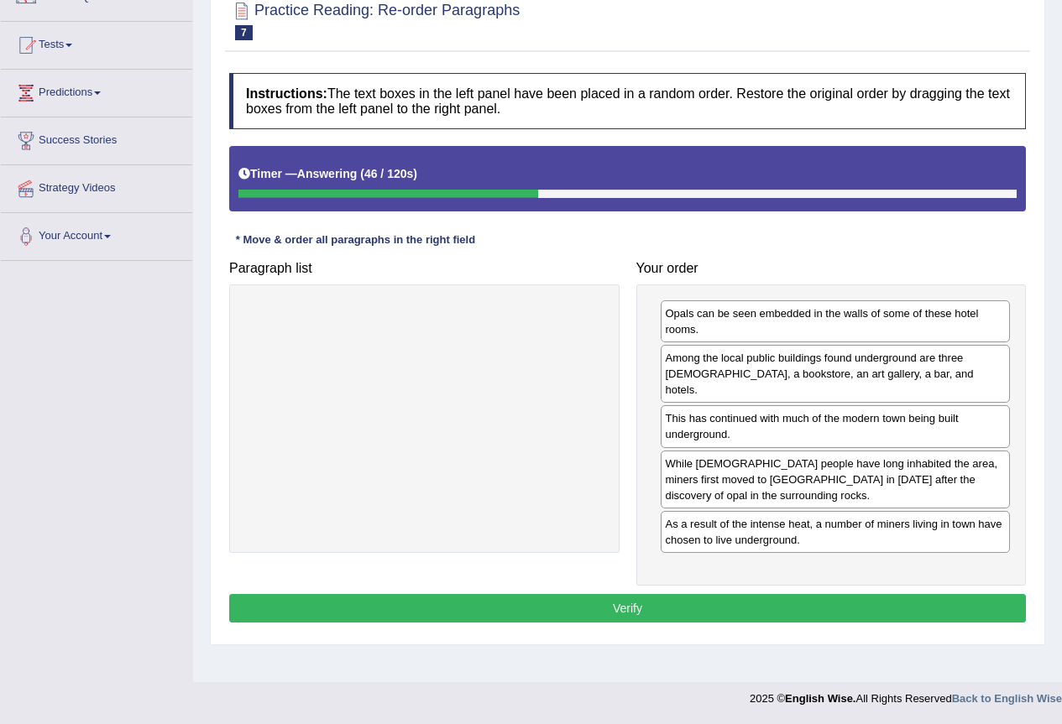
click at [717, 594] on button "Verify" at bounding box center [627, 608] width 796 height 29
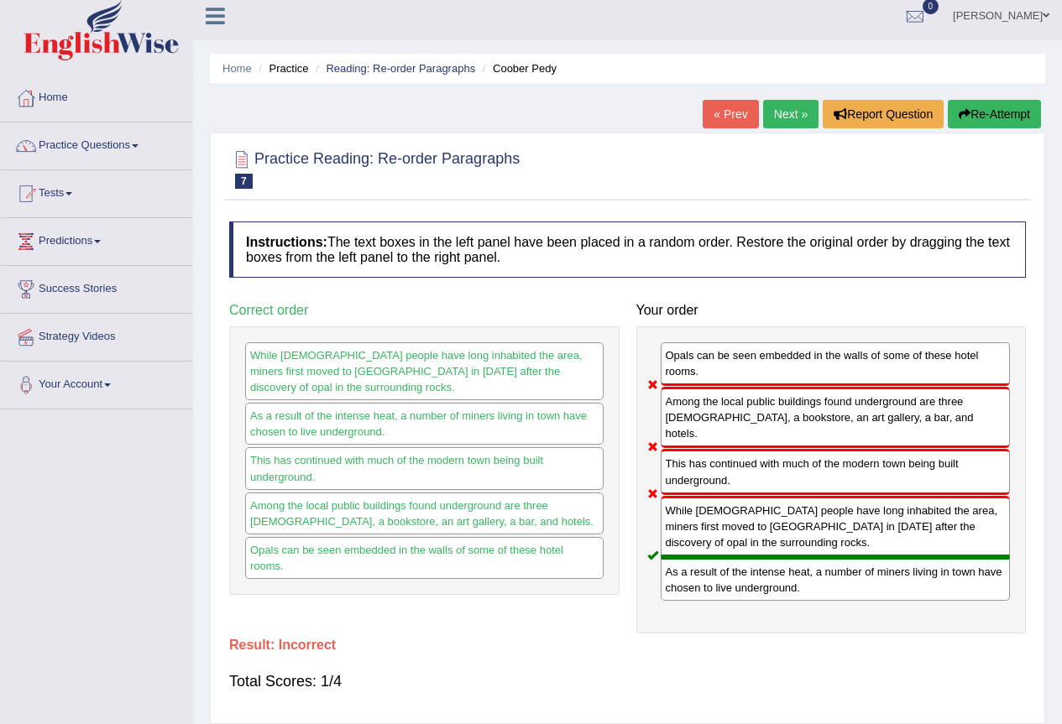
scroll to position [0, 0]
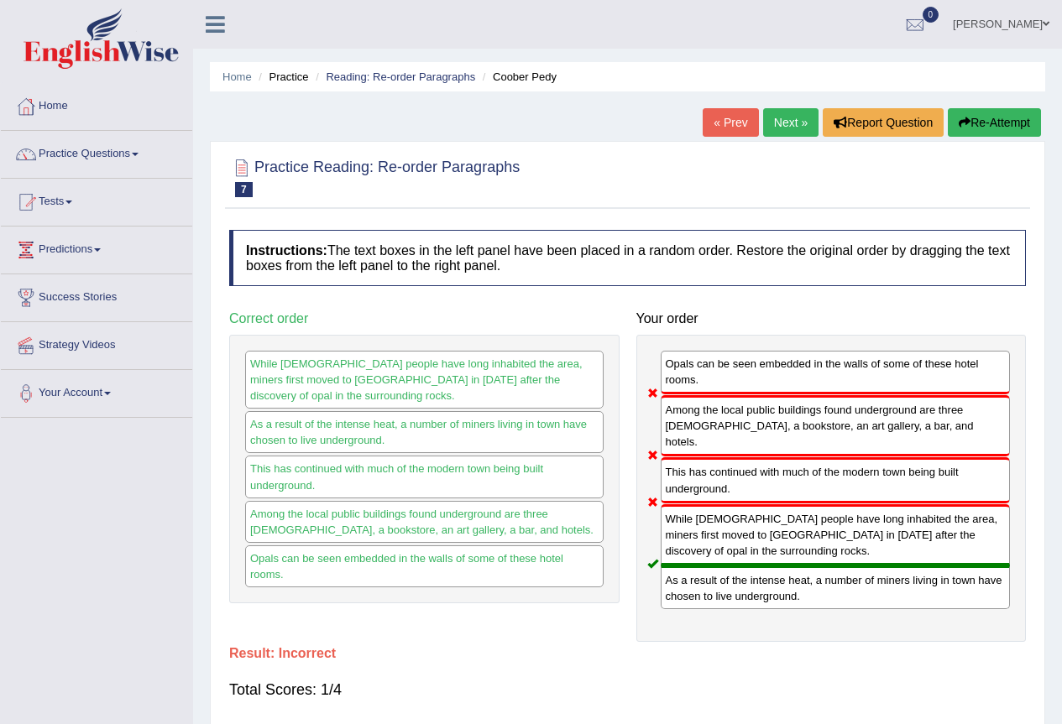
click at [993, 111] on button "Re-Attempt" at bounding box center [993, 122] width 93 height 29
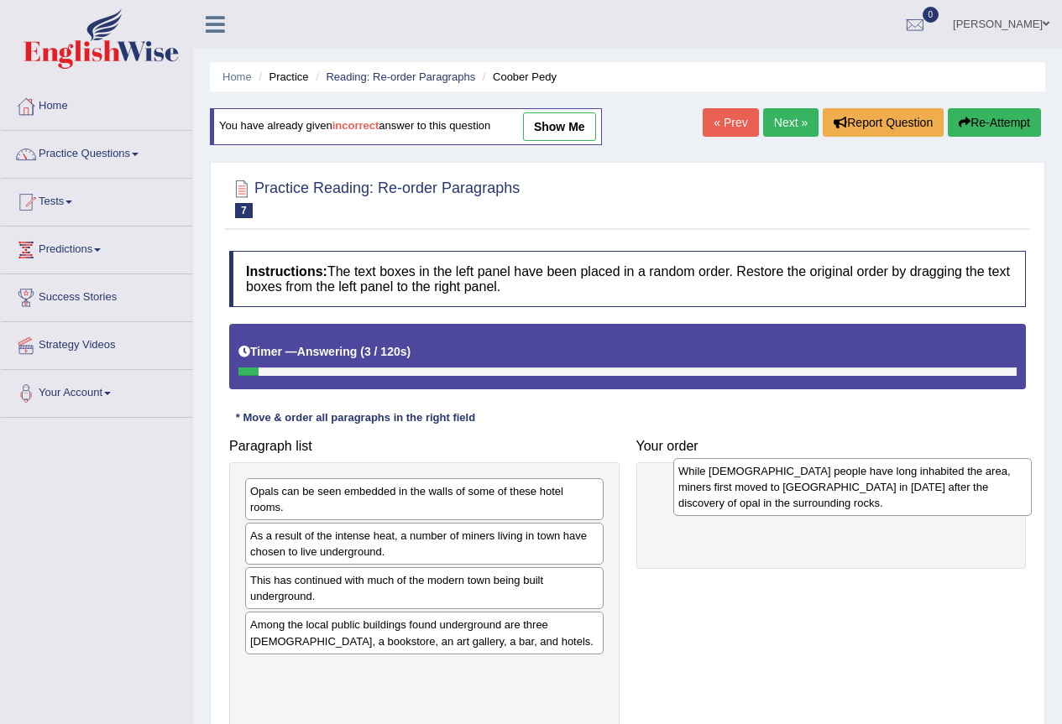
drag, startPoint x: 376, startPoint y: 540, endPoint x: 804, endPoint y: 475, distance: 432.8
click at [804, 475] on div "While [DEMOGRAPHIC_DATA] people have long inhabited the area, miners first move…" at bounding box center [852, 487] width 358 height 58
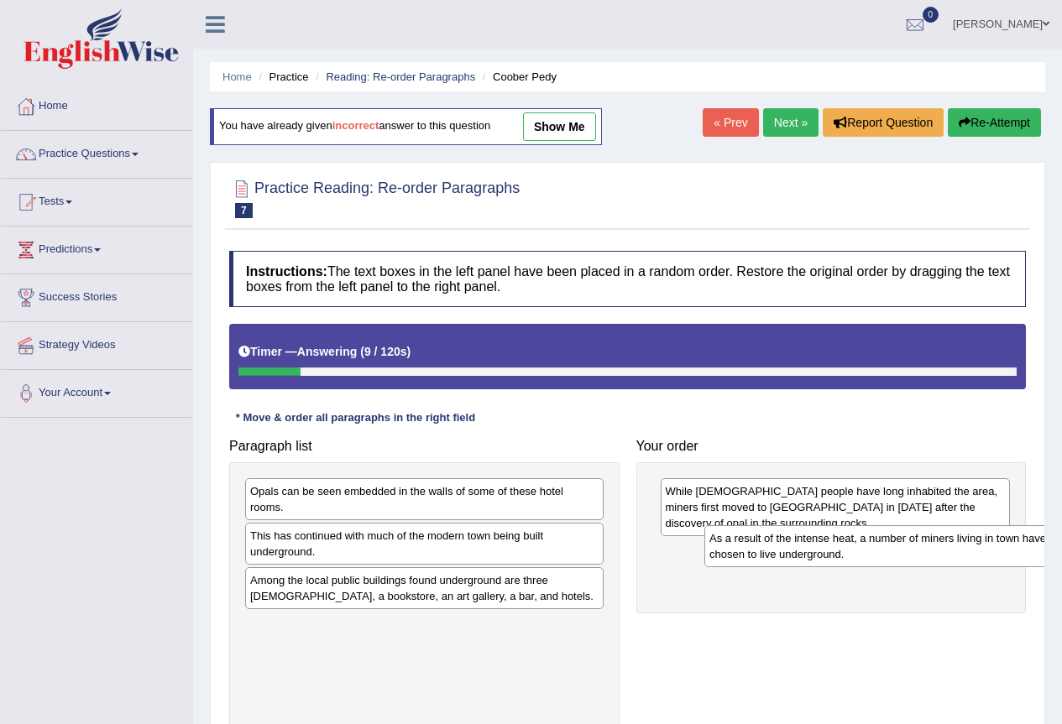
drag, startPoint x: 281, startPoint y: 557, endPoint x: 740, endPoint y: 560, distance: 459.0
click at [740, 560] on div "As a result of the intense heat, a number of miners living in town have chosen …" at bounding box center [883, 546] width 358 height 42
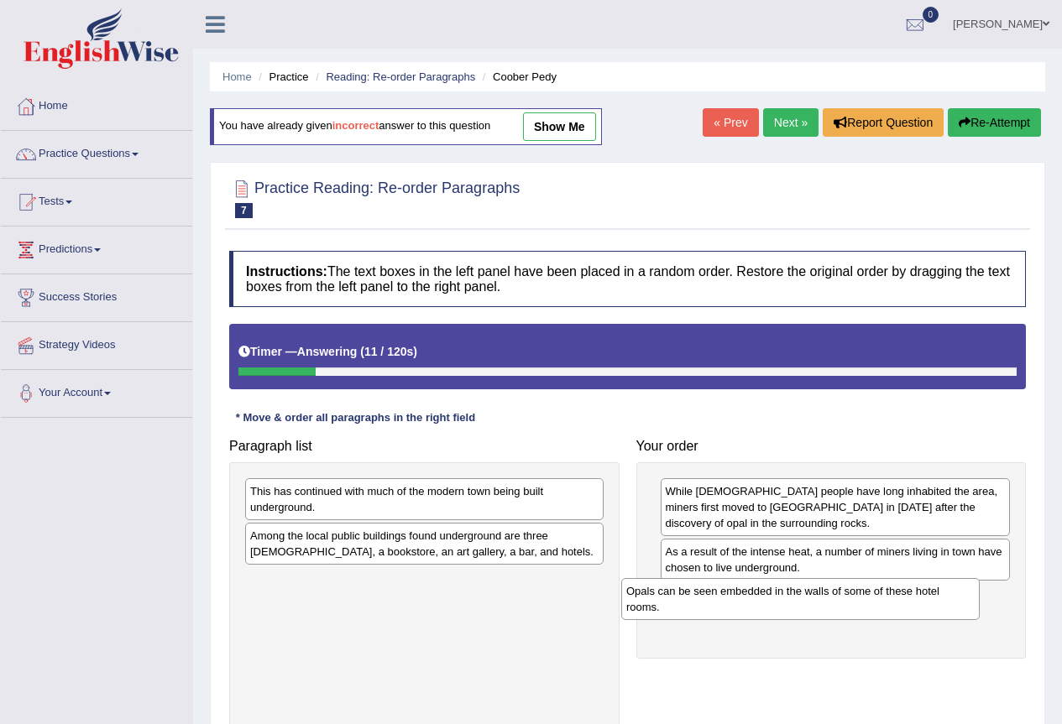
drag, startPoint x: 437, startPoint y: 504, endPoint x: 819, endPoint y: 602, distance: 394.0
click at [819, 602] on div "Opals can be seen embedded in the walls of some of these hotel rooms." at bounding box center [800, 599] width 358 height 42
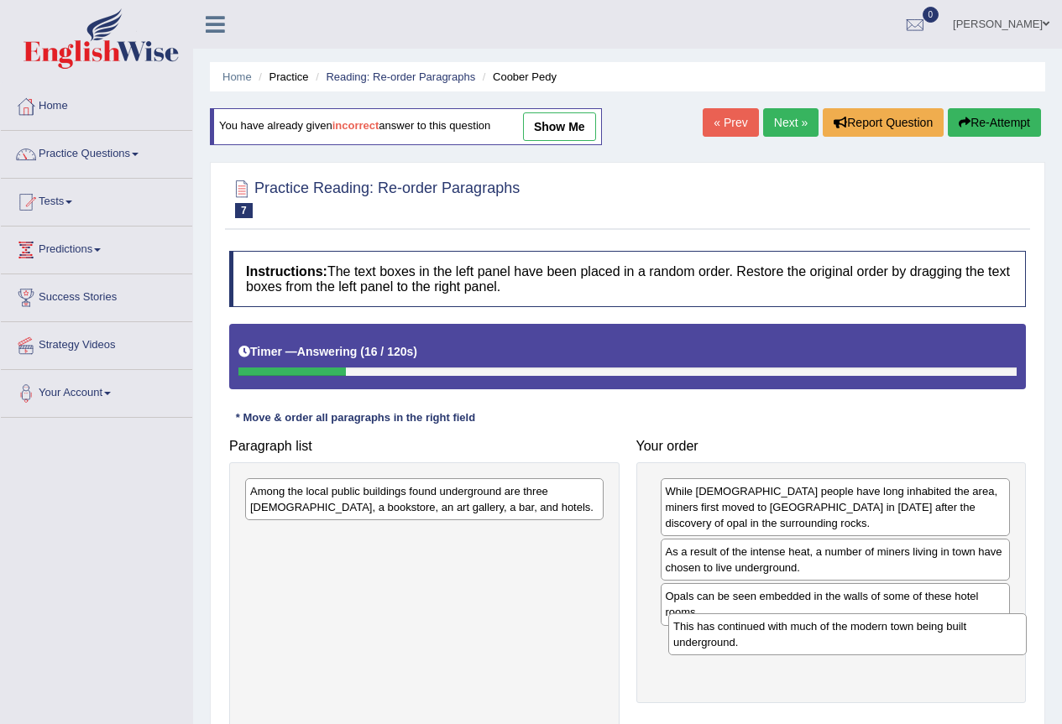
drag, startPoint x: 408, startPoint y: 496, endPoint x: 831, endPoint y: 631, distance: 444.0
click at [831, 631] on div "This has continued with much of the modern town being built underground." at bounding box center [847, 634] width 358 height 42
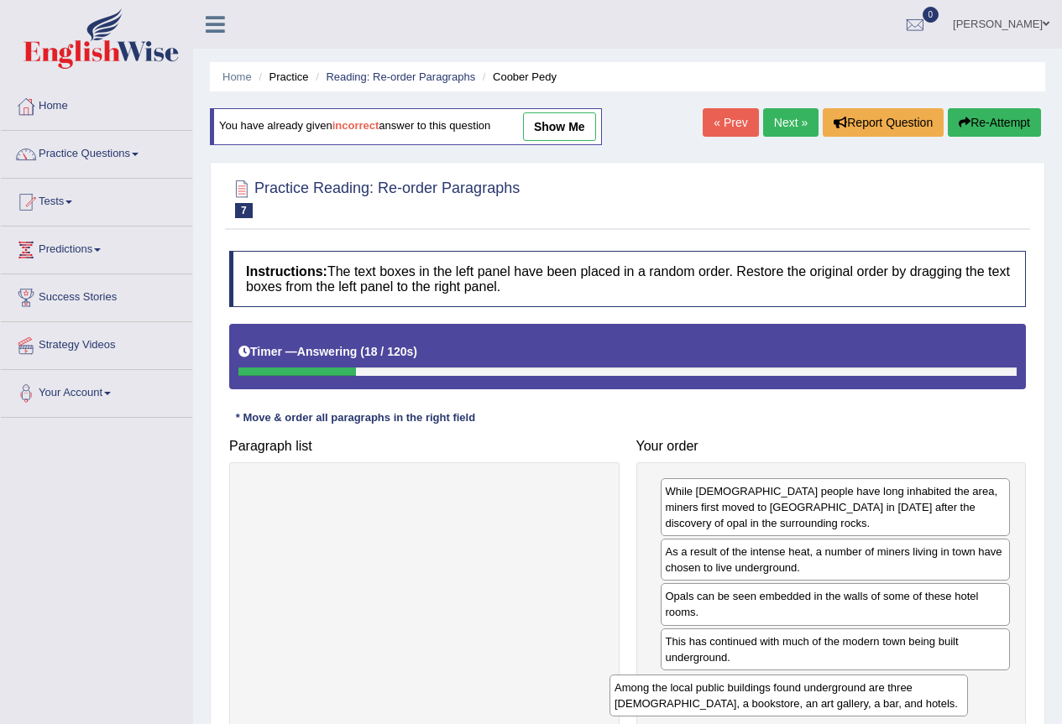
drag, startPoint x: 543, startPoint y: 519, endPoint x: 921, endPoint y: 716, distance: 426.4
click at [921, 716] on div "Among the local public buildings found underground are three [DEMOGRAPHIC_DATA]…" at bounding box center [788, 696] width 358 height 42
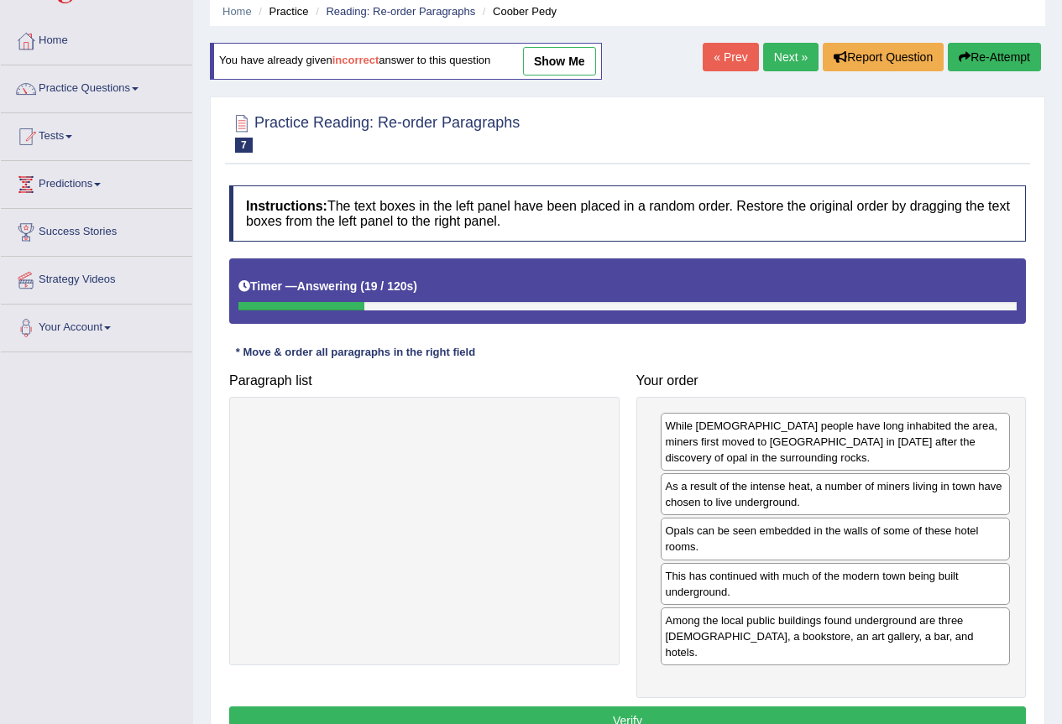
scroll to position [157, 0]
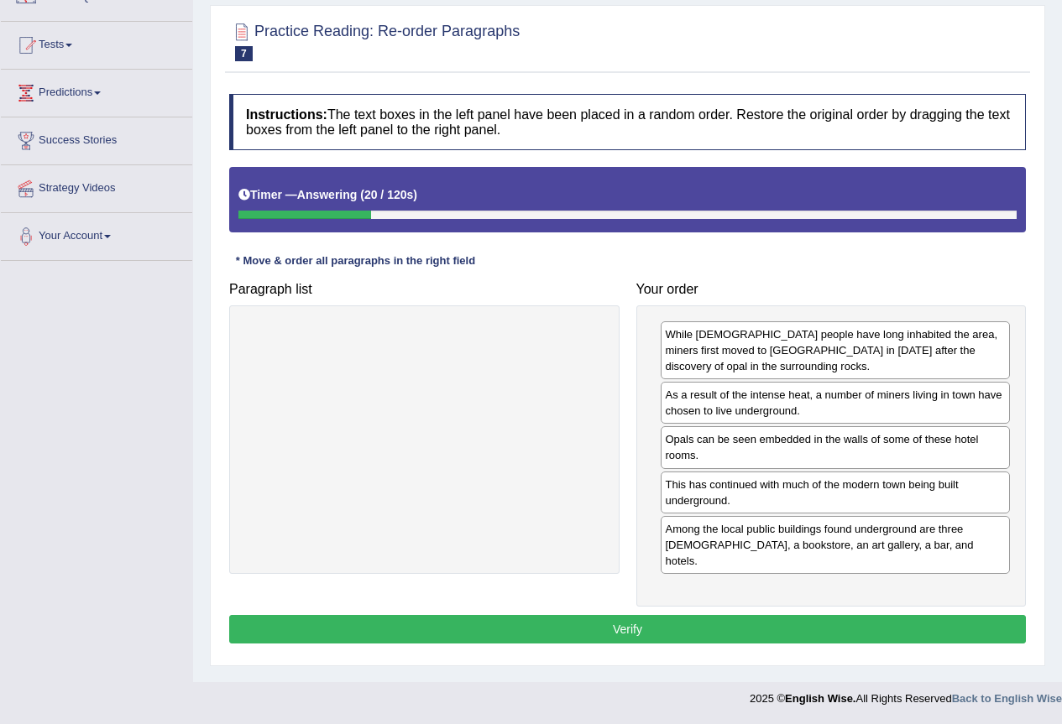
click at [622, 615] on button "Verify" at bounding box center [627, 629] width 796 height 29
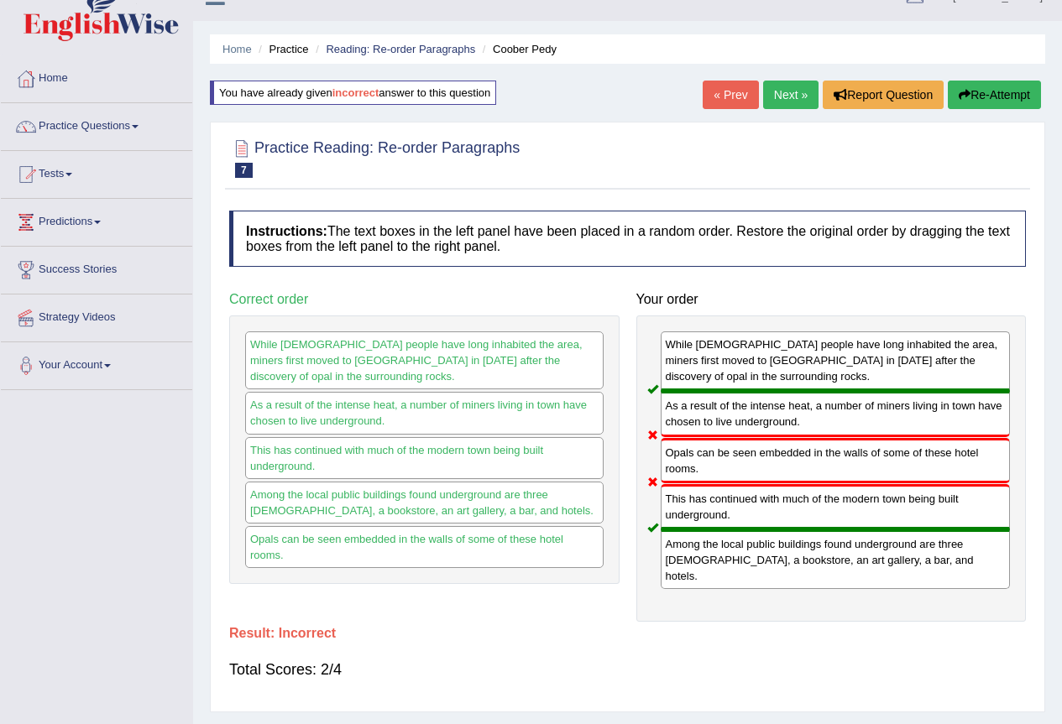
scroll to position [0, 0]
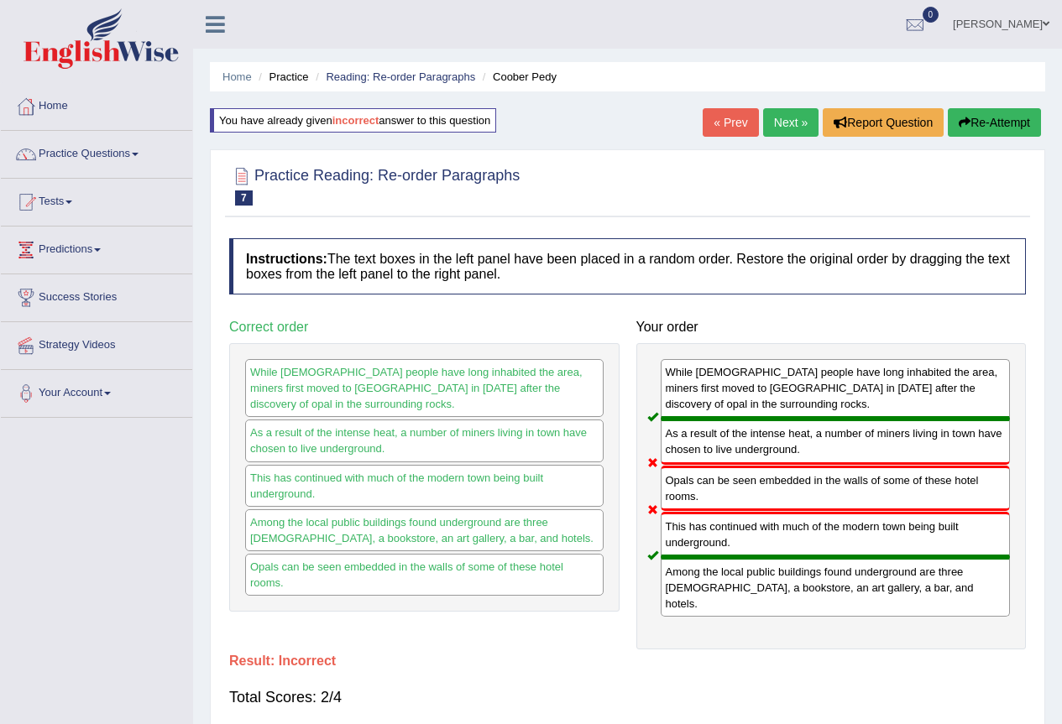
click at [983, 125] on button "Re-Attempt" at bounding box center [993, 122] width 93 height 29
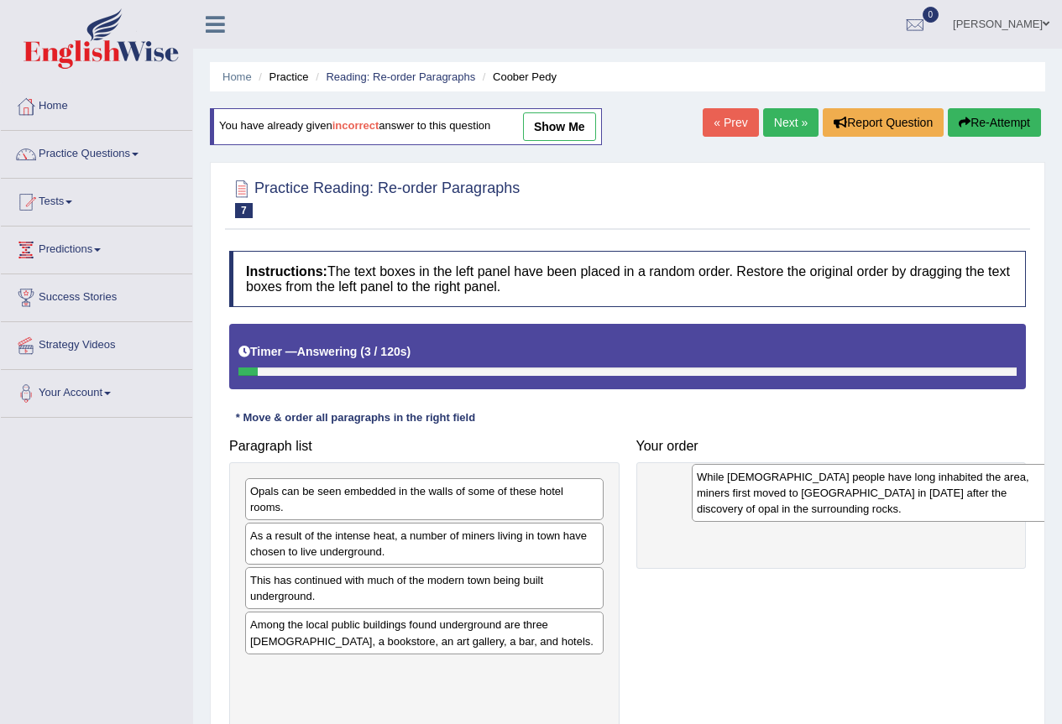
drag, startPoint x: 384, startPoint y: 551, endPoint x: 831, endPoint y: 493, distance: 450.3
click at [831, 493] on div "While [DEMOGRAPHIC_DATA] people have long inhabited the area, miners first move…" at bounding box center [870, 493] width 358 height 58
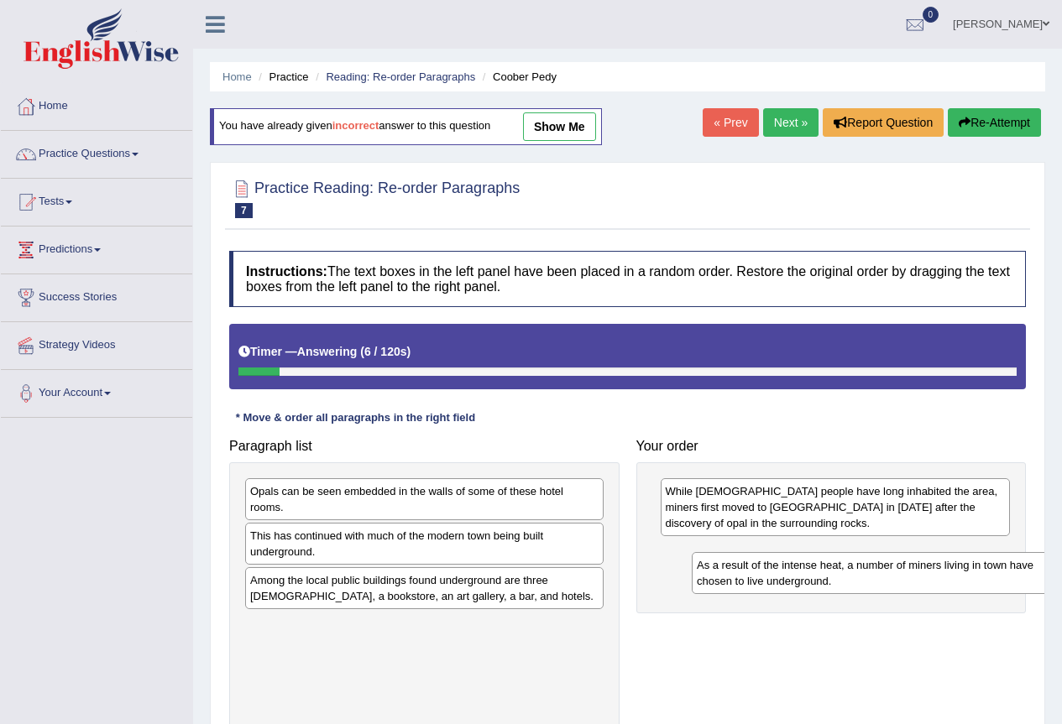
drag, startPoint x: 381, startPoint y: 545, endPoint x: 827, endPoint y: 575, distance: 447.4
click at [827, 575] on div "As a result of the intense heat, a number of miners living in town have chosen …" at bounding box center [870, 573] width 358 height 42
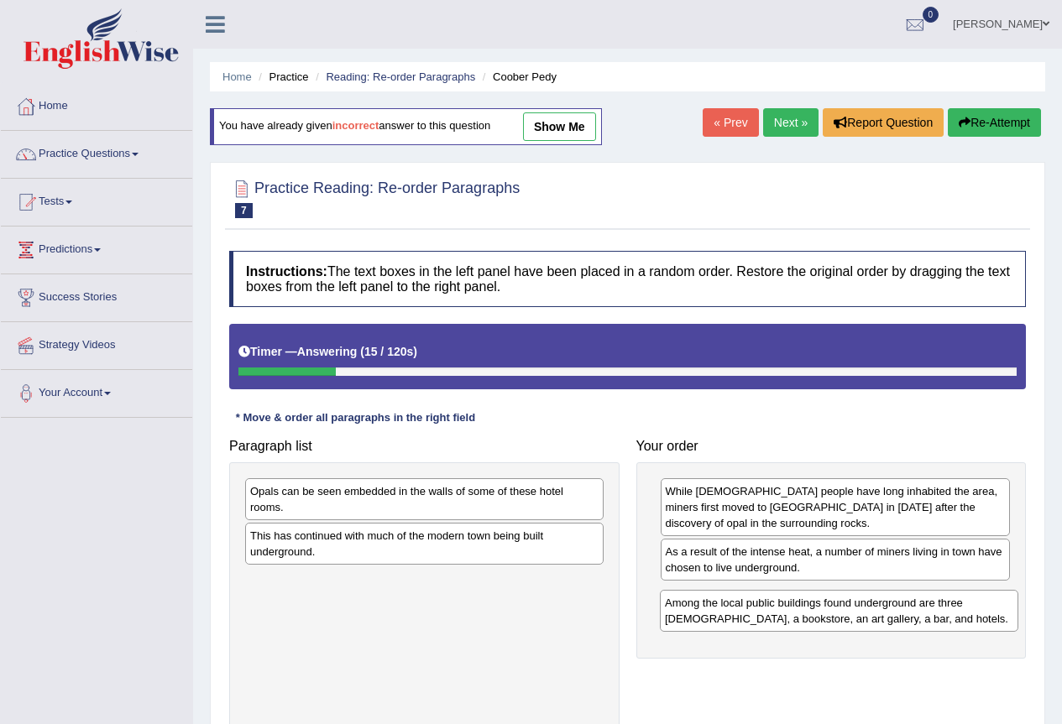
drag, startPoint x: 504, startPoint y: 596, endPoint x: 921, endPoint y: 618, distance: 417.7
click at [921, 618] on div "Among the local public buildings found underground are three [DEMOGRAPHIC_DATA]…" at bounding box center [839, 611] width 358 height 42
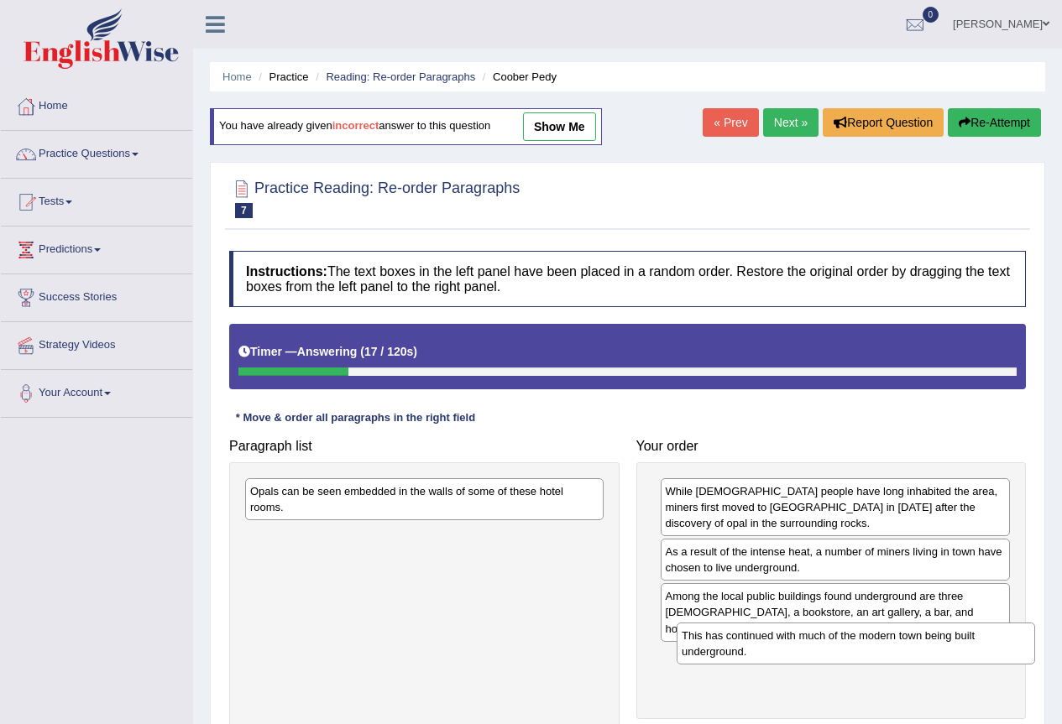
drag, startPoint x: 561, startPoint y: 537, endPoint x: 992, endPoint y: 637, distance: 442.7
click at [992, 637] on div "This has continued with much of the modern town being built underground." at bounding box center [855, 644] width 358 height 42
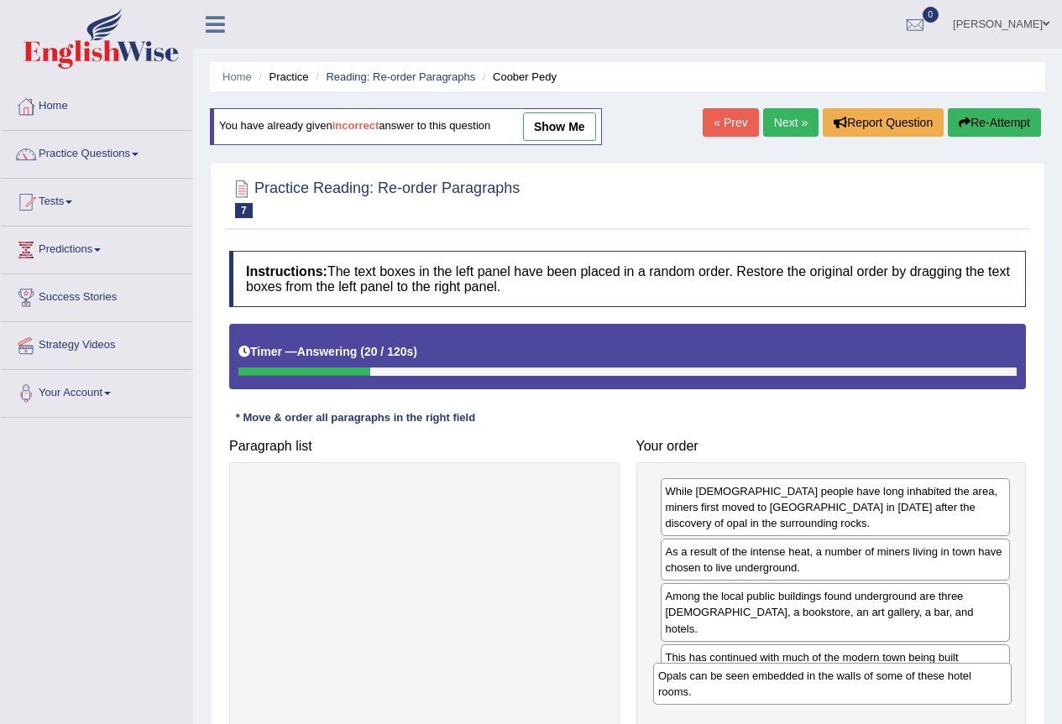
drag, startPoint x: 549, startPoint y: 504, endPoint x: 957, endPoint y: 689, distance: 447.7
click at [957, 689] on div "Opals can be seen embedded in the walls of some of these hotel rooms." at bounding box center [832, 684] width 358 height 42
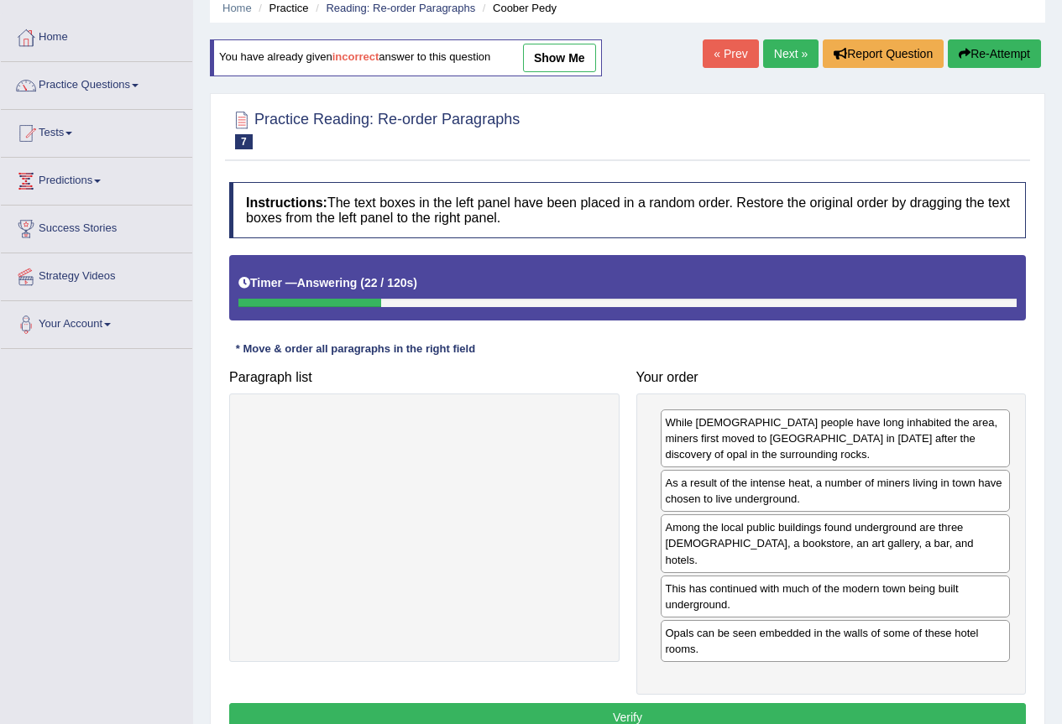
scroll to position [157, 0]
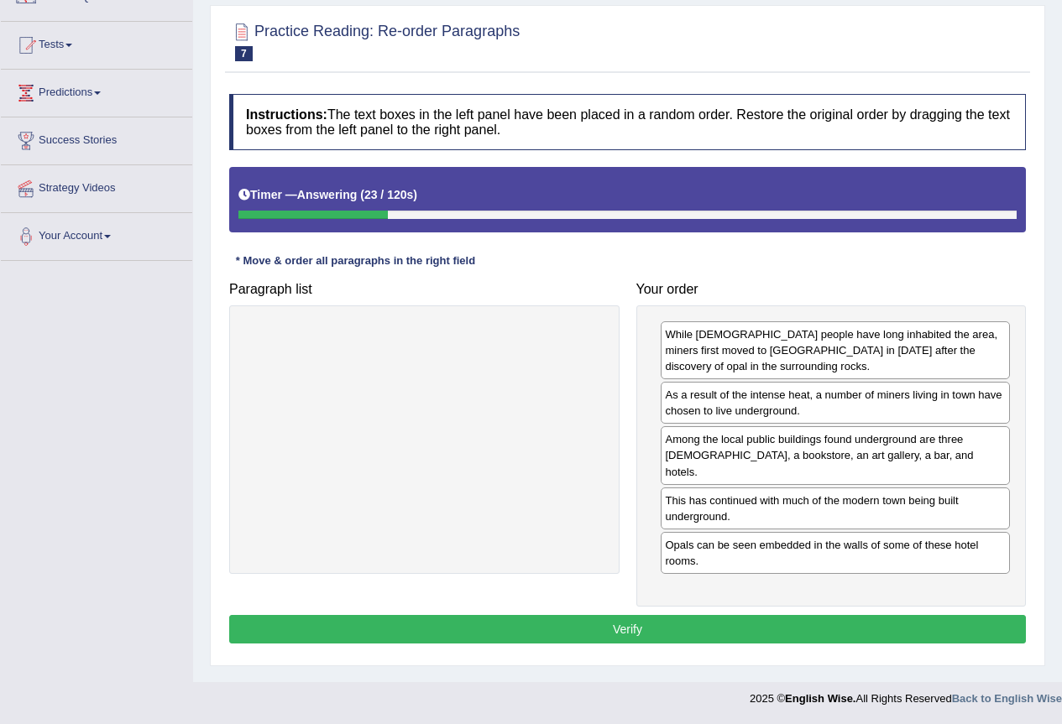
click at [598, 615] on button "Verify" at bounding box center [627, 629] width 796 height 29
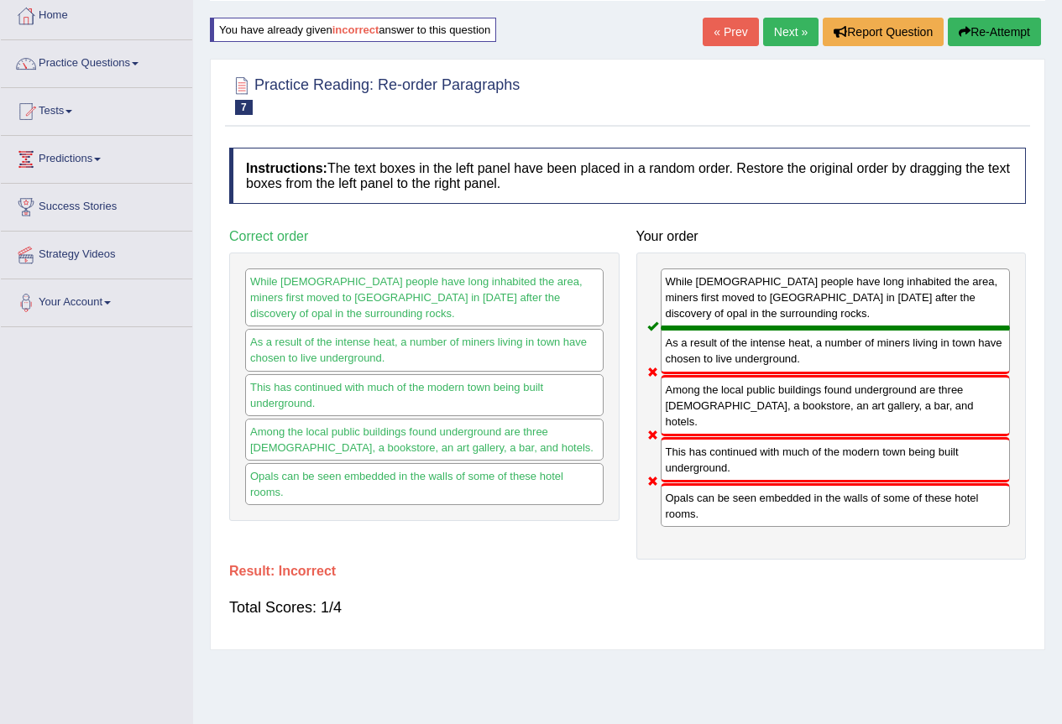
scroll to position [0, 0]
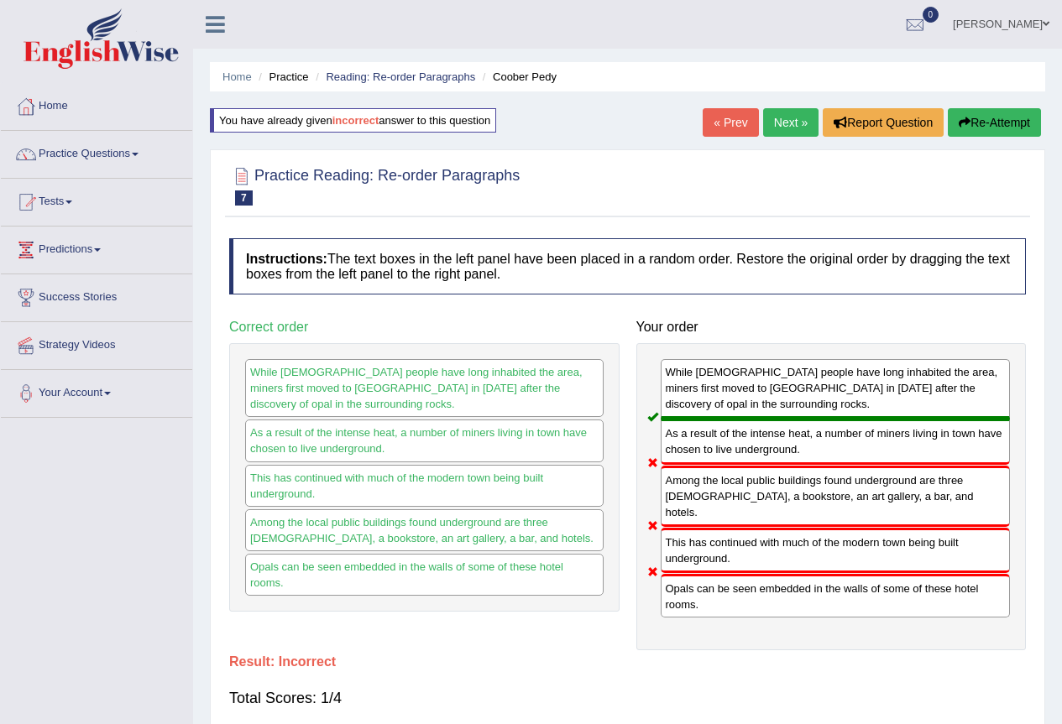
click at [1004, 117] on button "Re-Attempt" at bounding box center [993, 122] width 93 height 29
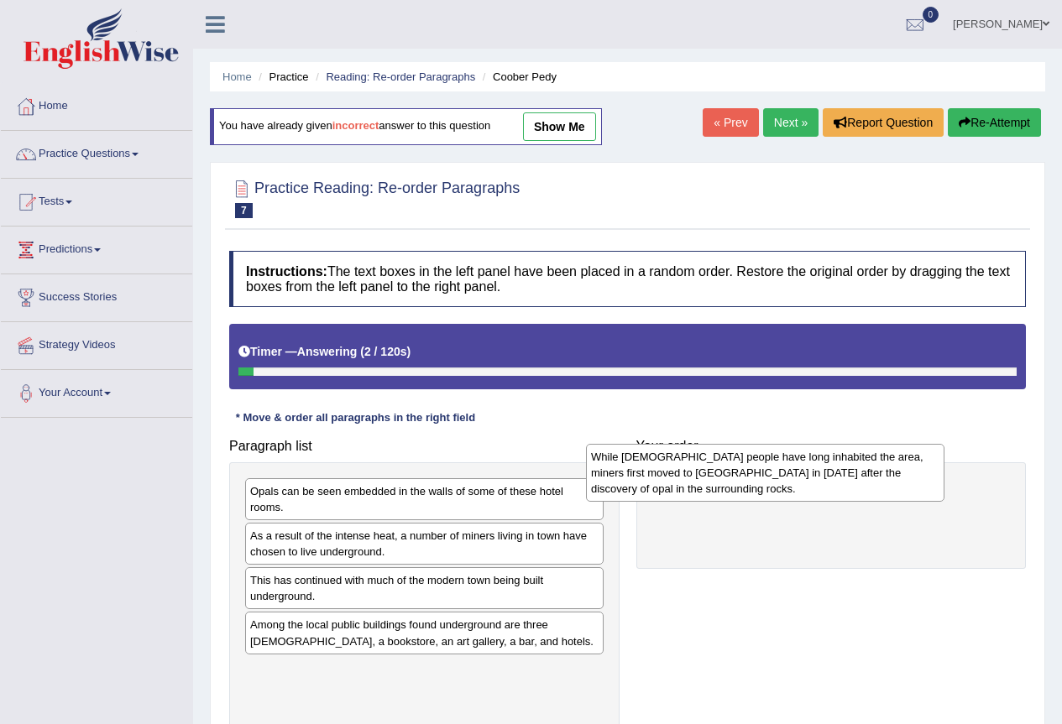
drag, startPoint x: 420, startPoint y: 560, endPoint x: 760, endPoint y: 481, distance: 349.7
click at [760, 481] on div "While [DEMOGRAPHIC_DATA] people have long inhabited the area, miners first move…" at bounding box center [765, 473] width 358 height 58
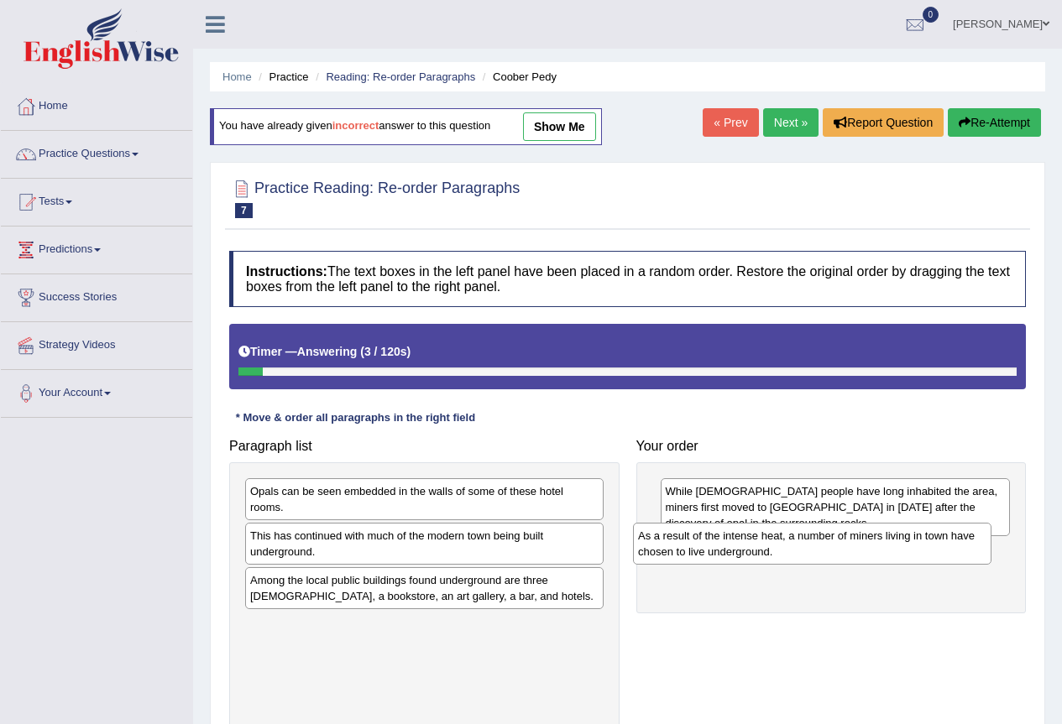
drag, startPoint x: 461, startPoint y: 545, endPoint x: 848, endPoint y: 545, distance: 387.7
click at [848, 545] on div "As a result of the intense heat, a number of miners living in town have chosen …" at bounding box center [812, 544] width 358 height 42
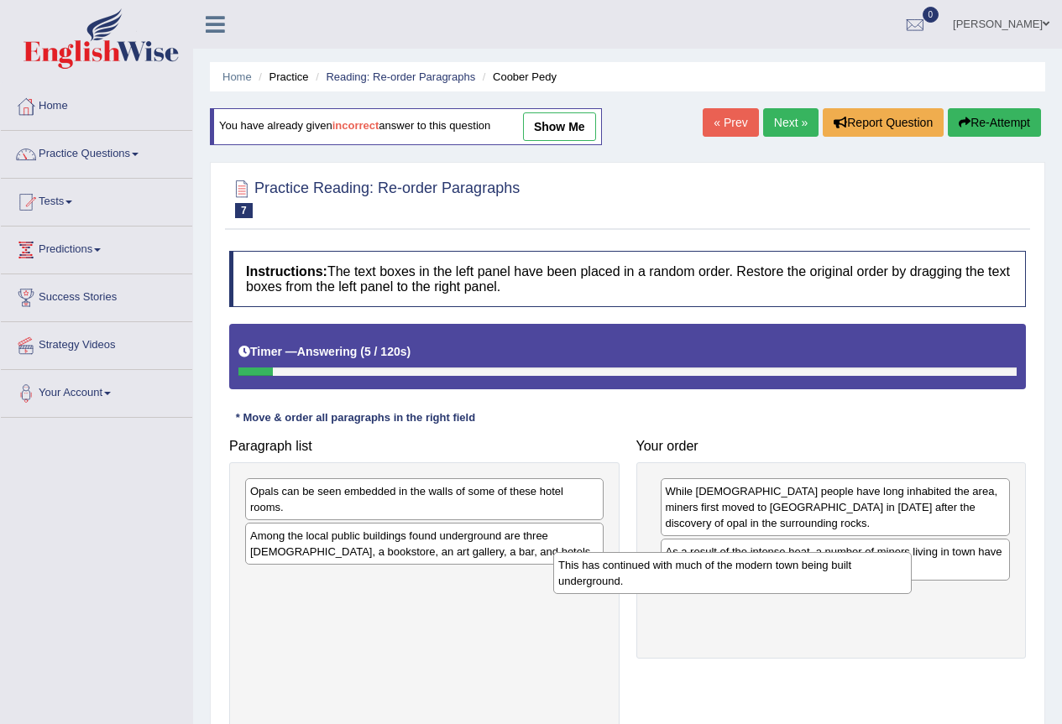
drag, startPoint x: 446, startPoint y: 557, endPoint x: 760, endPoint y: 587, distance: 315.2
click at [760, 587] on div "This has continued with much of the modern town being built underground." at bounding box center [732, 573] width 358 height 42
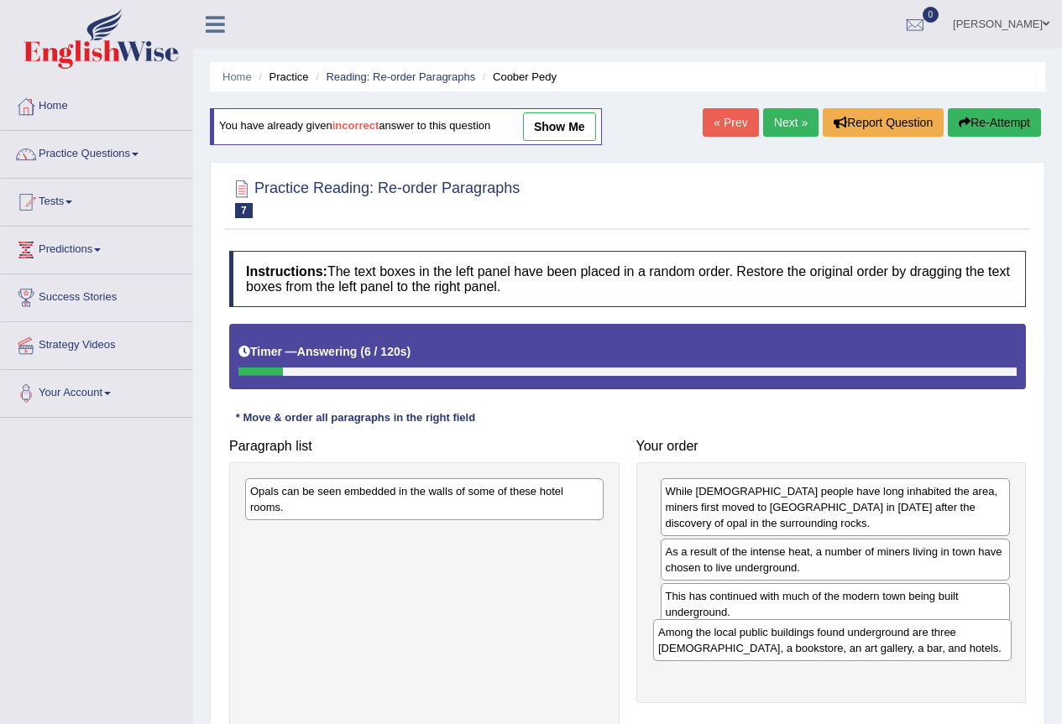
drag, startPoint x: 455, startPoint y: 551, endPoint x: 863, endPoint y: 648, distance: 419.1
click at [863, 648] on div "Among the local public buildings found underground are three [DEMOGRAPHIC_DATA]…" at bounding box center [832, 640] width 358 height 42
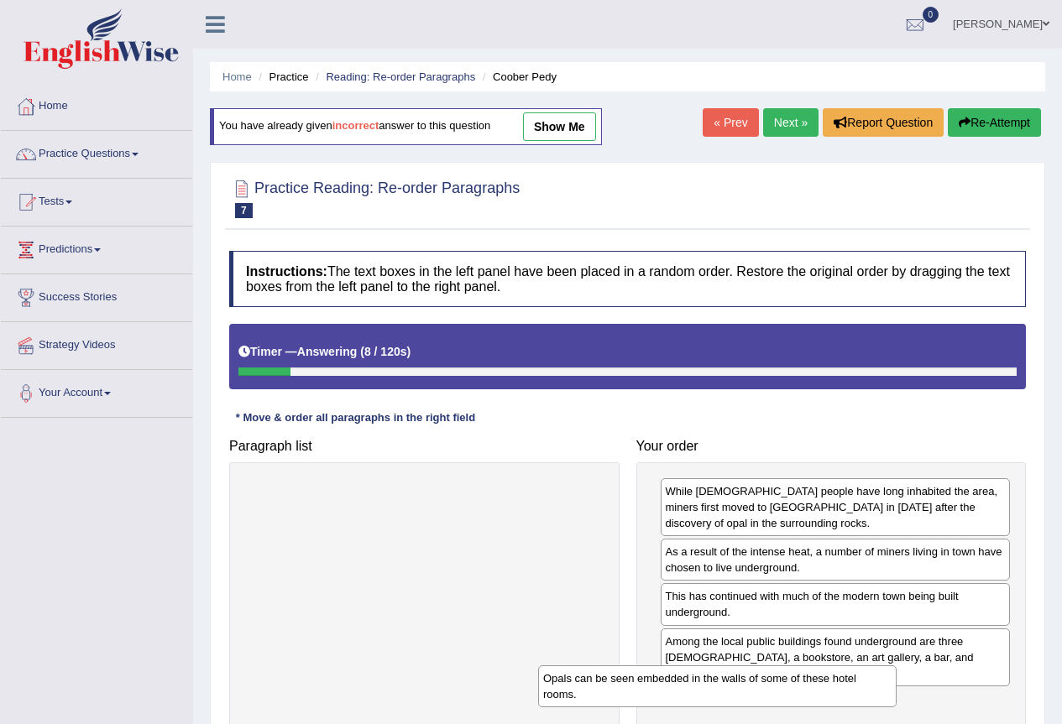
drag, startPoint x: 493, startPoint y: 496, endPoint x: 786, endPoint y: 683, distance: 347.5
click at [786, 683] on div "Opals can be seen embedded in the walls of some of these hotel rooms." at bounding box center [717, 686] width 358 height 42
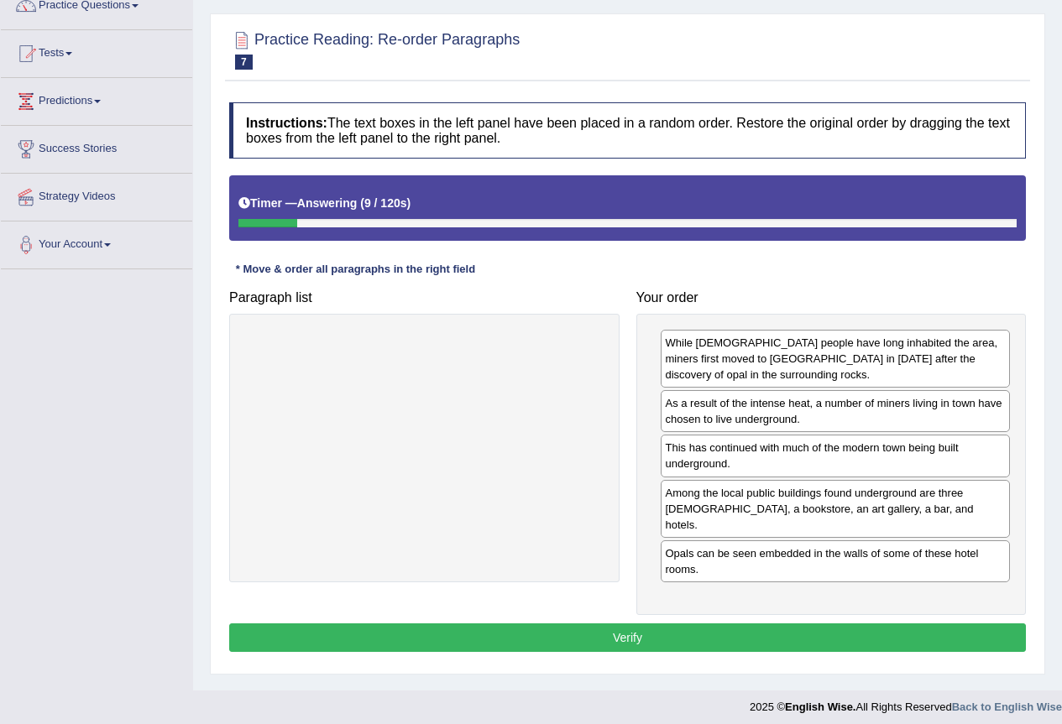
scroll to position [157, 0]
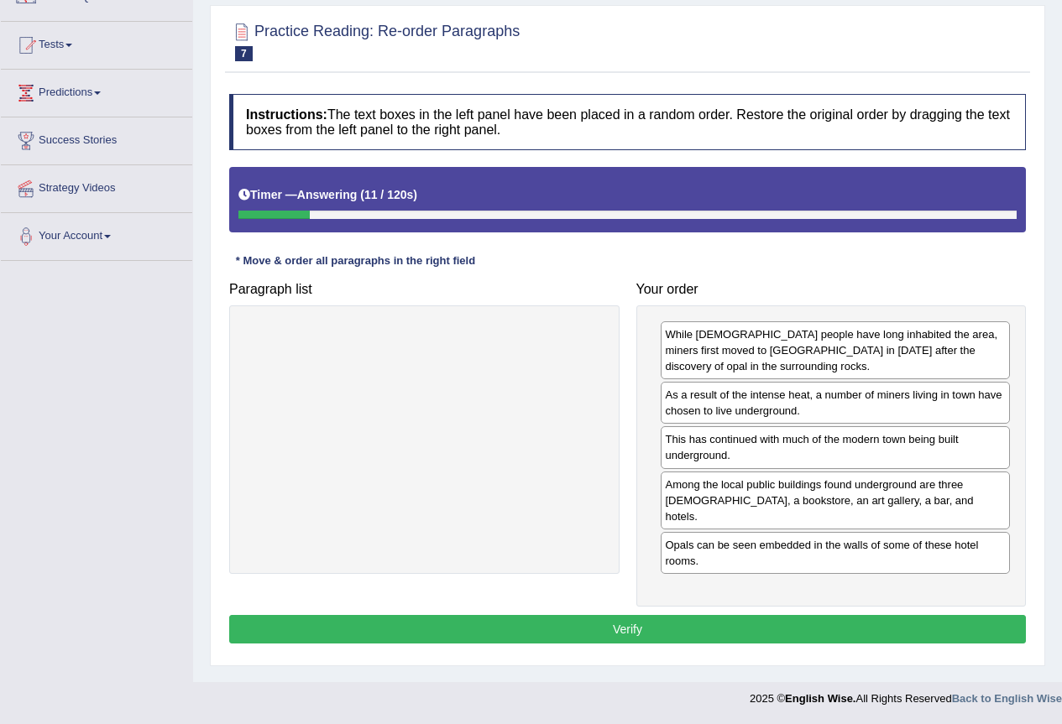
click at [596, 628] on div "Instructions: The text boxes in the left panel have been placed in a random ord…" at bounding box center [627, 371] width 805 height 571
click at [592, 615] on button "Verify" at bounding box center [627, 629] width 796 height 29
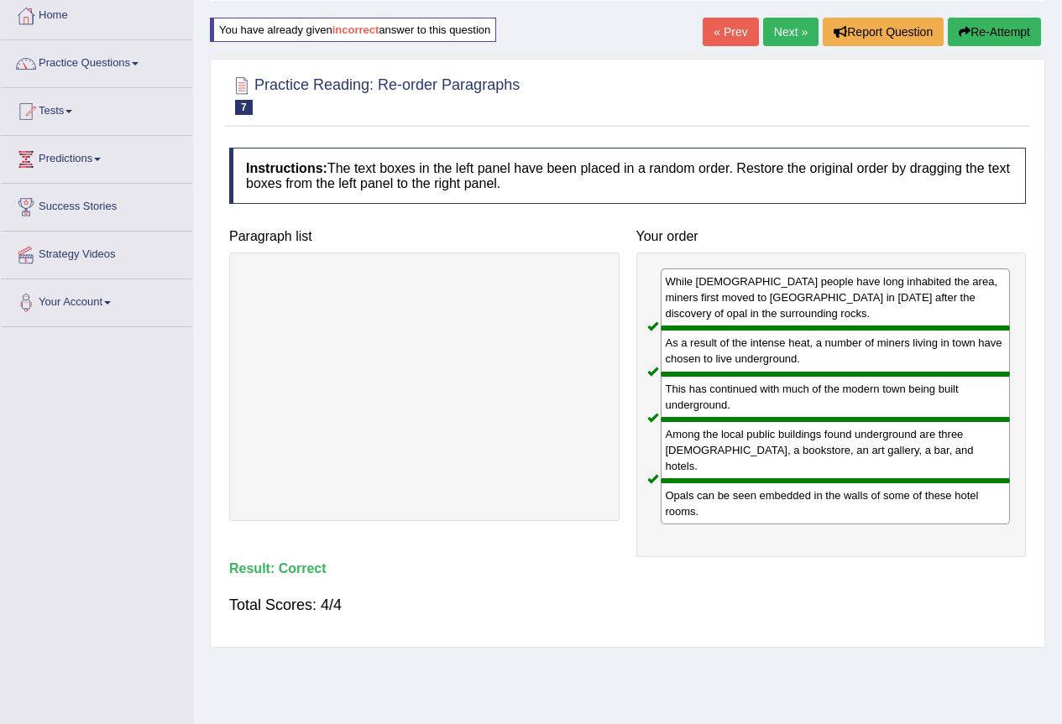
scroll to position [0, 0]
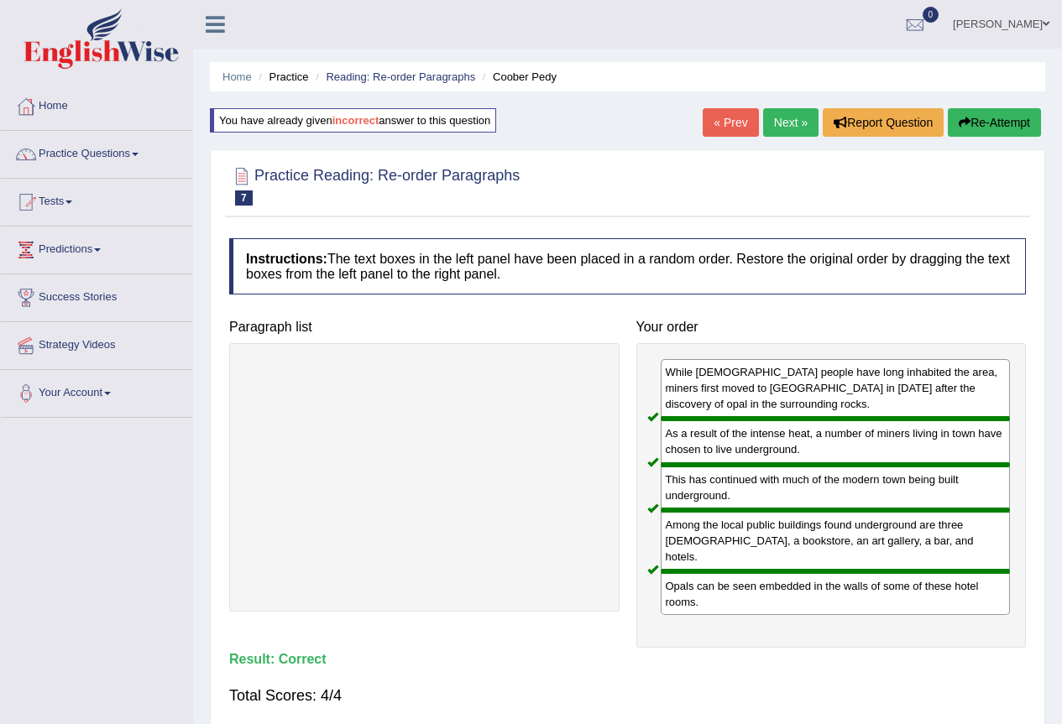
click at [123, 155] on link "Practice Questions" at bounding box center [96, 152] width 191 height 42
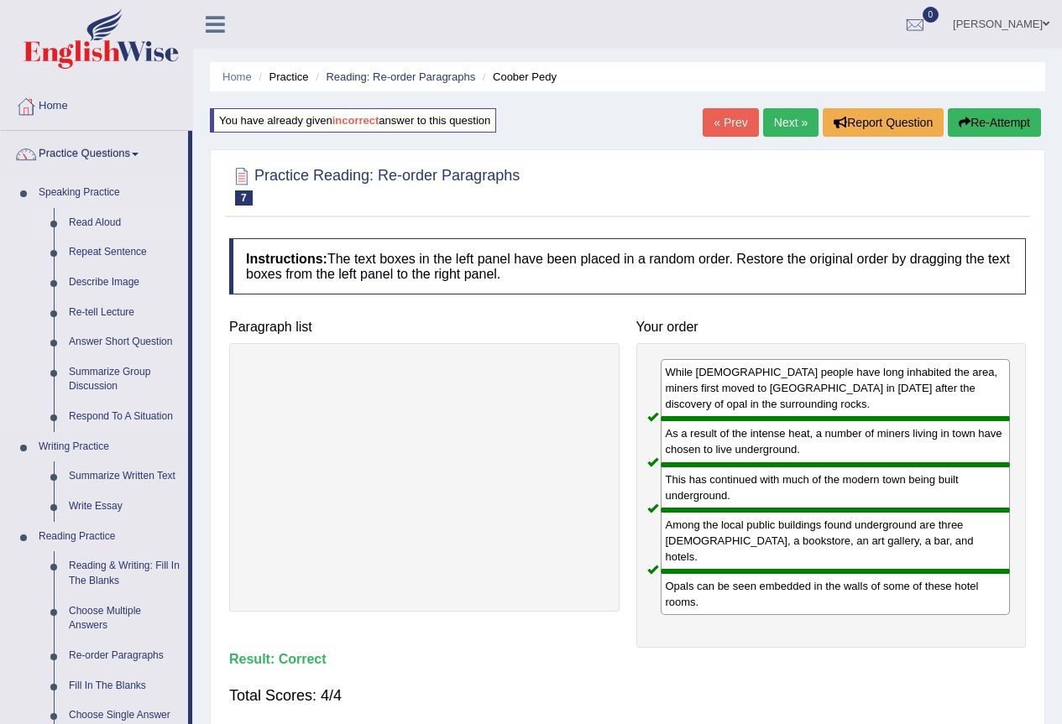
click at [106, 222] on link "Read Aloud" at bounding box center [124, 223] width 127 height 30
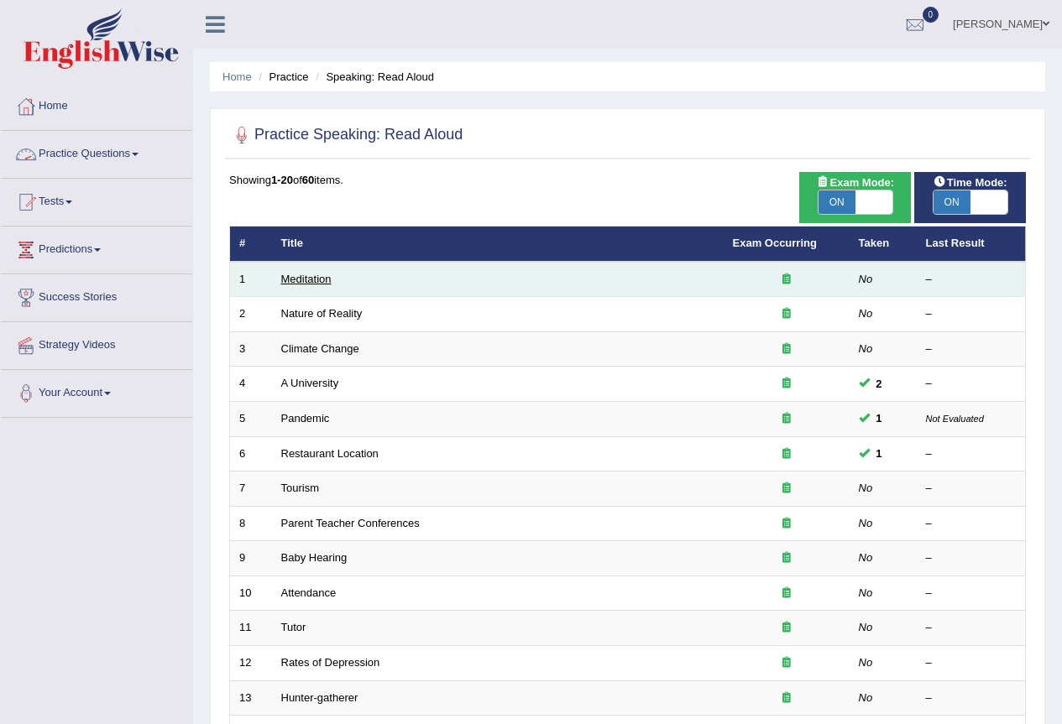
click at [305, 275] on link "Meditation" at bounding box center [306, 279] width 50 height 13
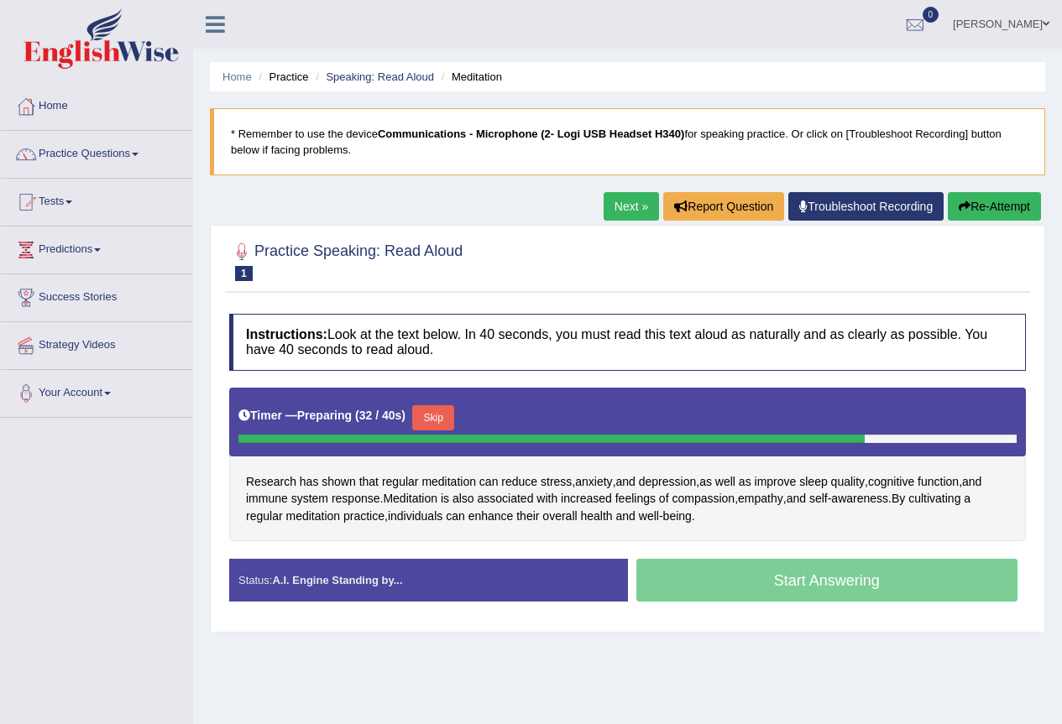
click at [435, 420] on button "Skip" at bounding box center [433, 417] width 42 height 25
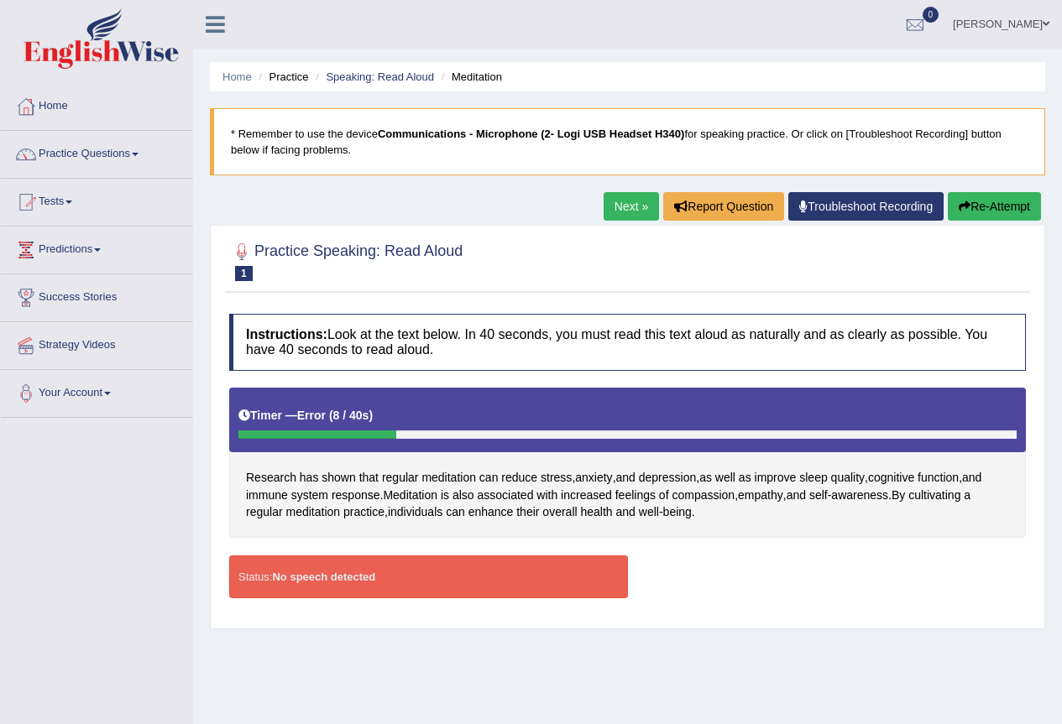
click at [954, 205] on button "Re-Attempt" at bounding box center [993, 206] width 93 height 29
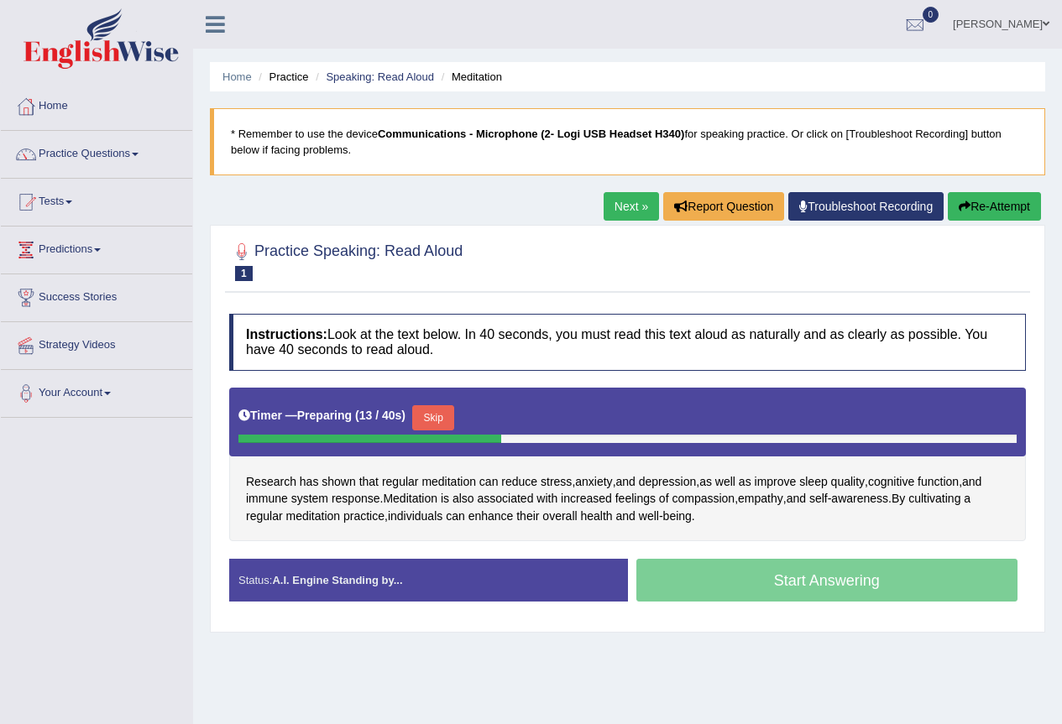
click at [446, 416] on button "Skip" at bounding box center [433, 417] width 42 height 25
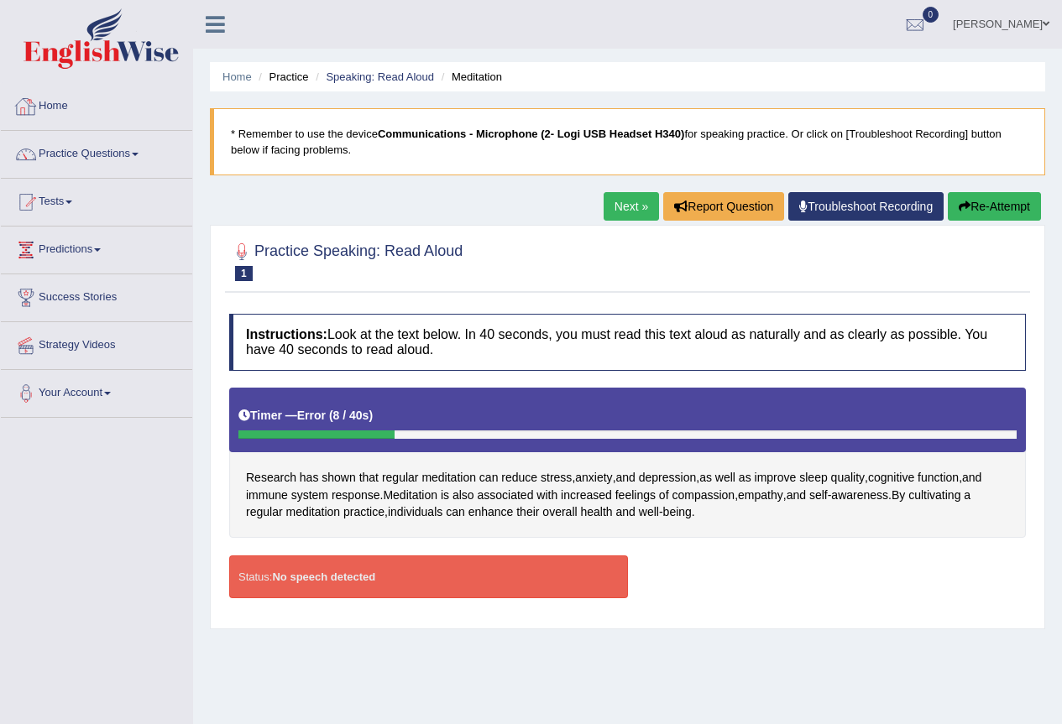
click at [52, 117] on link "Home" at bounding box center [96, 104] width 191 height 42
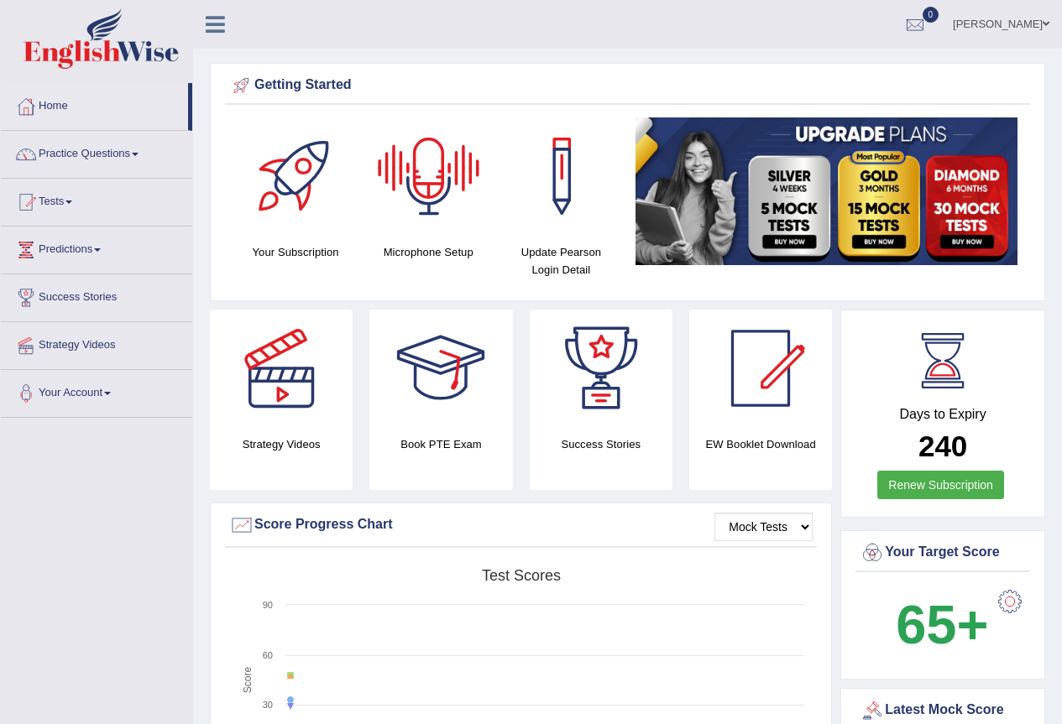
click at [428, 199] on div at bounding box center [428, 175] width 117 height 117
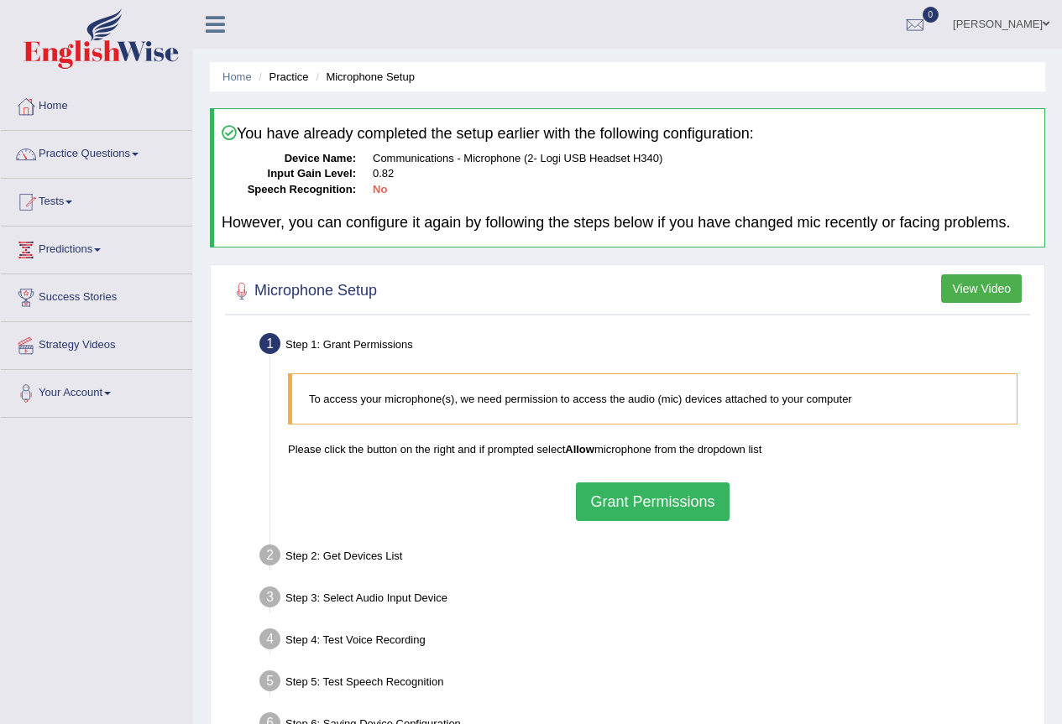
click at [702, 498] on button "Grant Permissions" at bounding box center [652, 502] width 153 height 39
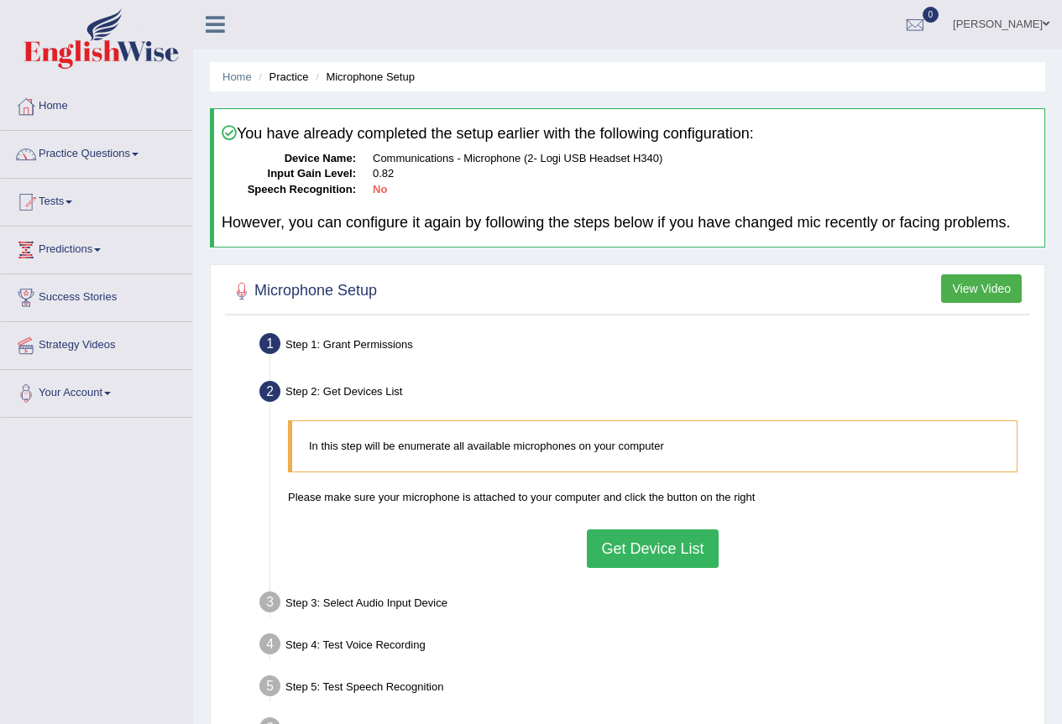
click at [672, 536] on button "Get Device List" at bounding box center [652, 549] width 131 height 39
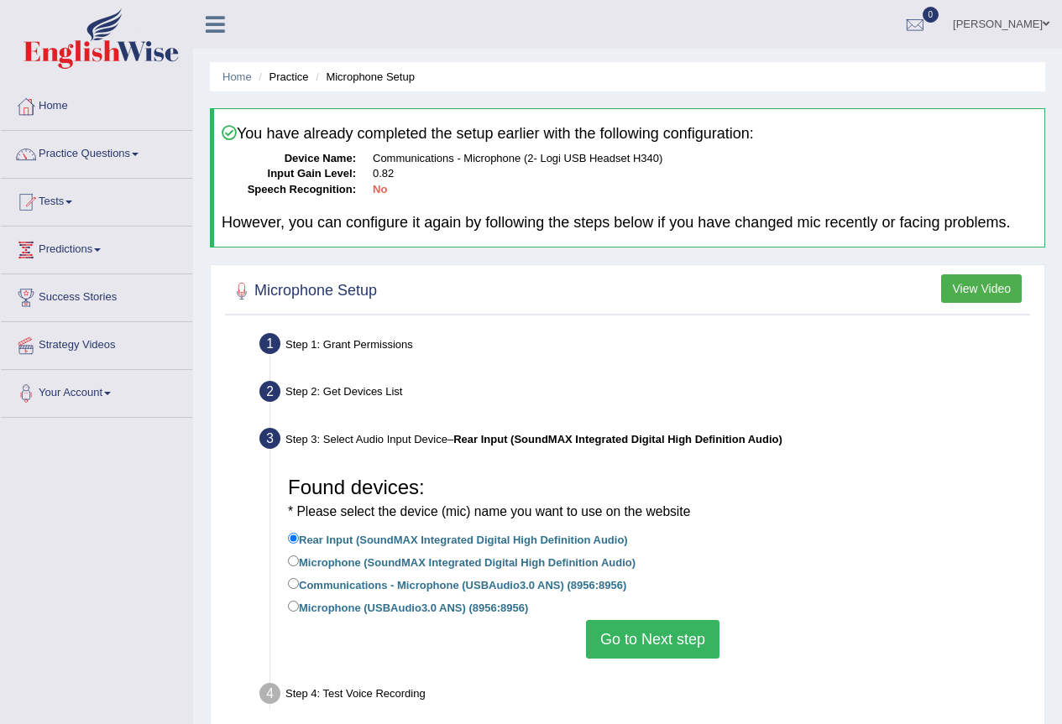
click at [670, 630] on button "Go to Next step" at bounding box center [652, 639] width 133 height 39
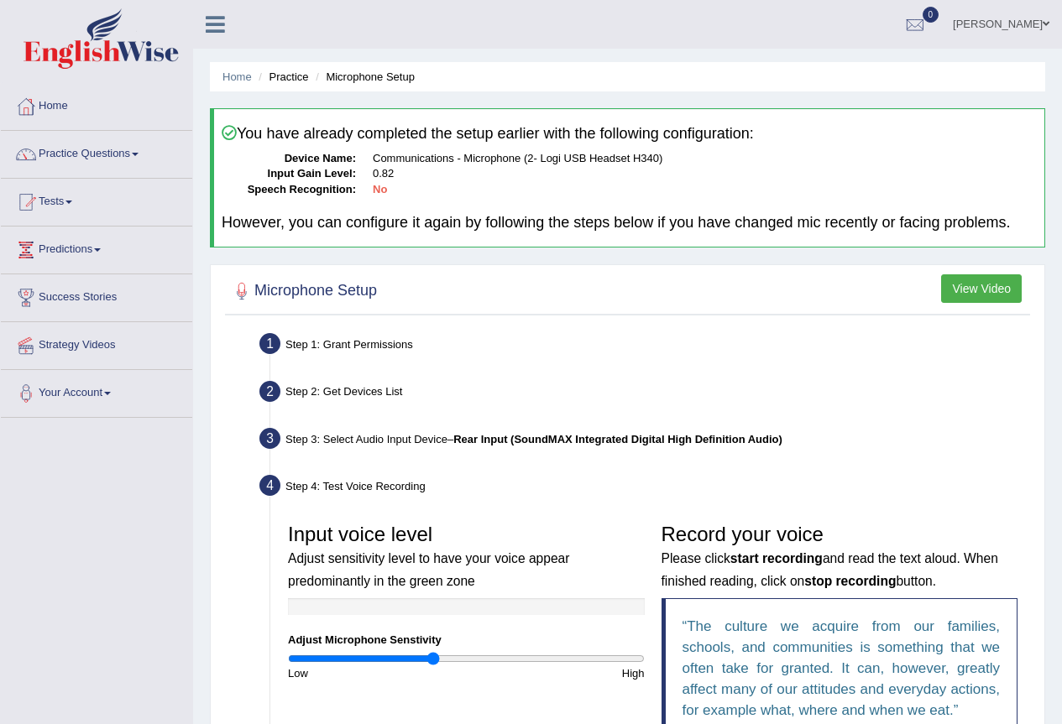
scroll to position [168, 0]
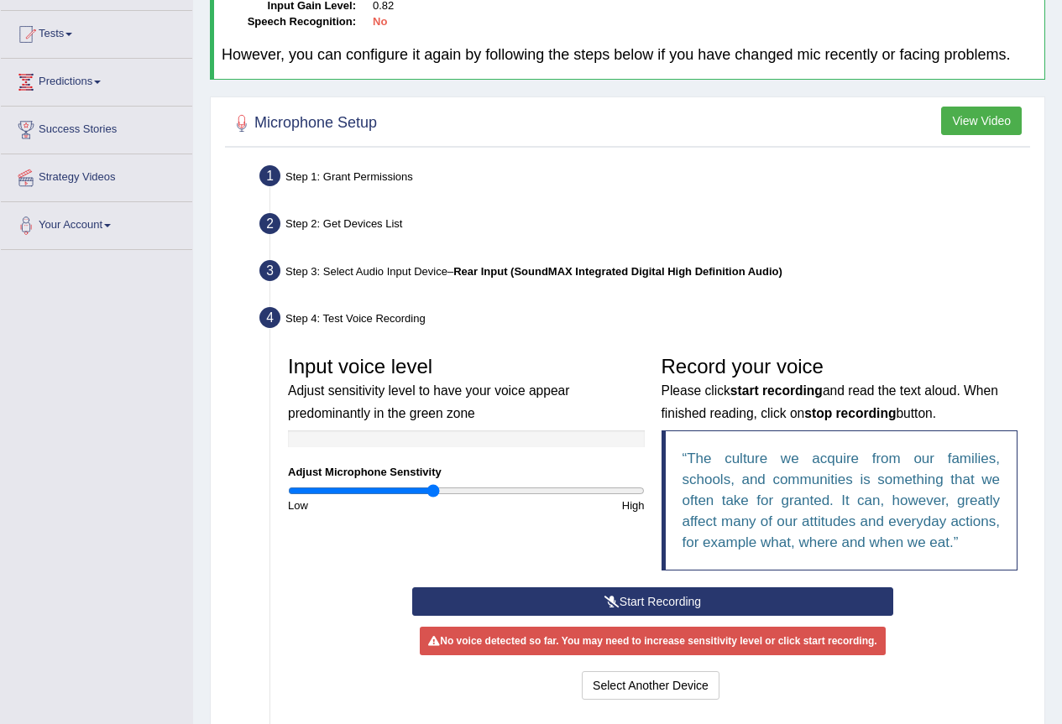
click at [675, 598] on button "Start Recording" at bounding box center [652, 601] width 481 height 29
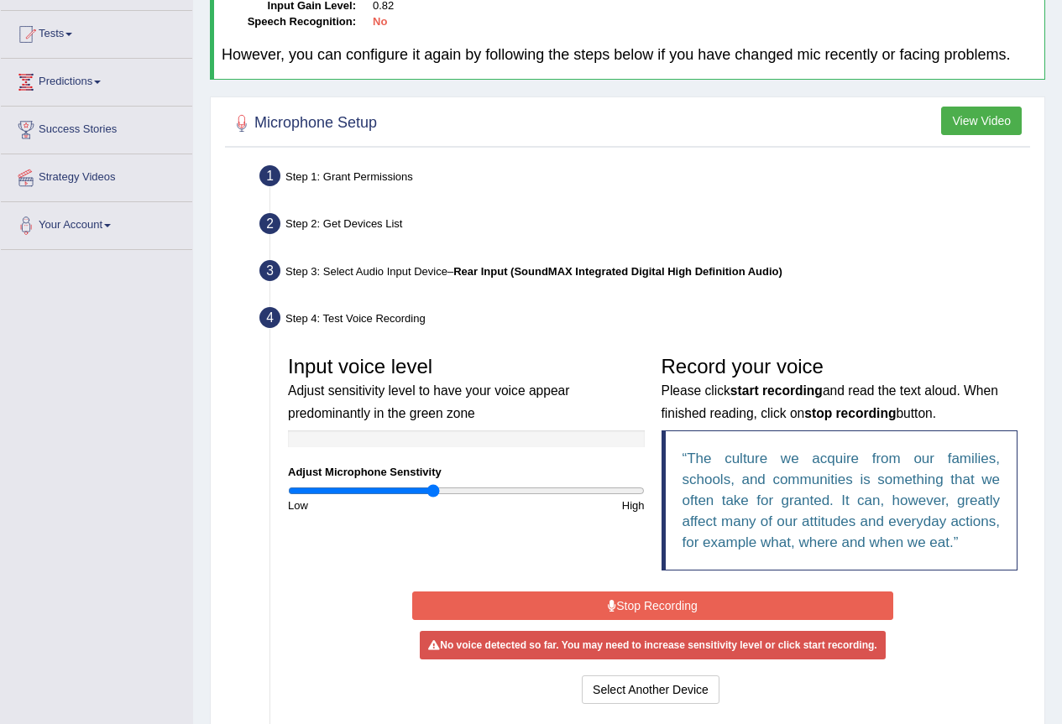
click at [123, 390] on div "Toggle navigation Home Practice Questions Speaking Practice Read Aloud Repeat S…" at bounding box center [531, 357] width 1062 height 1051
click at [660, 598] on button "Stop Recording" at bounding box center [652, 606] width 481 height 29
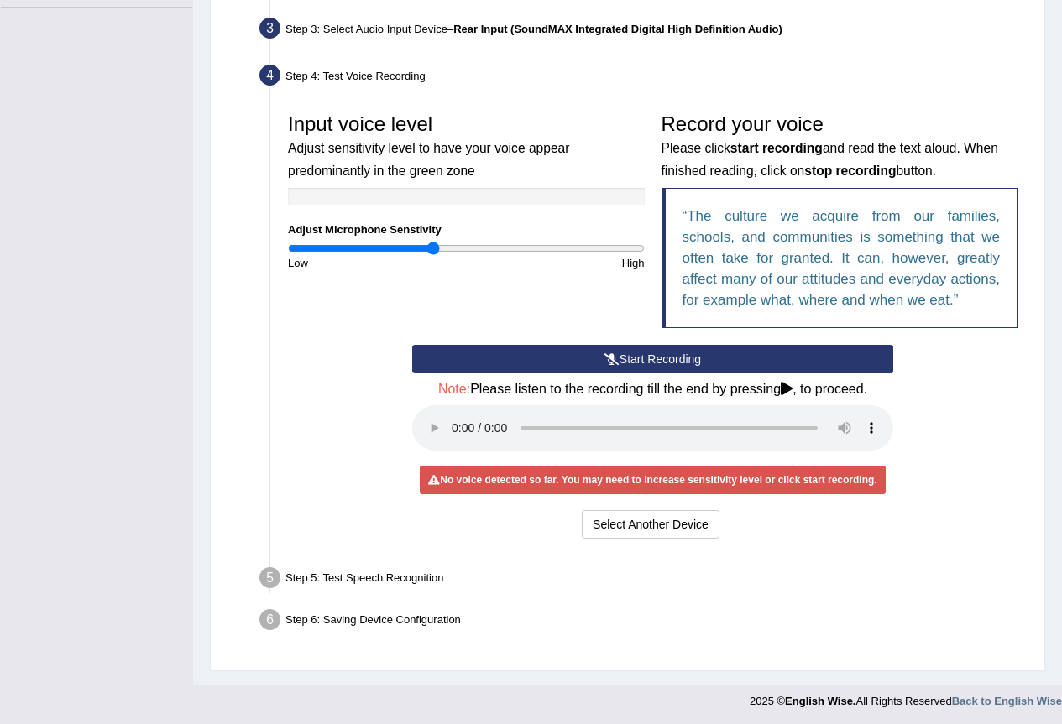
scroll to position [413, 0]
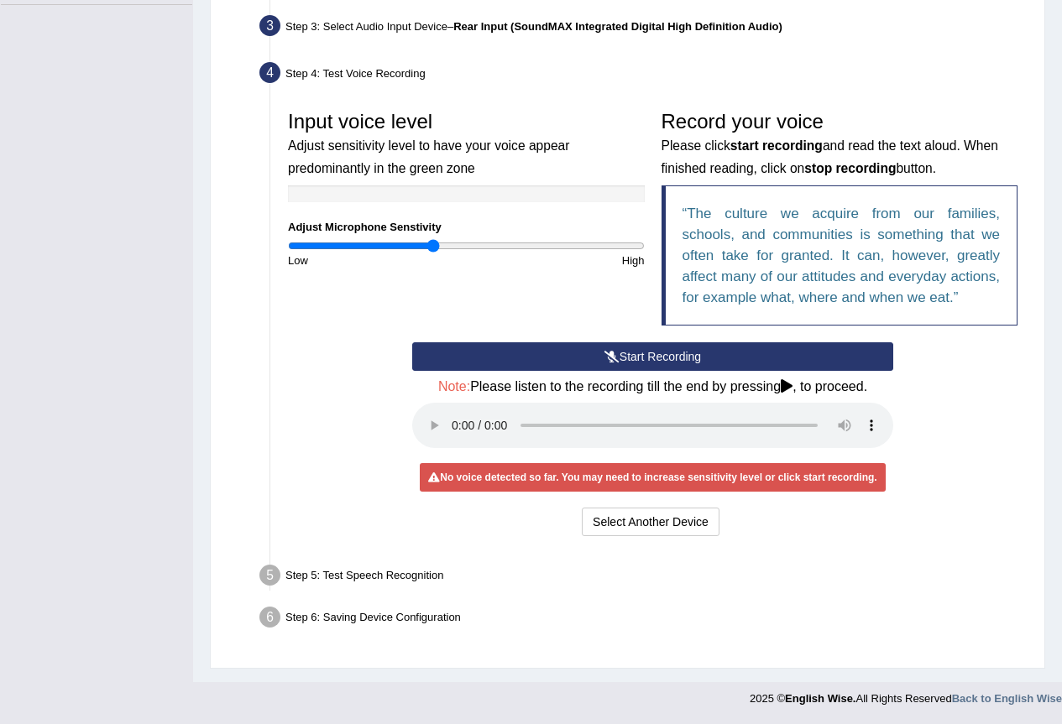
click at [719, 361] on button "Start Recording" at bounding box center [652, 356] width 481 height 29
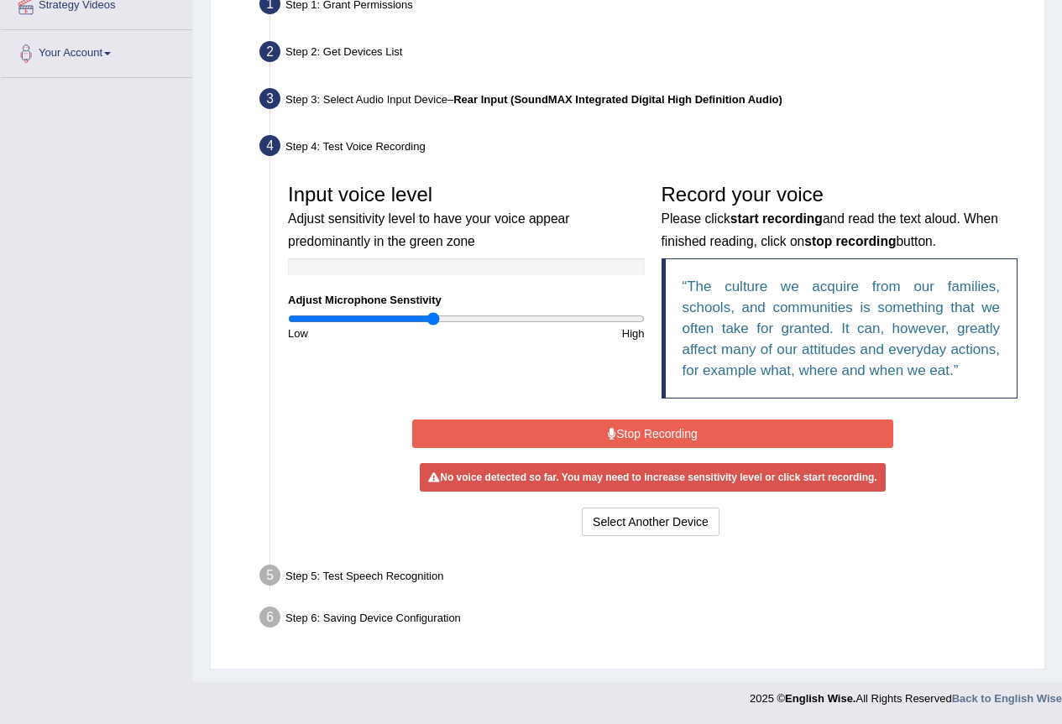
scroll to position [336, 0]
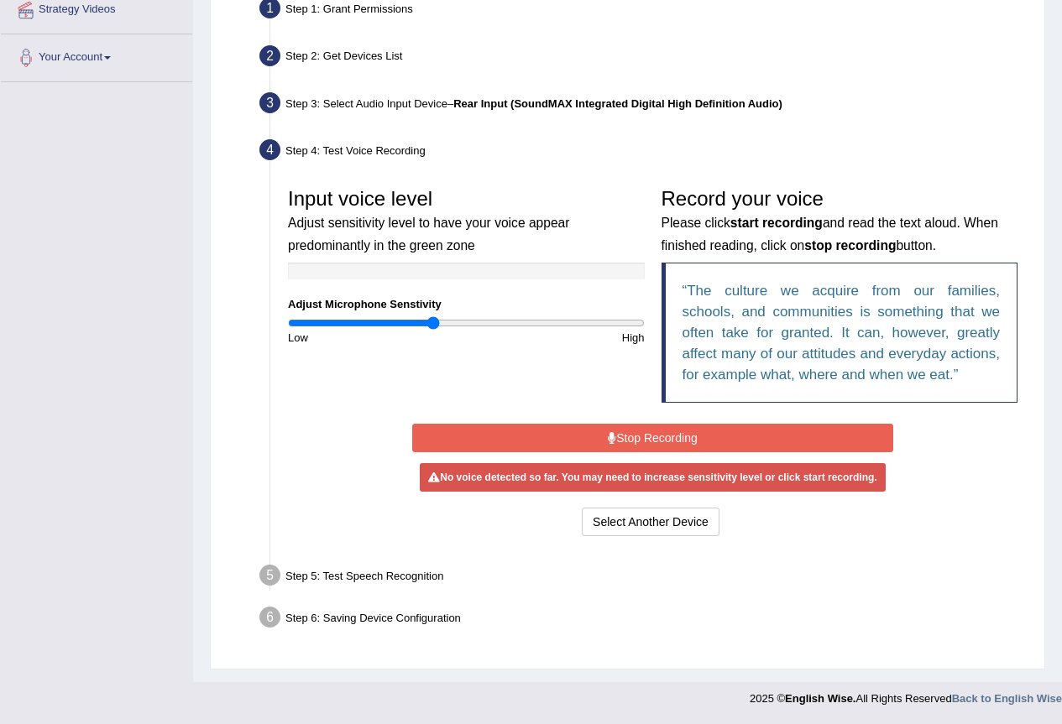
click at [698, 440] on button "Stop Recording" at bounding box center [652, 438] width 481 height 29
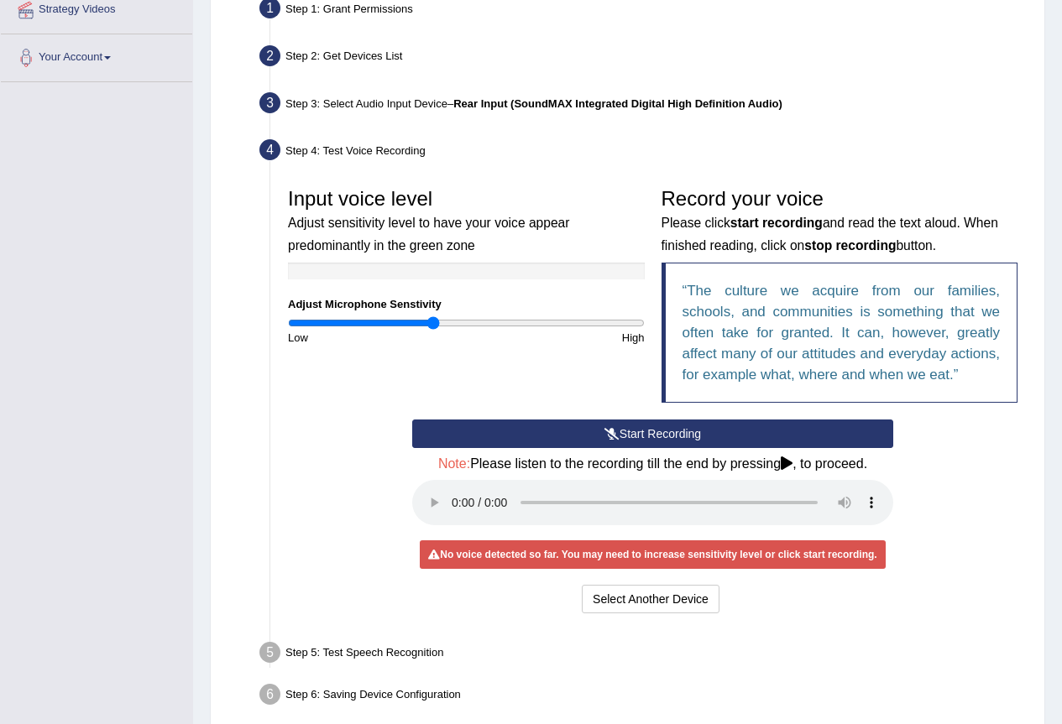
click at [608, 435] on icon at bounding box center [611, 434] width 15 height 12
click at [686, 427] on button "Start Recording" at bounding box center [652, 434] width 481 height 29
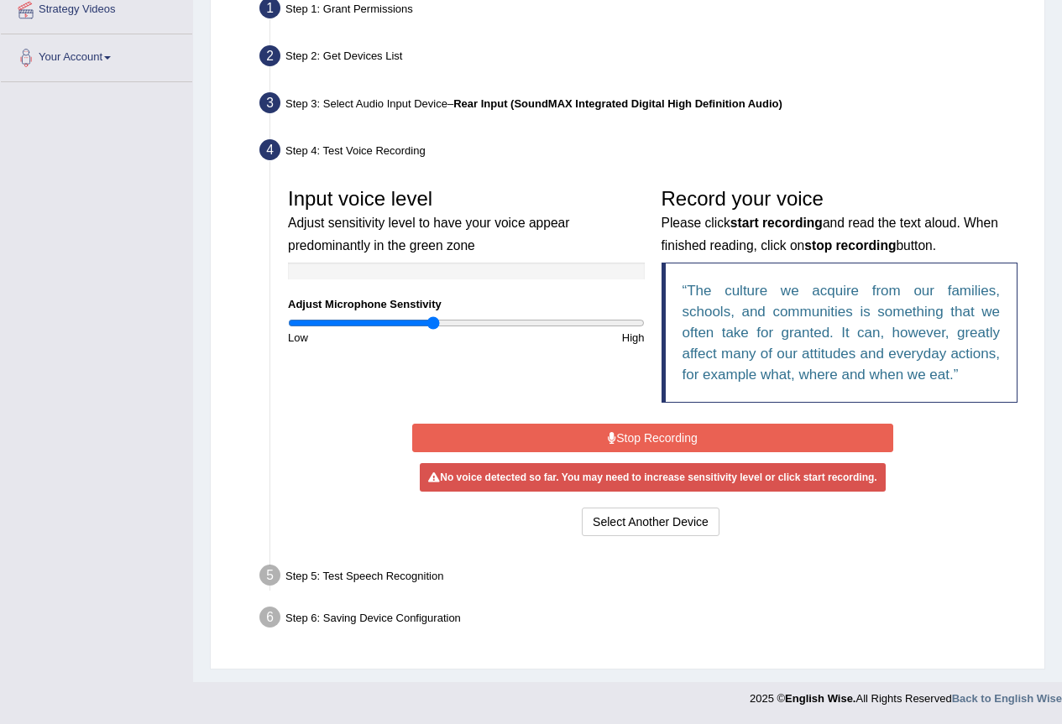
click at [439, 324] on input "range" at bounding box center [466, 322] width 357 height 13
click at [445, 324] on input "range" at bounding box center [466, 322] width 357 height 13
click at [539, 430] on button "Stop Recording" at bounding box center [652, 438] width 481 height 29
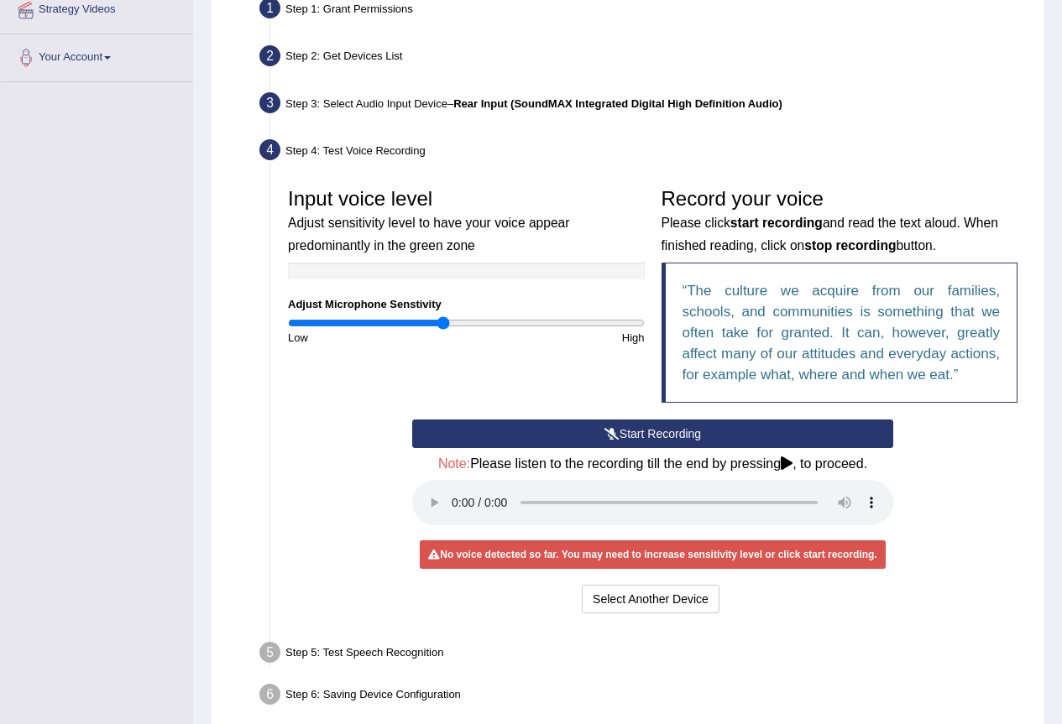
click at [533, 438] on button "Start Recording" at bounding box center [652, 434] width 481 height 29
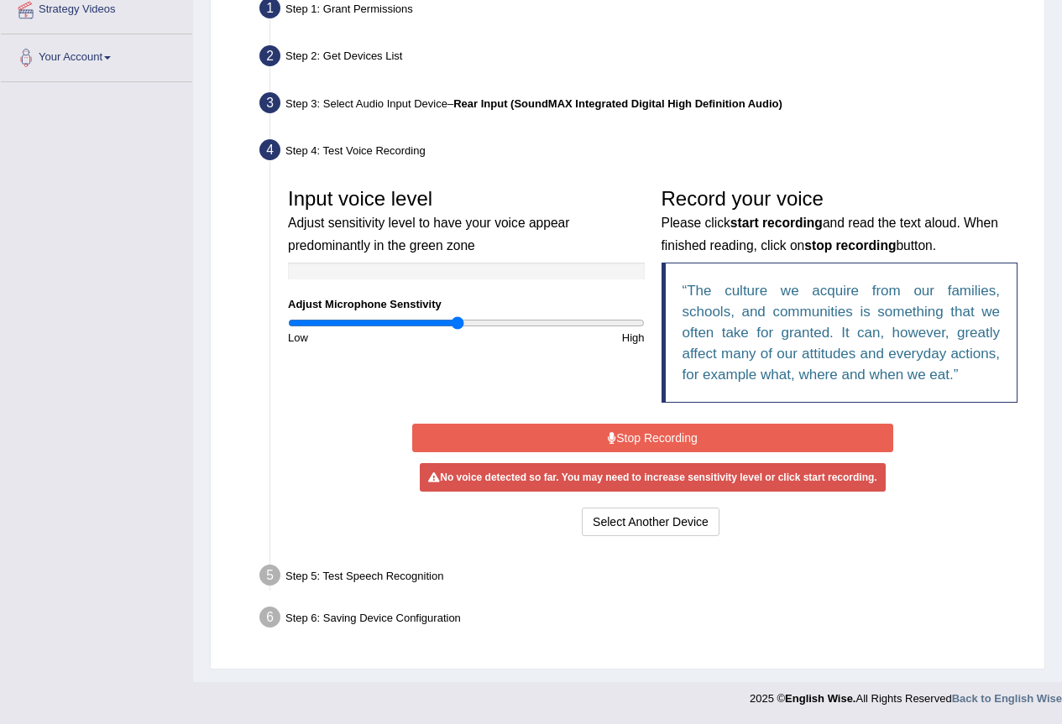
click at [456, 324] on input "range" at bounding box center [466, 322] width 357 height 13
click at [474, 318] on input "range" at bounding box center [466, 322] width 357 height 13
click at [439, 318] on input "range" at bounding box center [466, 322] width 357 height 13
click at [550, 436] on button "Stop Recording" at bounding box center [652, 438] width 481 height 29
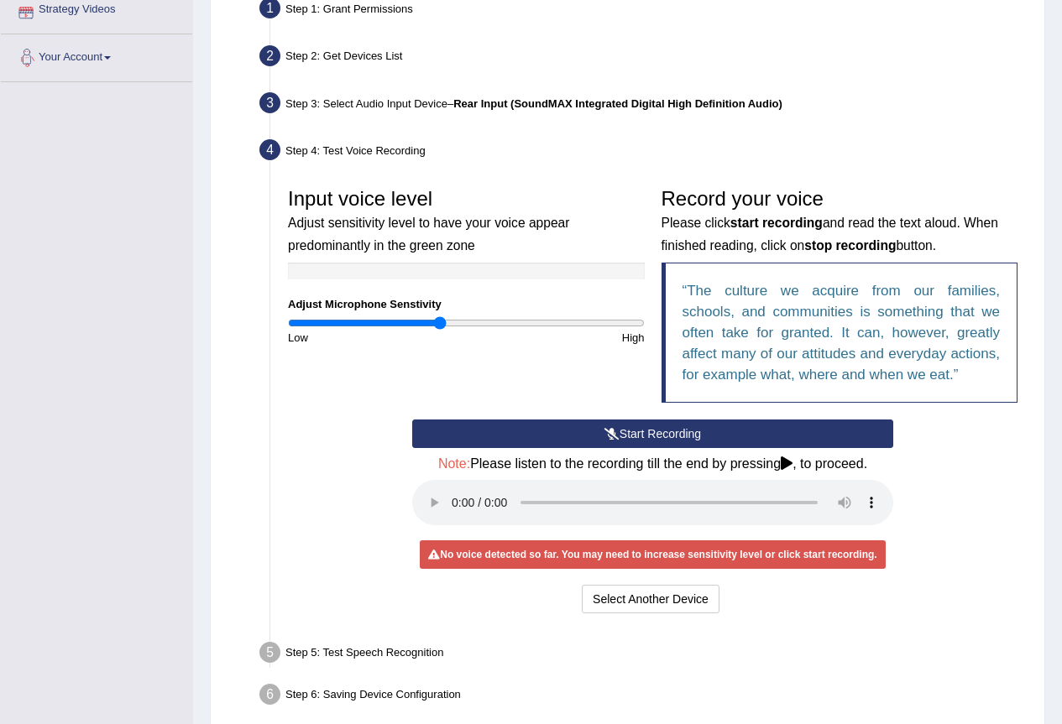
click at [570, 421] on button "Start Recording" at bounding box center [652, 434] width 481 height 29
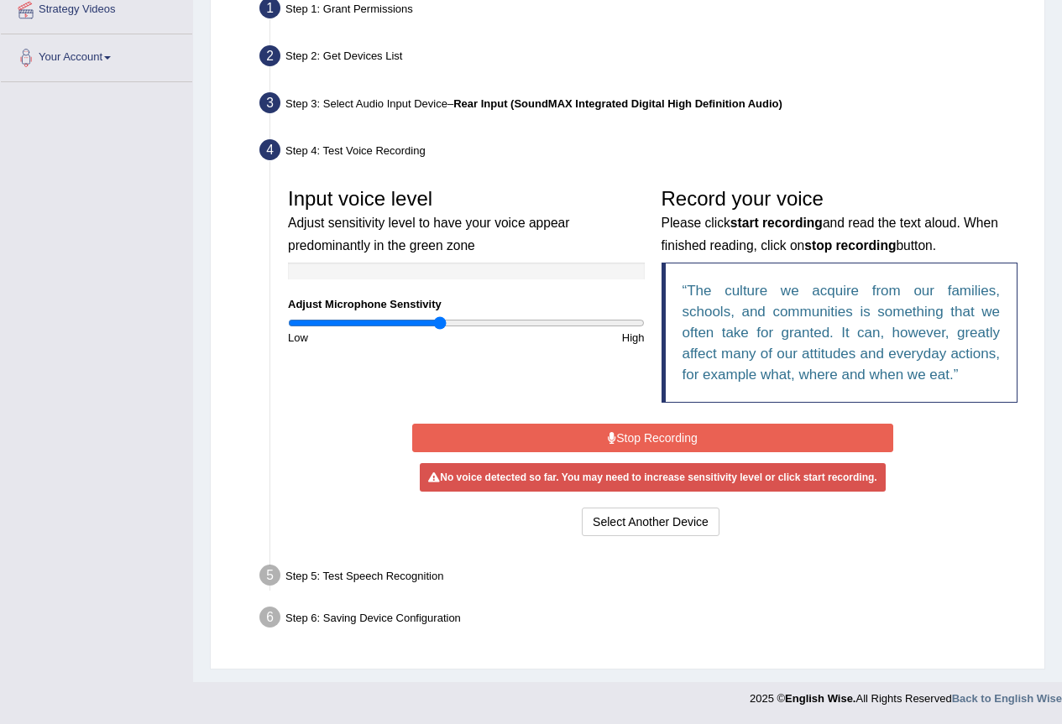
click at [575, 421] on div "Start Recording Stop Recording Note: Please listen to the recording till the en…" at bounding box center [653, 480] width 498 height 121
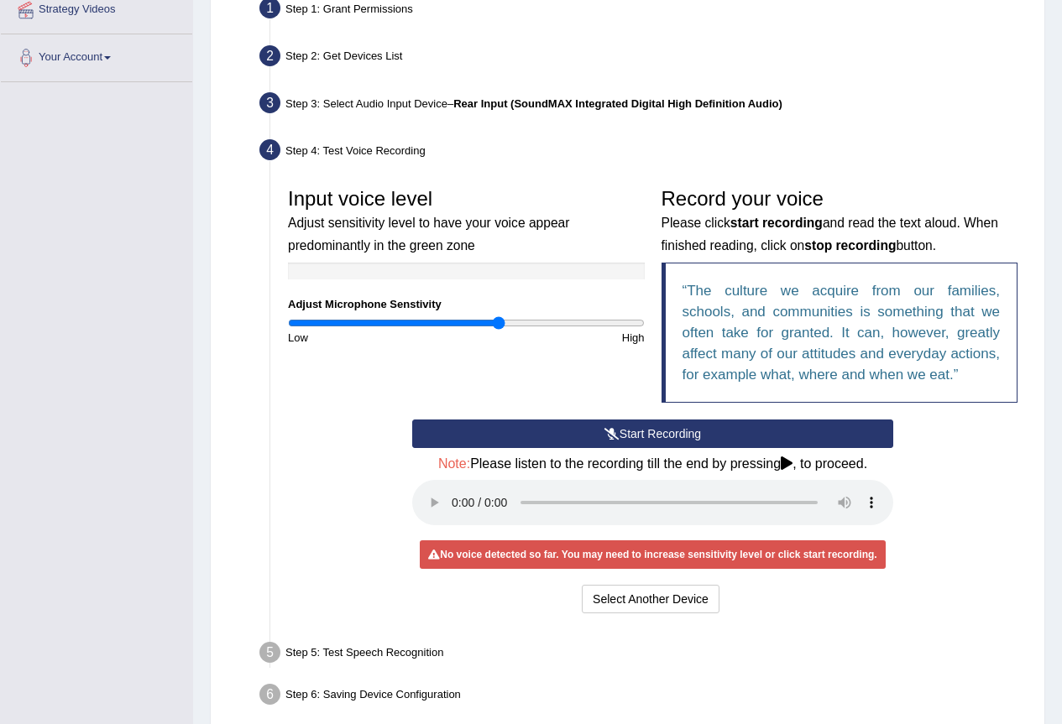
type input "1.2"
click at [499, 325] on input "range" at bounding box center [466, 322] width 357 height 13
click at [470, 424] on button "Start Recording" at bounding box center [652, 434] width 481 height 29
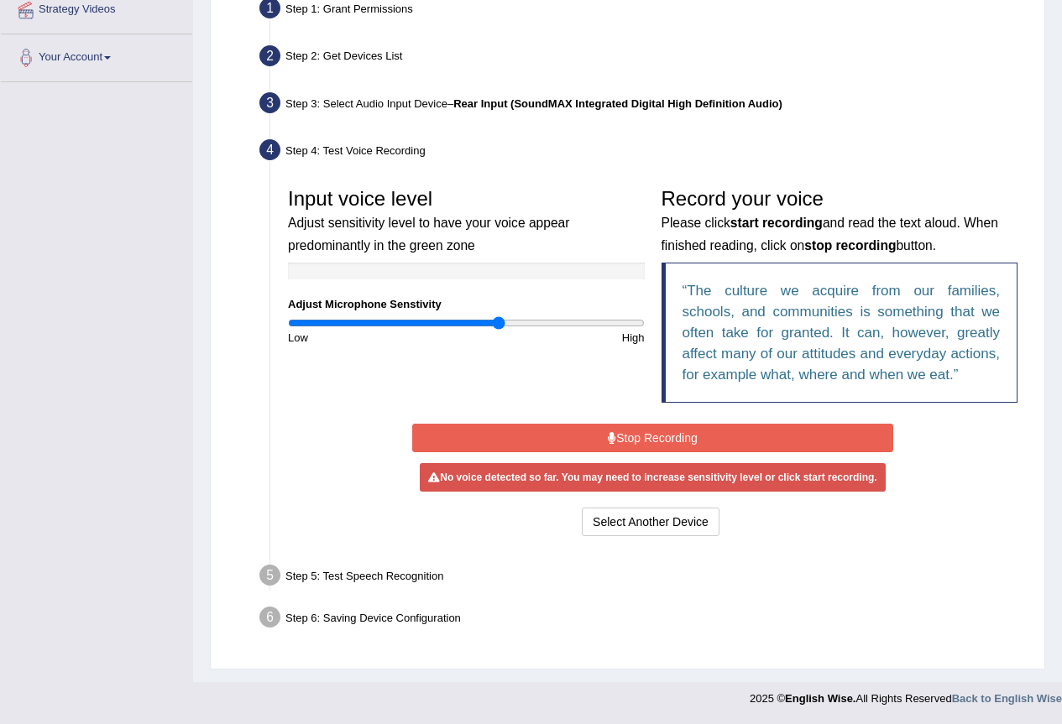
click at [505, 442] on button "Stop Recording" at bounding box center [652, 438] width 481 height 29
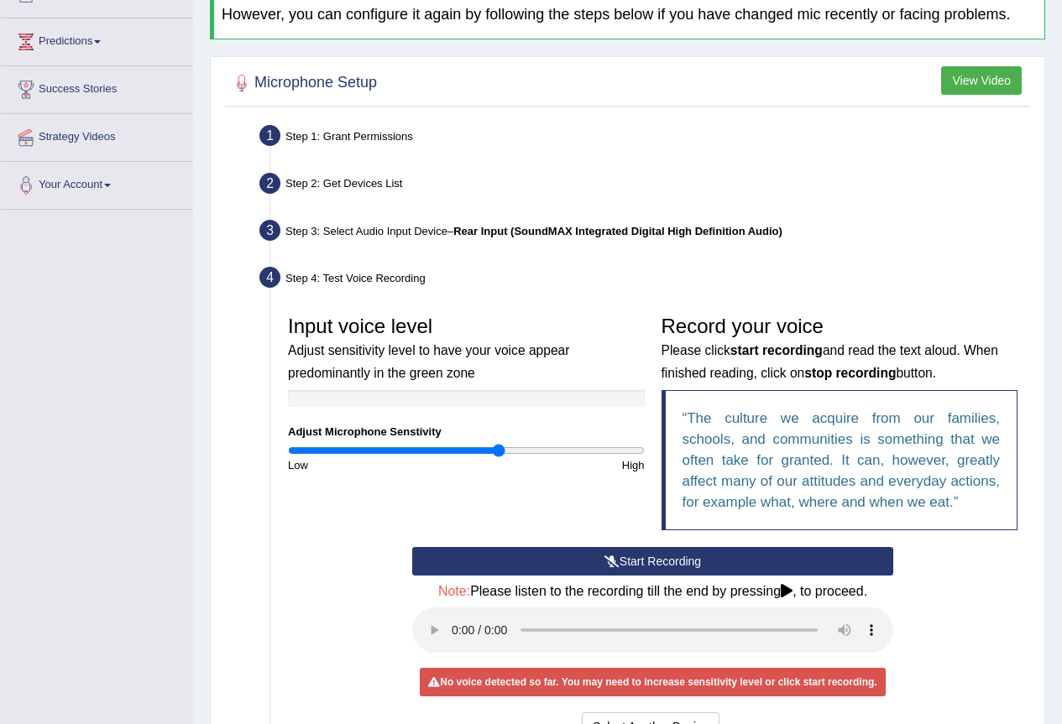
scroll to position [0, 0]
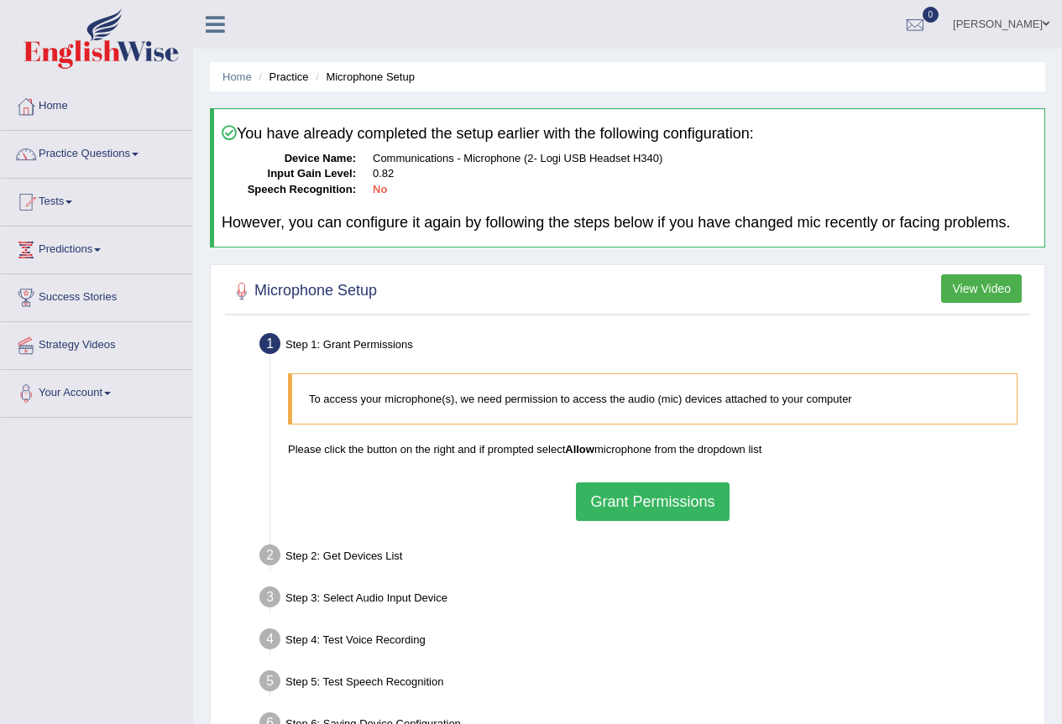
click at [687, 513] on button "Grant Permissions" at bounding box center [652, 502] width 153 height 39
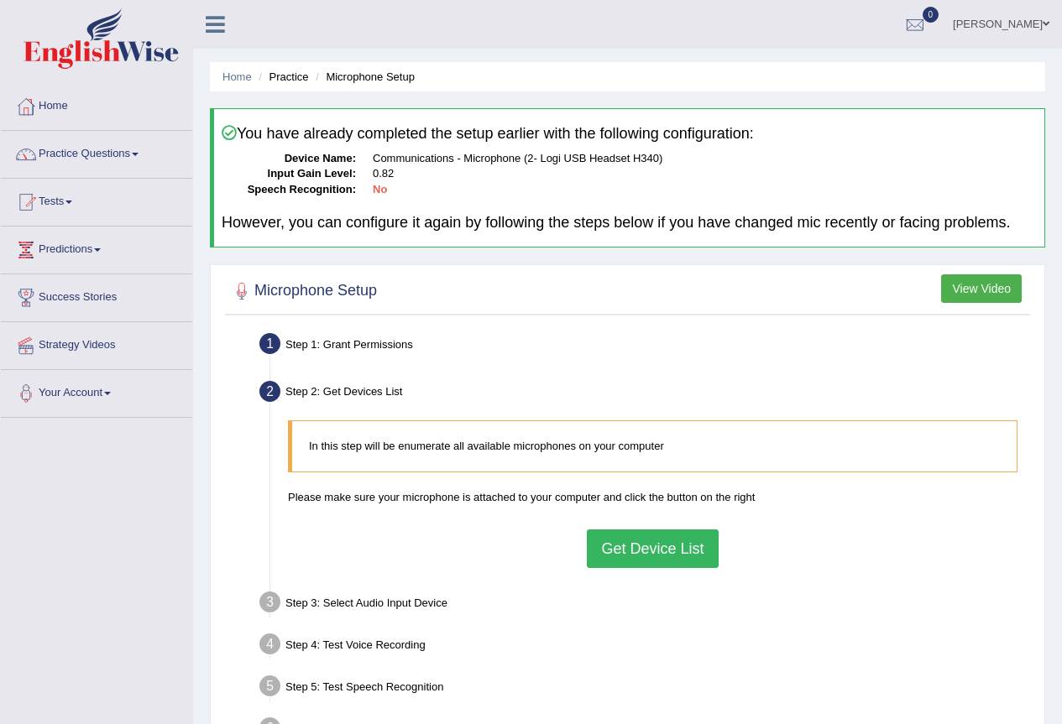
click at [670, 554] on button "Get Device List" at bounding box center [652, 549] width 131 height 39
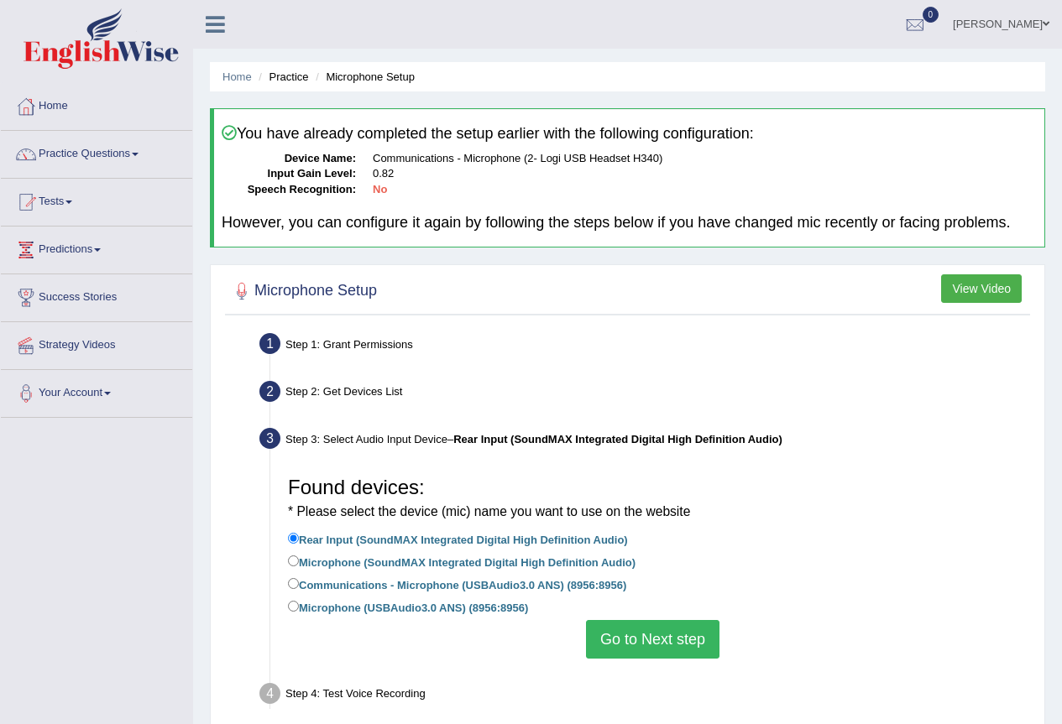
click at [347, 581] on label "Communications - Microphone (USBAudio3.0 ANS) (8956:8956)" at bounding box center [457, 584] width 338 height 18
click at [299, 581] on input "Communications - Microphone (USBAudio3.0 ANS) (8956:8956)" at bounding box center [293, 583] width 11 height 11
radio input "true"
click at [670, 639] on button "Go to Next step" at bounding box center [652, 639] width 133 height 39
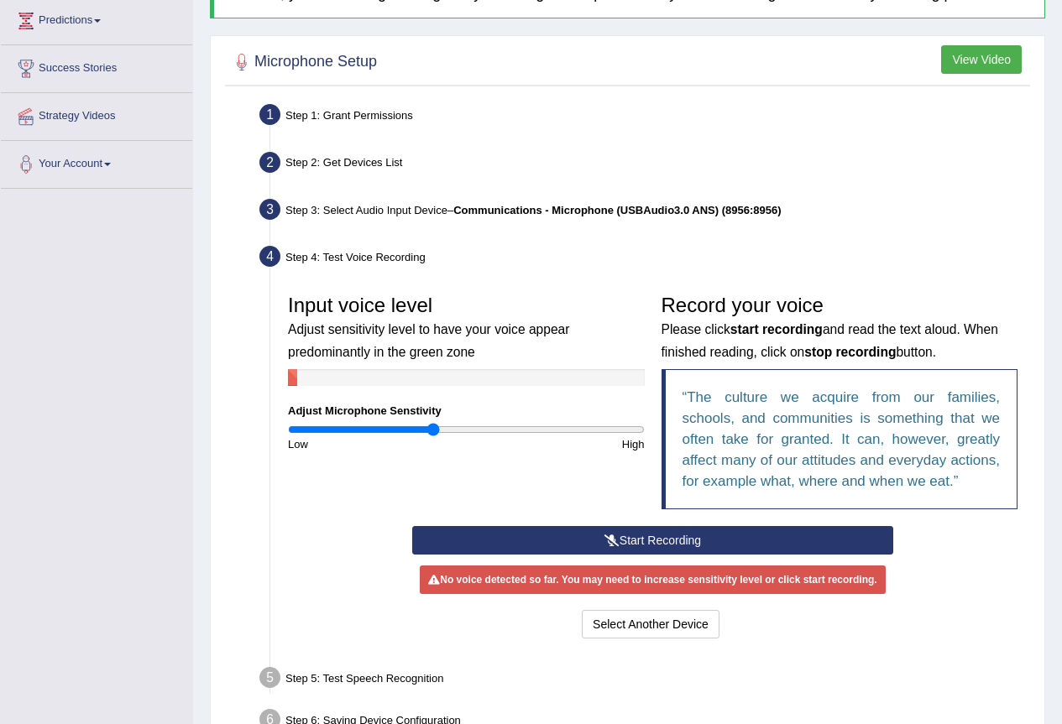
scroll to position [252, 0]
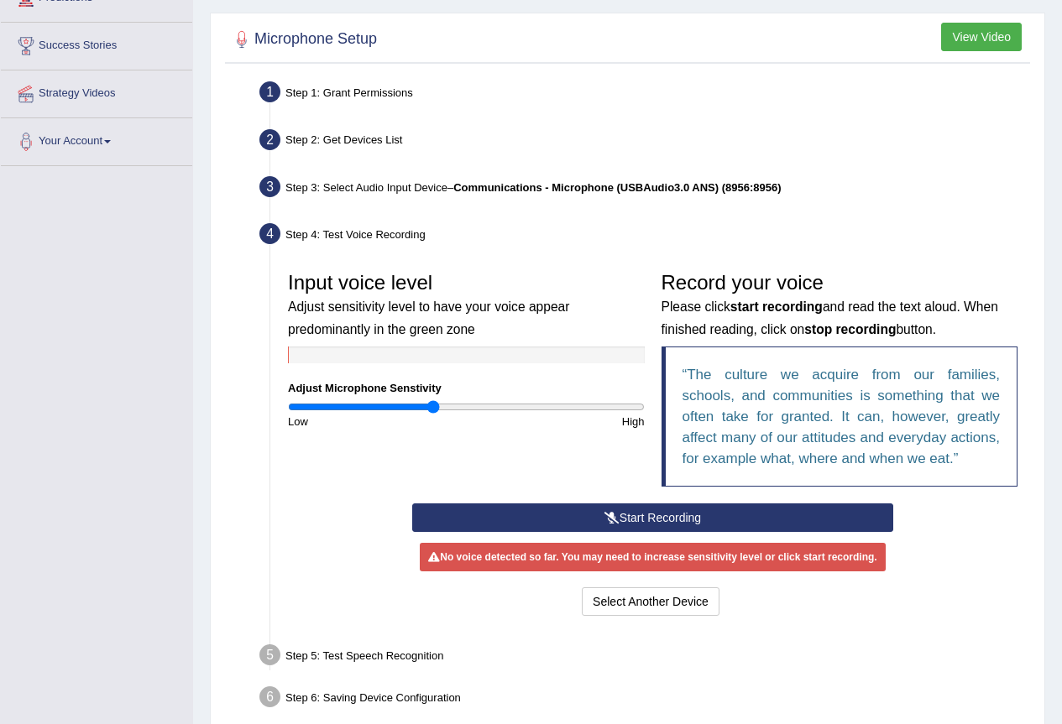
click at [578, 522] on button "Start Recording" at bounding box center [652, 517] width 481 height 29
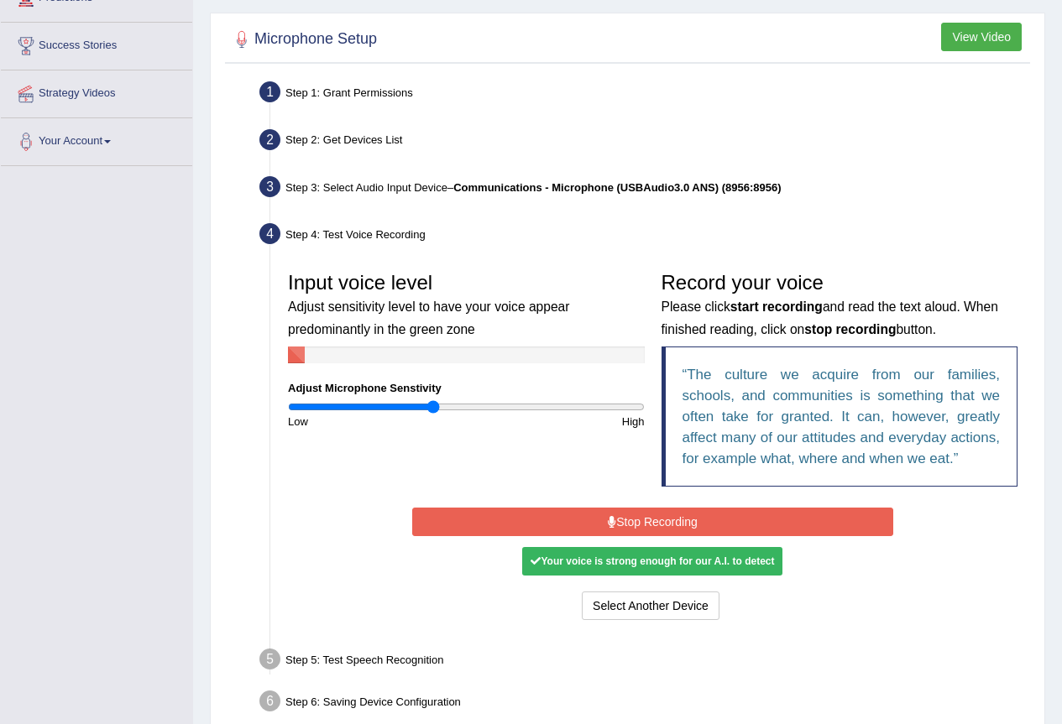
click at [634, 514] on button "Stop Recording" at bounding box center [652, 522] width 481 height 29
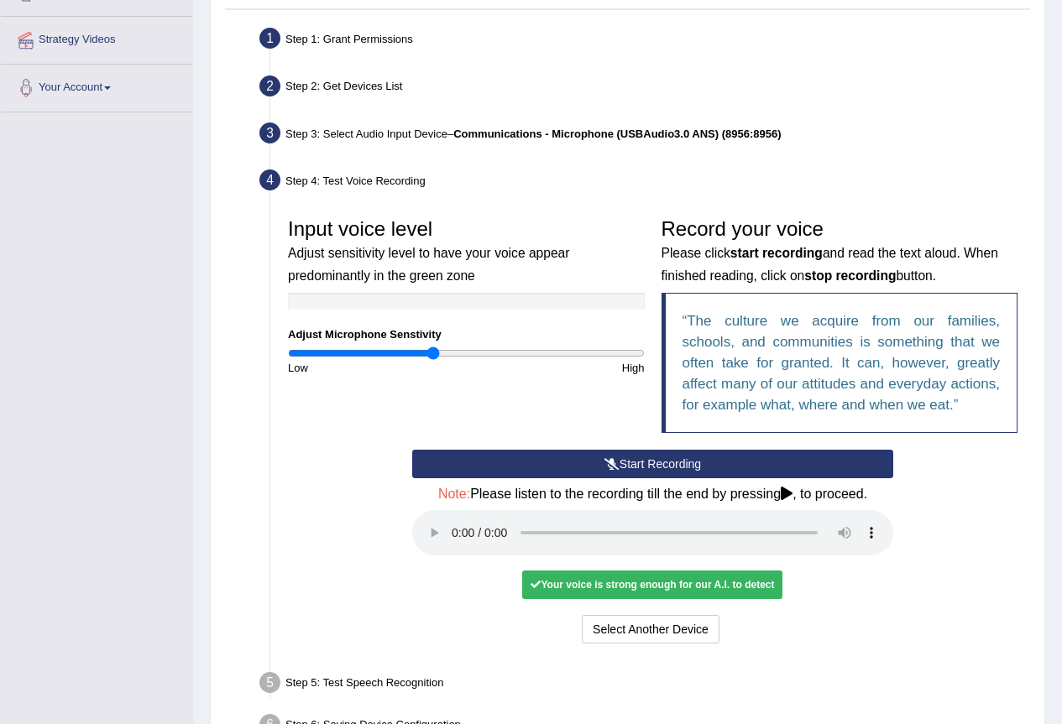
scroll to position [336, 0]
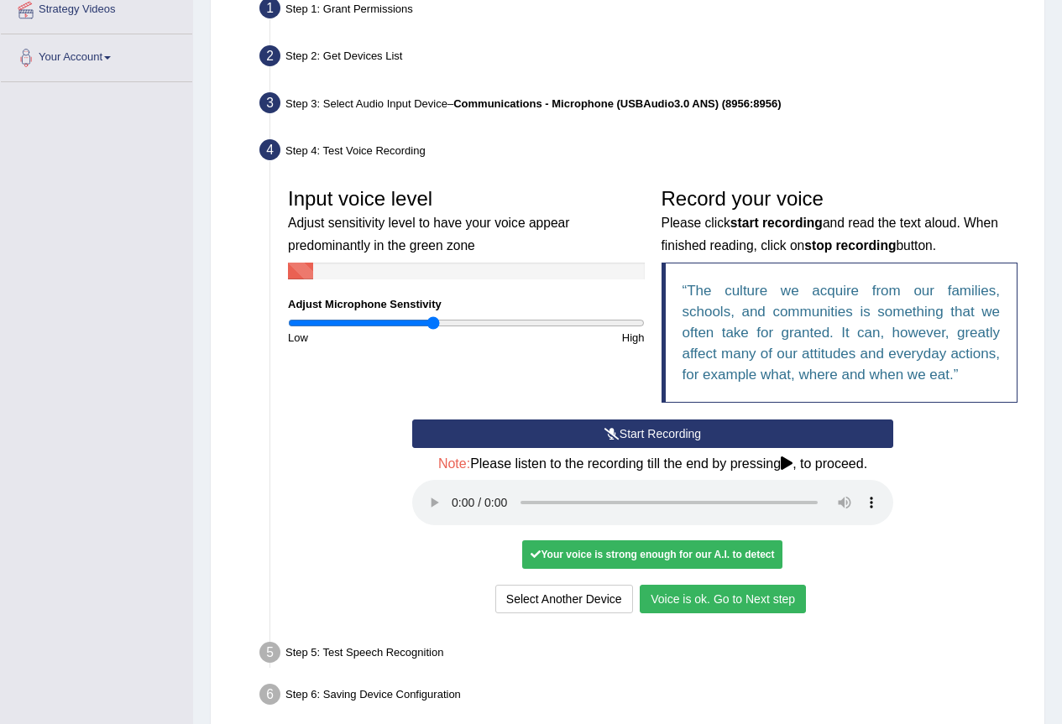
click at [766, 598] on button "Voice is ok. Go to Next step" at bounding box center [722, 599] width 166 height 29
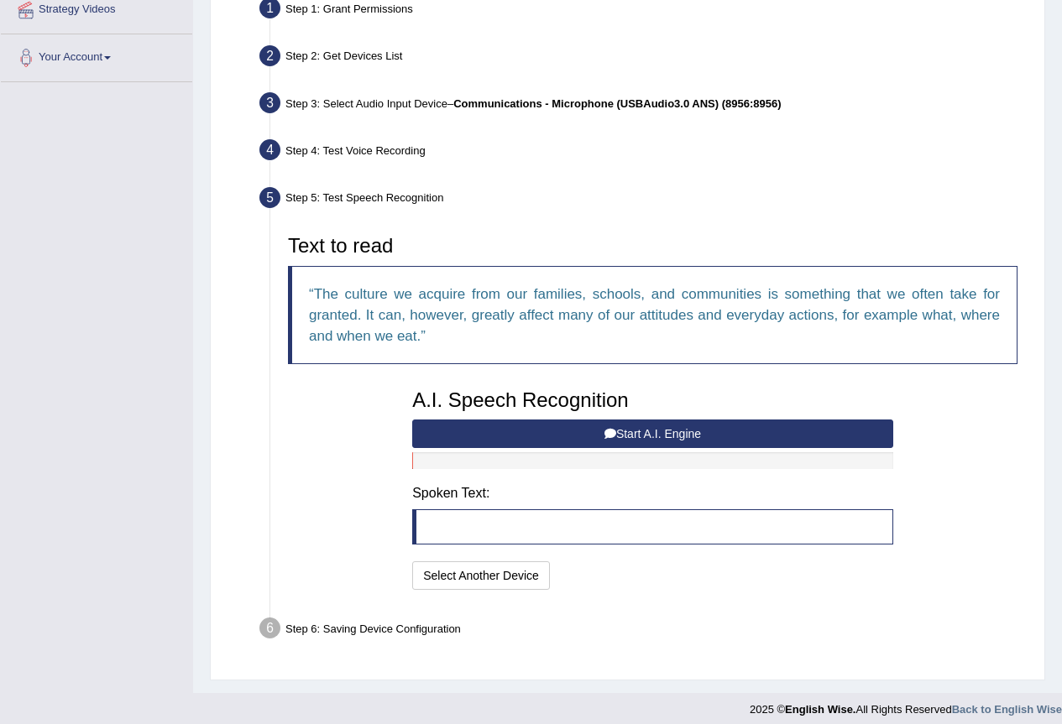
click at [584, 431] on button "Start A.I. Engine" at bounding box center [652, 434] width 481 height 29
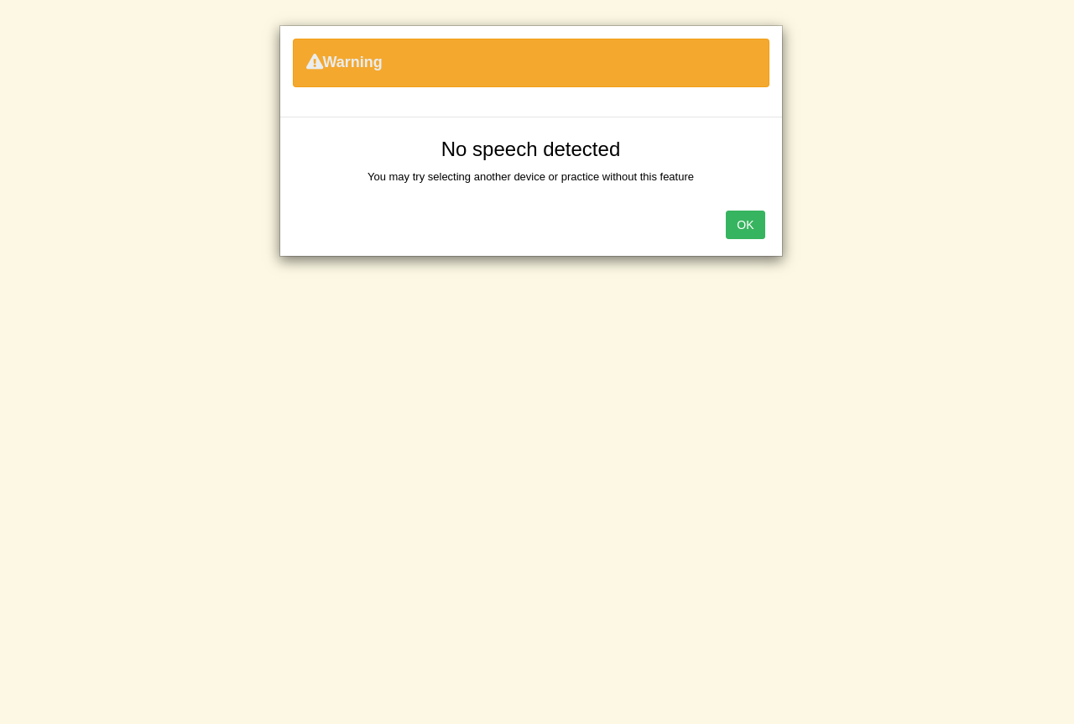
click at [745, 228] on button "OK" at bounding box center [745, 225] width 39 height 29
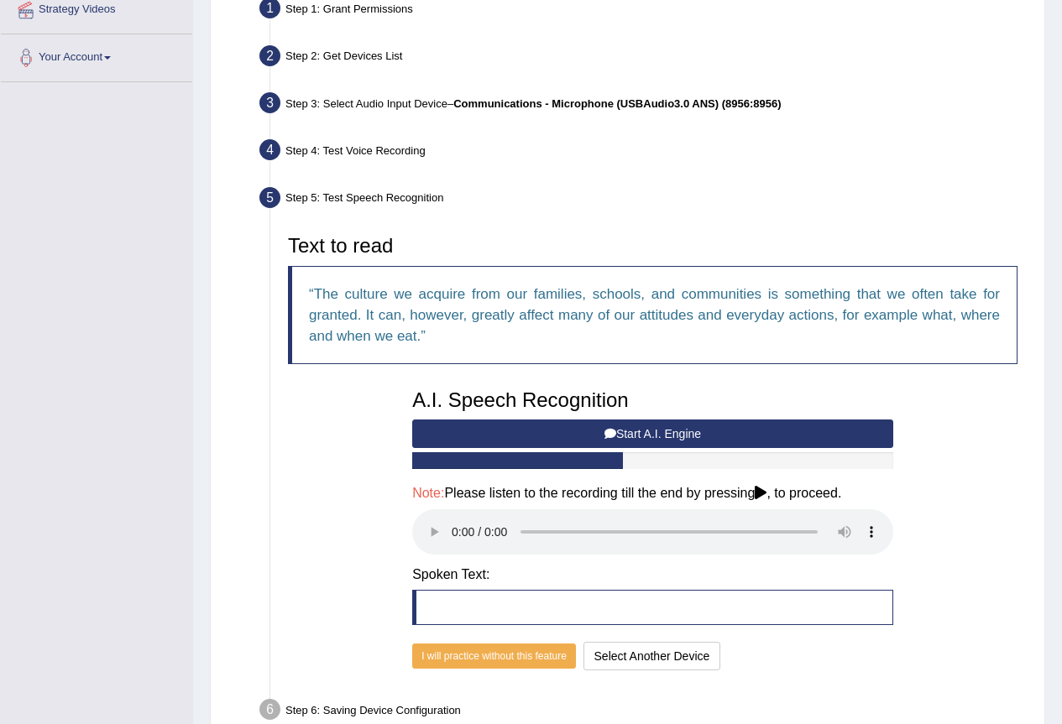
scroll to position [428, 0]
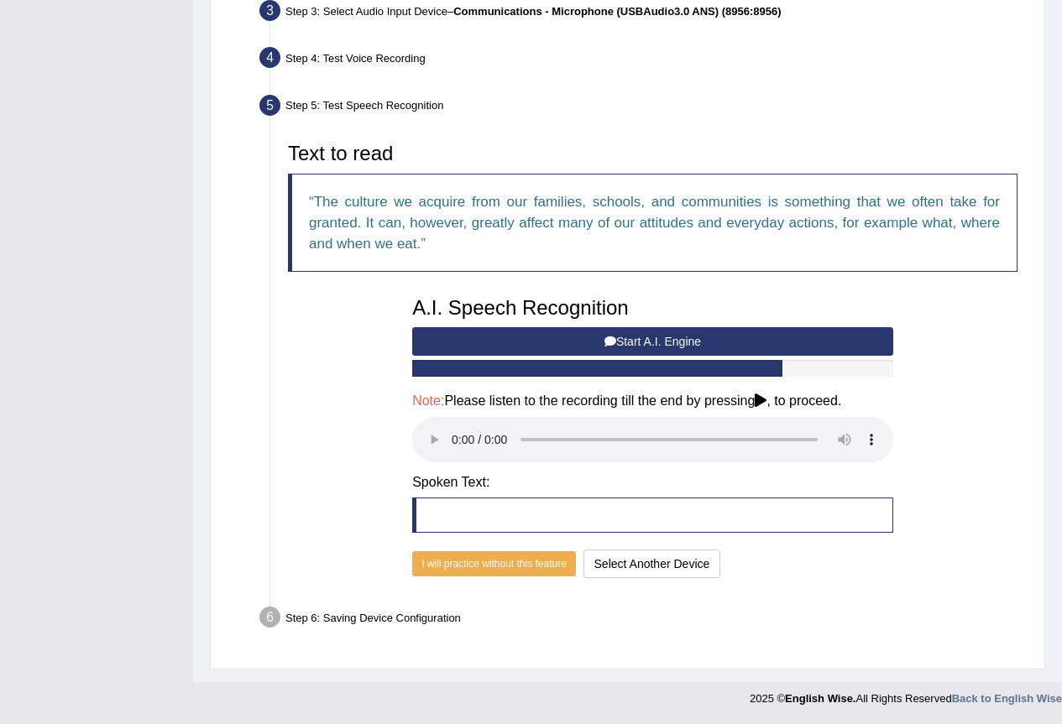
click at [719, 331] on button "Start A.I. Engine" at bounding box center [652, 341] width 481 height 29
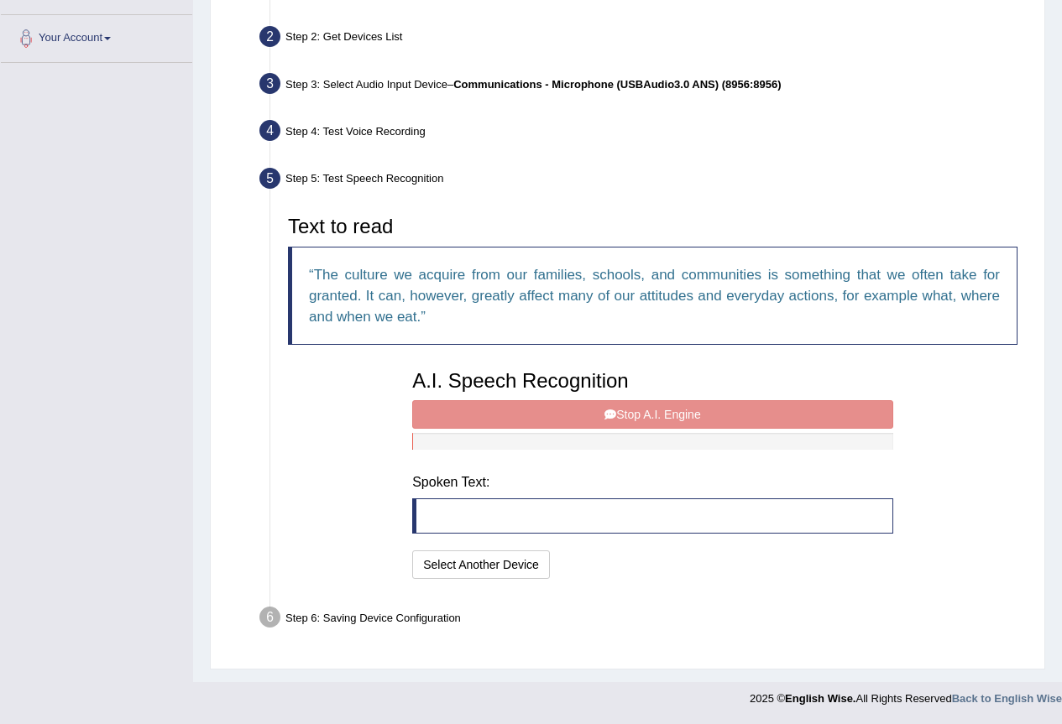
scroll to position [347, 0]
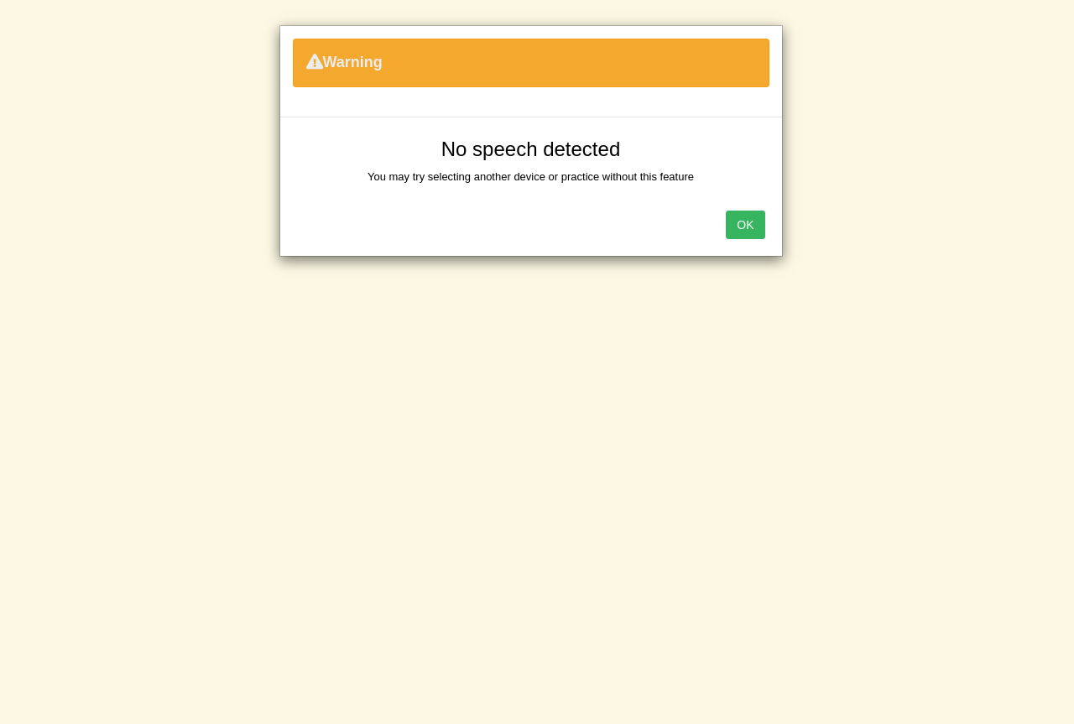
click at [744, 226] on button "OK" at bounding box center [745, 225] width 39 height 29
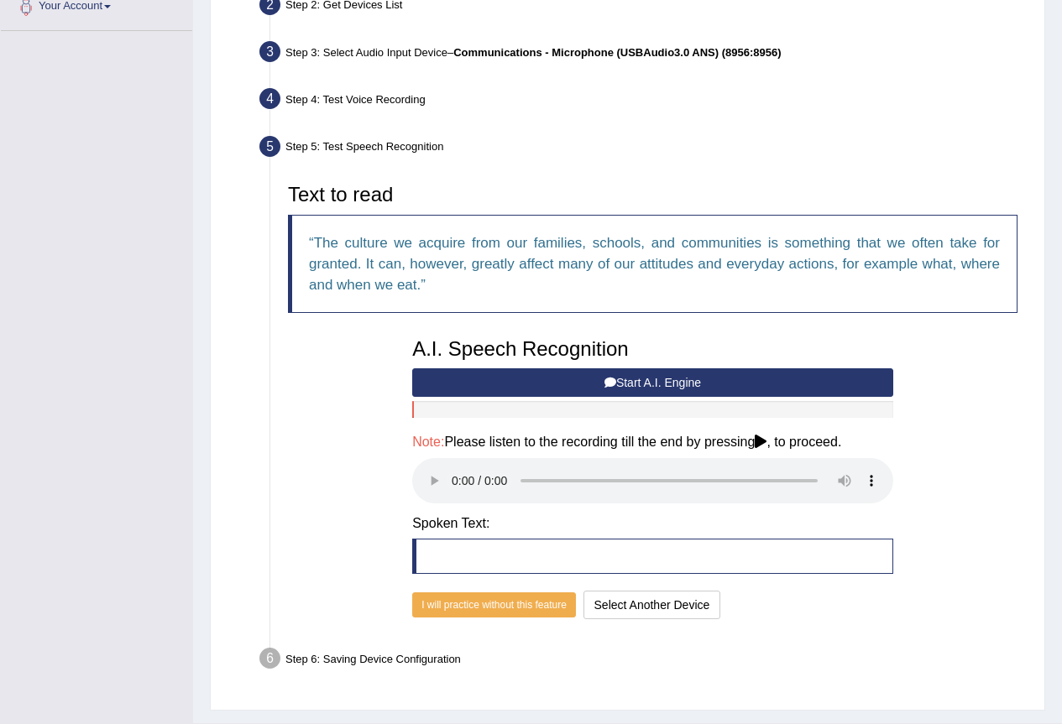
scroll to position [428, 0]
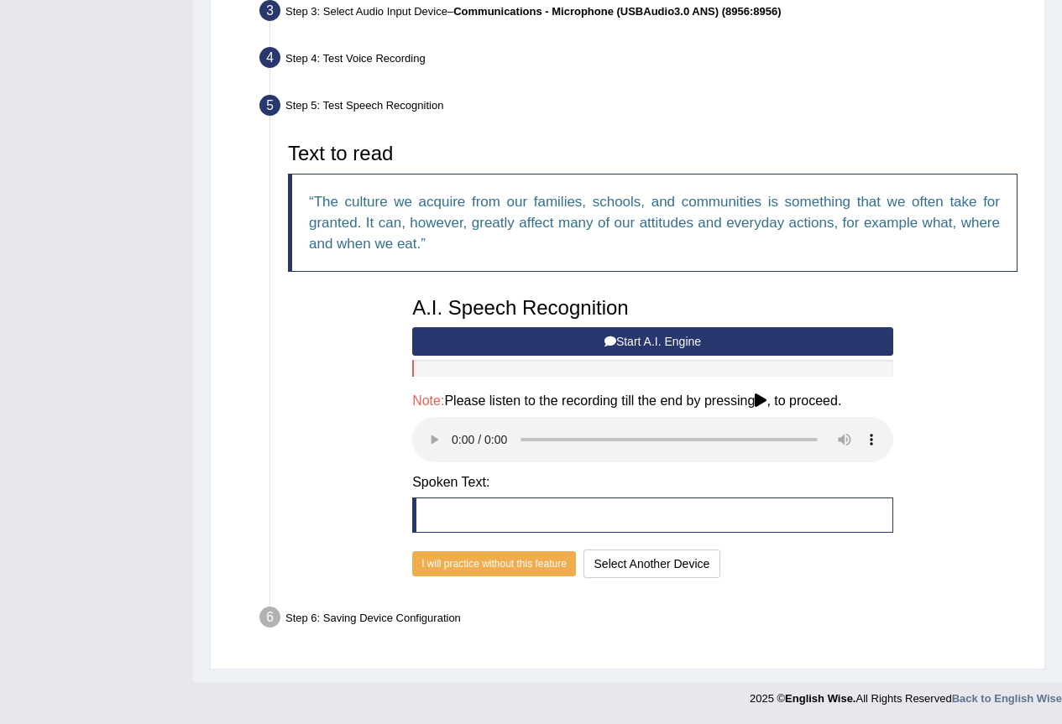
click at [548, 346] on button "Start A.I. Engine" at bounding box center [652, 341] width 481 height 29
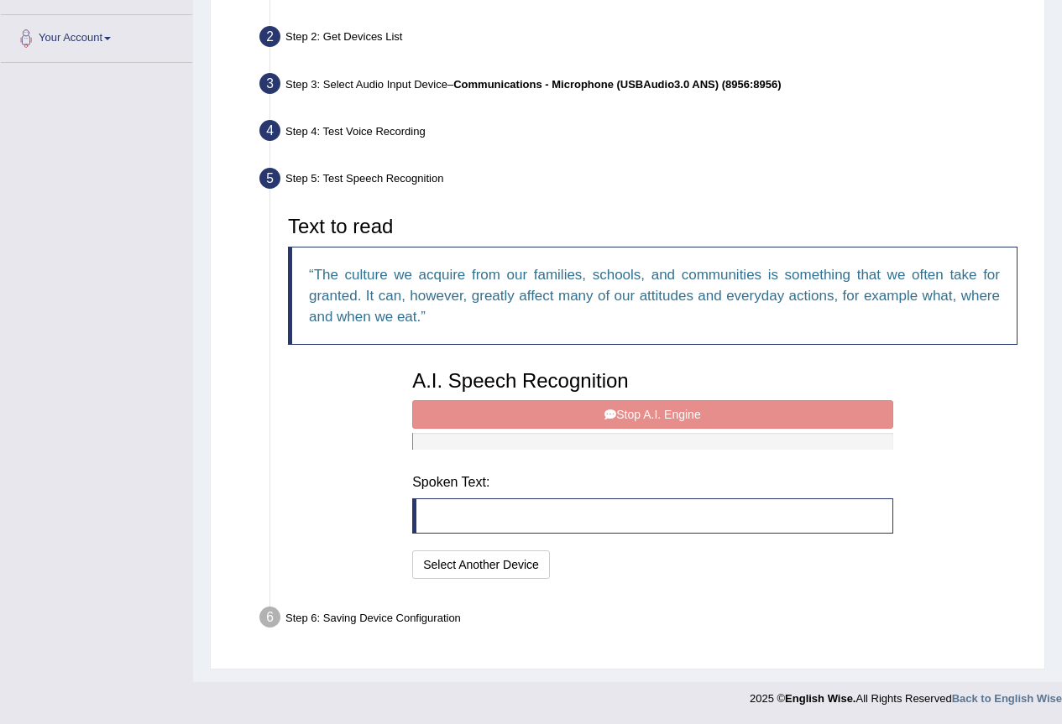
scroll to position [347, 0]
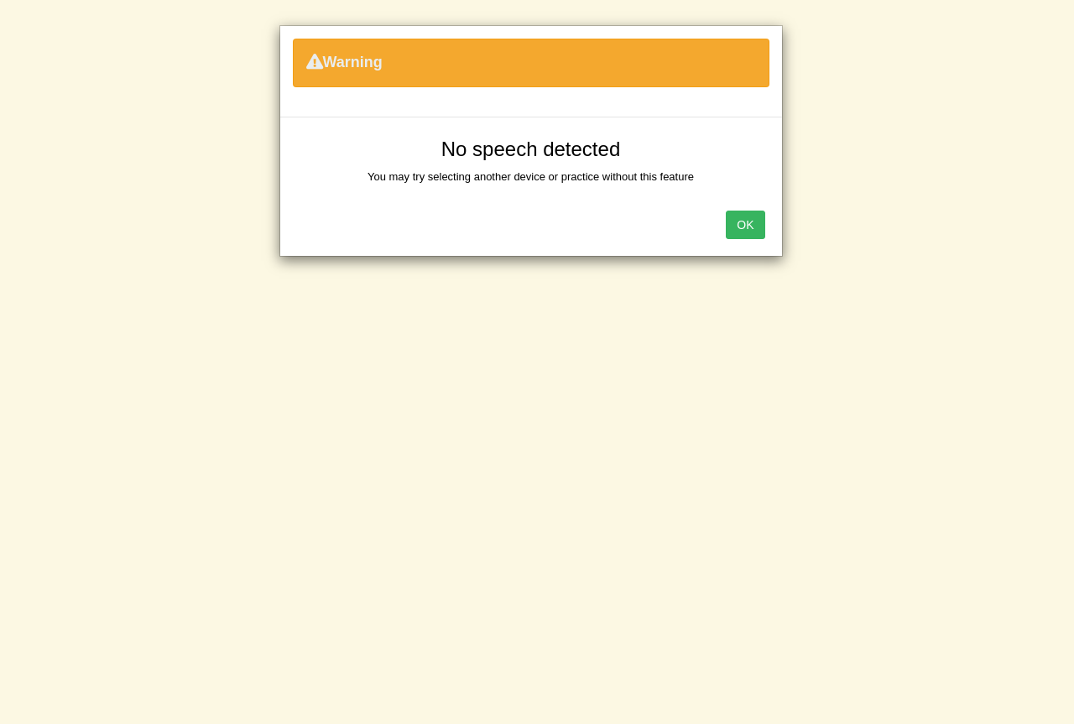
click at [763, 213] on button "OK" at bounding box center [745, 225] width 39 height 29
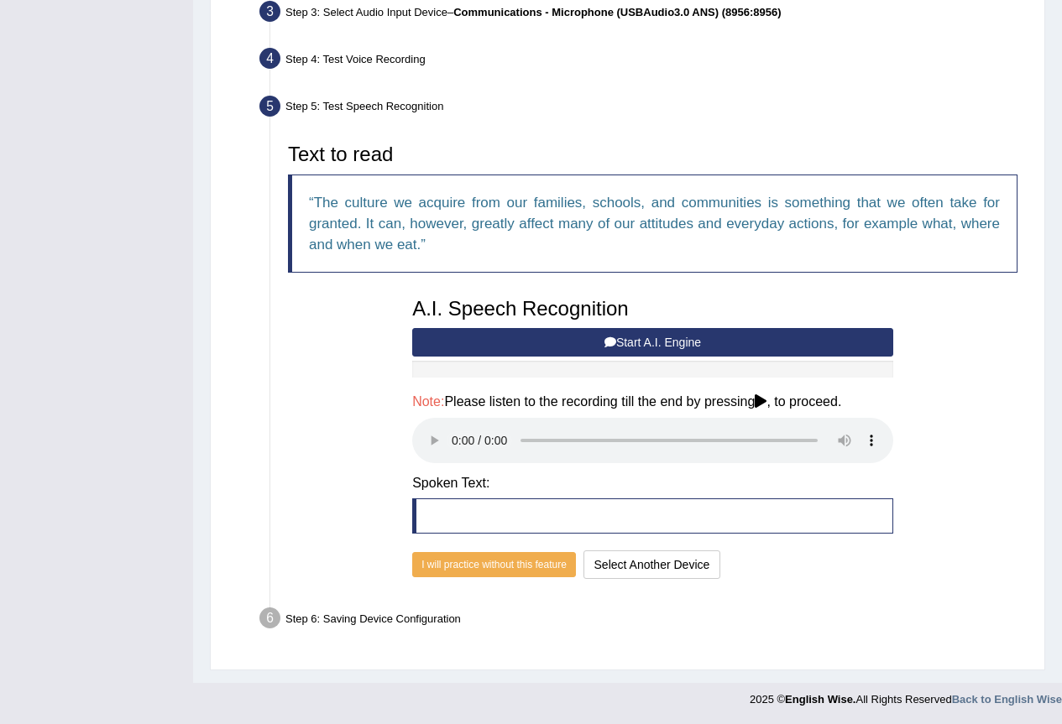
scroll to position [428, 0]
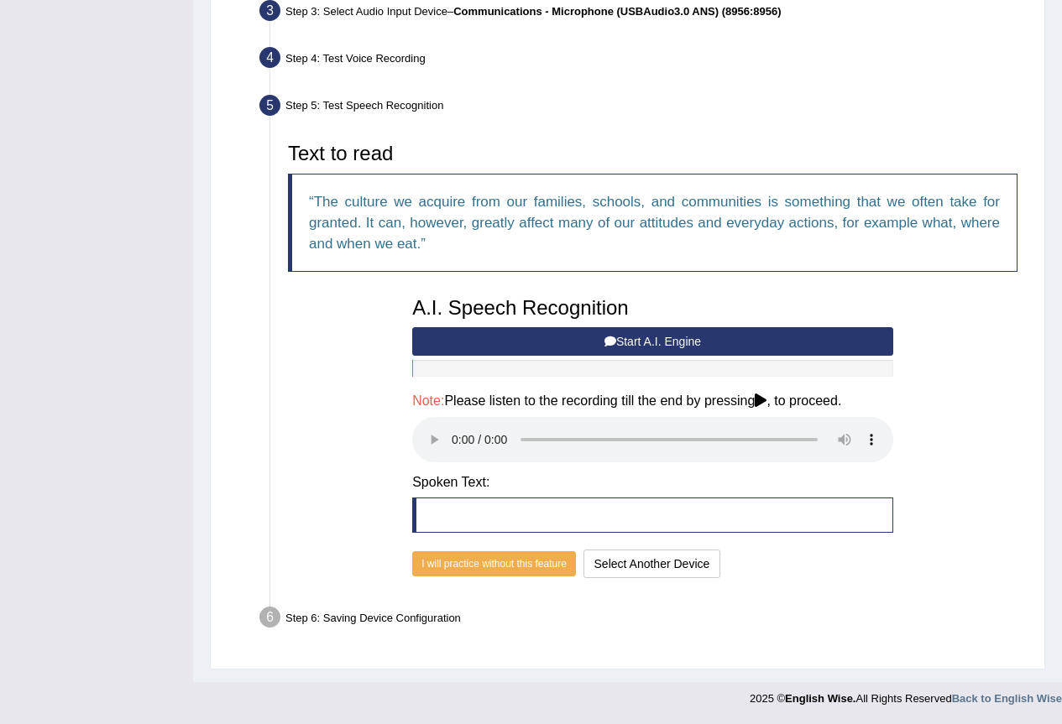
click at [546, 339] on button "Start A.I. Engine" at bounding box center [652, 341] width 481 height 29
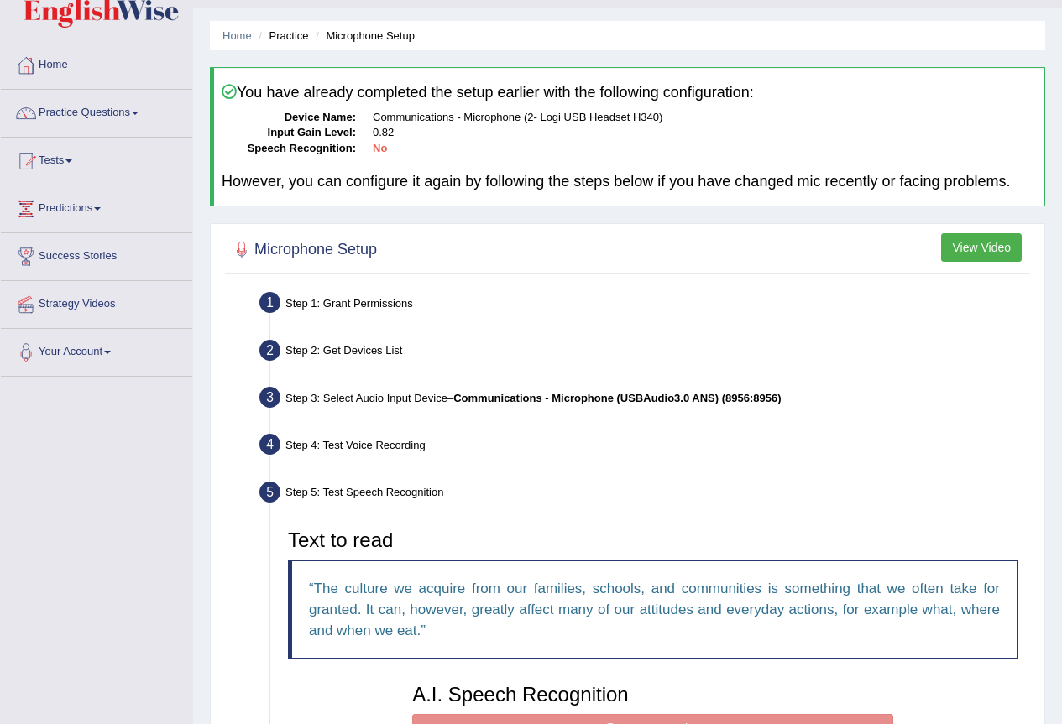
scroll to position [11, 0]
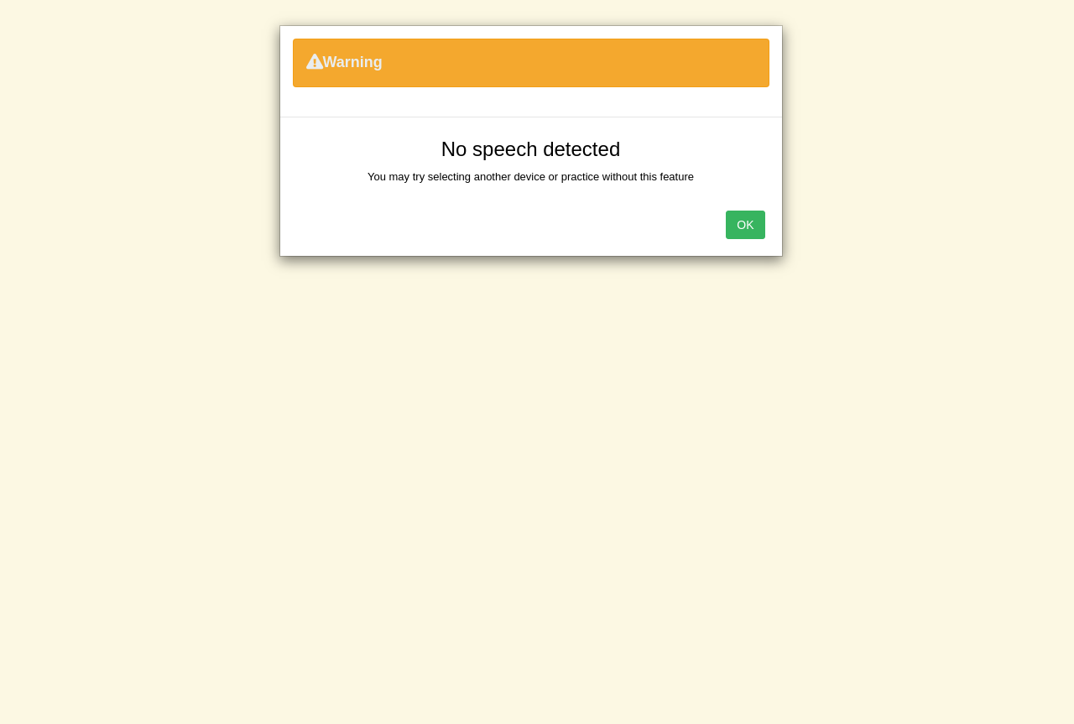
click at [728, 222] on button "OK" at bounding box center [745, 225] width 39 height 29
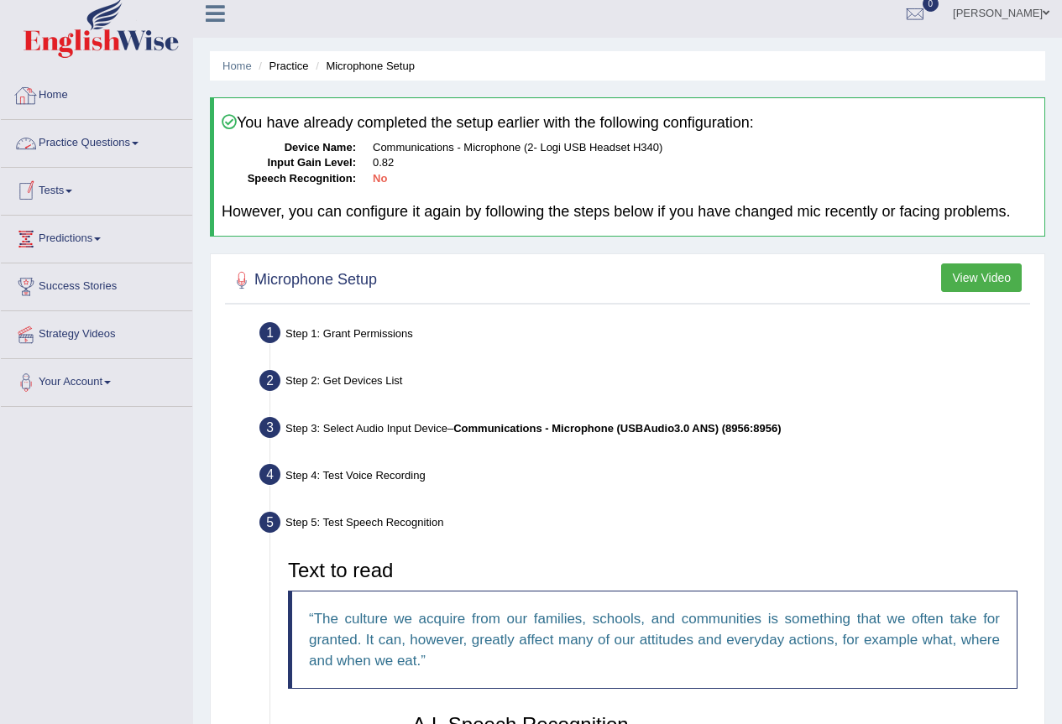
click at [44, 96] on link "Home" at bounding box center [96, 93] width 191 height 42
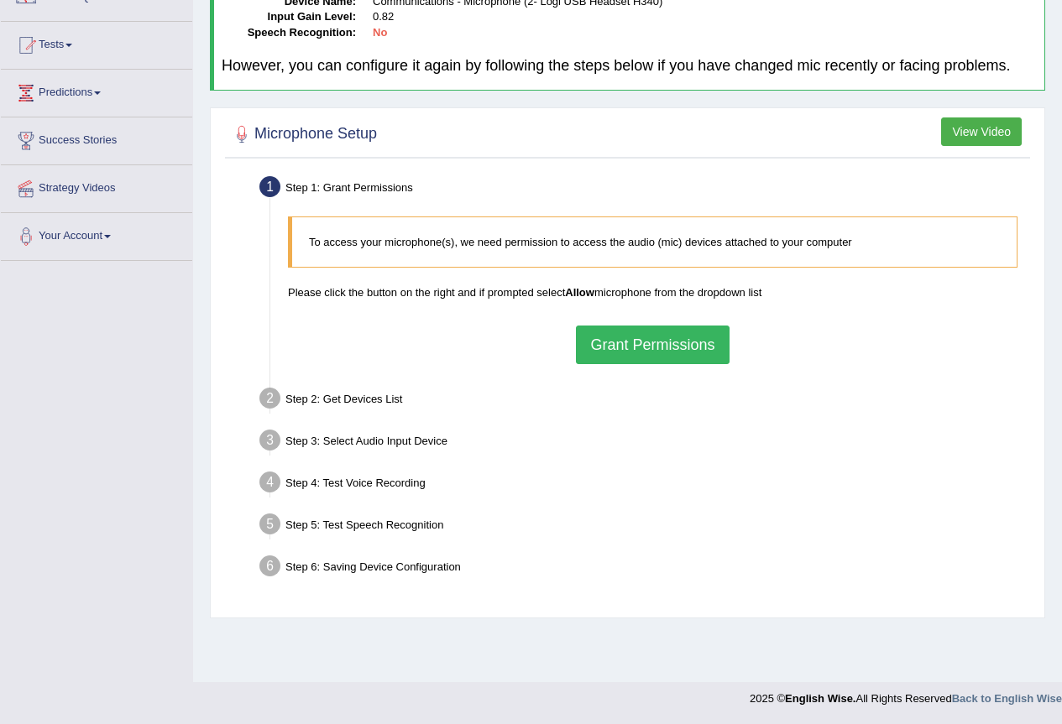
click at [629, 327] on button "Grant Permissions" at bounding box center [652, 345] width 153 height 39
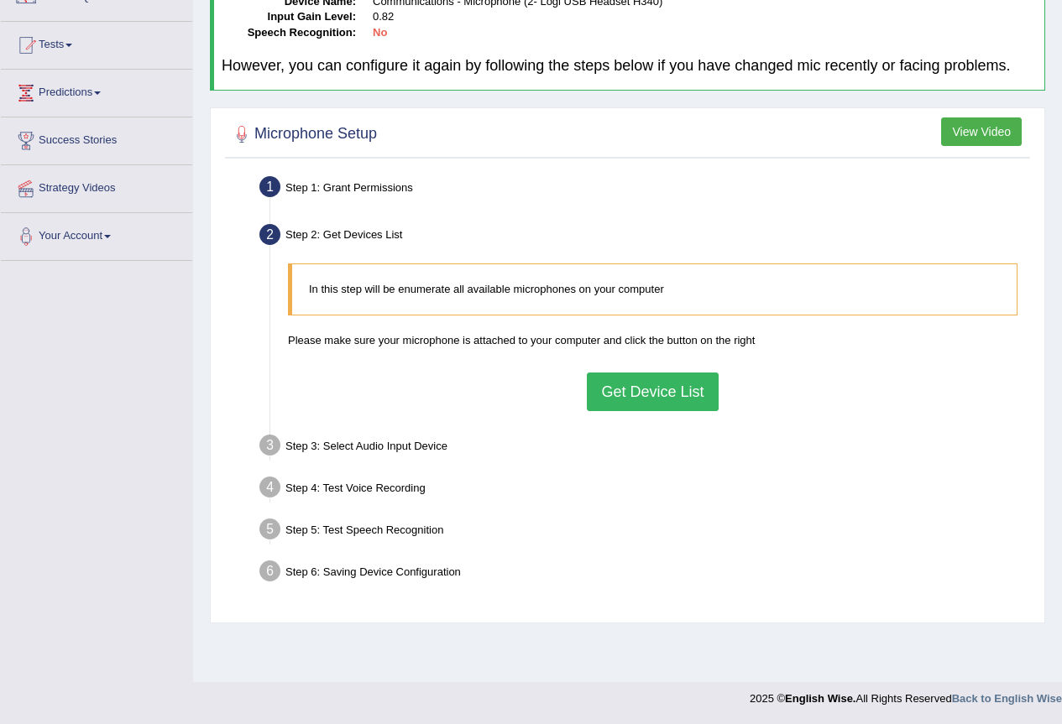
click at [634, 404] on button "Get Device List" at bounding box center [652, 392] width 131 height 39
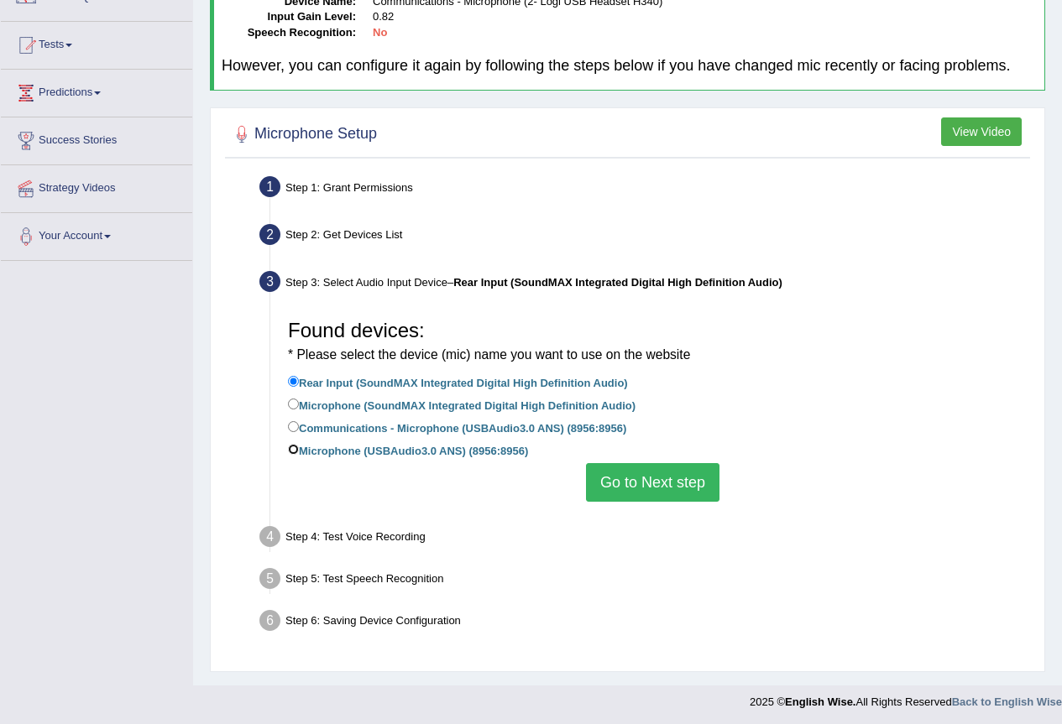
click at [290, 451] on input "Microphone (USBAudio3.0 ANS) (8956:8956)" at bounding box center [293, 449] width 11 height 11
radio input "true"
click at [687, 486] on button "Go to Next step" at bounding box center [652, 482] width 133 height 39
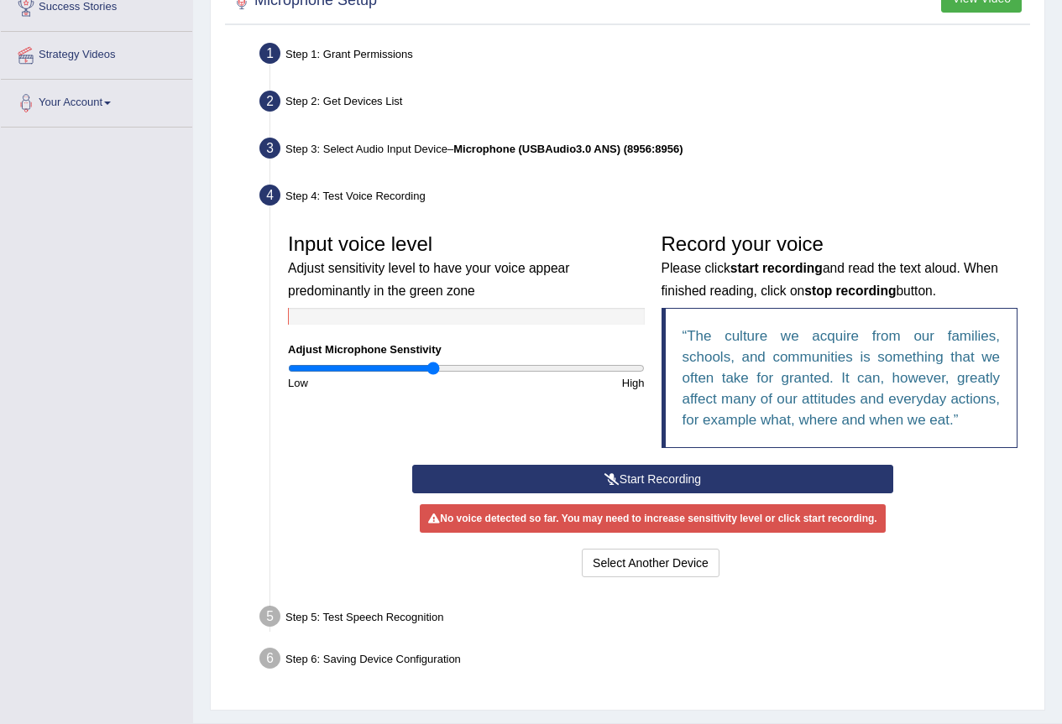
scroll to position [325, 0]
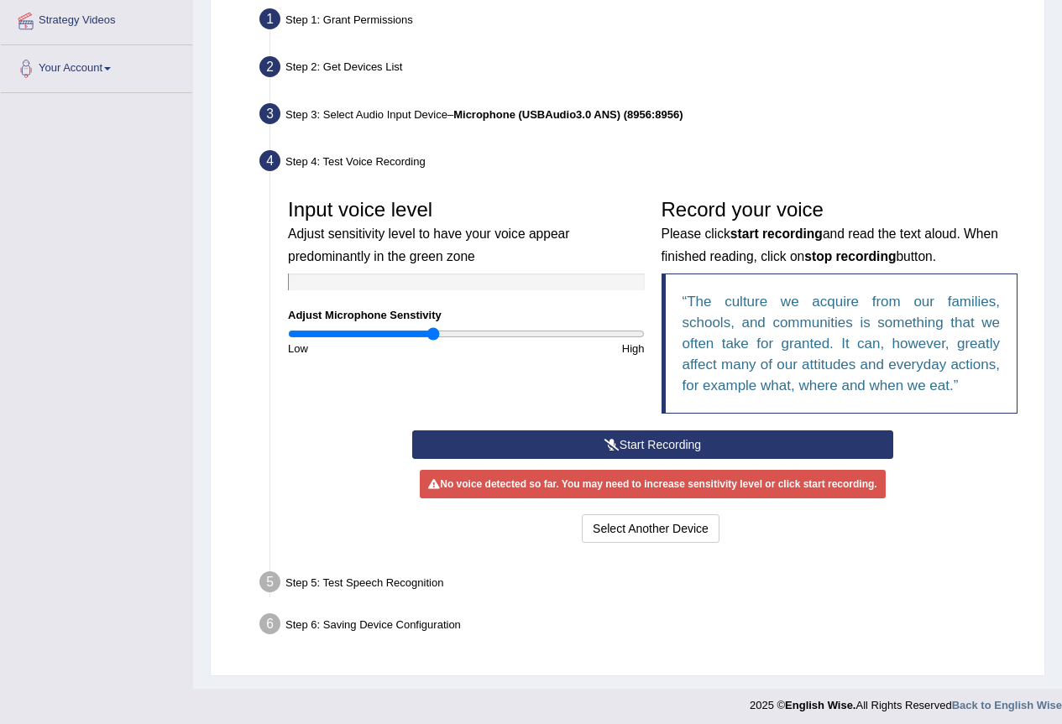
click at [658, 442] on button "Start Recording" at bounding box center [652, 444] width 481 height 29
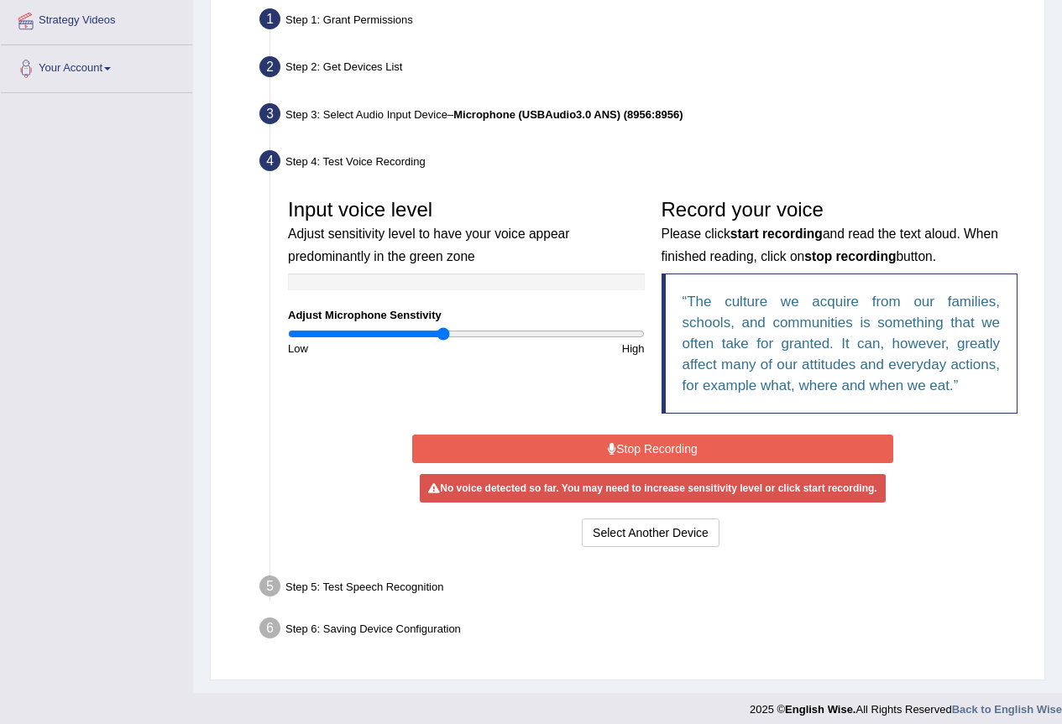
click at [443, 339] on input "range" at bounding box center [466, 333] width 357 height 13
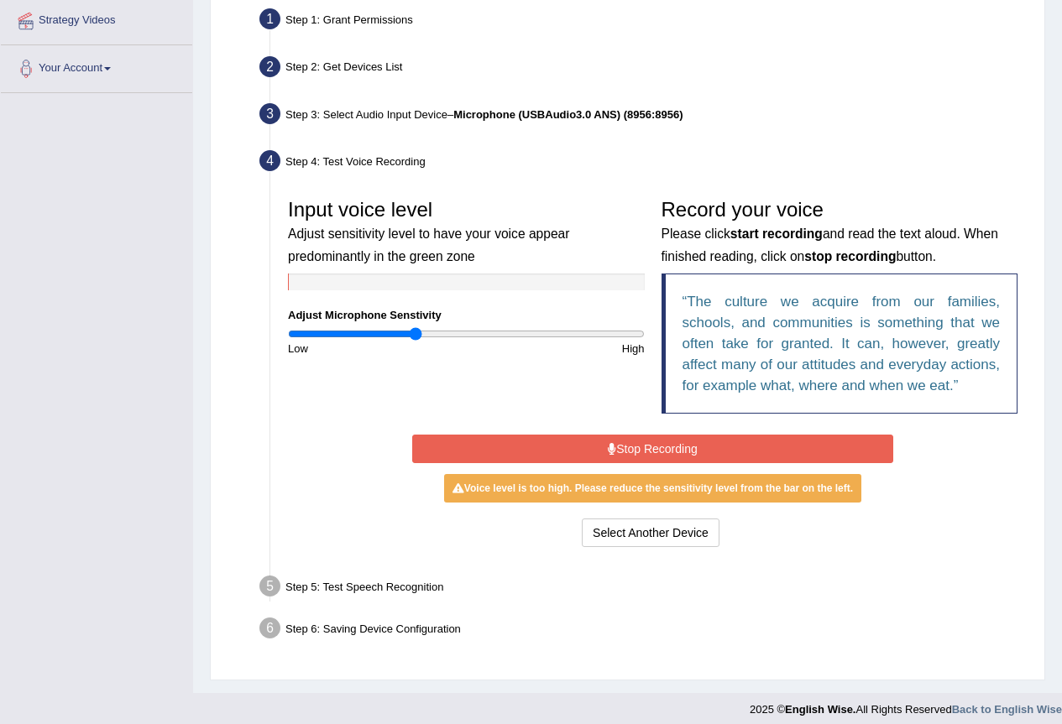
type input "0.72"
click at [417, 331] on input "range" at bounding box center [466, 333] width 357 height 13
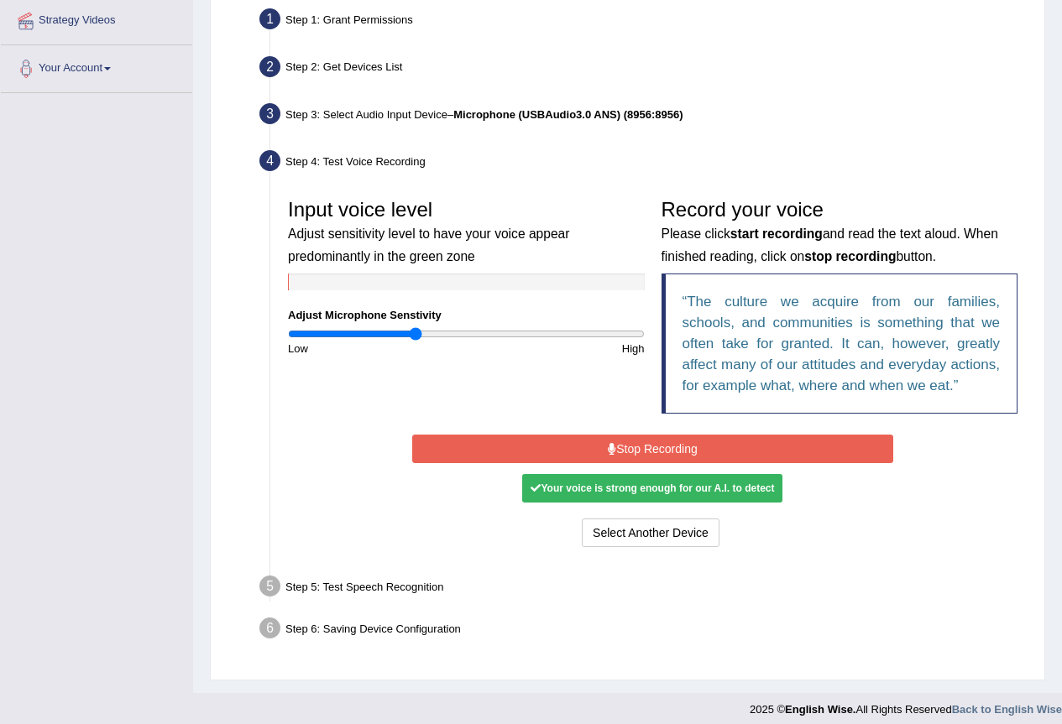
click at [646, 433] on div "Start Recording Stop Recording Note: Please listen to the recording till the en…" at bounding box center [653, 490] width 498 height 121
click at [640, 445] on button "Stop Recording" at bounding box center [652, 449] width 481 height 29
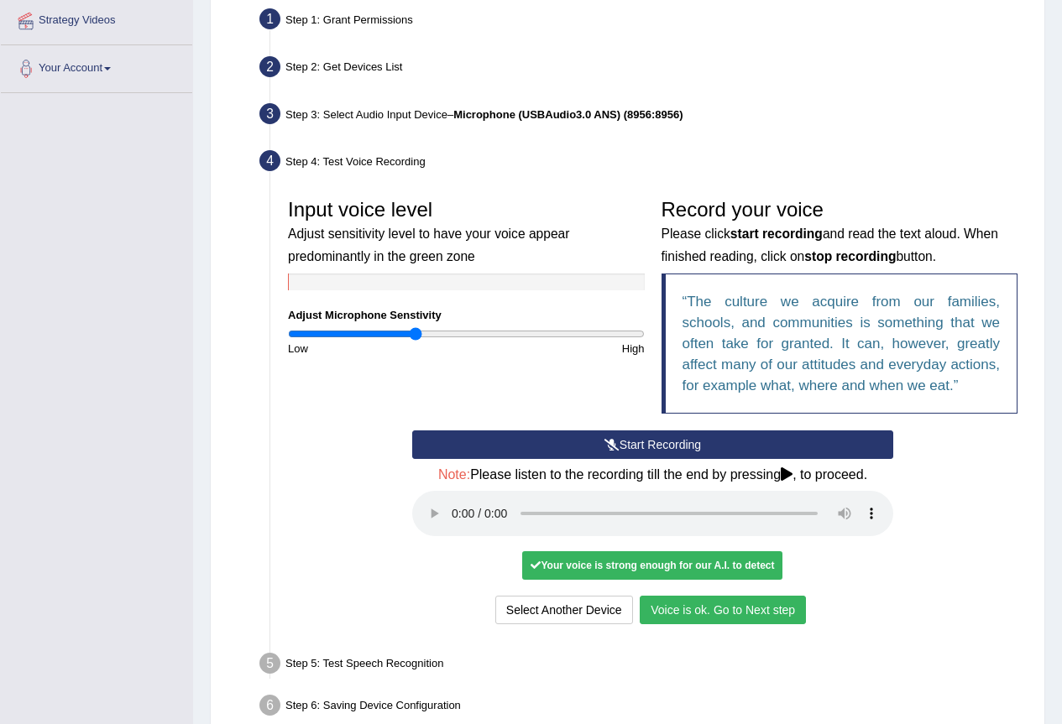
click at [743, 609] on button "Voice is ok. Go to Next step" at bounding box center [722, 610] width 166 height 29
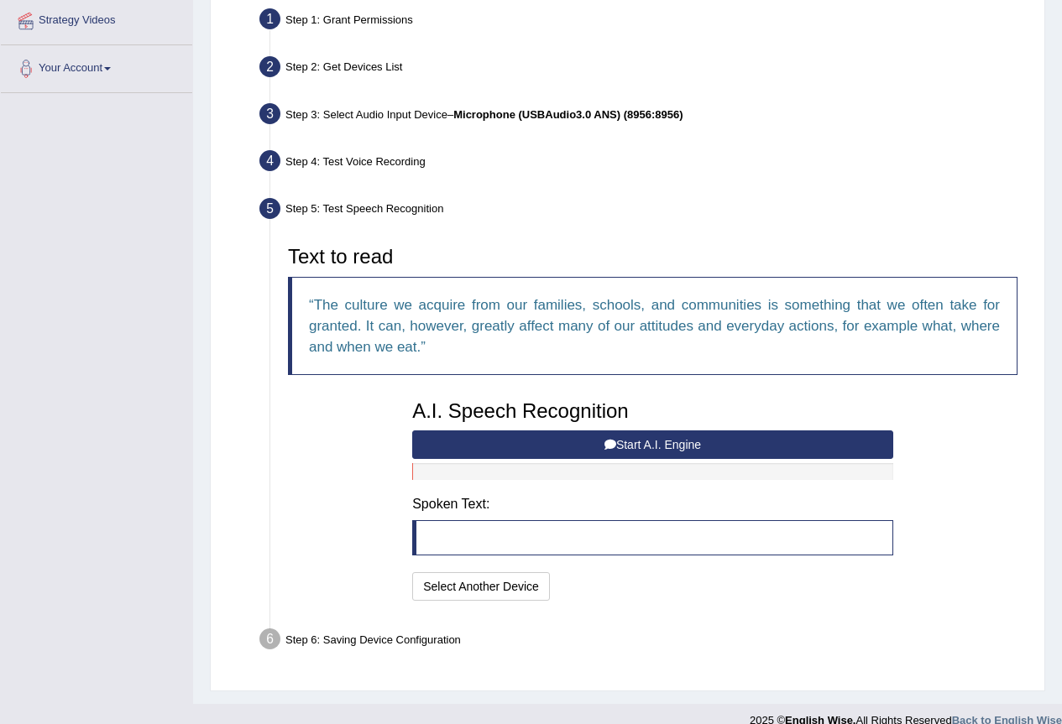
click at [535, 442] on button "Start A.I. Engine" at bounding box center [652, 444] width 481 height 29
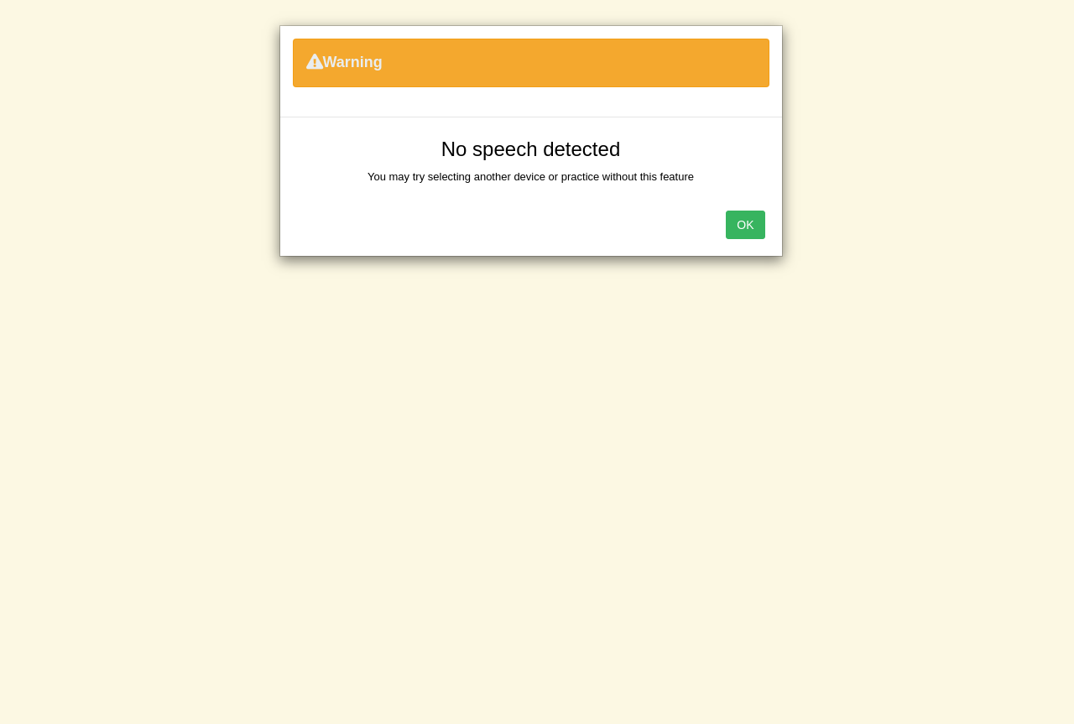
click at [752, 216] on button "OK" at bounding box center [745, 225] width 39 height 29
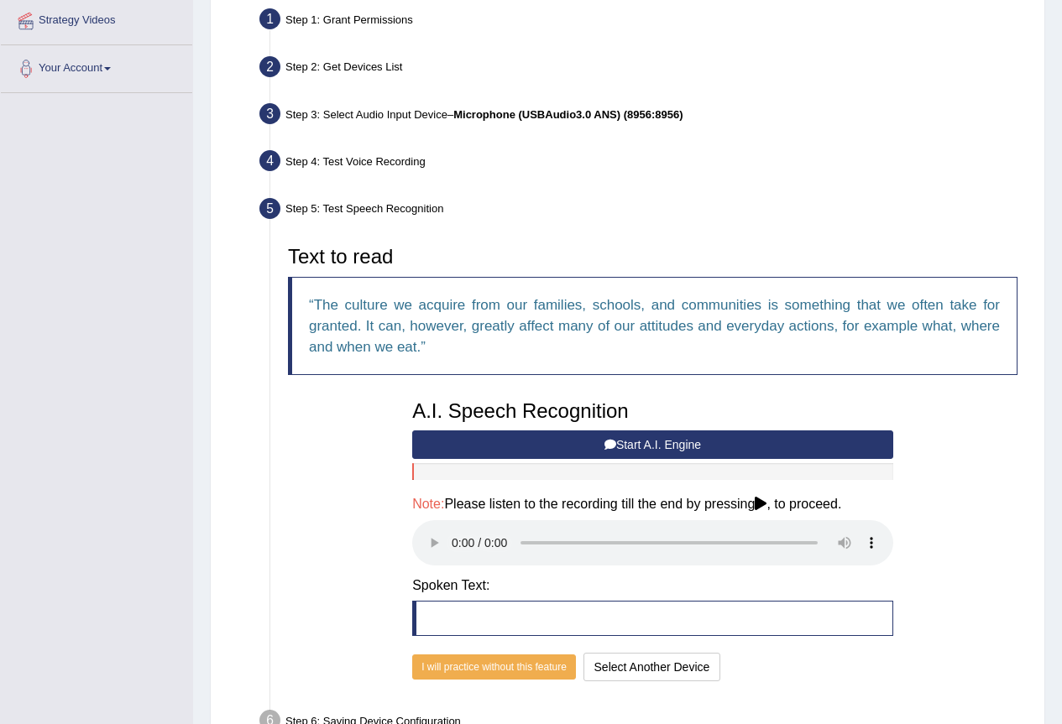
scroll to position [409, 0]
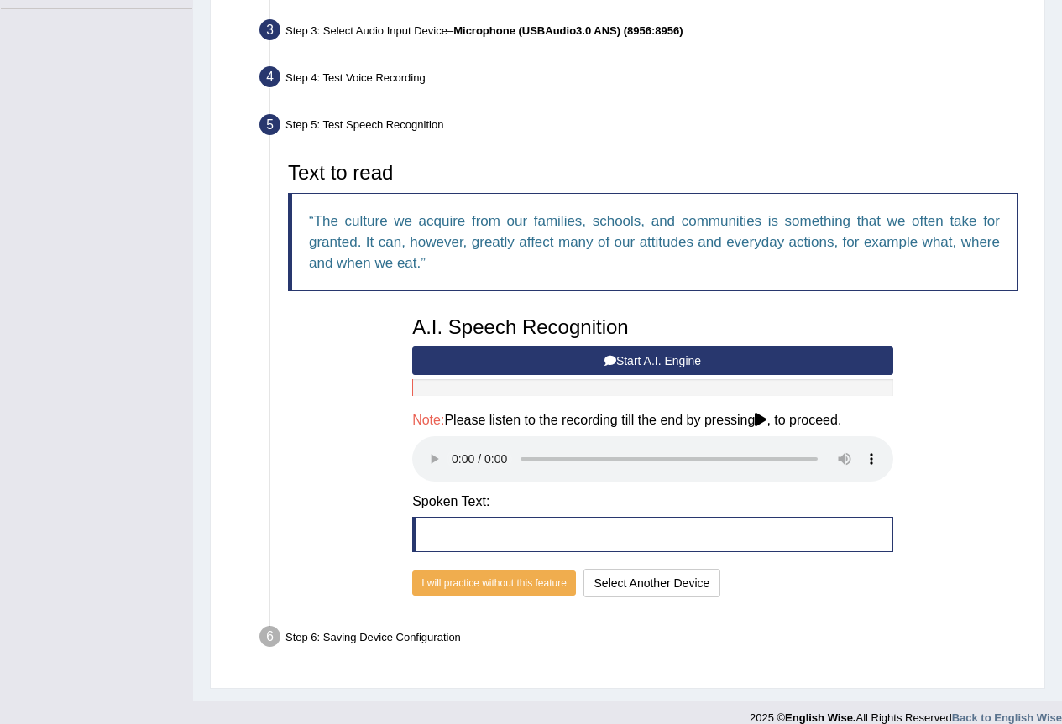
click at [681, 568] on div "A.I. Speech Recognition Start A.I. Engine Stop A.I. Engine Note: Please listen …" at bounding box center [653, 455] width 498 height 295
click at [684, 573] on button "Select Another Device" at bounding box center [652, 583] width 138 height 29
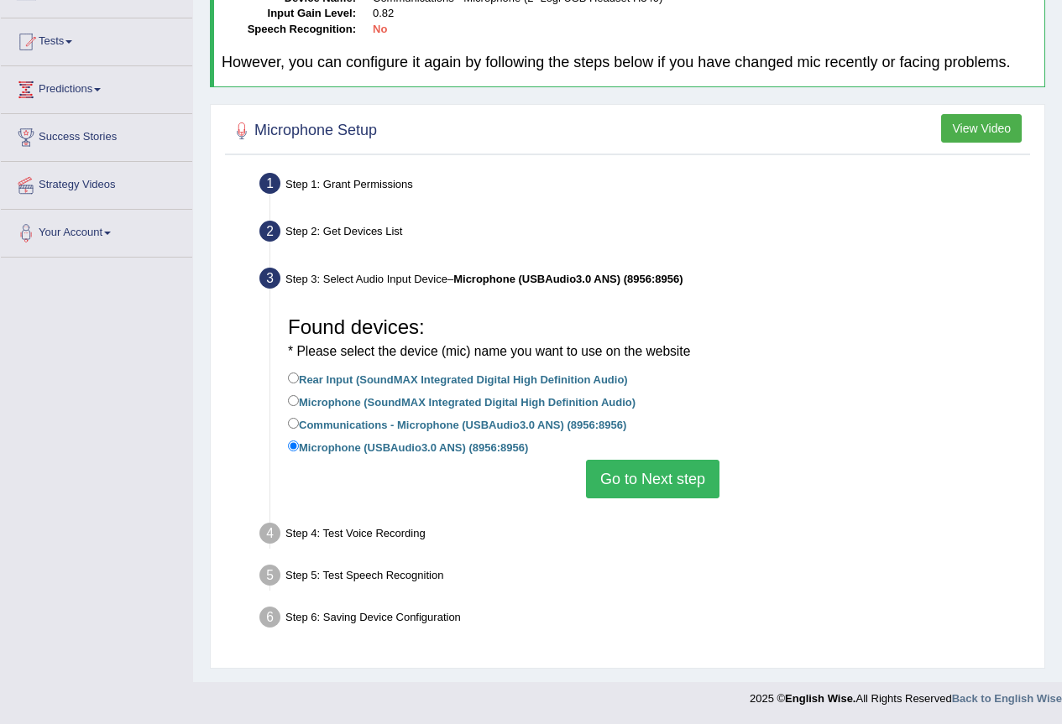
scroll to position [160, 0]
click at [294, 424] on input "Communications - Microphone (USBAudio3.0 ANS) (8956:8956)" at bounding box center [293, 423] width 11 height 11
radio input "true"
click at [660, 477] on button "Go to Next step" at bounding box center [652, 479] width 133 height 39
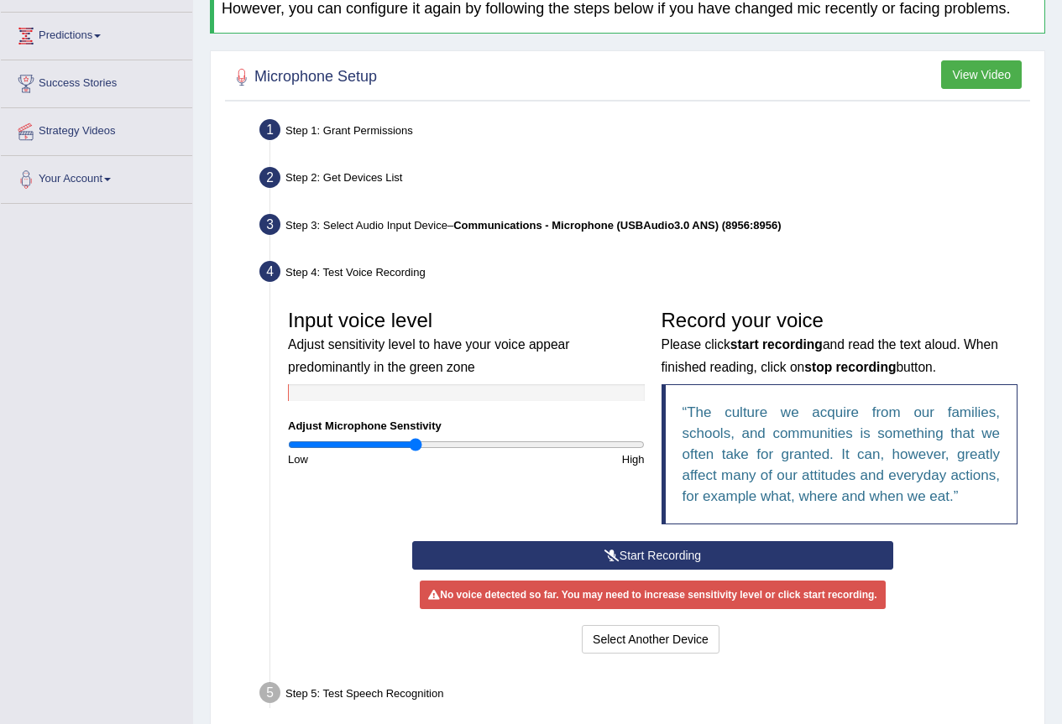
scroll to position [244, 0]
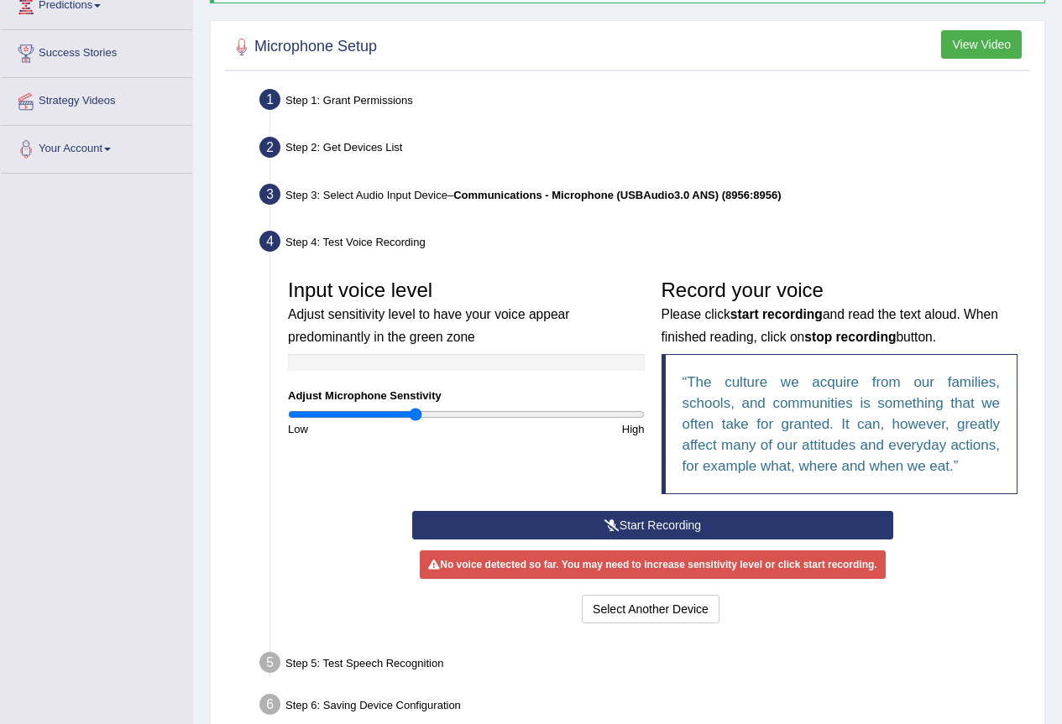
click at [696, 503] on div "Record your voice Please click start recording and read the text aloud. When fi…" at bounding box center [839, 391] width 373 height 240
click at [667, 518] on button "Start Recording" at bounding box center [652, 525] width 481 height 29
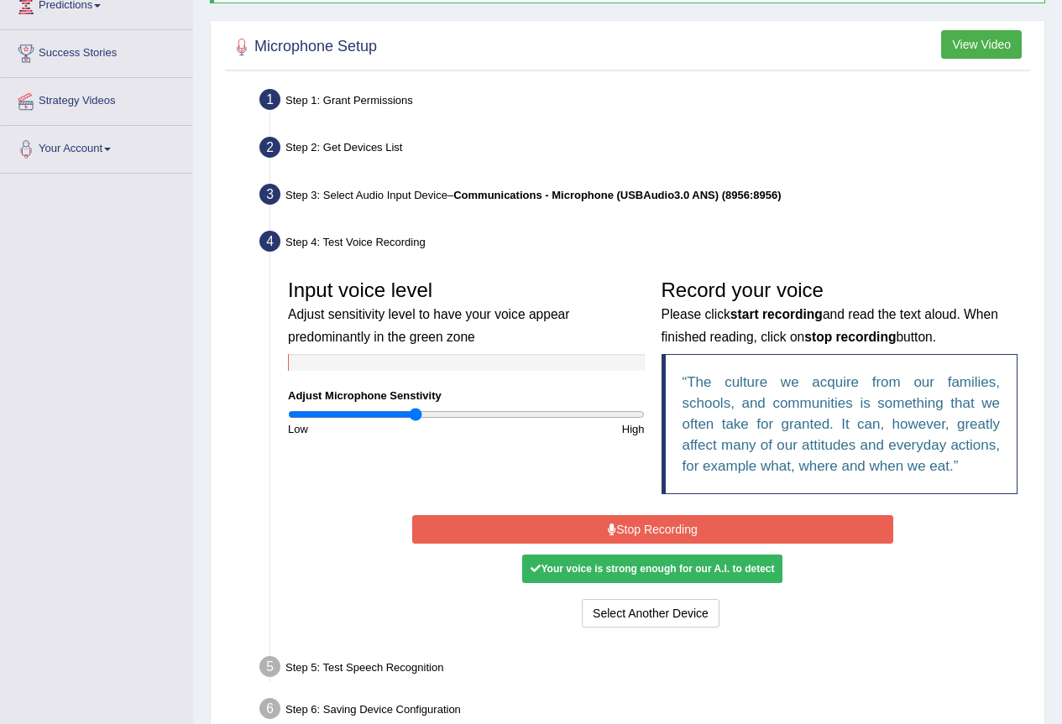
click at [566, 524] on button "Stop Recording" at bounding box center [652, 529] width 481 height 29
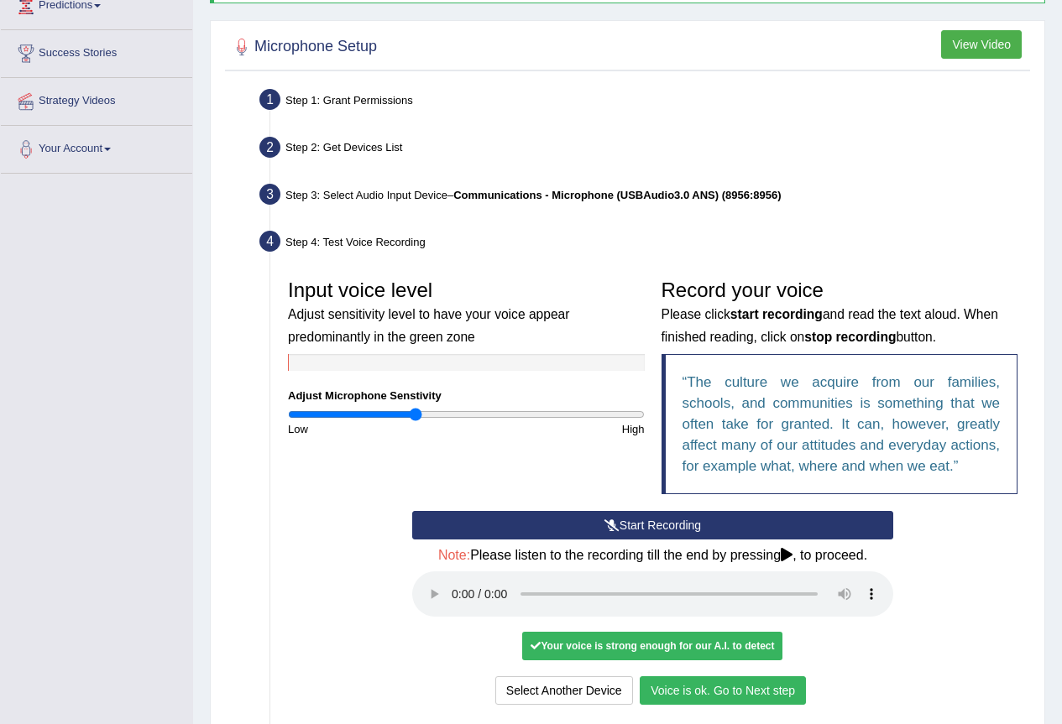
click at [758, 679] on button "Voice is ok. Go to Next step" at bounding box center [722, 690] width 166 height 29
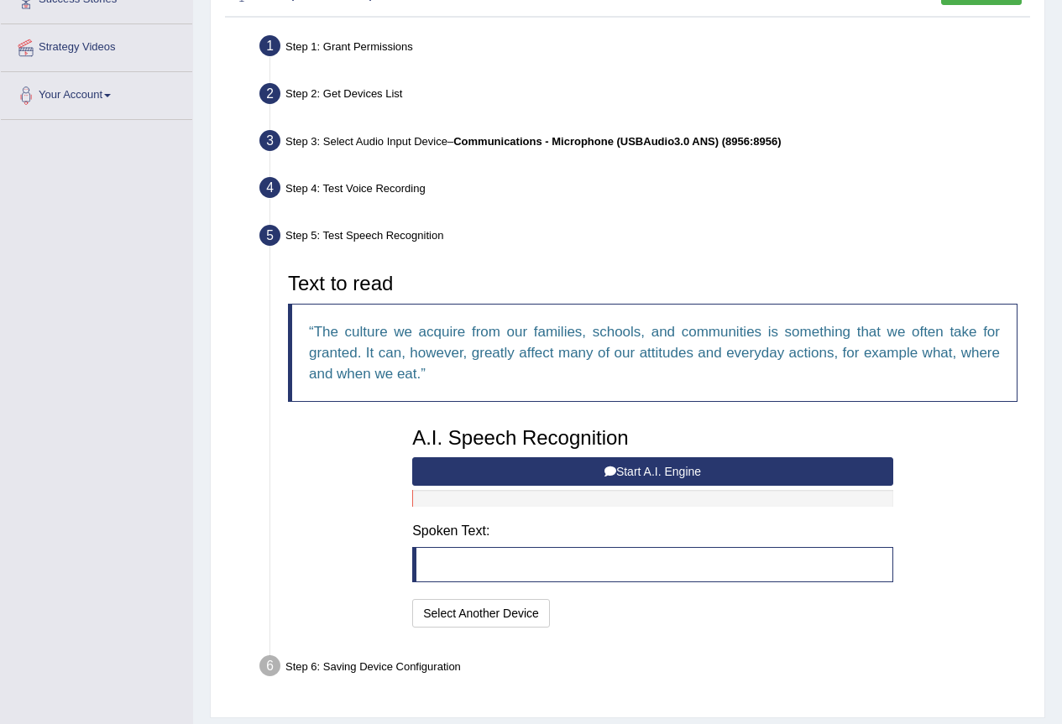
scroll to position [328, 0]
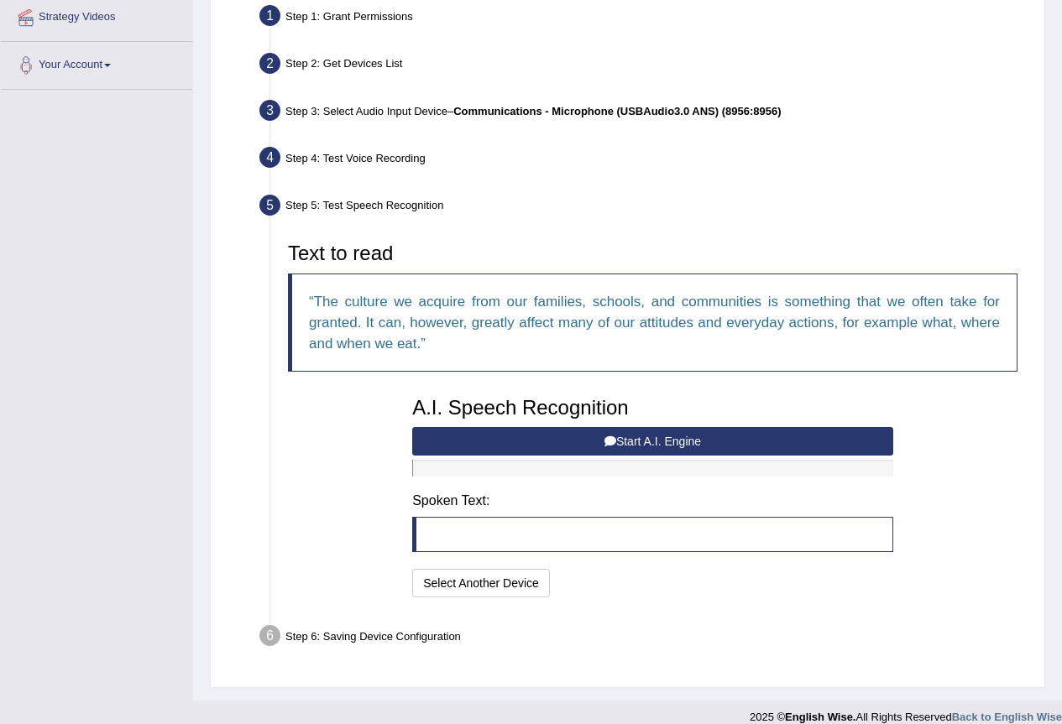
click at [535, 439] on button "Start A.I. Engine" at bounding box center [652, 441] width 481 height 29
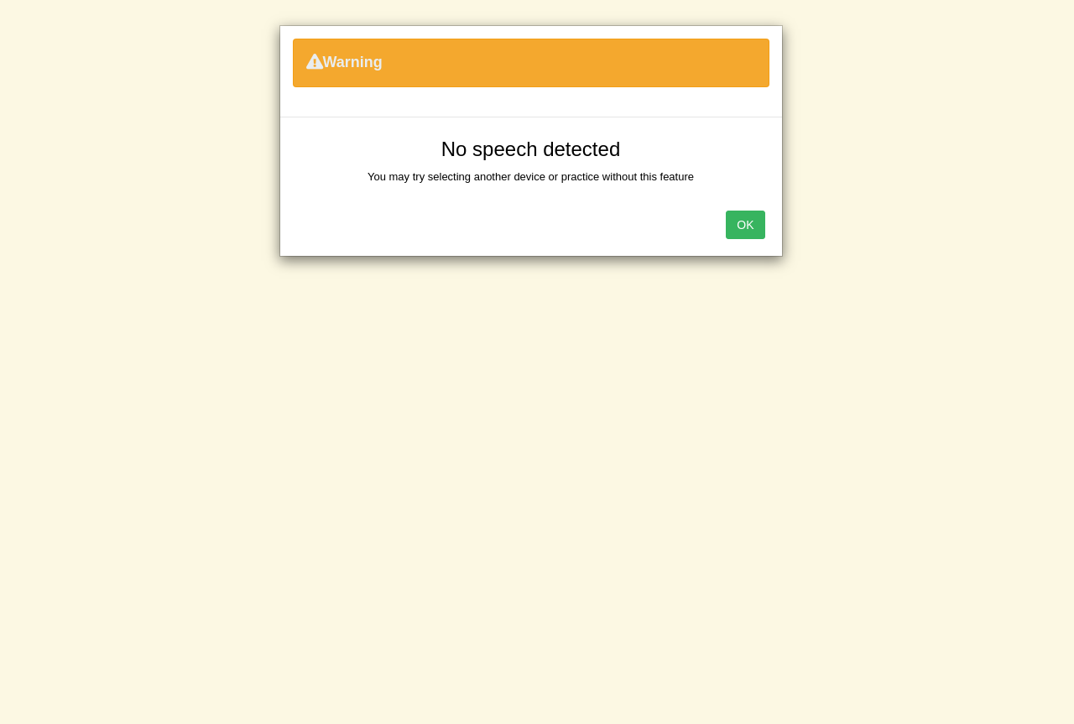
click at [749, 227] on button "OK" at bounding box center [745, 225] width 39 height 29
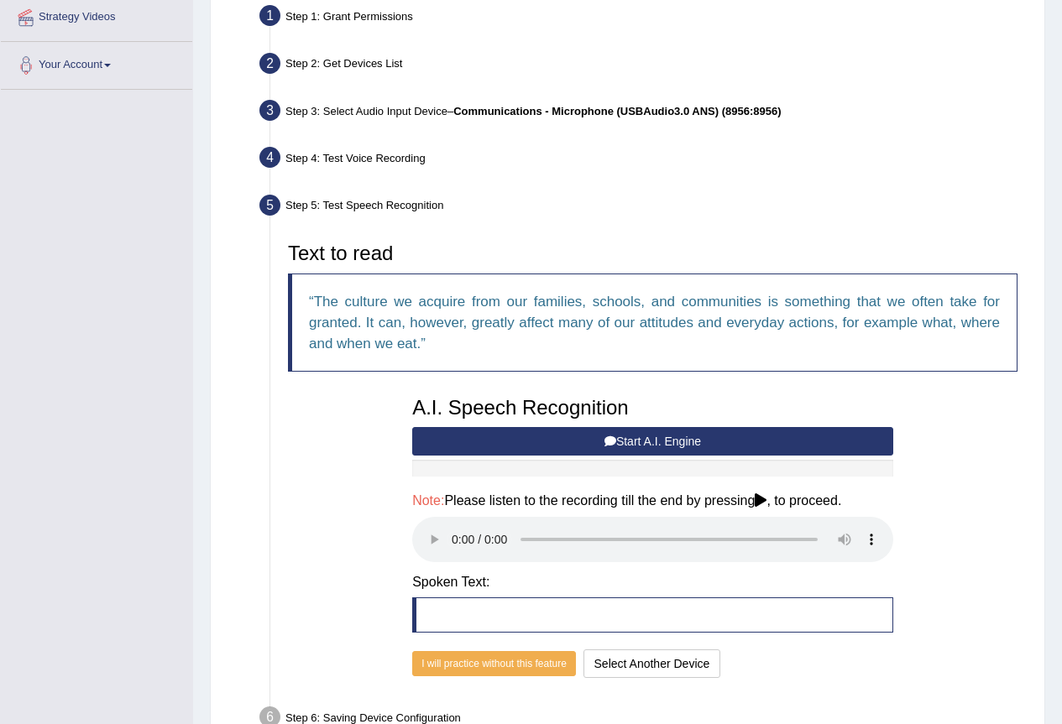
click at [611, 441] on icon at bounding box center [610, 442] width 12 height 12
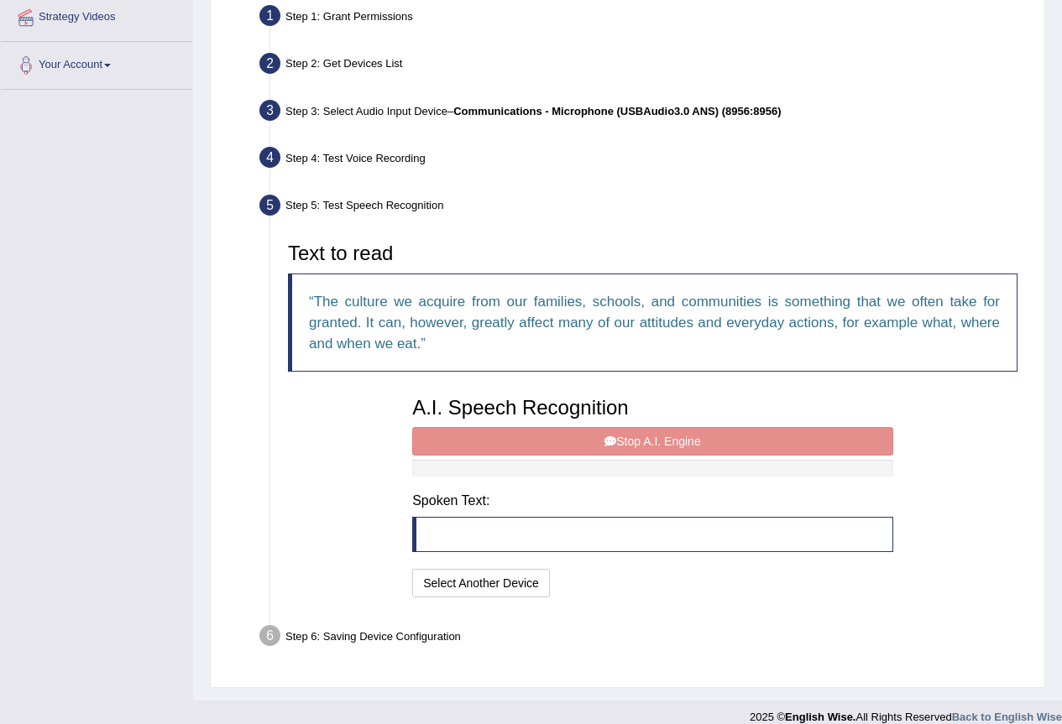
click at [579, 436] on div "A.I. Speech Recognition Start A.I. Engine Stop A.I. Engine Note: Please listen …" at bounding box center [653, 495] width 498 height 213
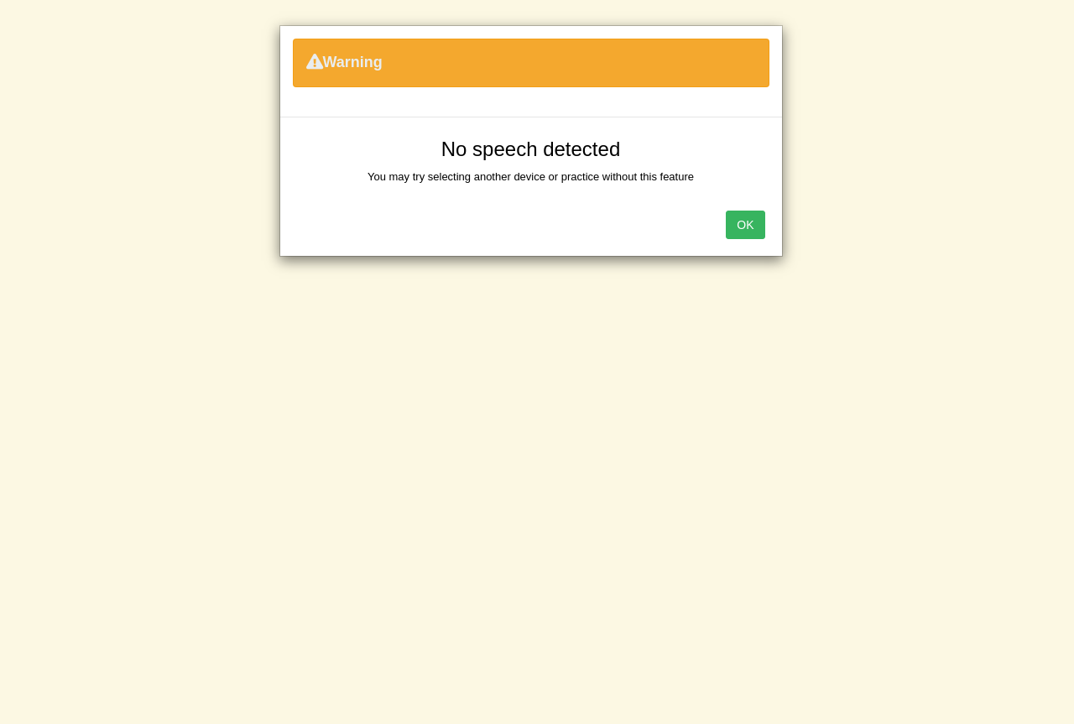
click at [758, 218] on button "OK" at bounding box center [745, 225] width 39 height 29
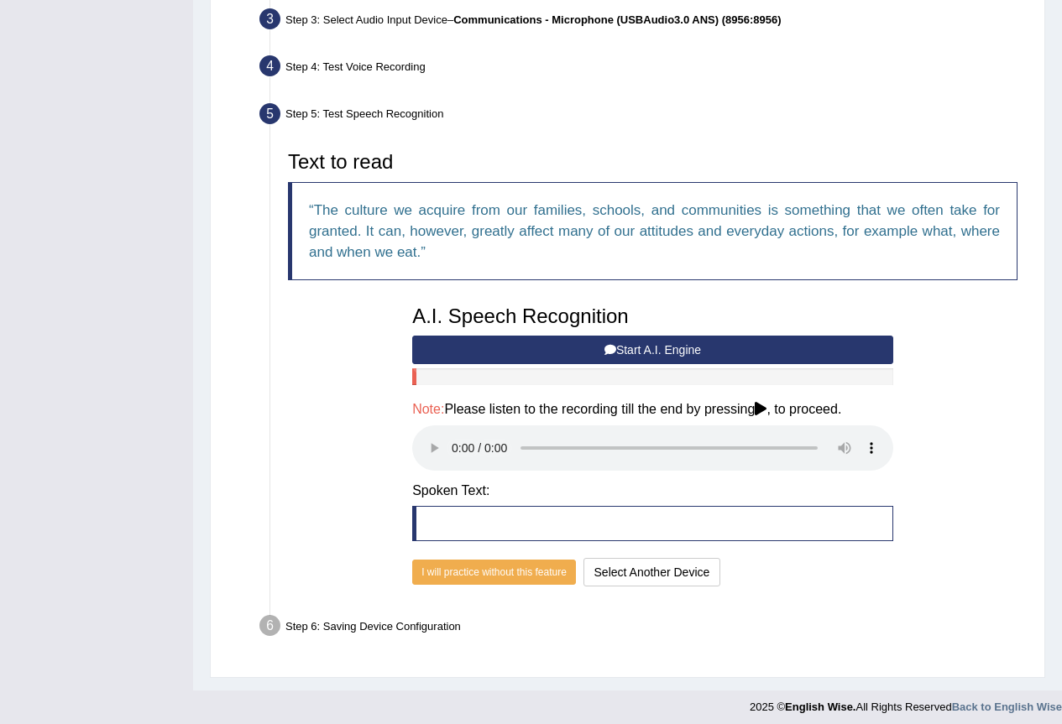
scroll to position [428, 0]
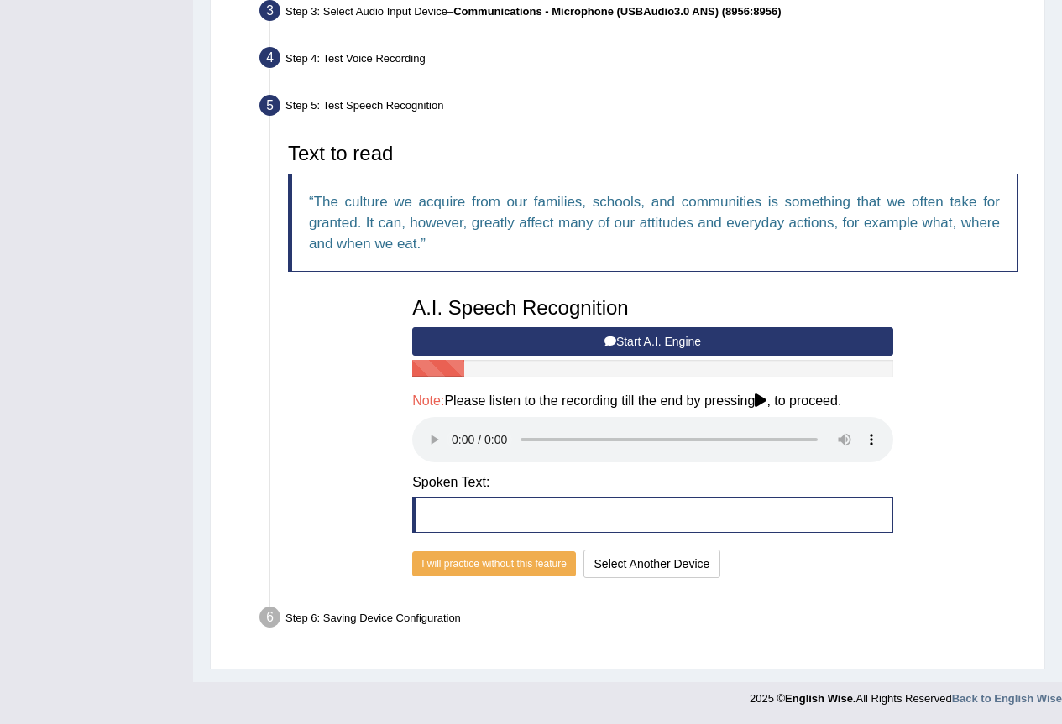
click at [637, 336] on button "Start A.I. Engine" at bounding box center [652, 341] width 481 height 29
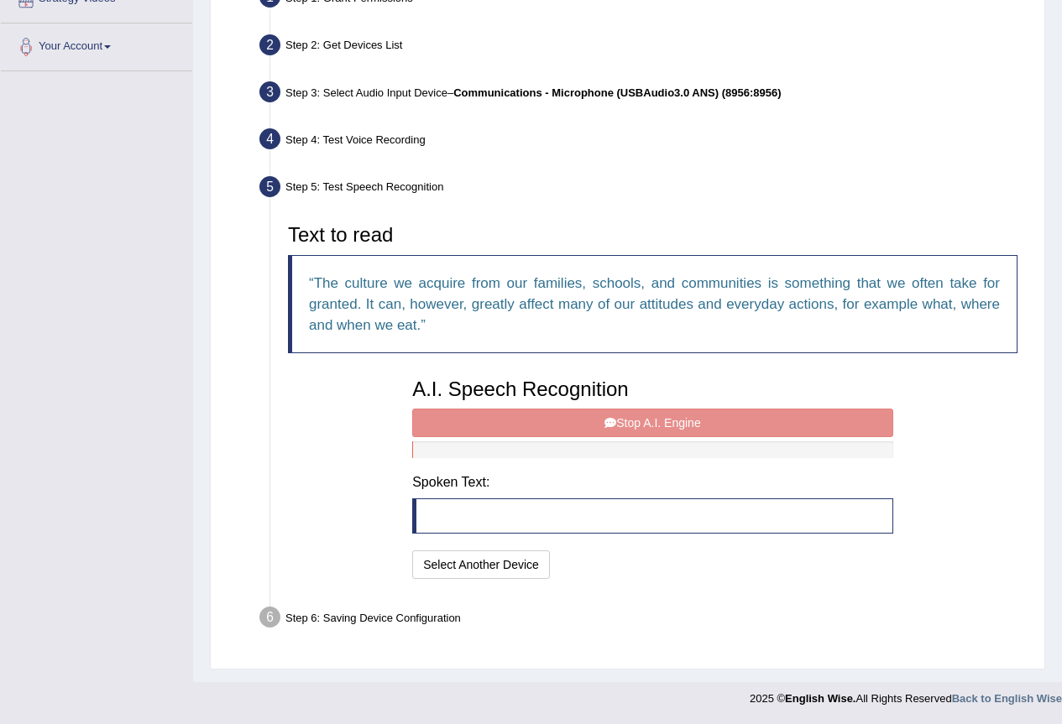
scroll to position [347, 0]
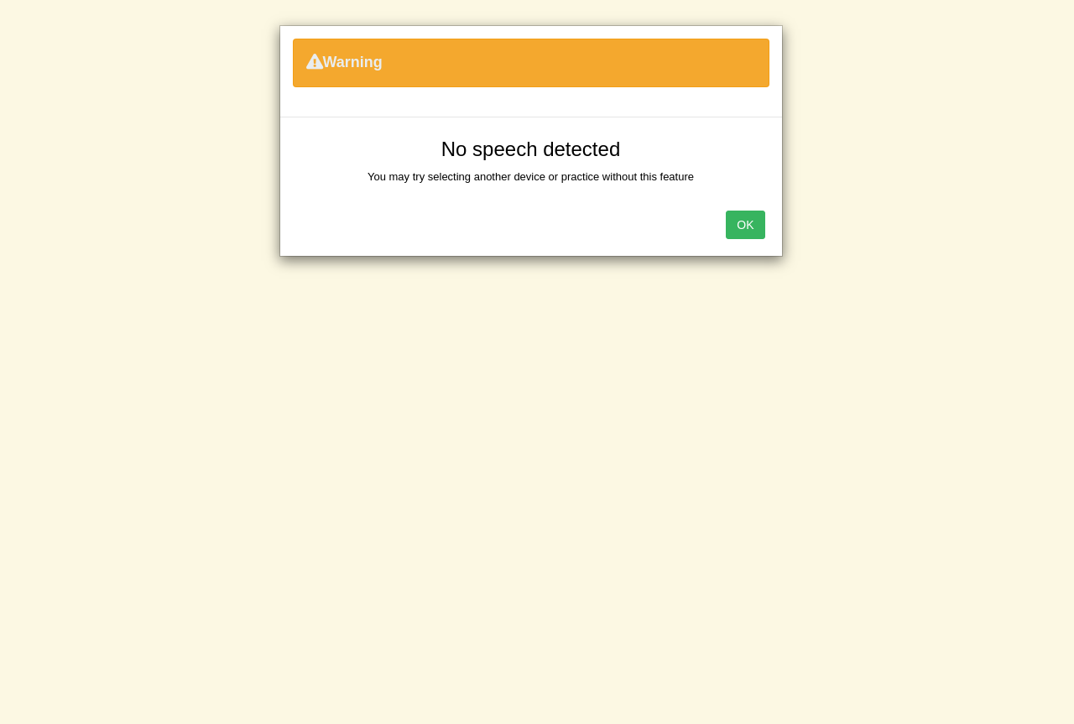
click at [738, 210] on div "OK" at bounding box center [531, 226] width 502 height 59
click at [743, 224] on button "OK" at bounding box center [745, 225] width 39 height 29
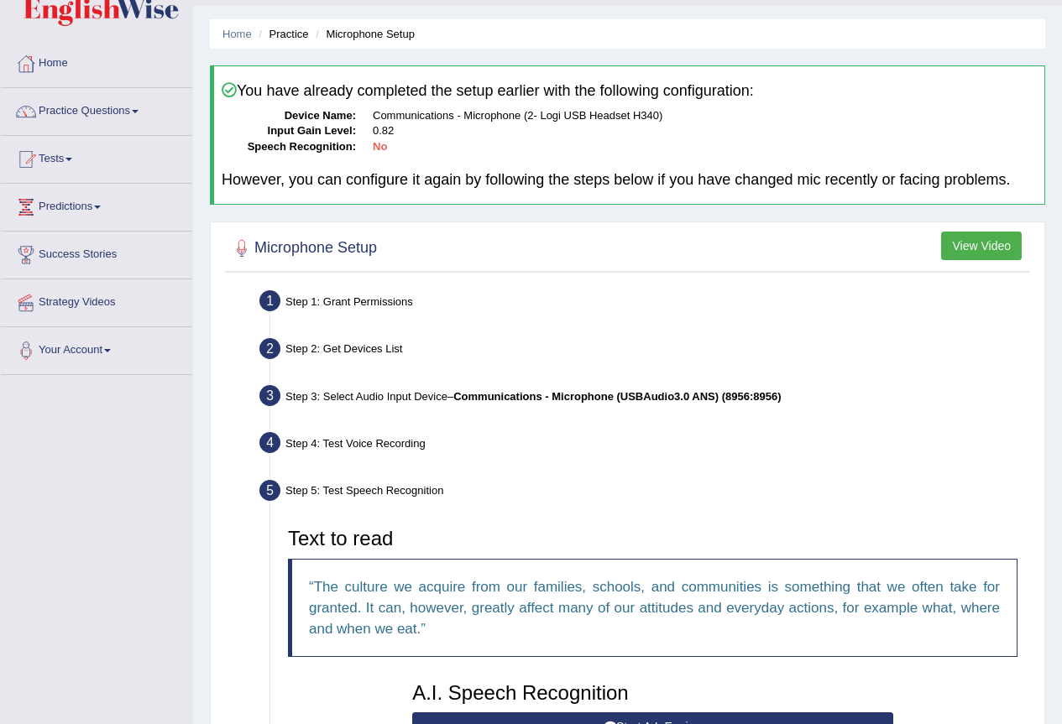
scroll to position [0, 0]
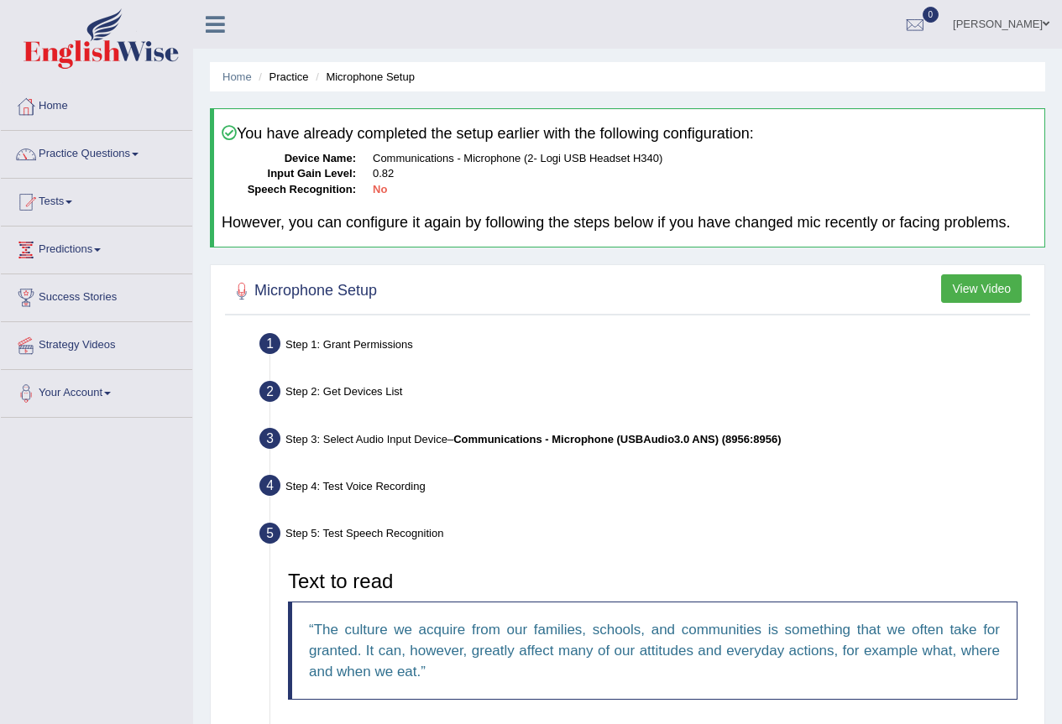
click at [1051, 23] on link "Gasham Gasham" at bounding box center [1001, 22] width 122 height 44
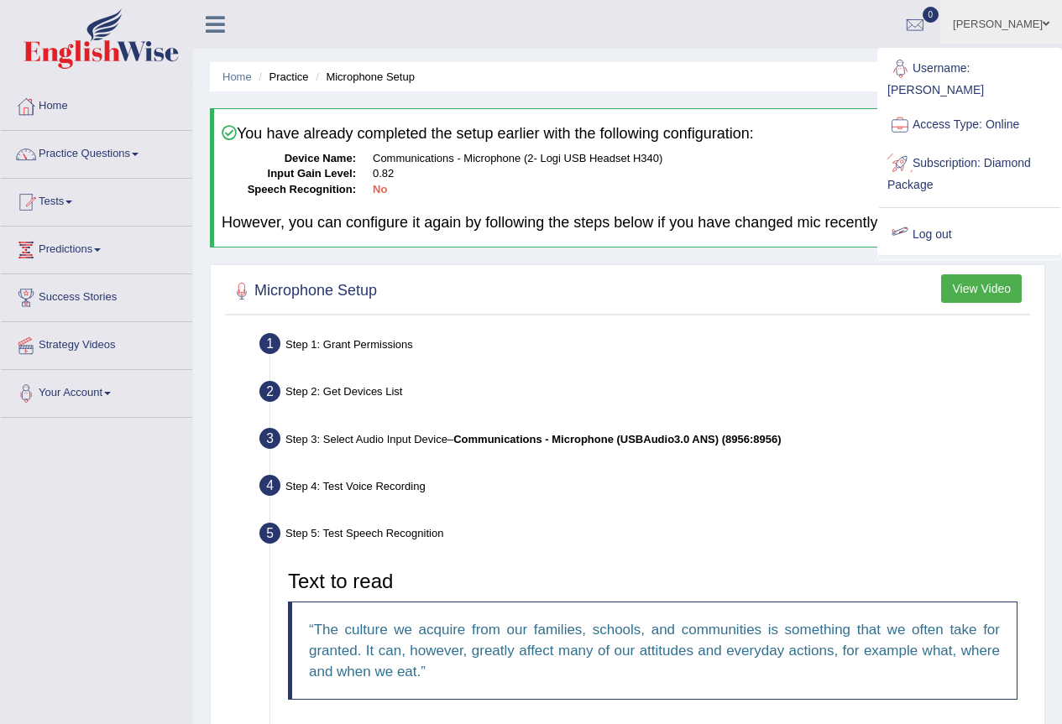
click at [919, 216] on link "Log out" at bounding box center [969, 235] width 181 height 39
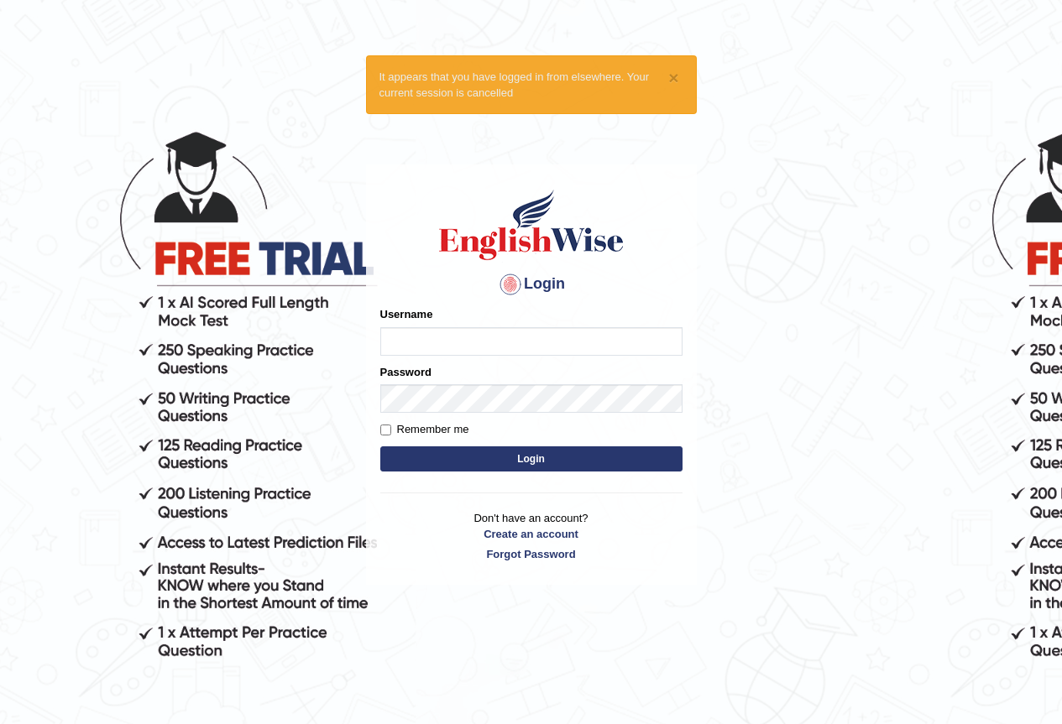
click at [449, 349] on input "Username" at bounding box center [531, 341] width 302 height 29
type input "Ahmer2025"
click at [476, 449] on button "Login" at bounding box center [531, 458] width 302 height 25
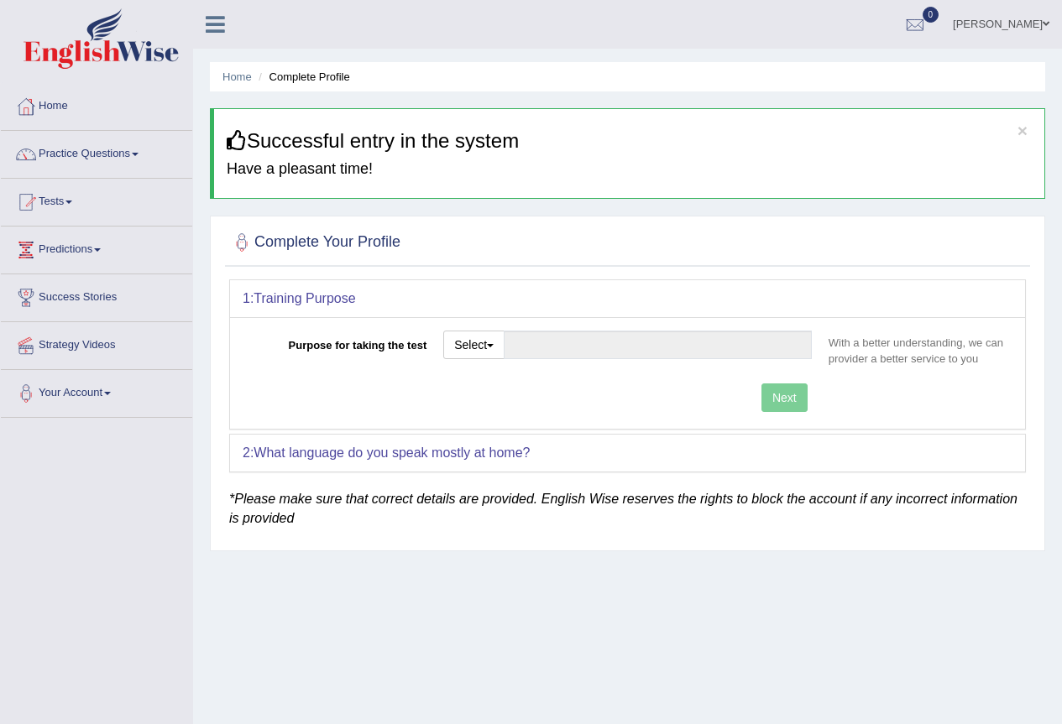
click at [1045, 23] on span at bounding box center [1045, 23] width 7 height 11
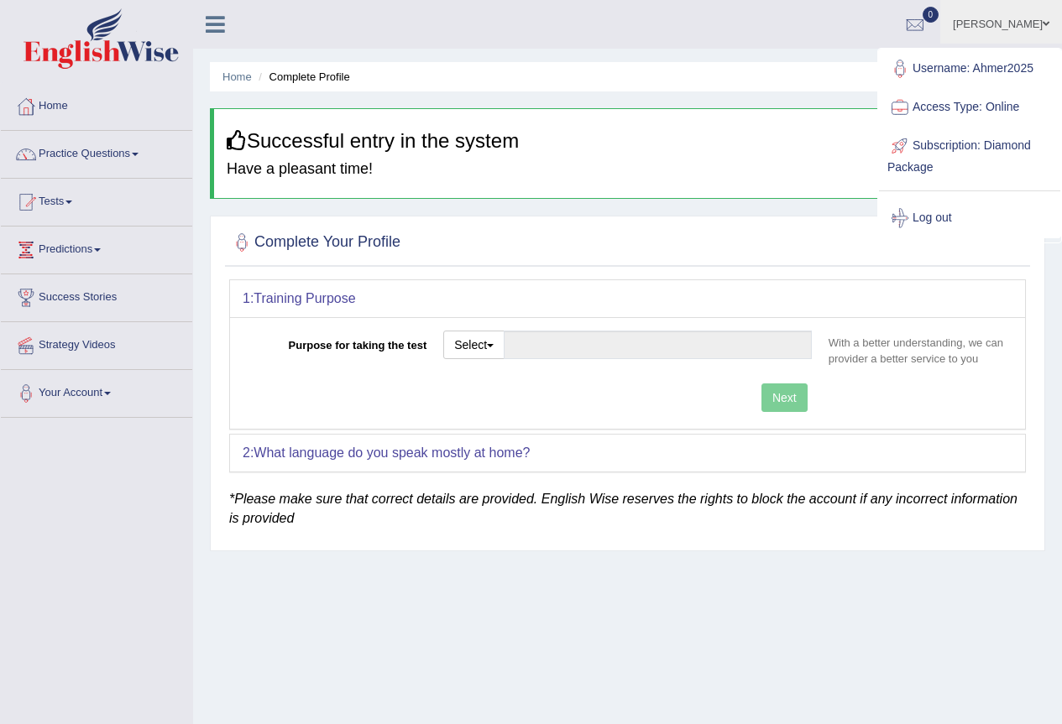
click at [944, 214] on link "Log out" at bounding box center [969, 218] width 181 height 39
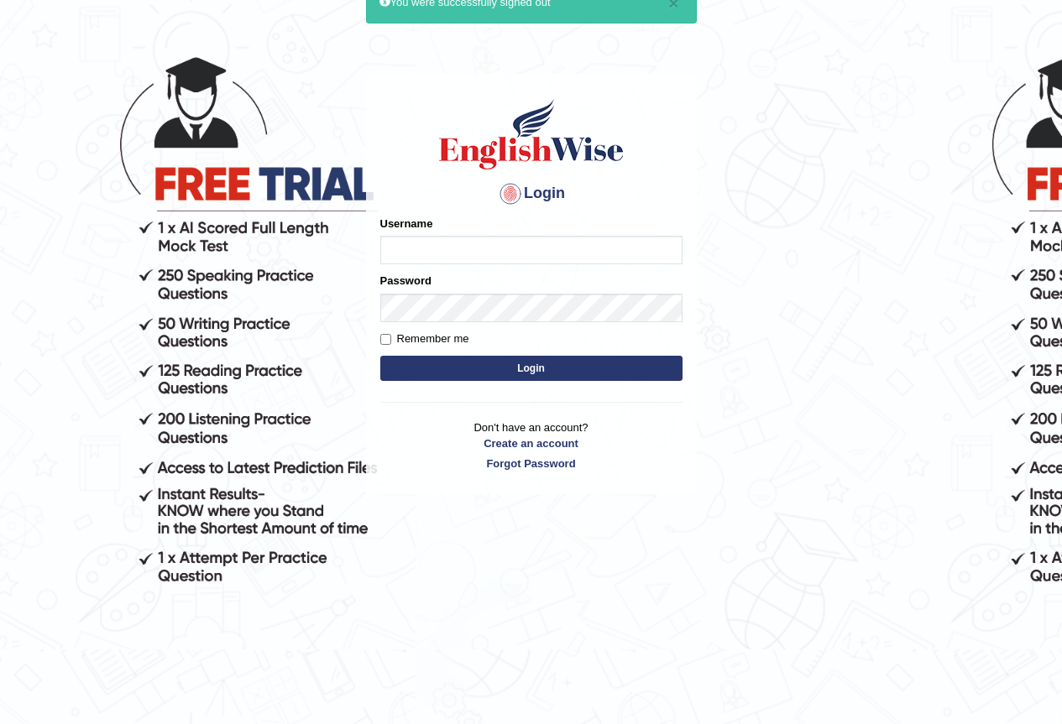
scroll to position [84, 0]
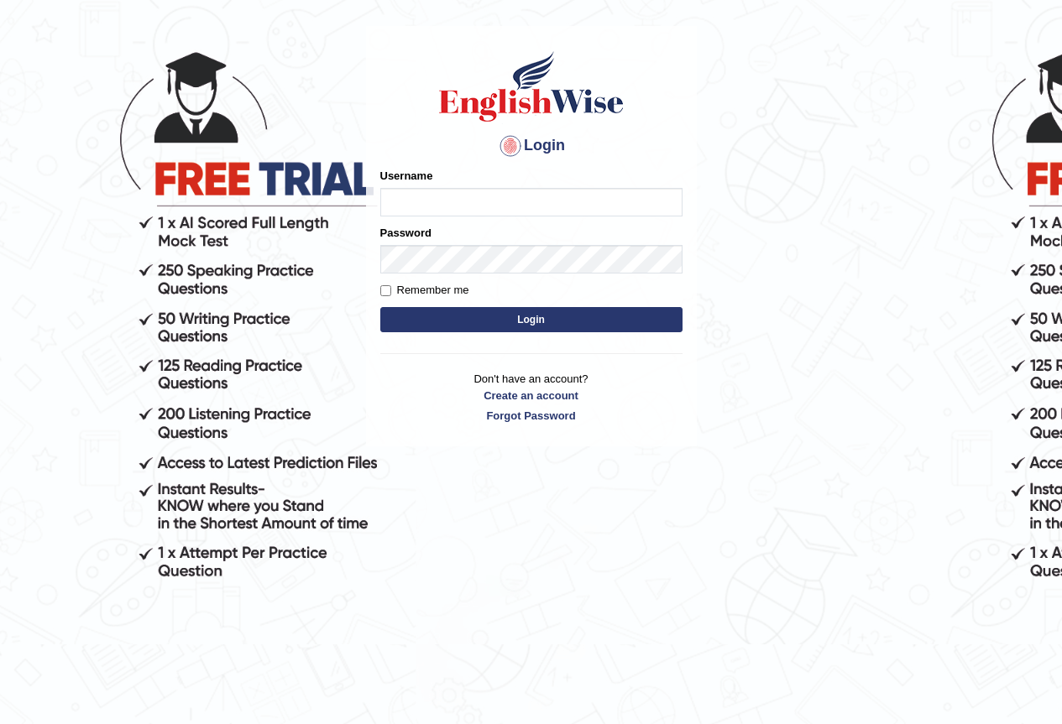
scroll to position [79, 0]
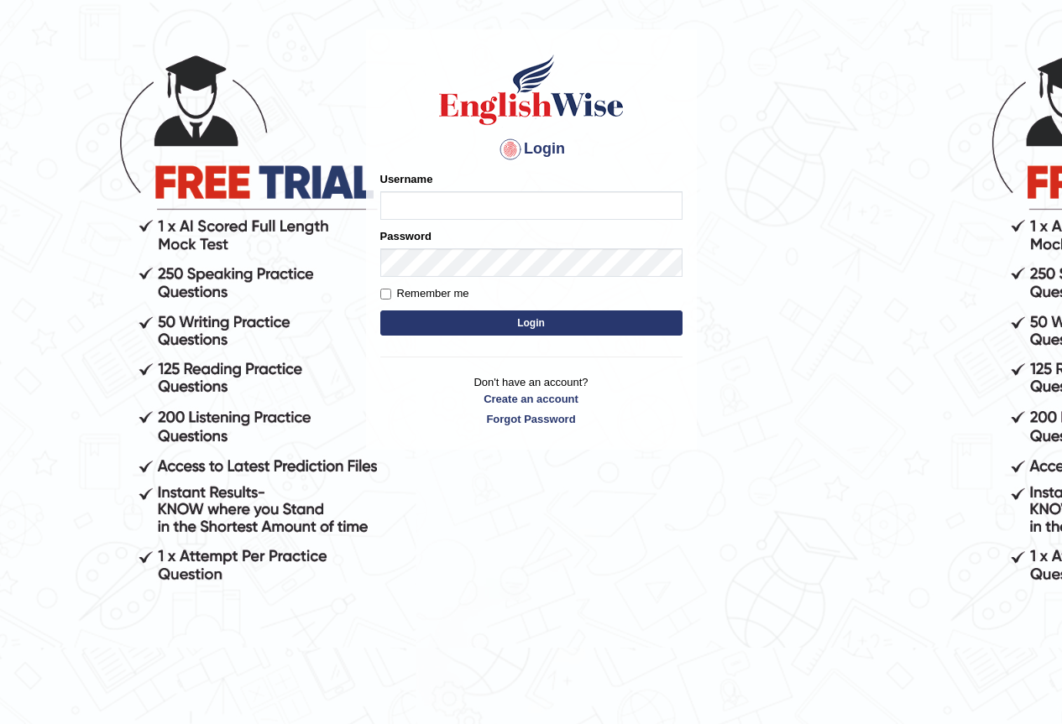
scroll to position [76, 0]
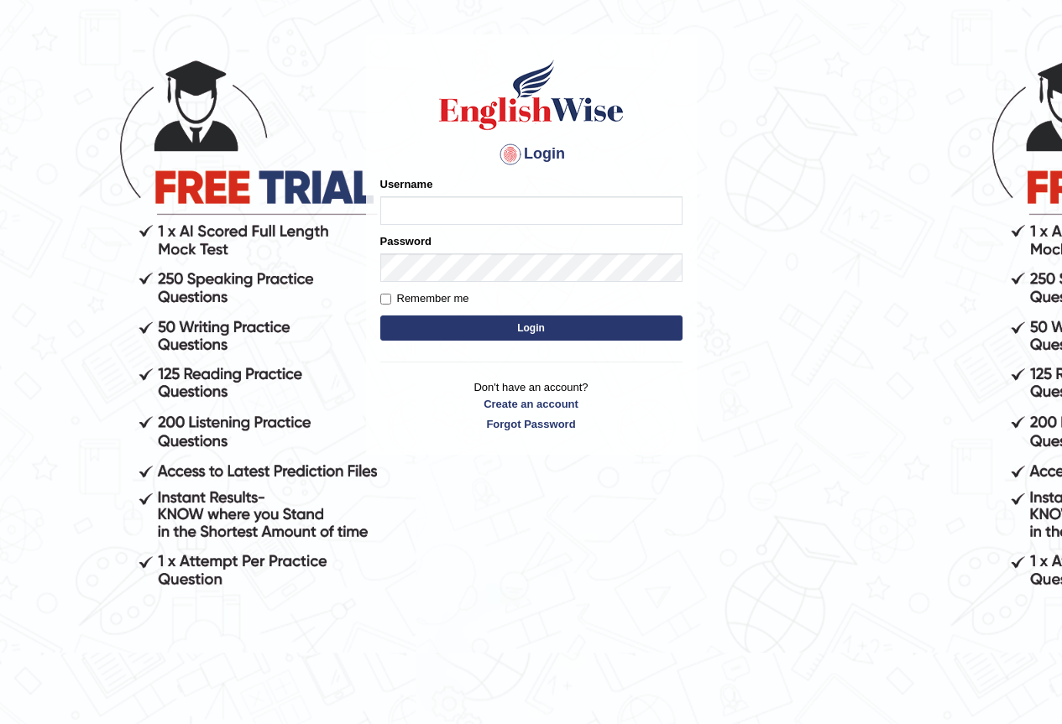
scroll to position [70, 0]
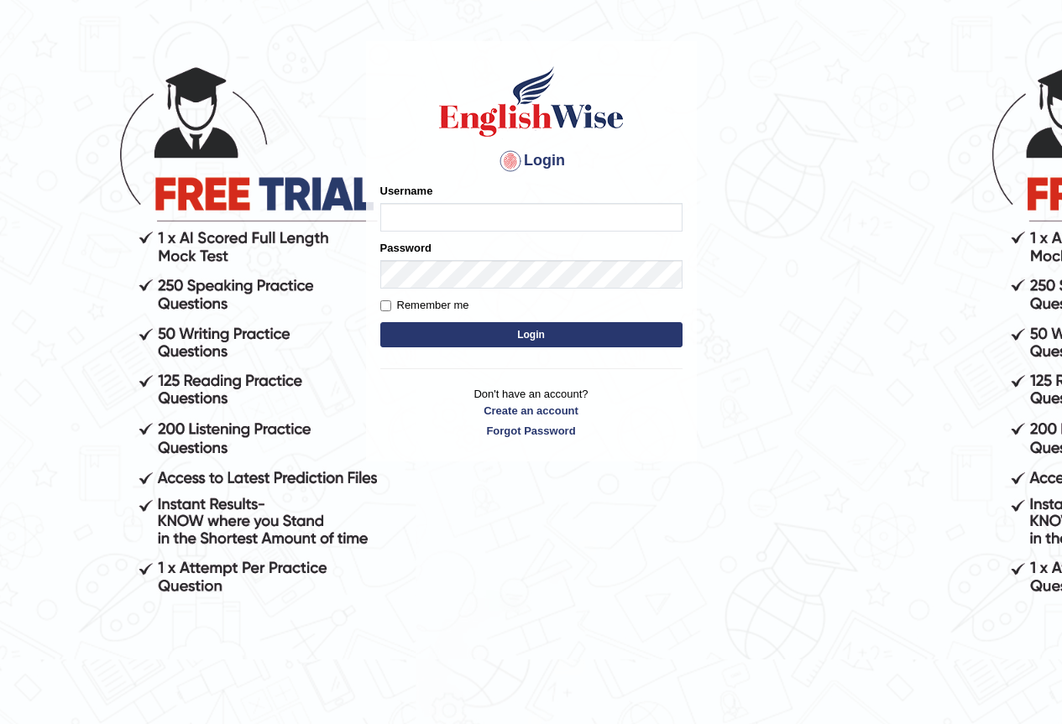
scroll to position [64, 0]
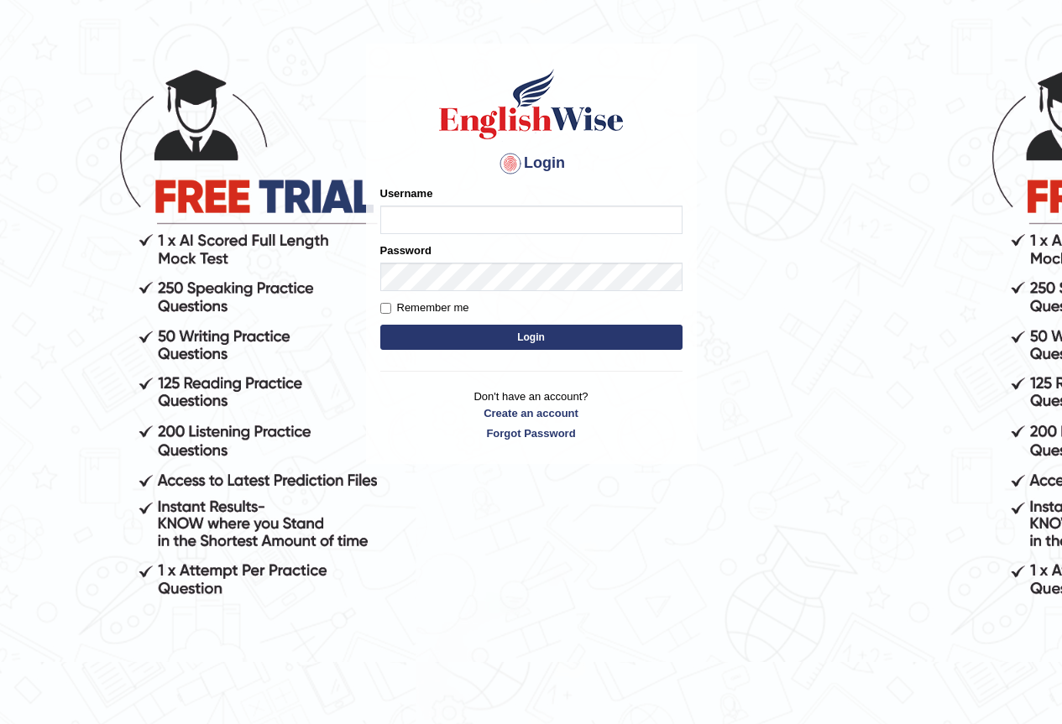
scroll to position [61, 0]
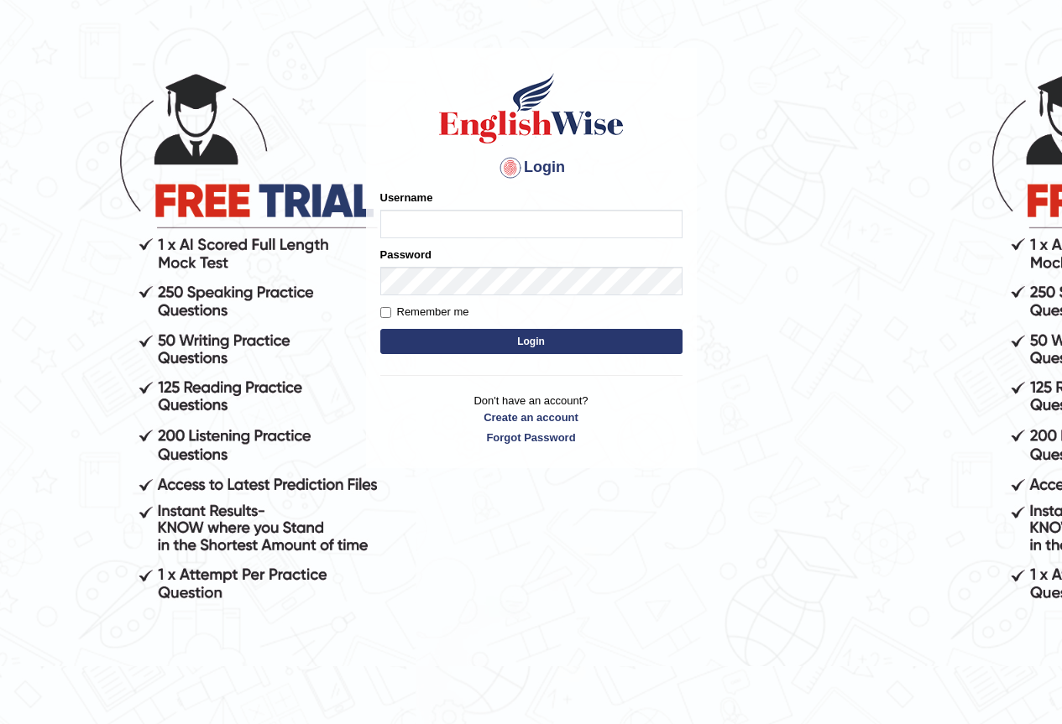
scroll to position [57, 0]
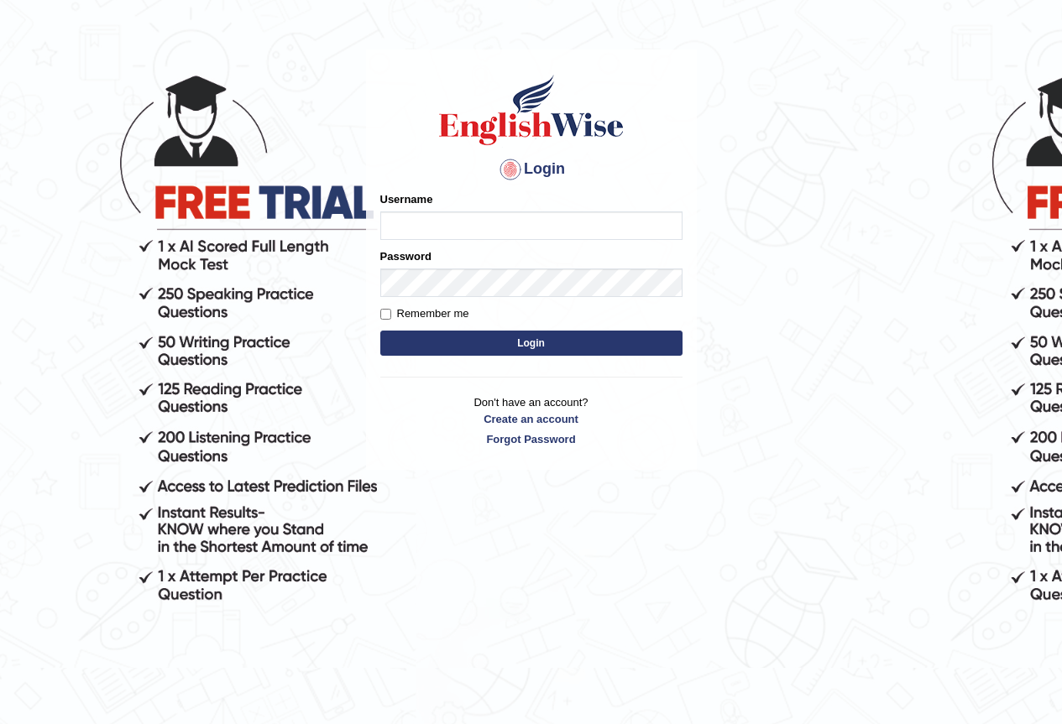
scroll to position [55, 0]
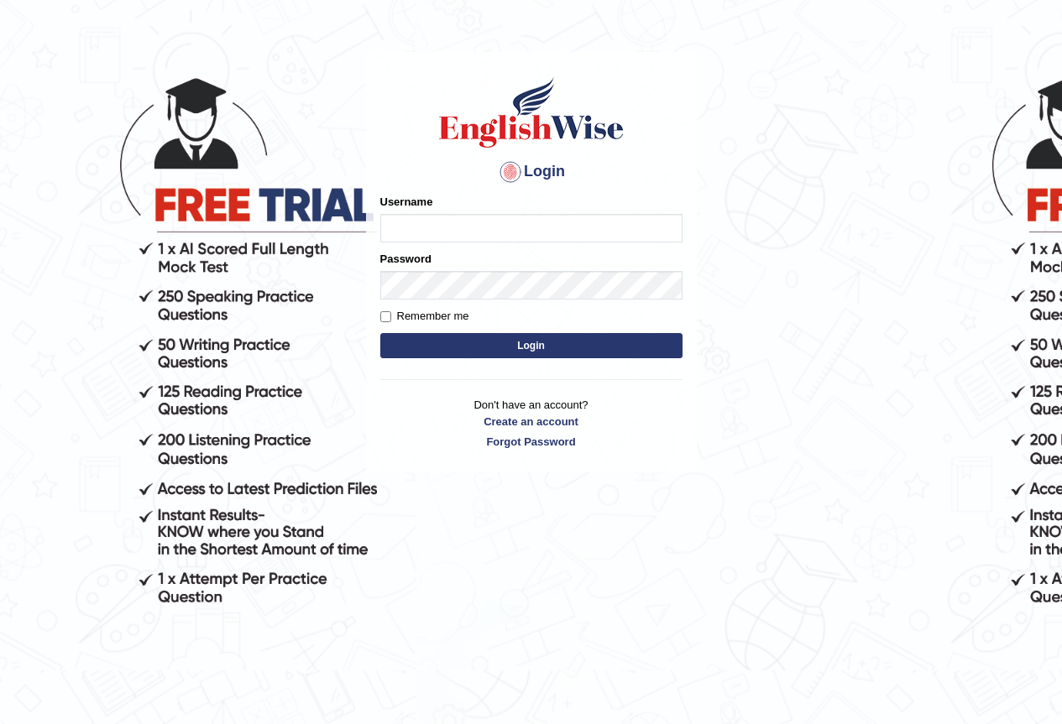
scroll to position [54, 0]
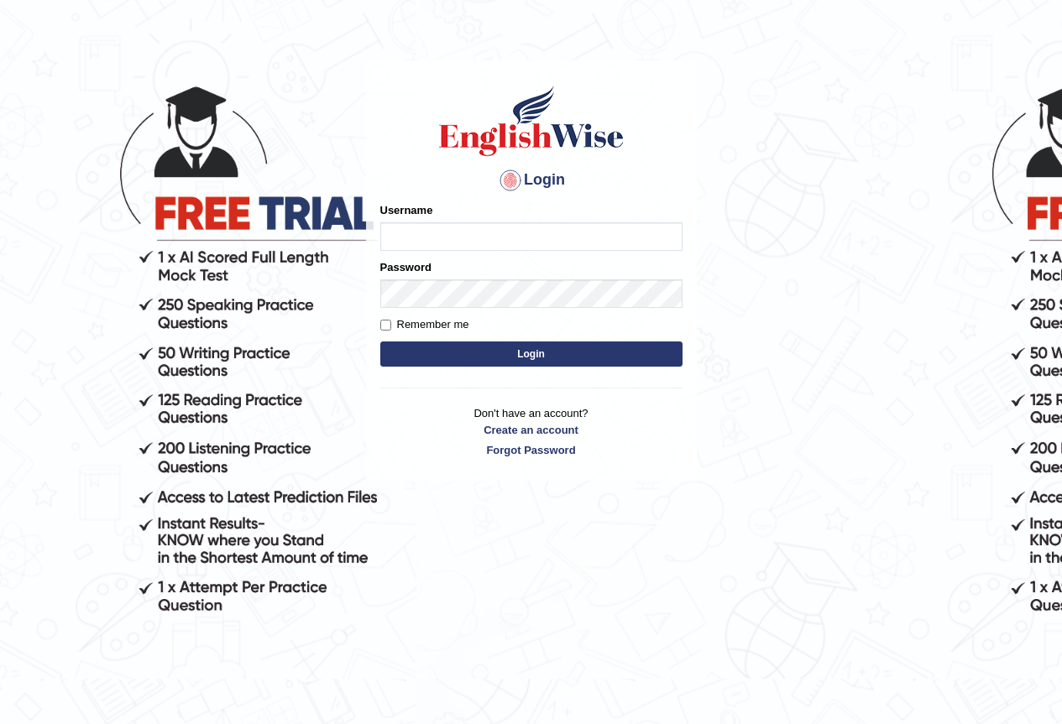
scroll to position [44, 0]
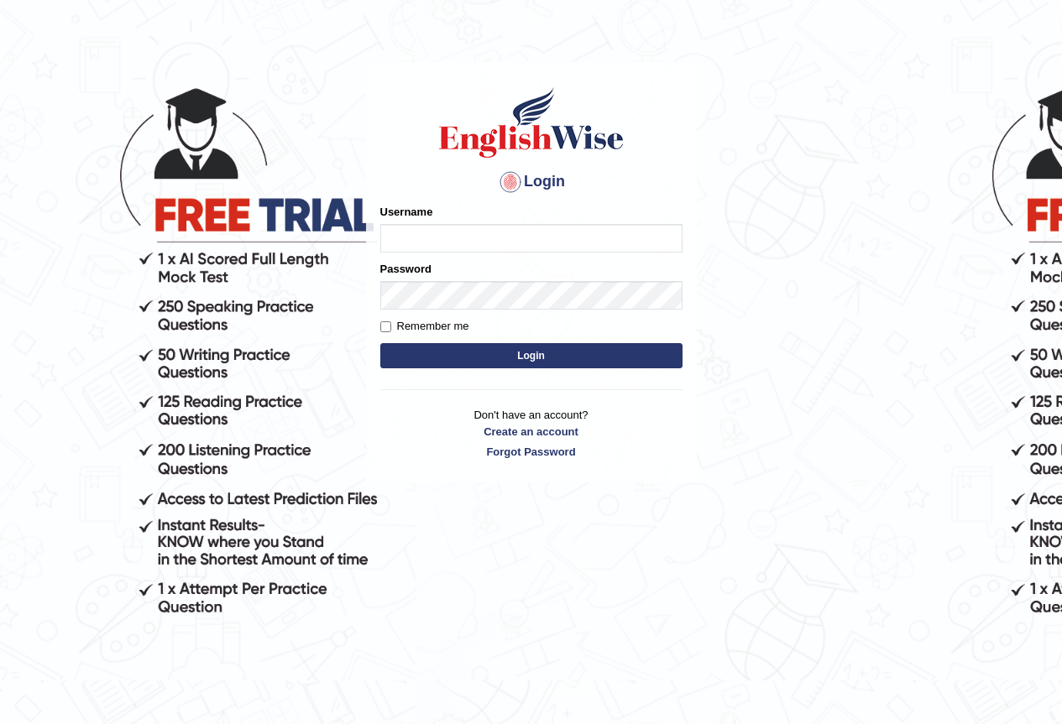
scroll to position [43, 0]
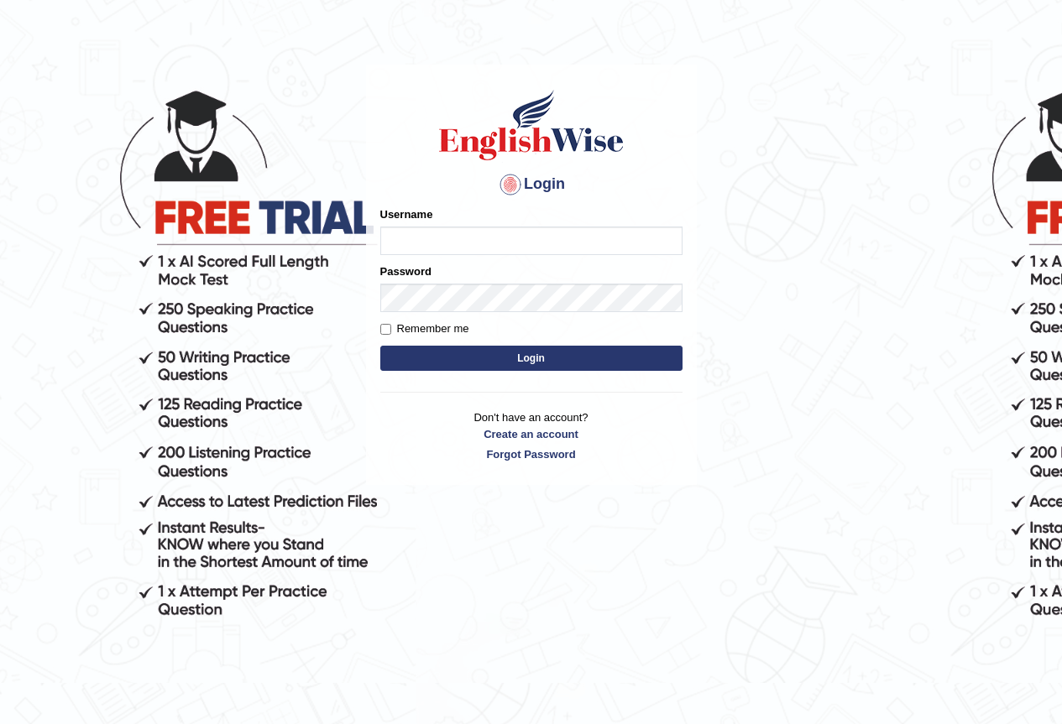
scroll to position [40, 0]
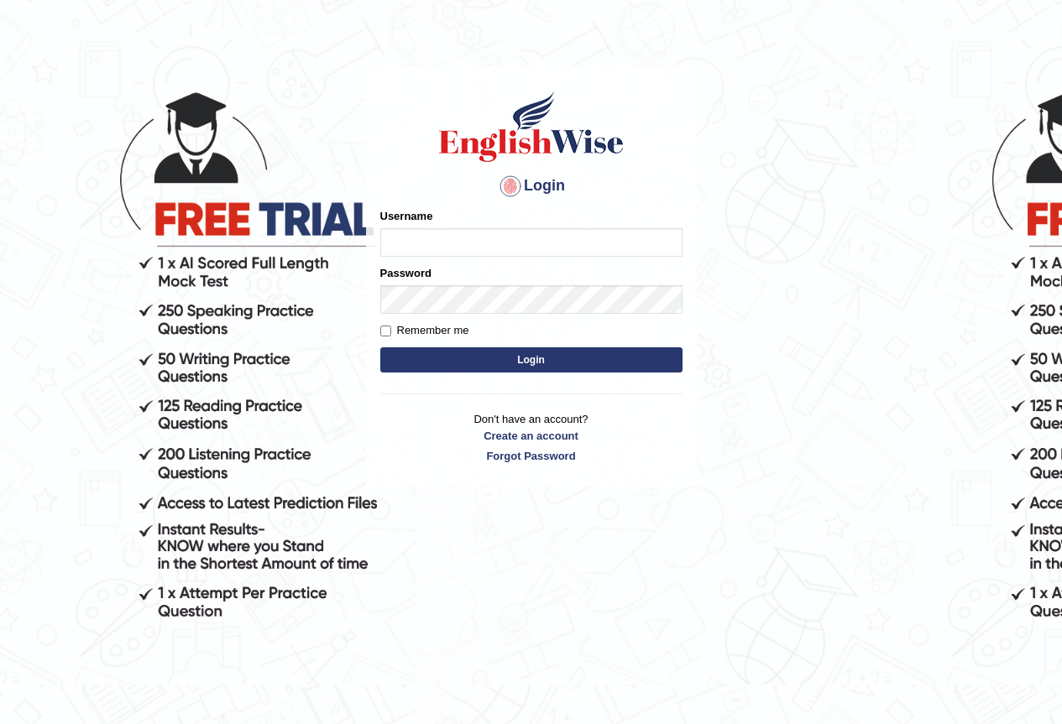
scroll to position [39, 0]
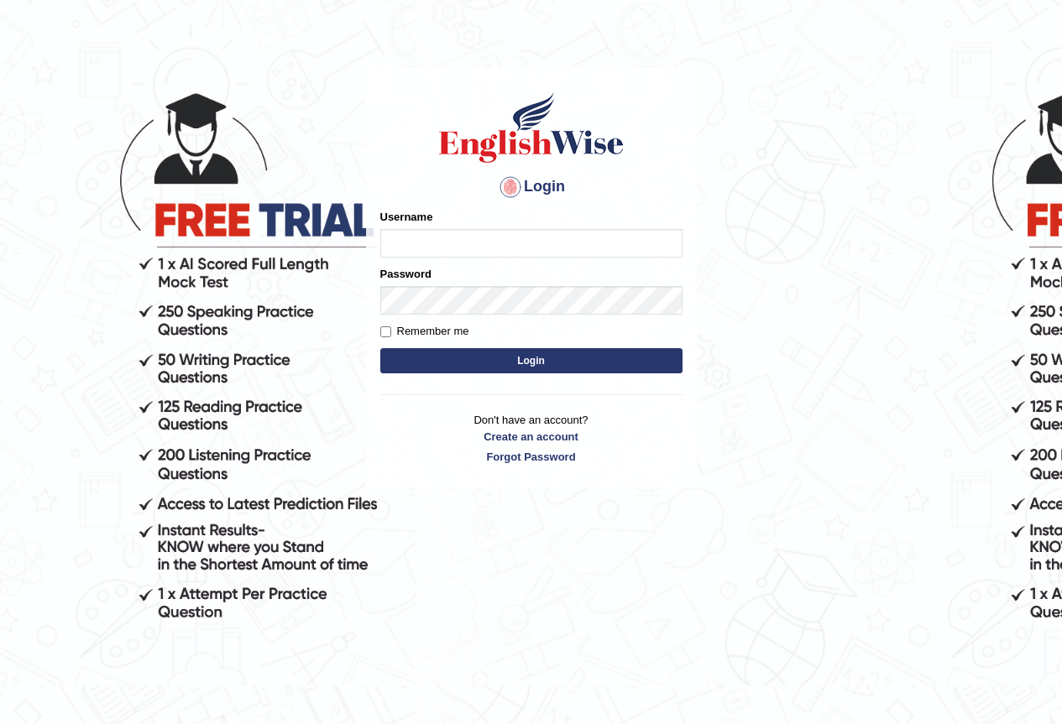
scroll to position [38, 0]
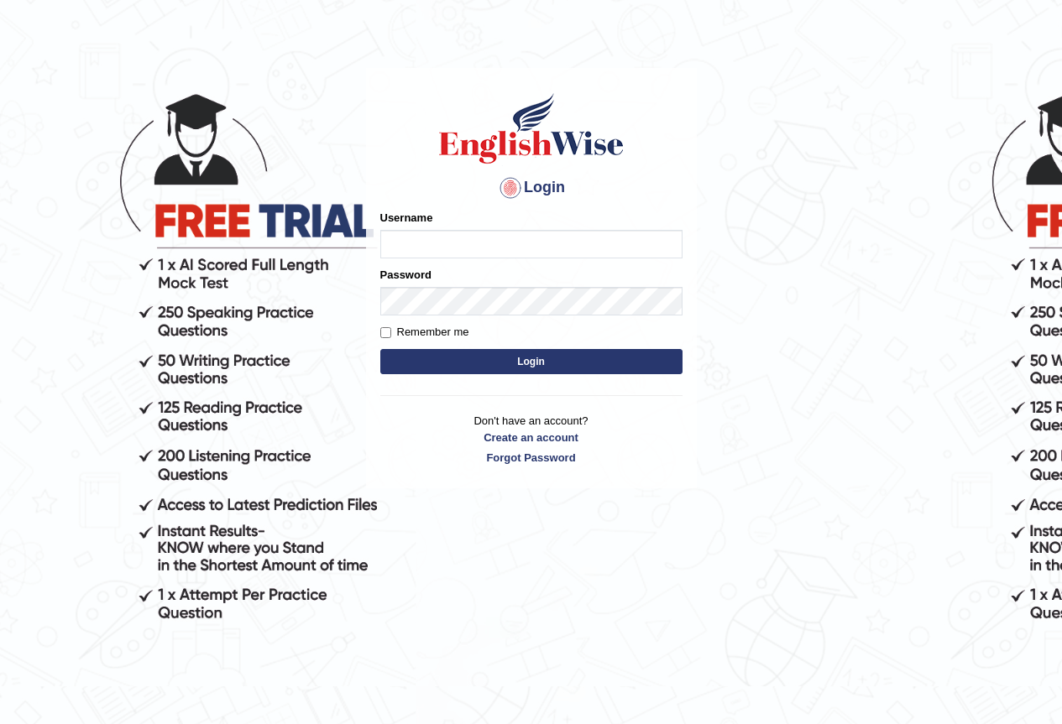
scroll to position [37, 0]
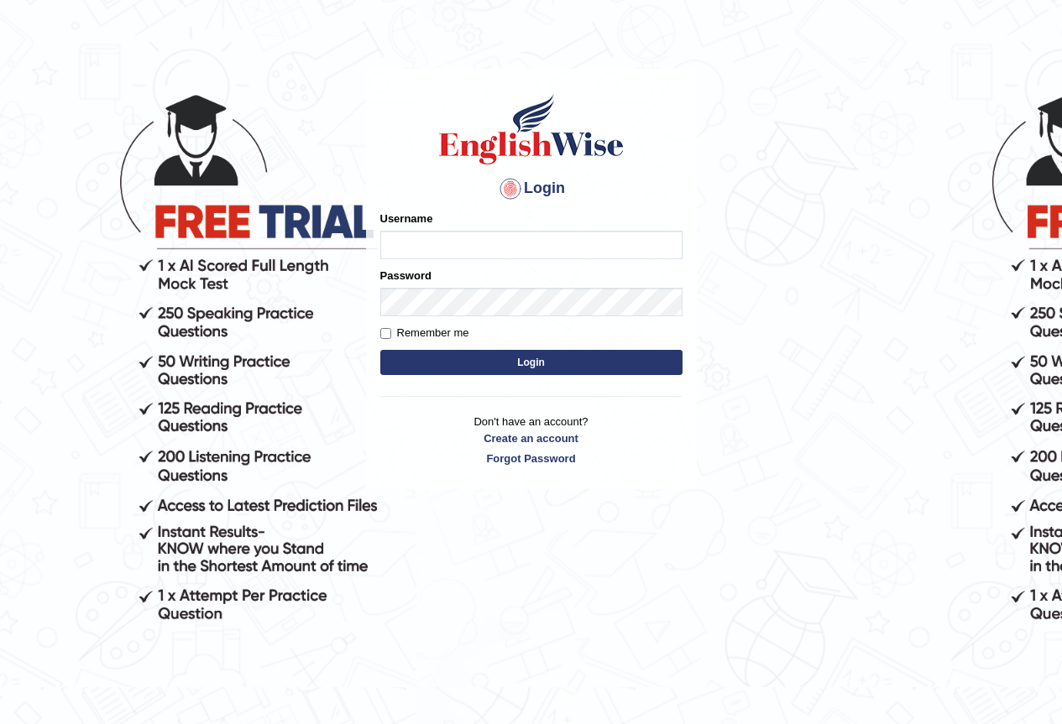
scroll to position [36, 0]
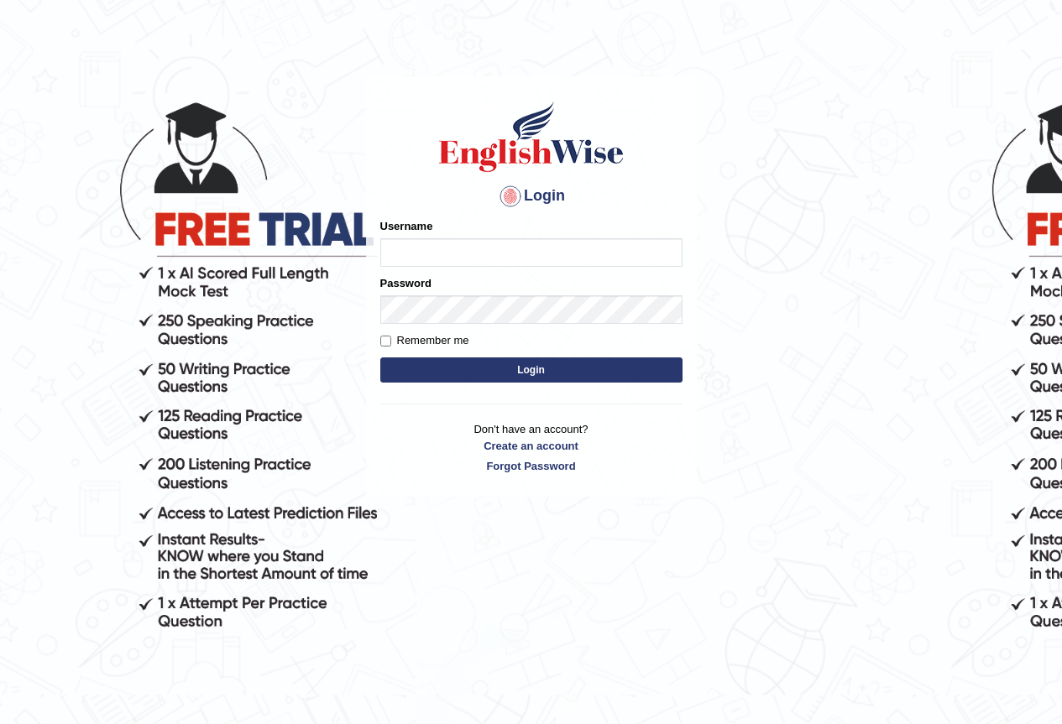
scroll to position [29, 0]
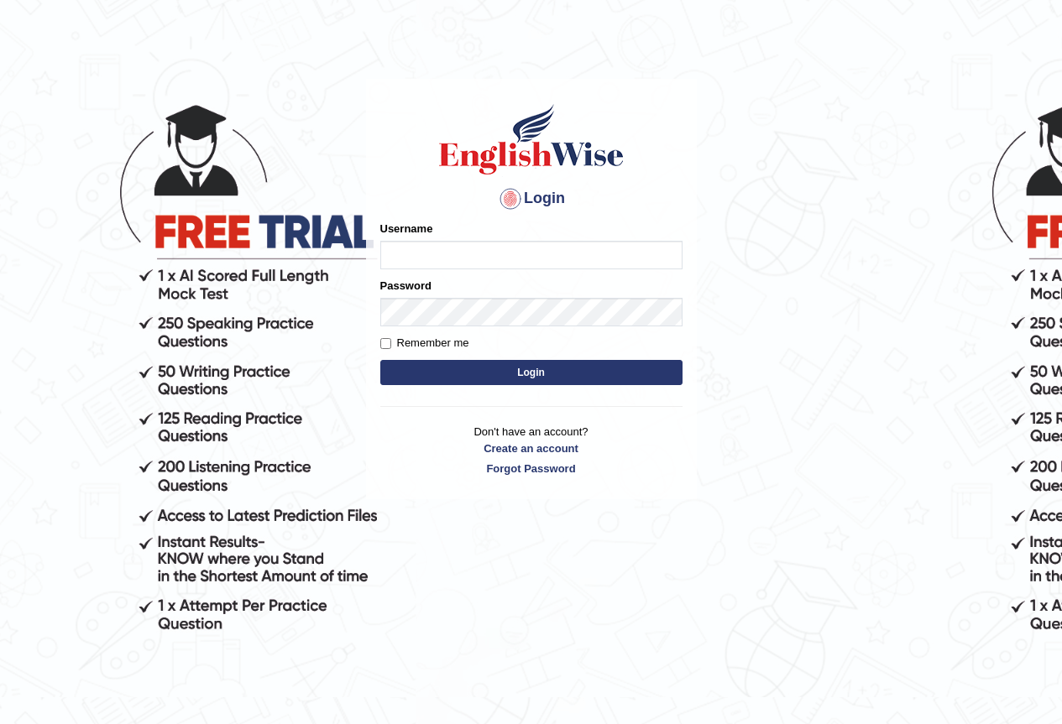
scroll to position [26, 0]
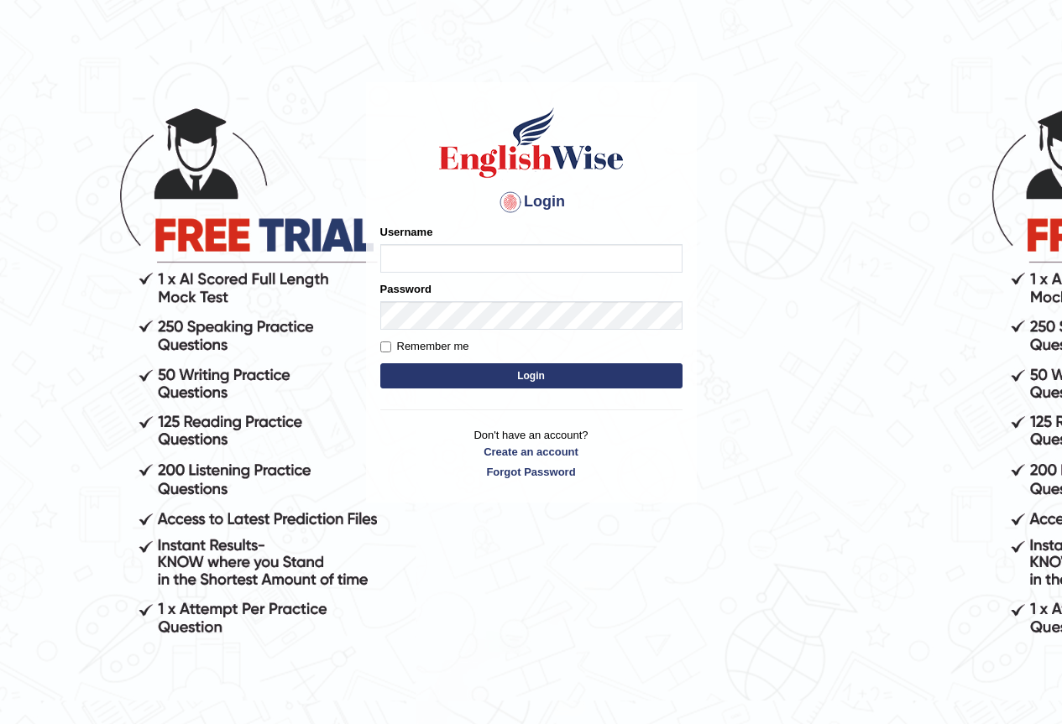
scroll to position [23, 0]
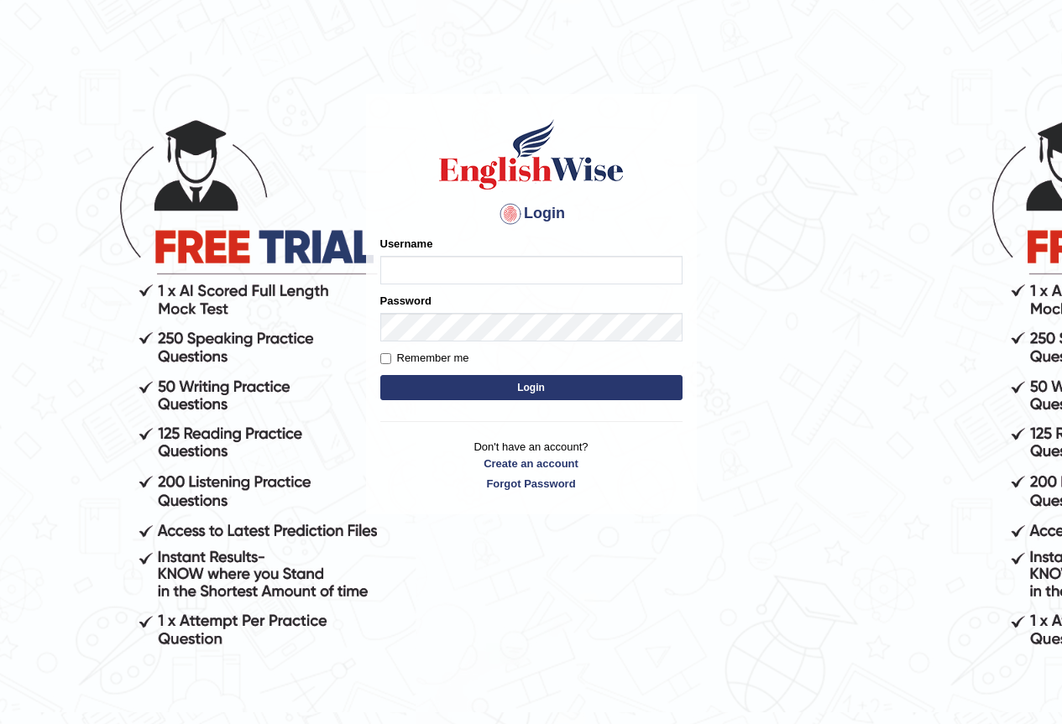
scroll to position [11, 0]
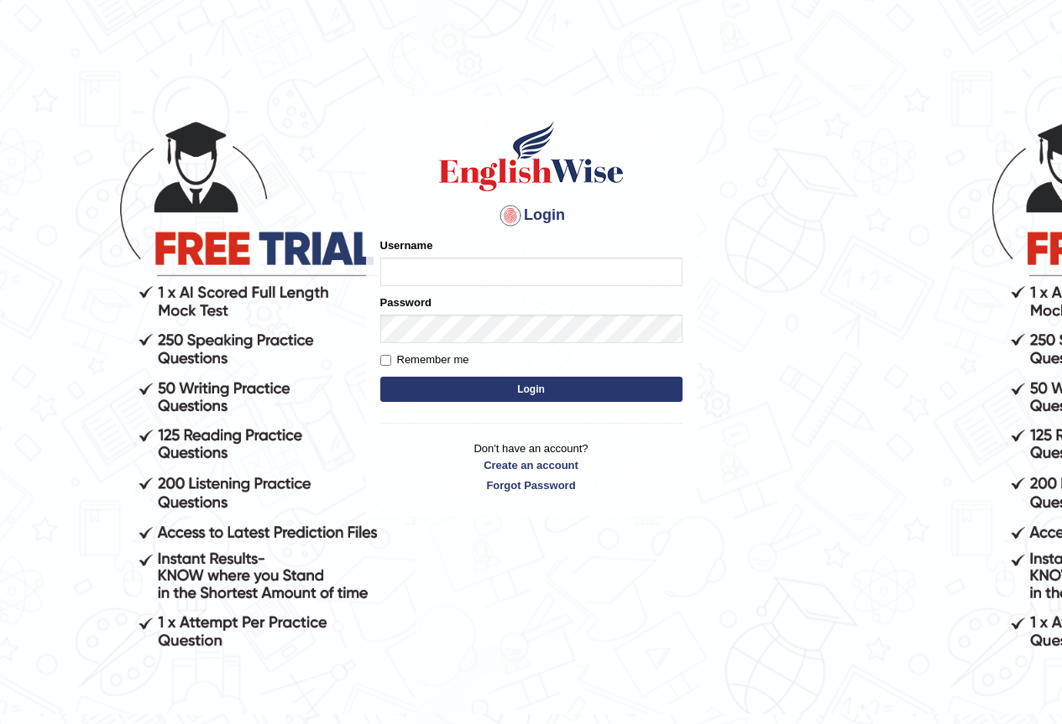
scroll to position [9, 0]
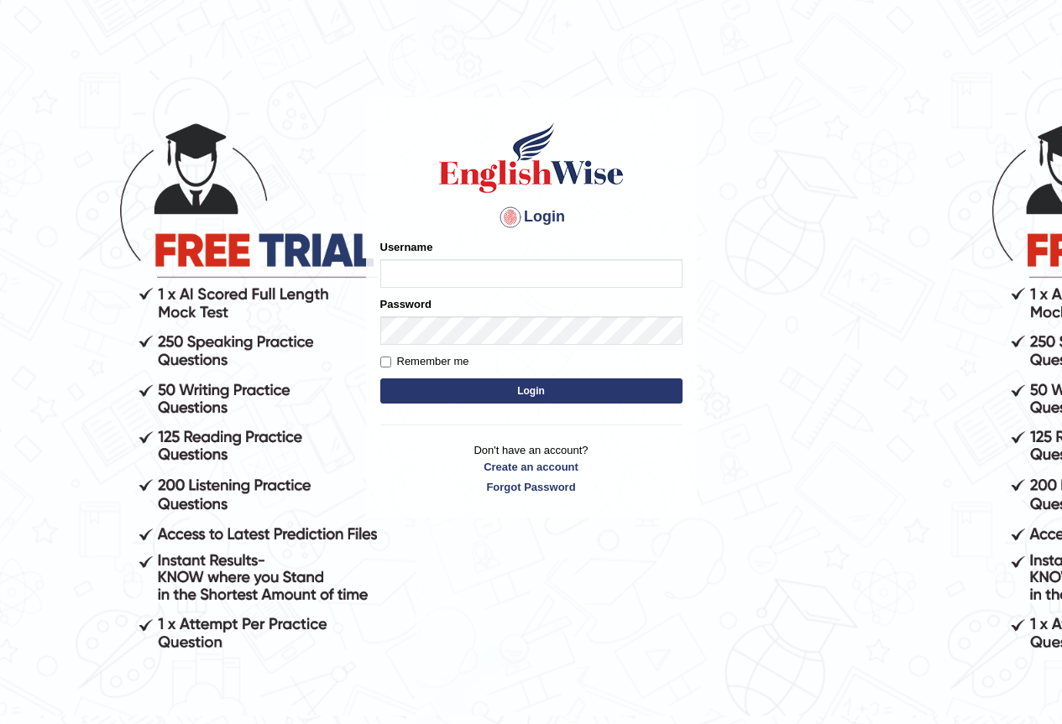
scroll to position [8, 0]
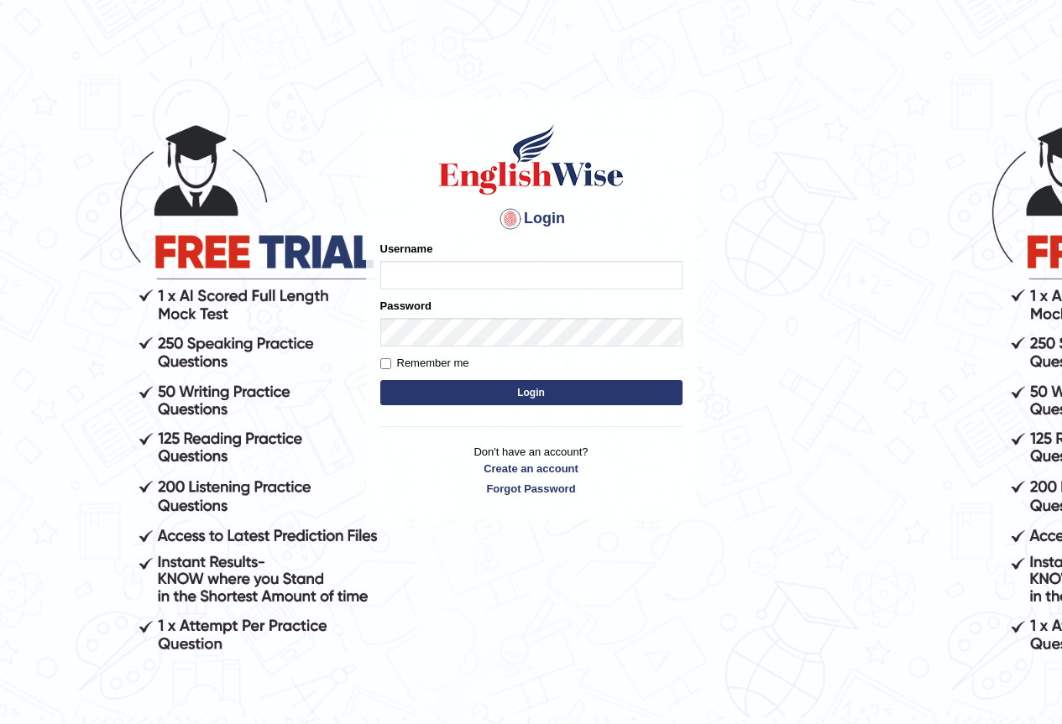
scroll to position [6, 0]
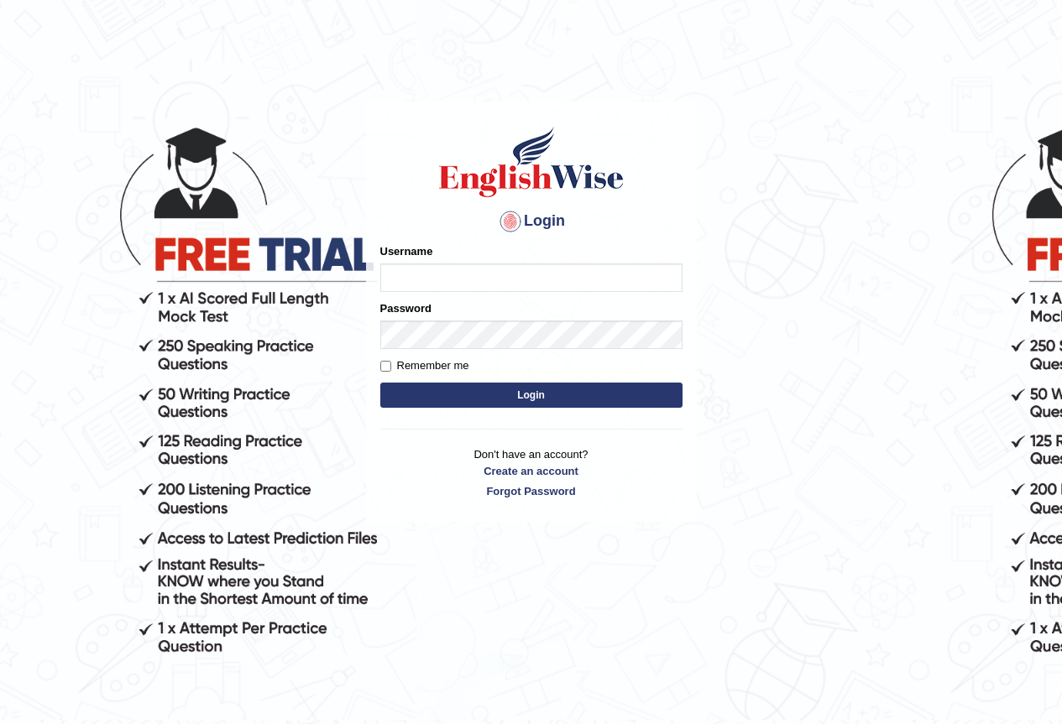
scroll to position [3, 0]
